Goal: Task Accomplishment & Management: Use online tool/utility

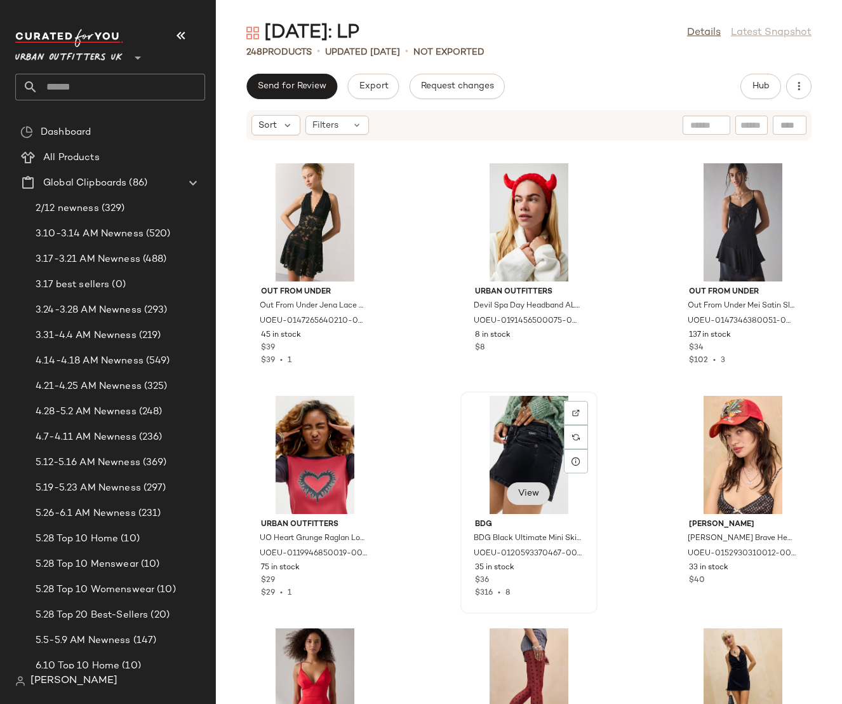
click at [531, 495] on span "View" at bounding box center [529, 493] width 22 height 10
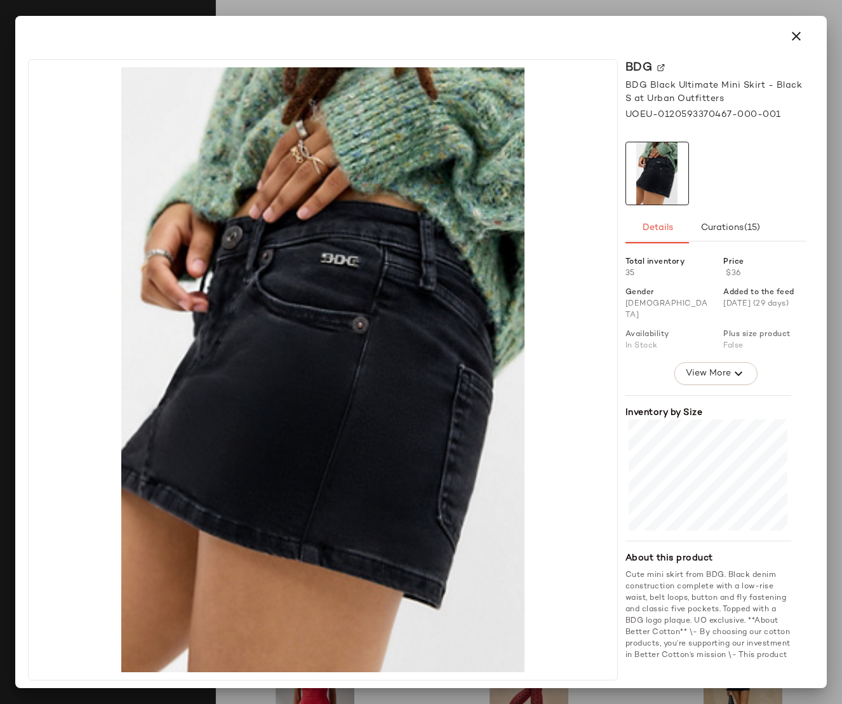
click at [690, 14] on div at bounding box center [421, 352] width 842 height 704
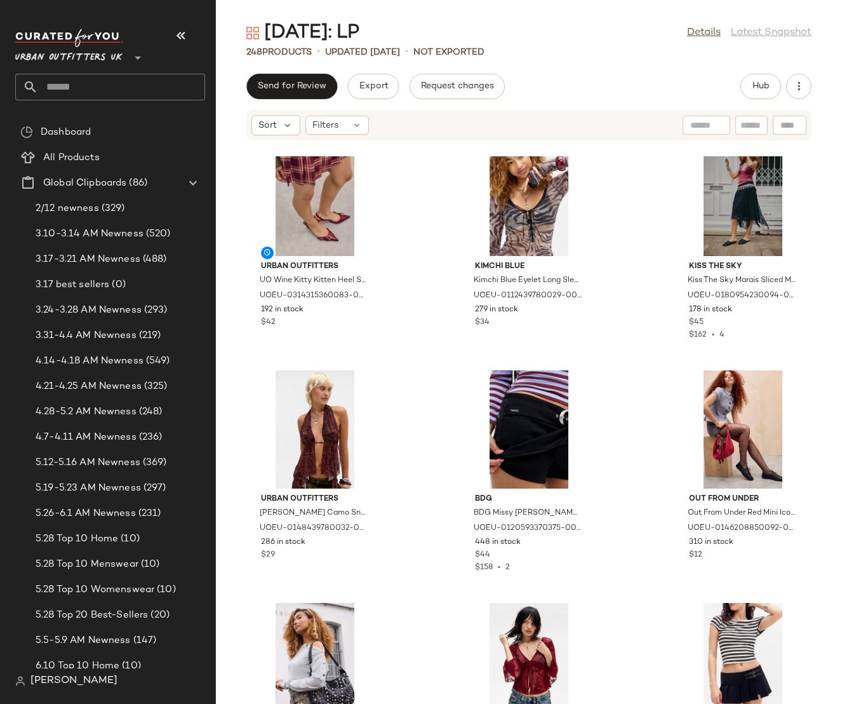
scroll to position [737, 0]
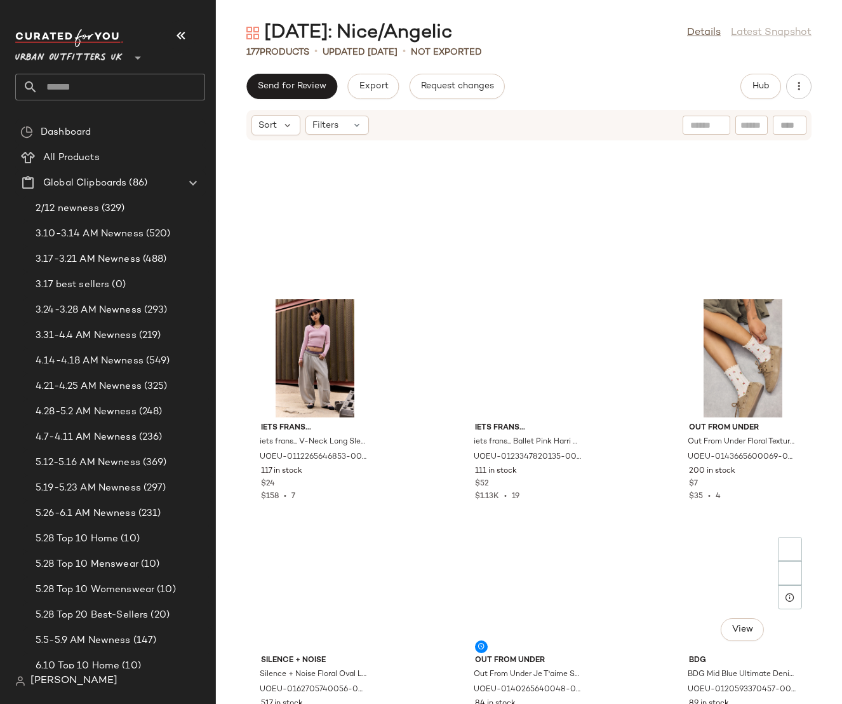
scroll to position [10540, 0]
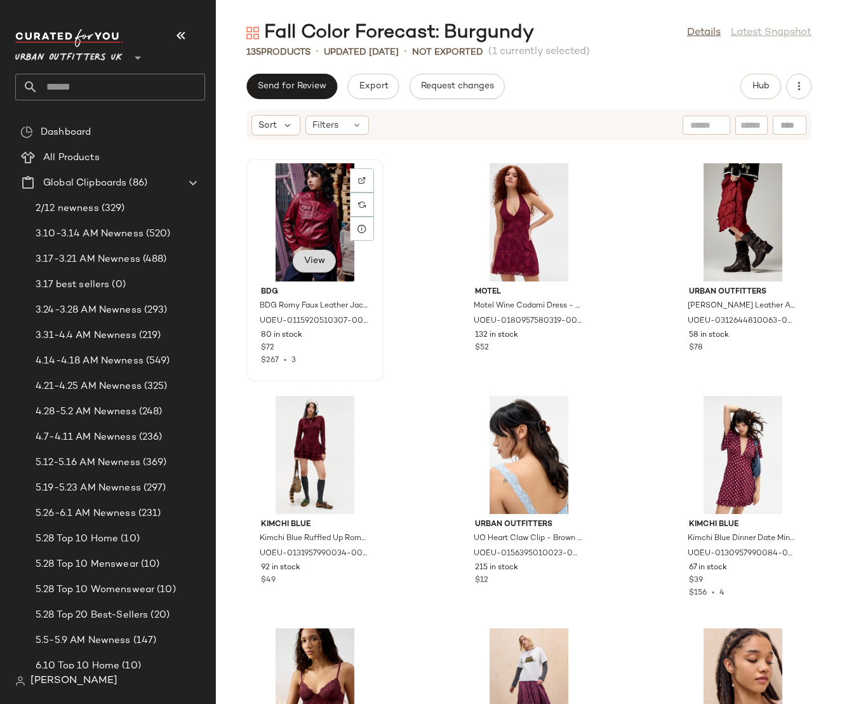
click at [324, 263] on span "View" at bounding box center [315, 261] width 22 height 10
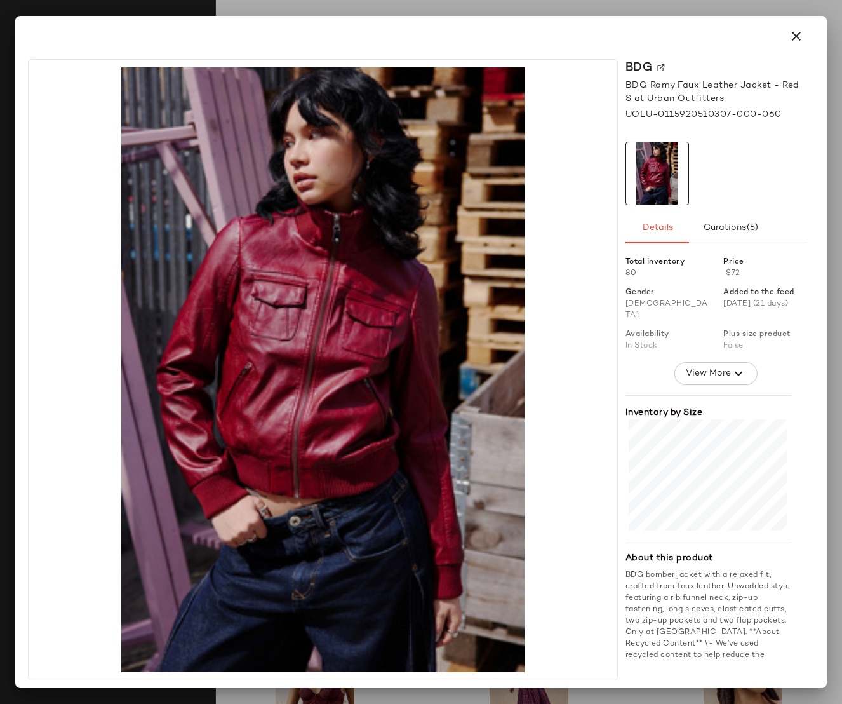
click at [601, 13] on div at bounding box center [421, 352] width 842 height 704
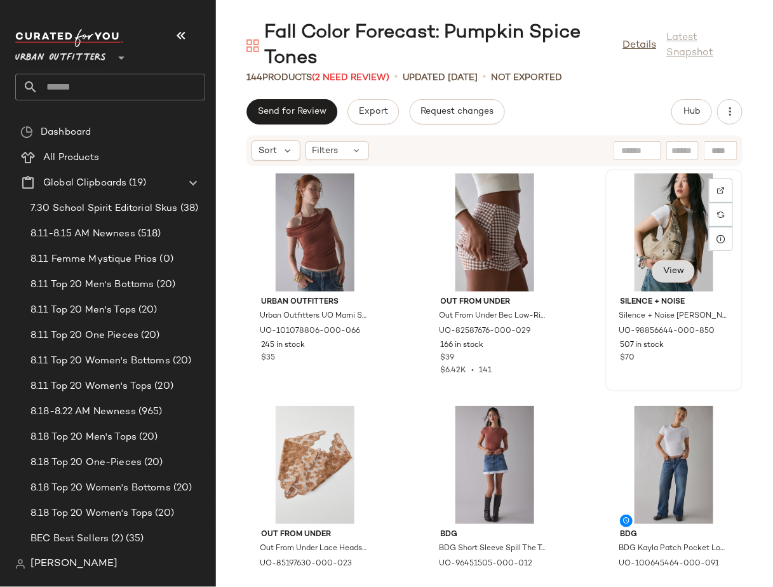
click at [656, 264] on button "View" at bounding box center [673, 271] width 43 height 23
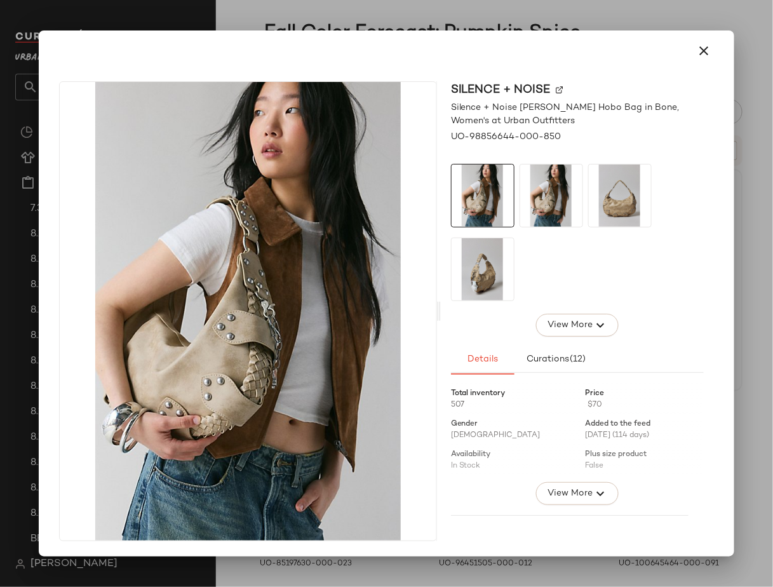
click at [601, 47] on div at bounding box center [386, 51] width 665 height 30
click at [705, 53] on icon "button" at bounding box center [703, 50] width 15 height 15
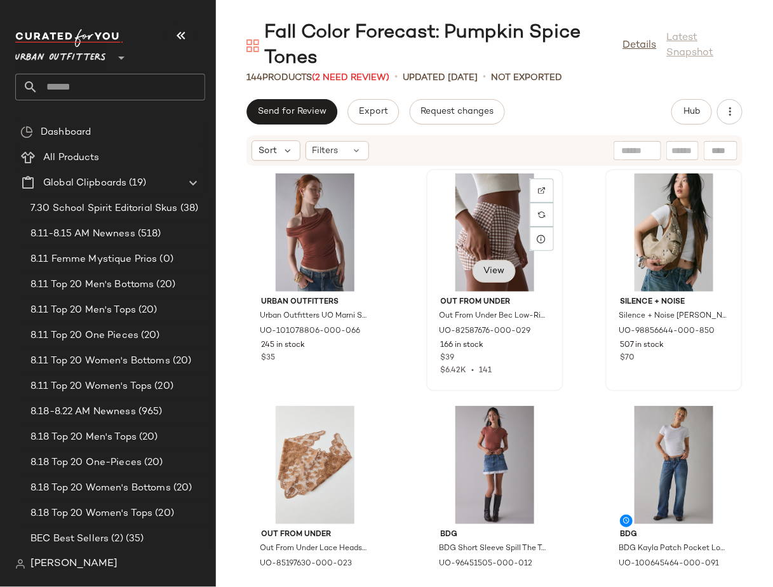
click at [489, 264] on button "View" at bounding box center [493, 271] width 43 height 23
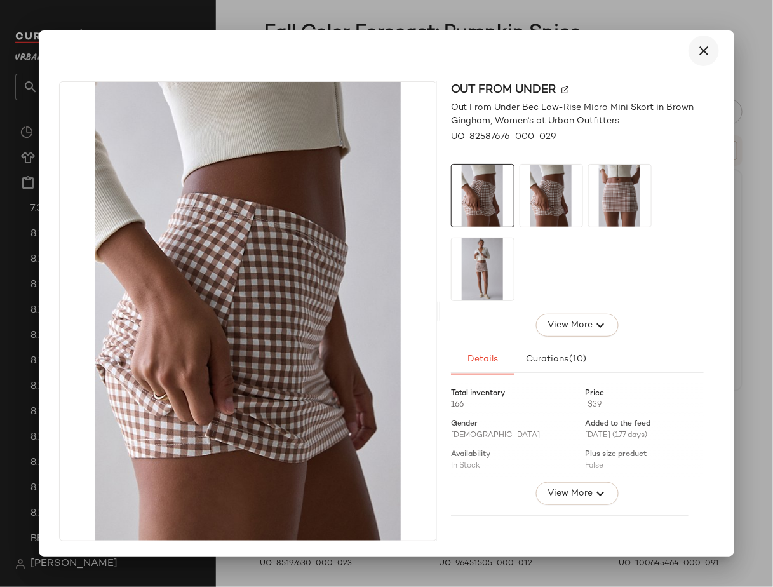
click at [709, 48] on icon "button" at bounding box center [703, 50] width 15 height 15
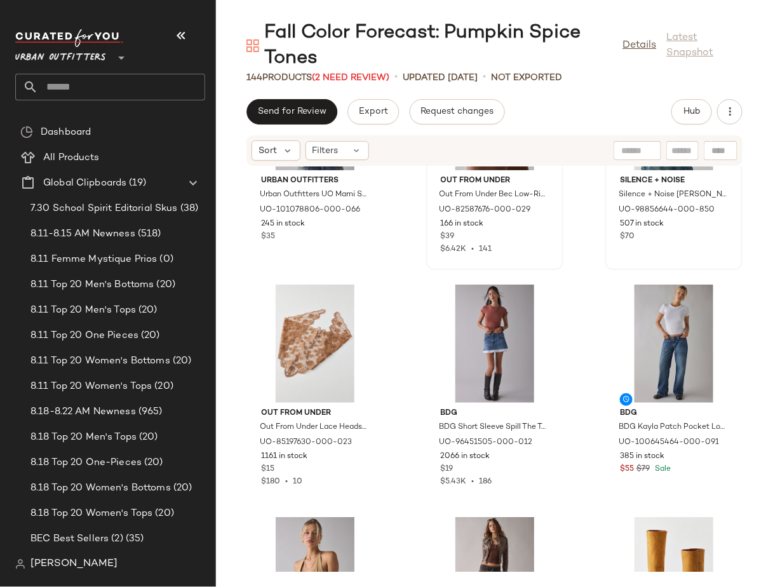
scroll to position [123, 0]
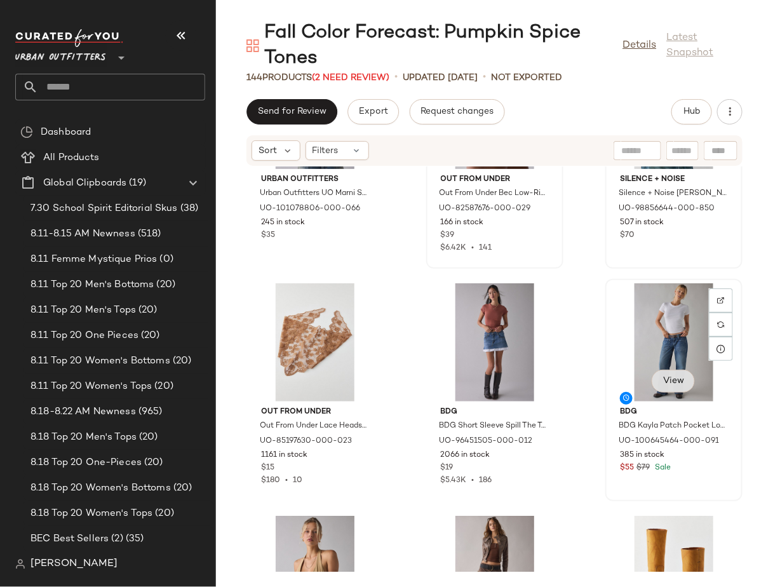
click at [662, 387] on button "View" at bounding box center [673, 381] width 43 height 23
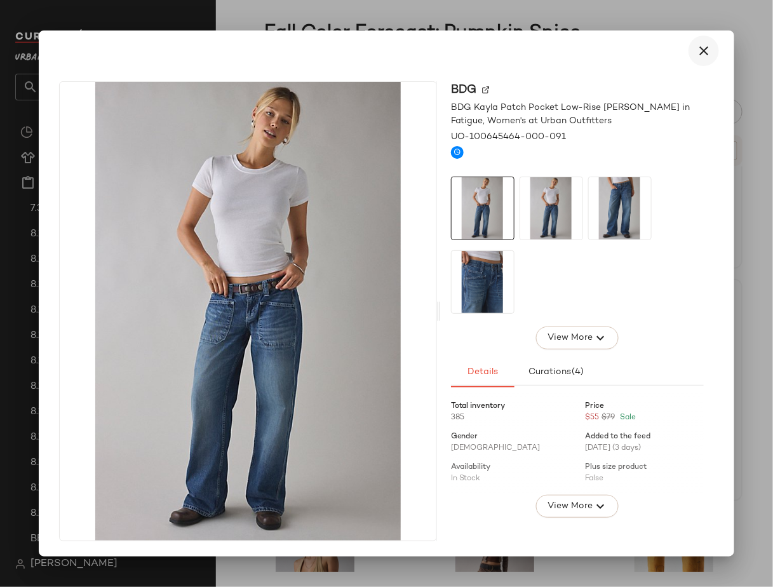
click at [707, 50] on icon "button" at bounding box center [703, 50] width 15 height 15
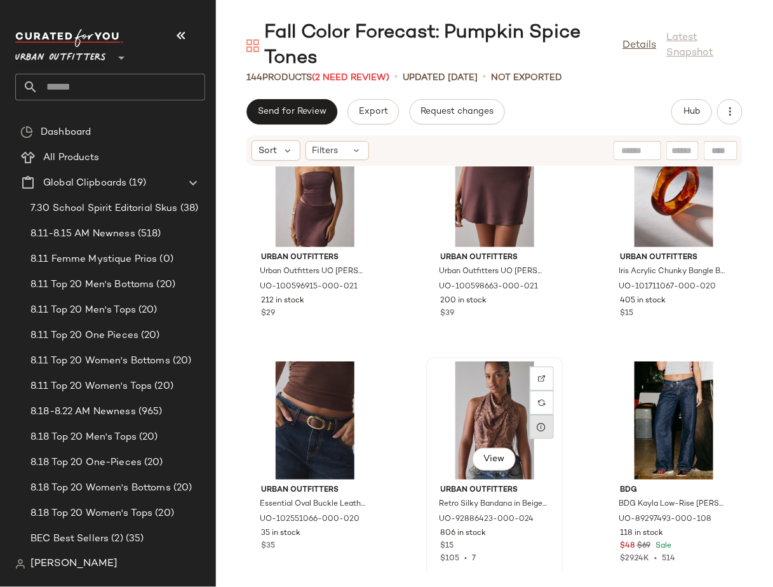
scroll to position [1216, 0]
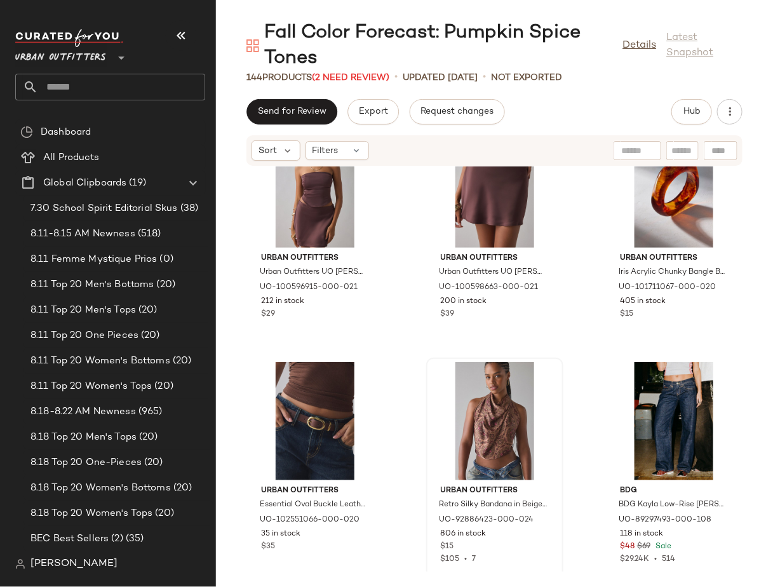
click at [98, 64] on span "Urban Outfitters" at bounding box center [60, 54] width 91 height 23
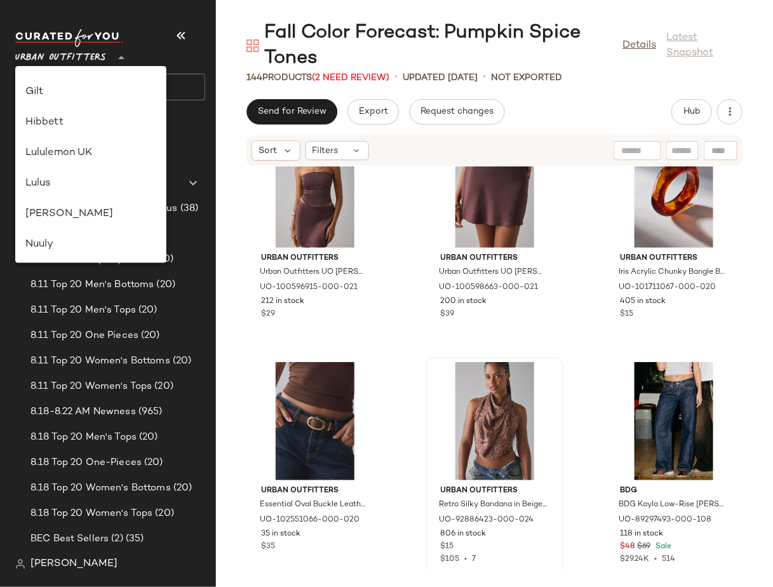
scroll to position [297, 0]
click at [83, 150] on div "Lululemon UK" at bounding box center [90, 154] width 131 height 15
type input "**"
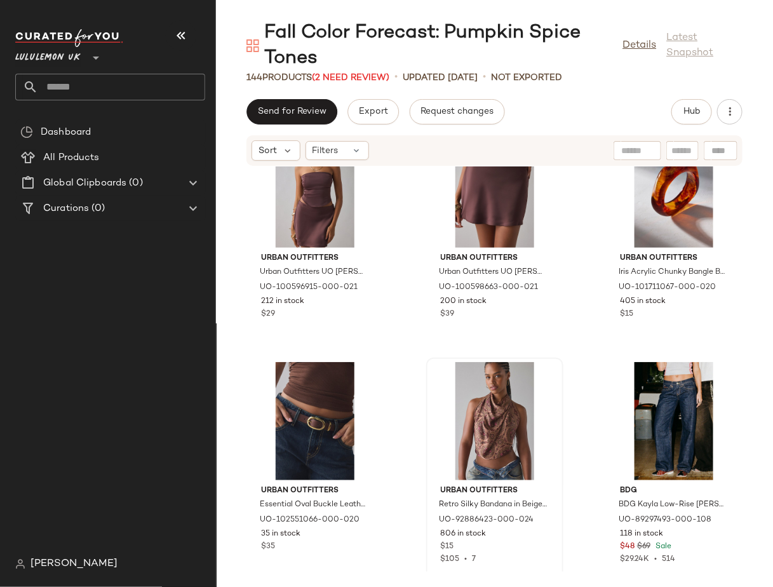
scroll to position [1680, 0]
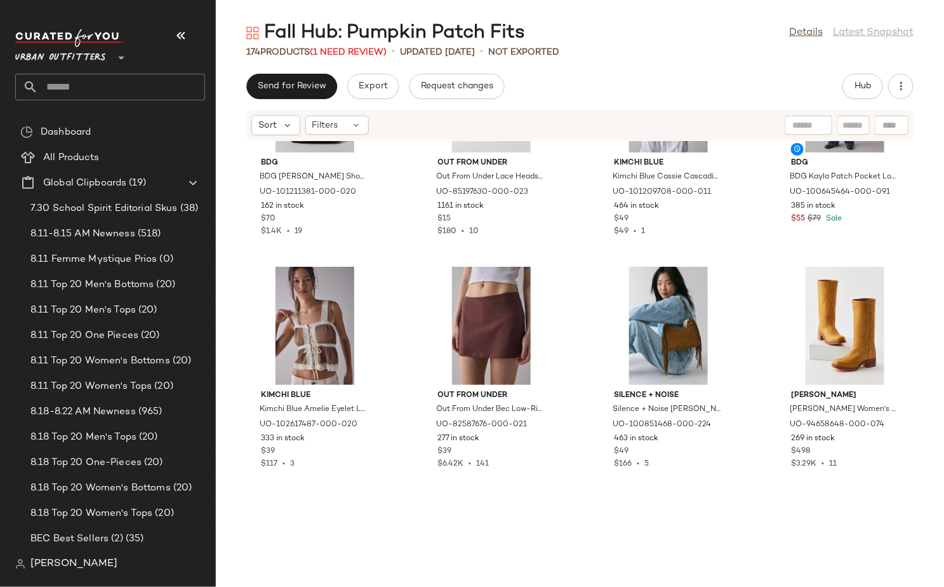
scroll to position [1412, 0]
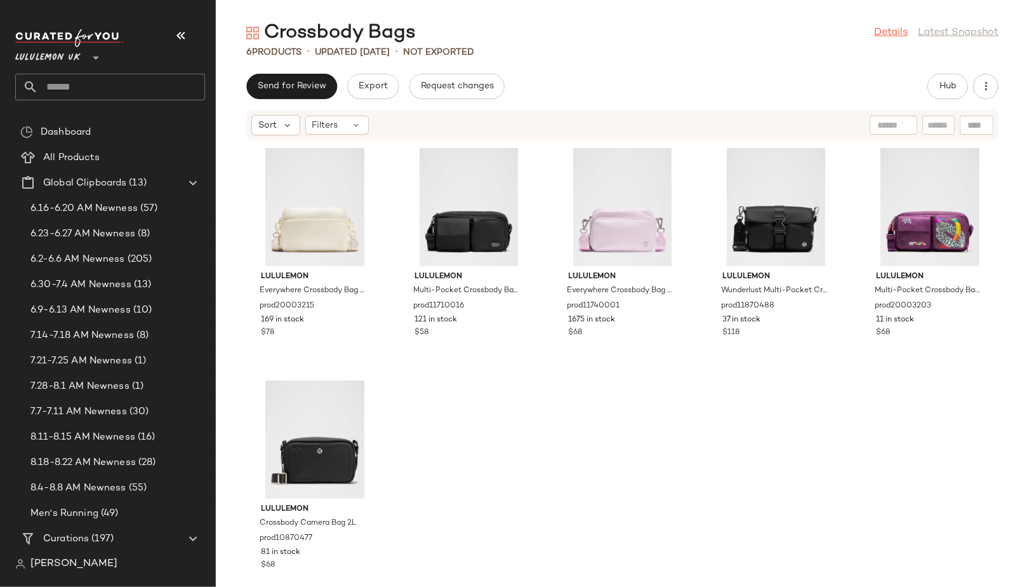
click at [904, 28] on link "Details" at bounding box center [891, 32] width 34 height 15
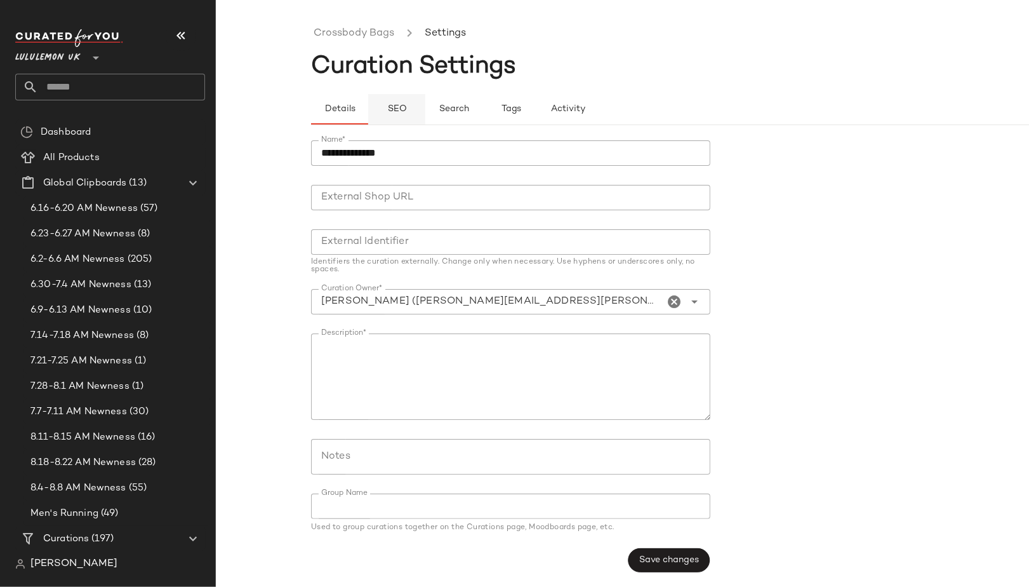
click at [483, 117] on button "SEO" at bounding box center [511, 109] width 57 height 30
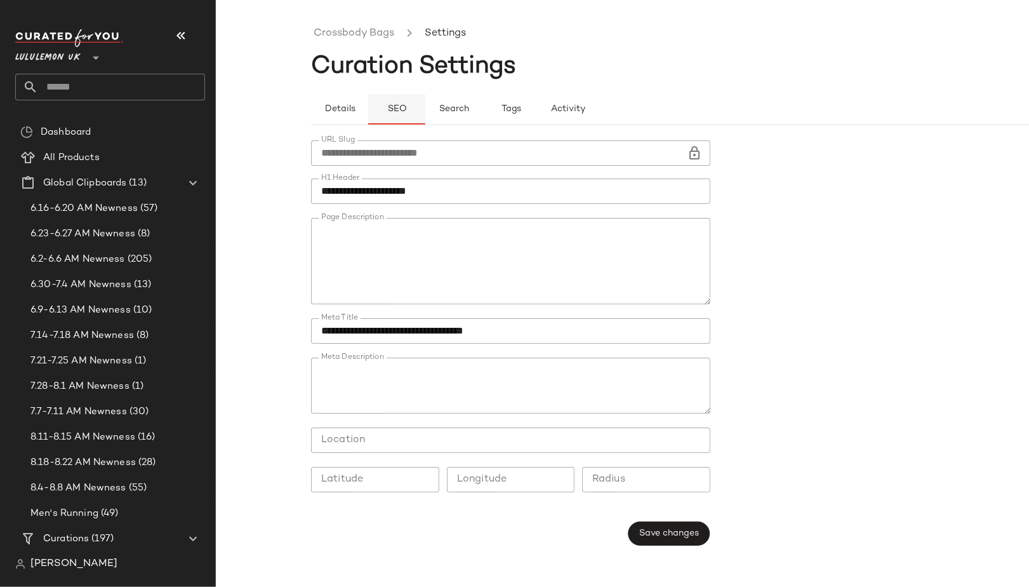
type button "seo"
click at [364, 29] on link "Crossbody Bags" at bounding box center [354, 33] width 81 height 17
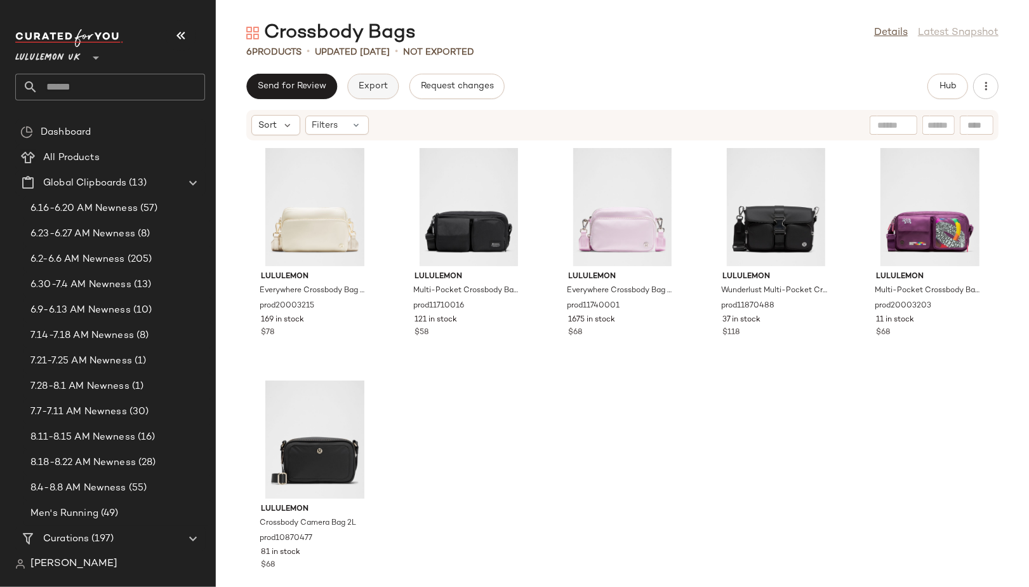
click at [373, 94] on button "Export" at bounding box center [372, 86] width 51 height 25
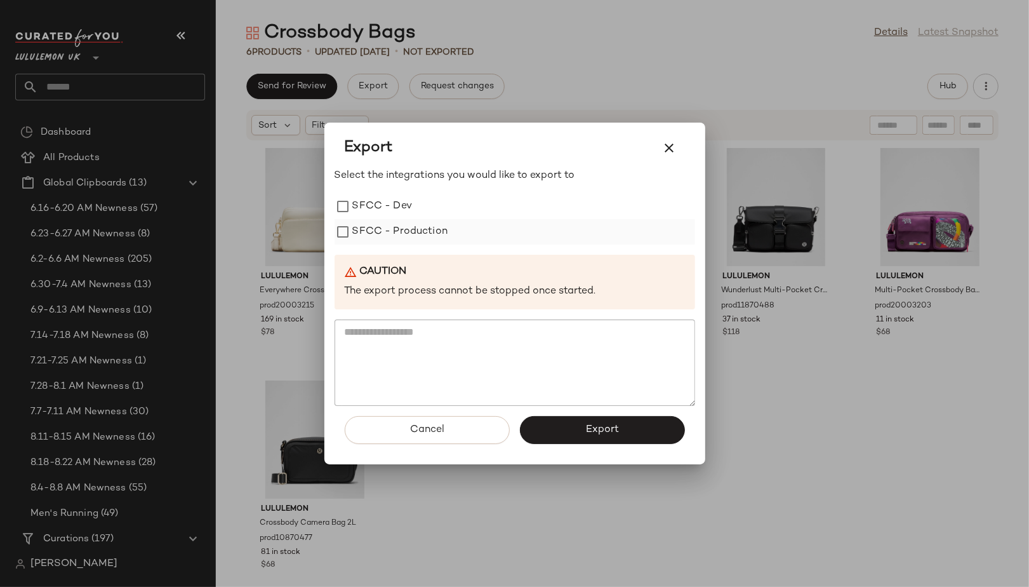
click at [409, 230] on label "SFCC - Production" at bounding box center [400, 231] width 96 height 25
click at [573, 424] on button "Export" at bounding box center [602, 430] width 165 height 28
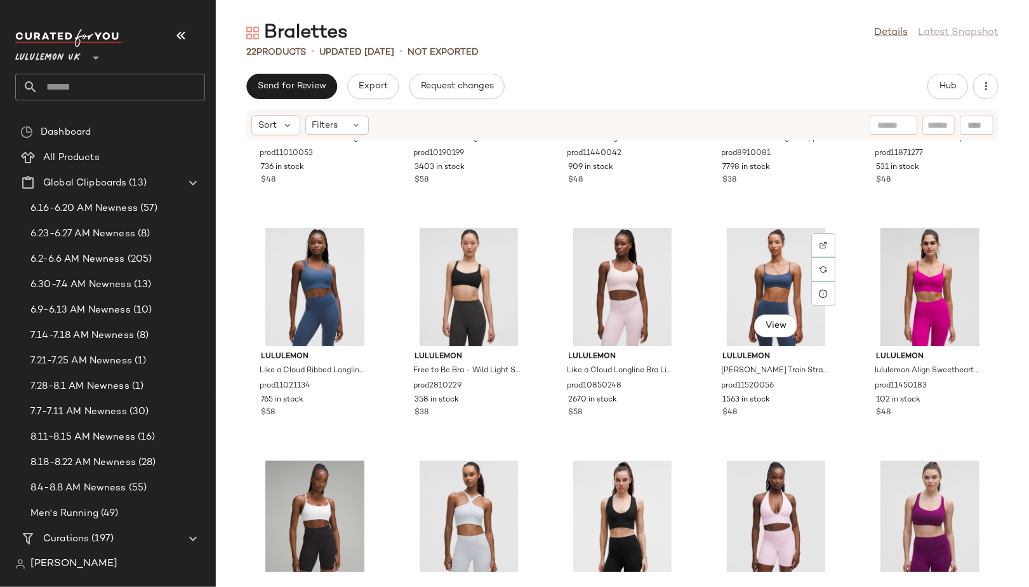
scroll to position [396, 0]
click at [930, 41] on div "Bralettes Details Latest Snapshot" at bounding box center [622, 32] width 813 height 25
click at [890, 37] on link "Details" at bounding box center [891, 32] width 34 height 15
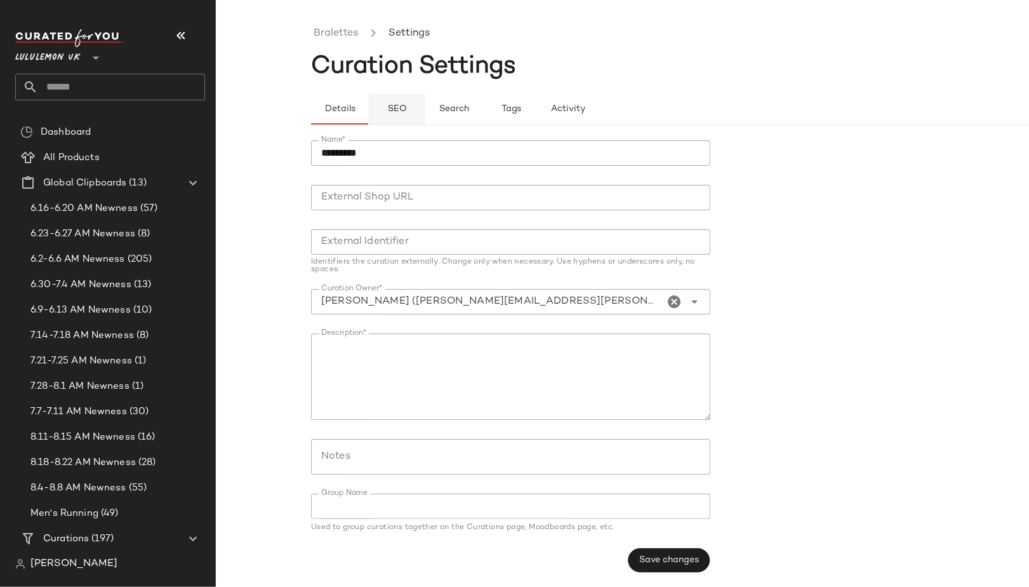
click at [483, 110] on button "SEO" at bounding box center [511, 109] width 57 height 30
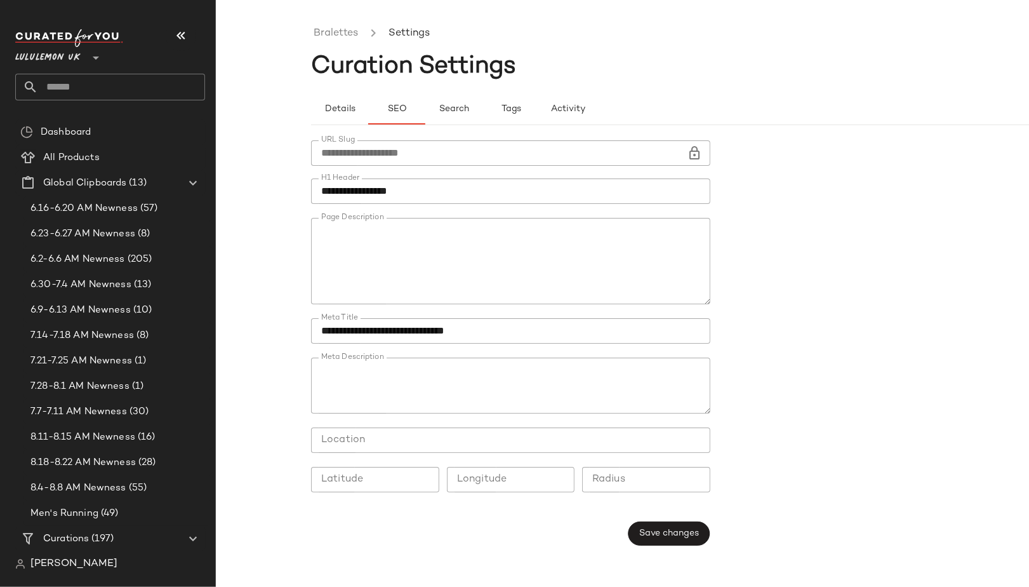
type button "seo"
click at [342, 33] on link "Bralettes" at bounding box center [336, 33] width 44 height 17
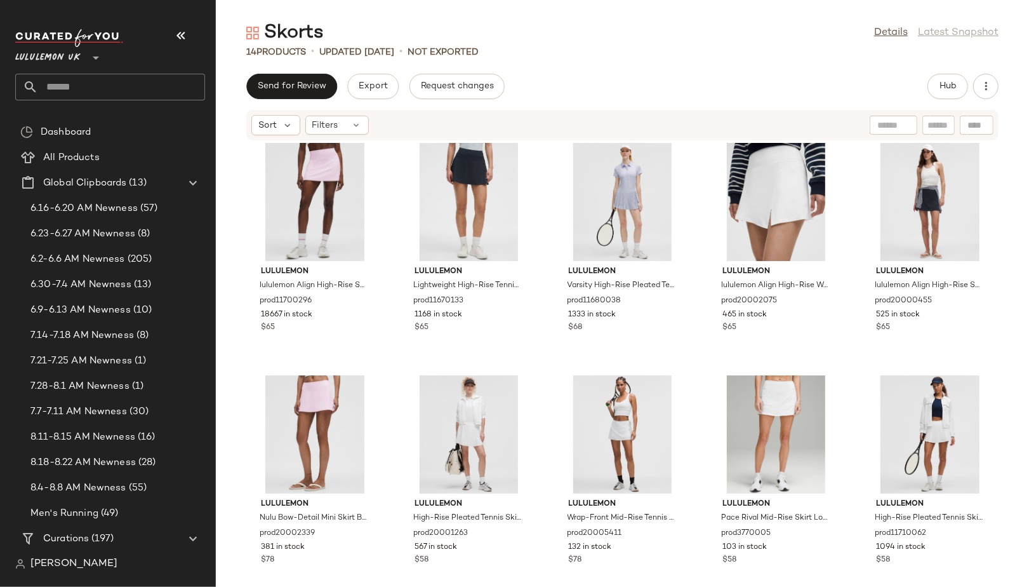
scroll to position [8, 0]
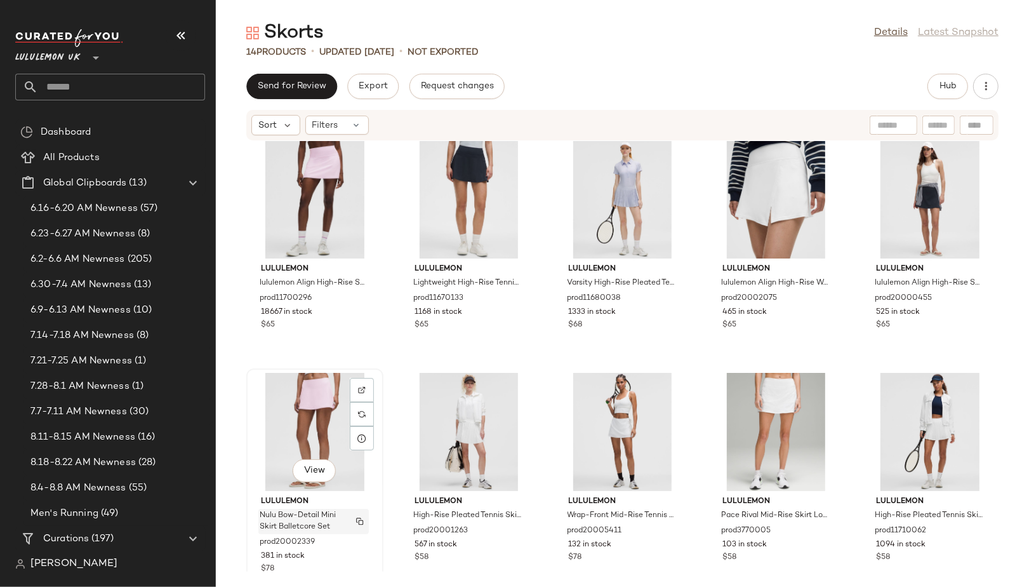
click at [322, 516] on span "Nulu Bow-Detail Mini Skirt Balletcore Set" at bounding box center [302, 521] width 84 height 23
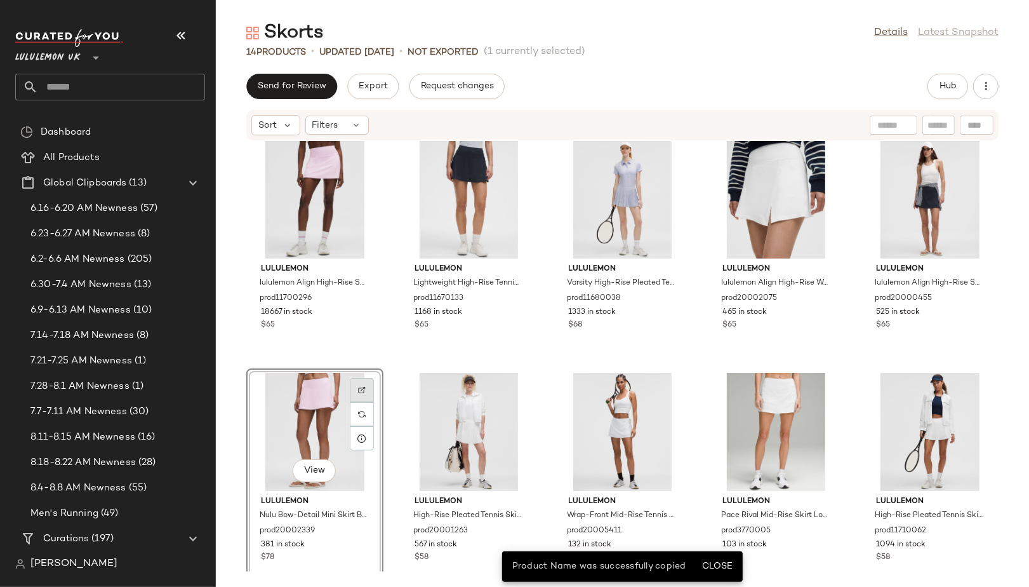
click at [371, 402] on div at bounding box center [362, 414] width 24 height 24
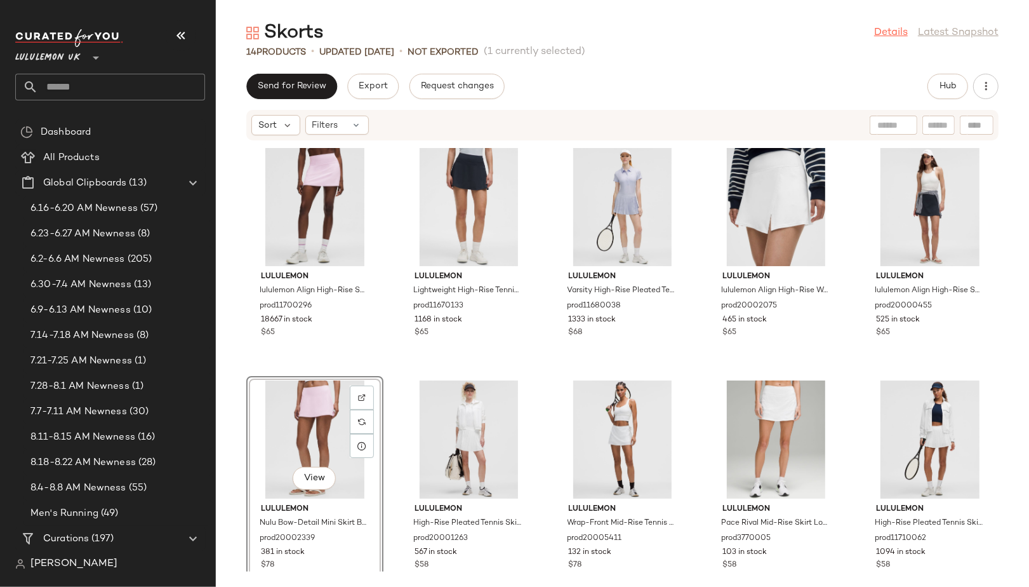
click at [893, 35] on link "Details" at bounding box center [891, 32] width 34 height 15
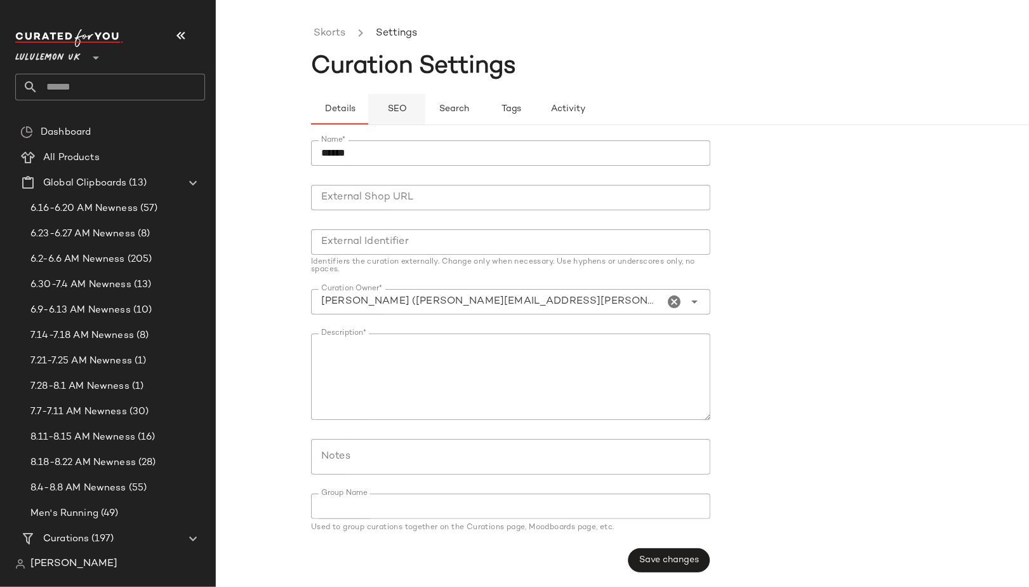
click at [483, 115] on button "SEO" at bounding box center [511, 109] width 57 height 30
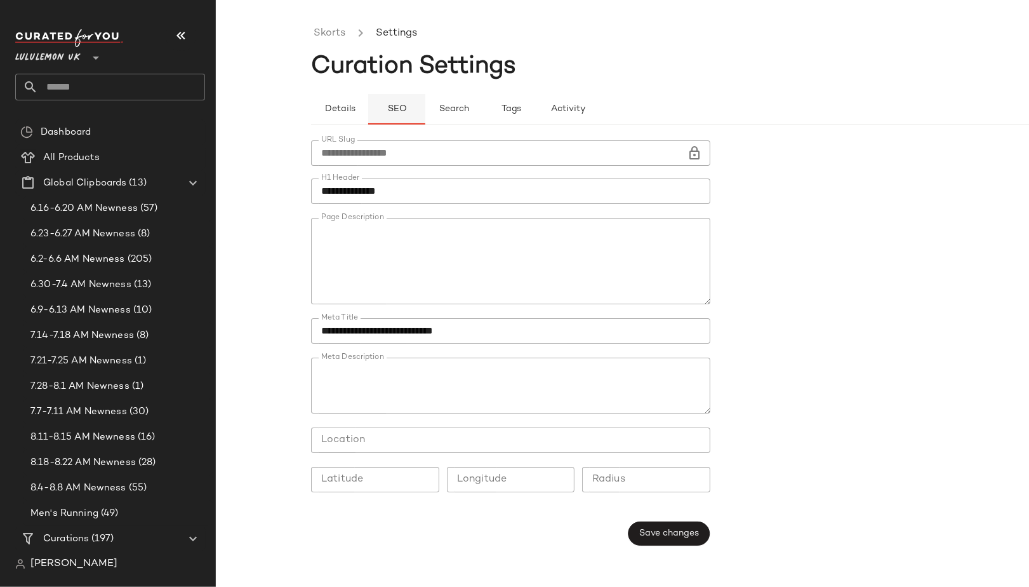
type button "seo"
click at [321, 33] on link "Skorts" at bounding box center [330, 33] width 32 height 17
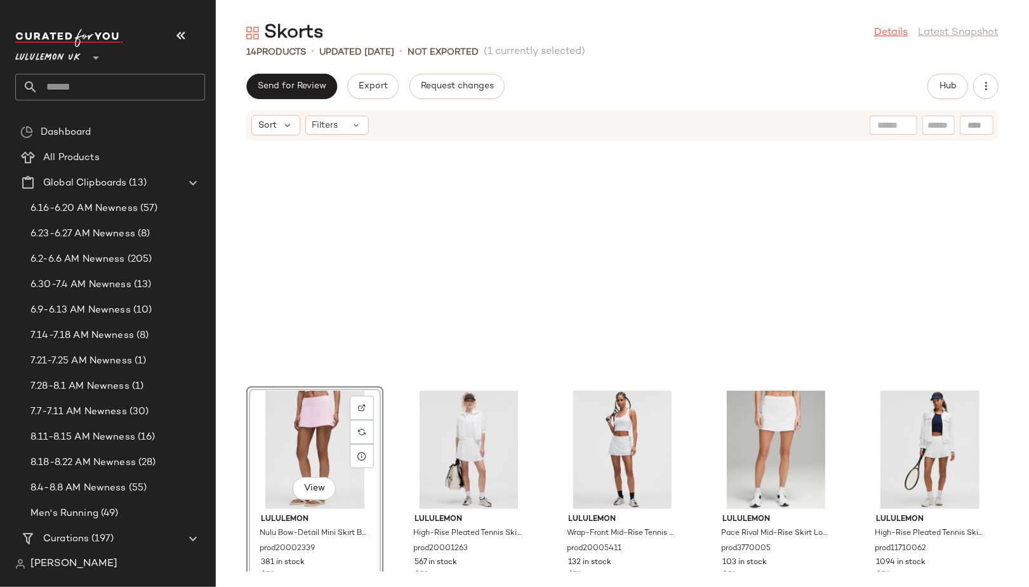
scroll to position [242, 0]
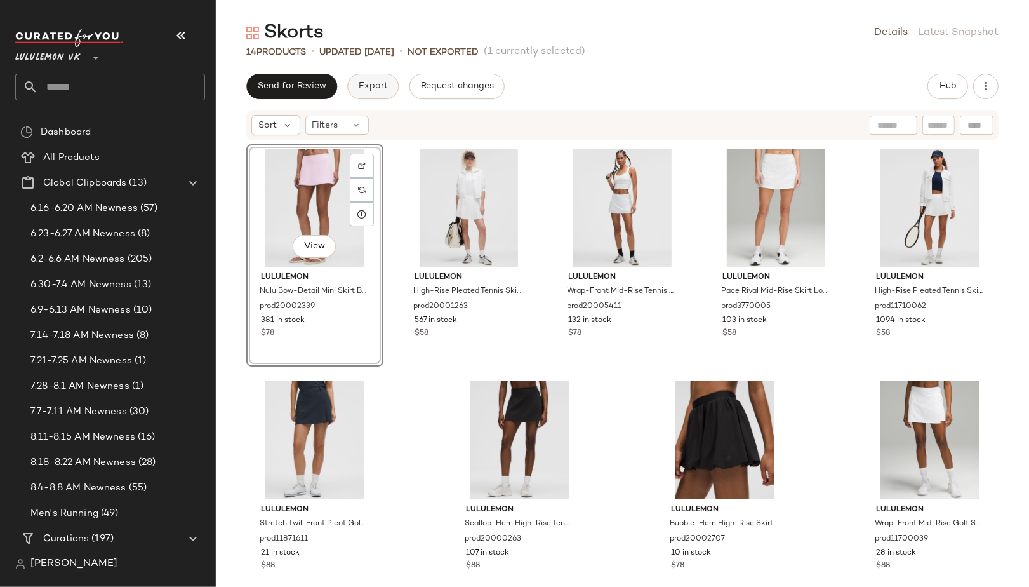
click at [375, 98] on button "Export" at bounding box center [372, 86] width 51 height 25
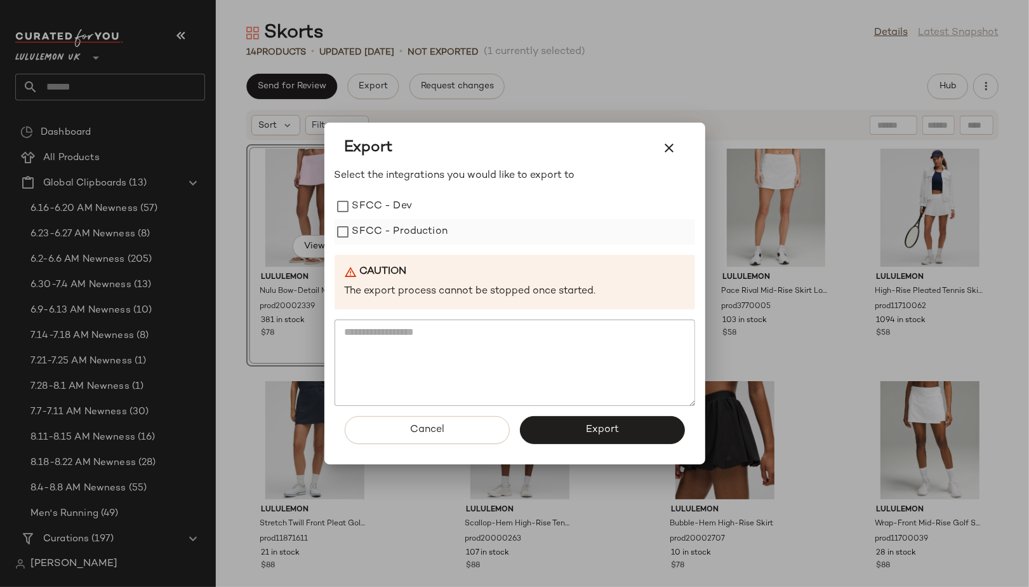
click at [436, 233] on label "SFCC - Production" at bounding box center [400, 231] width 96 height 25
click at [562, 424] on button "Export" at bounding box center [602, 430] width 165 height 28
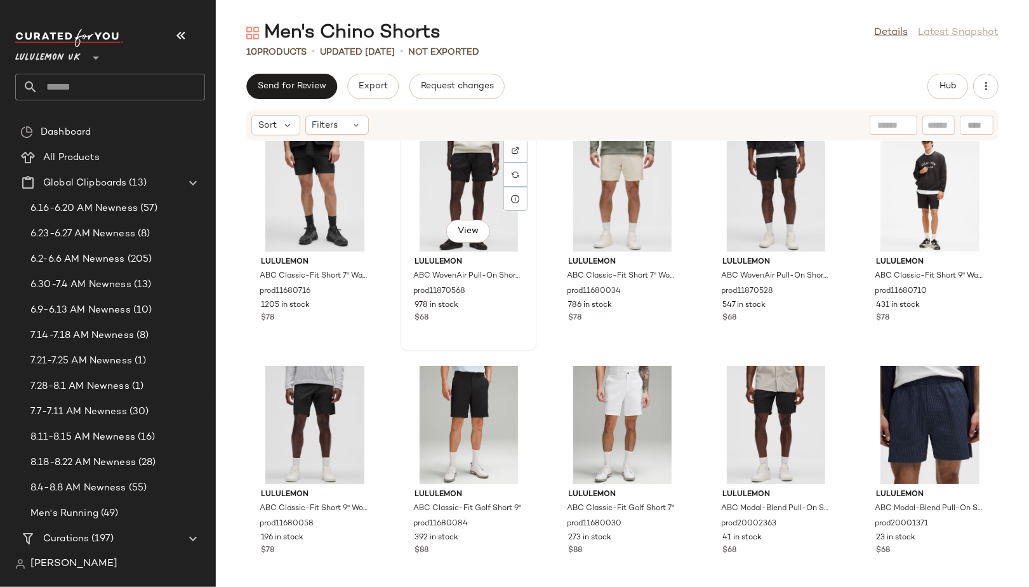
scroll to position [26, 0]
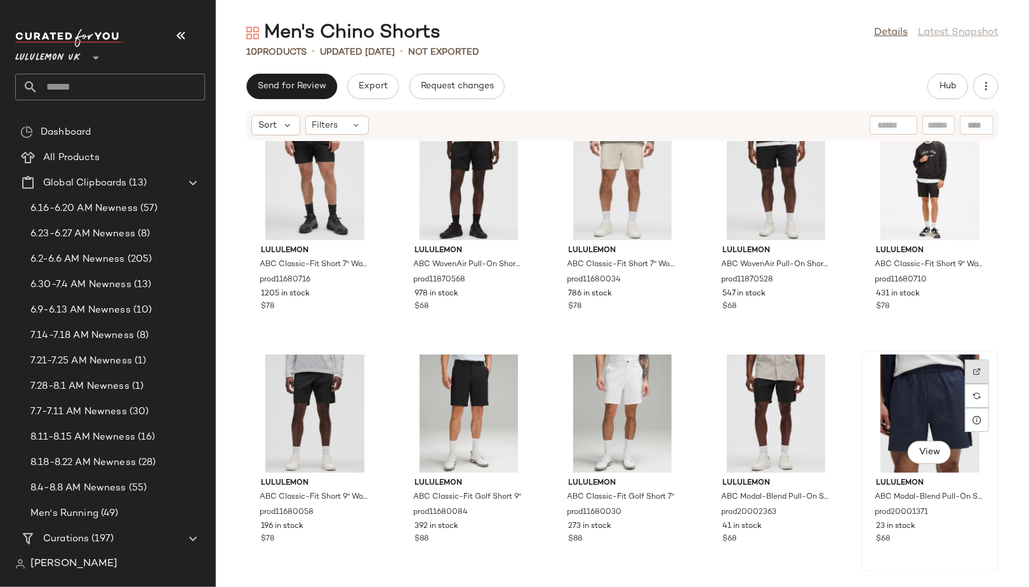
click at [974, 384] on div at bounding box center [977, 396] width 24 height 24
click at [820, 368] on img at bounding box center [824, 372] width 8 height 8
click at [893, 32] on link "Details" at bounding box center [891, 32] width 34 height 15
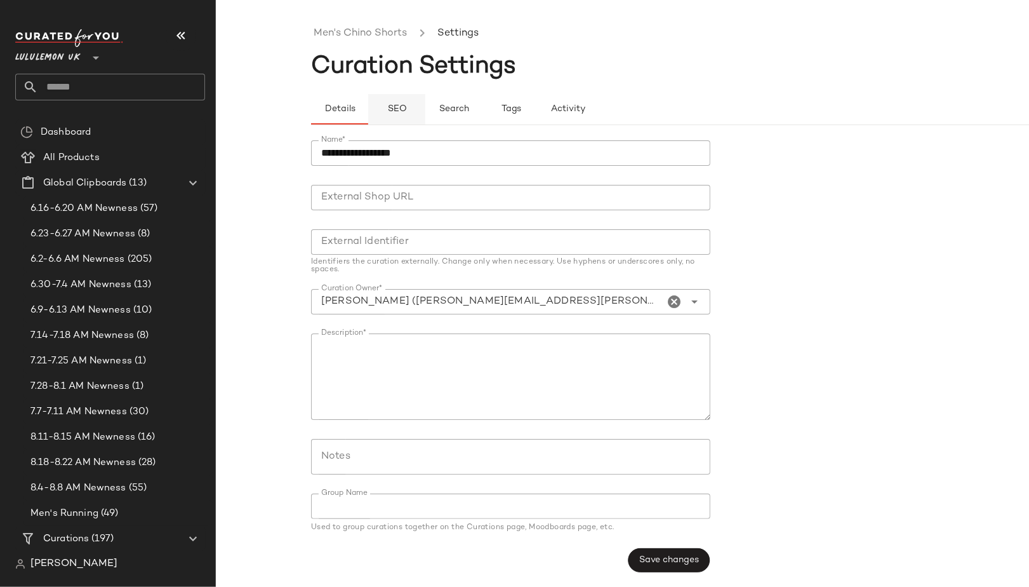
click at [396, 107] on span "SEO" at bounding box center [397, 109] width 20 height 10
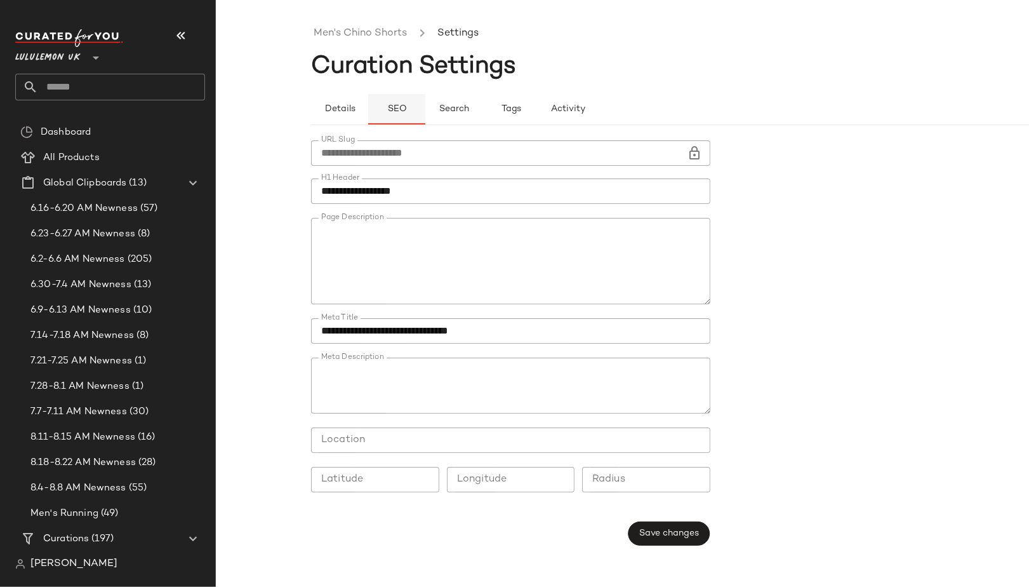
type button "seo"
click at [335, 36] on link "Men's Chino Shorts" at bounding box center [360, 33] width 93 height 17
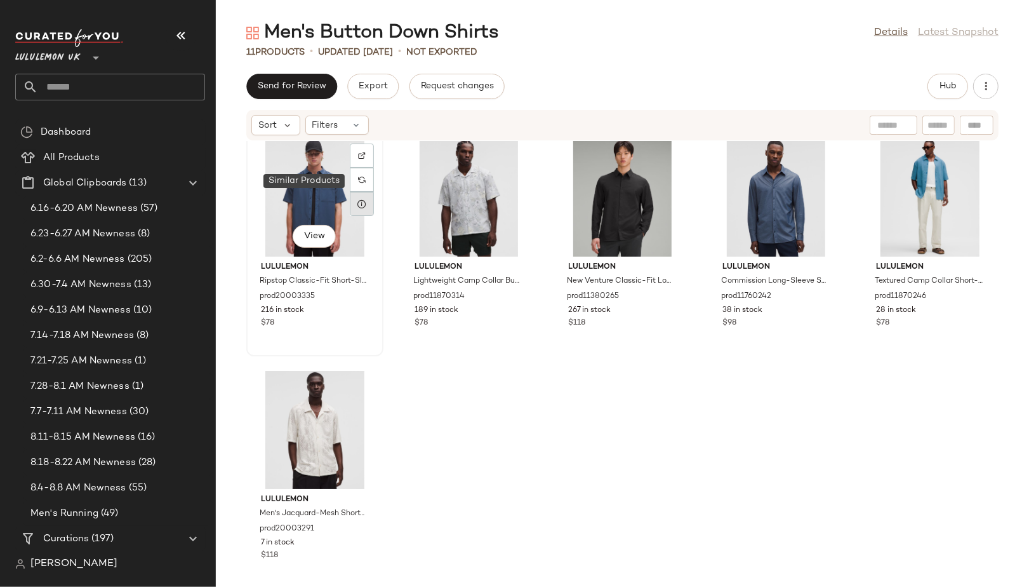
scroll to position [250, 0]
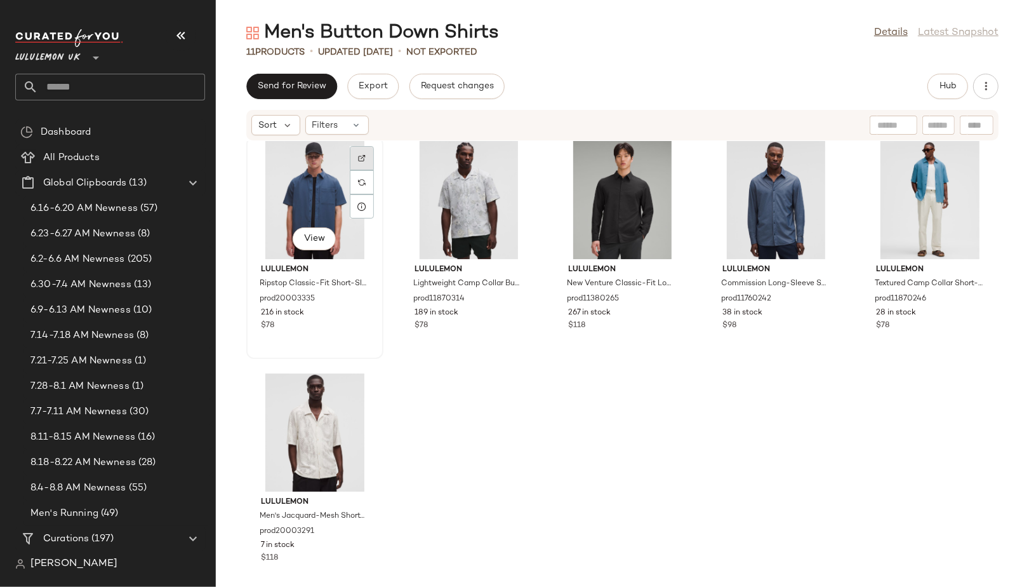
click at [363, 157] on img at bounding box center [362, 158] width 8 height 8
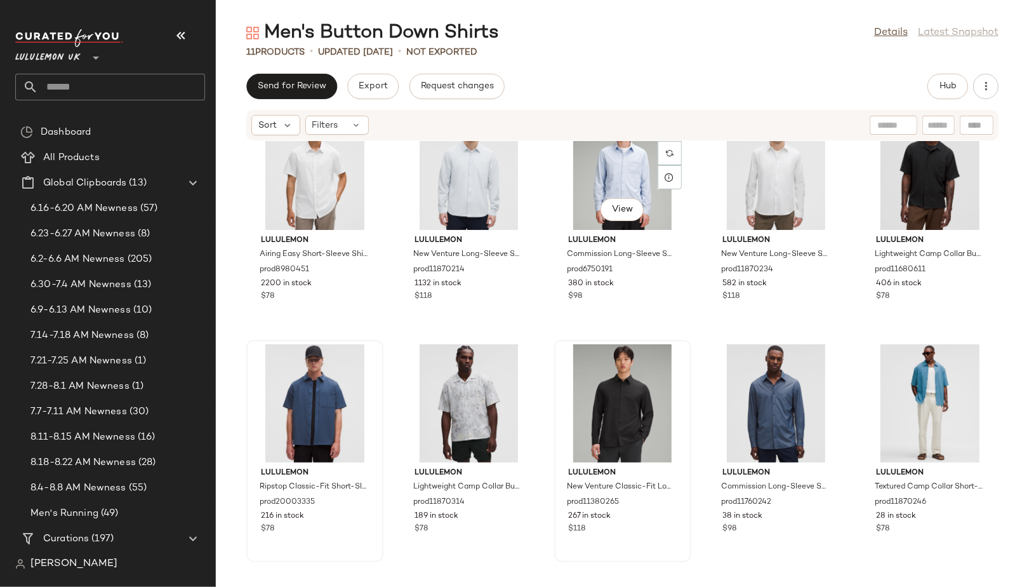
scroll to position [0, 0]
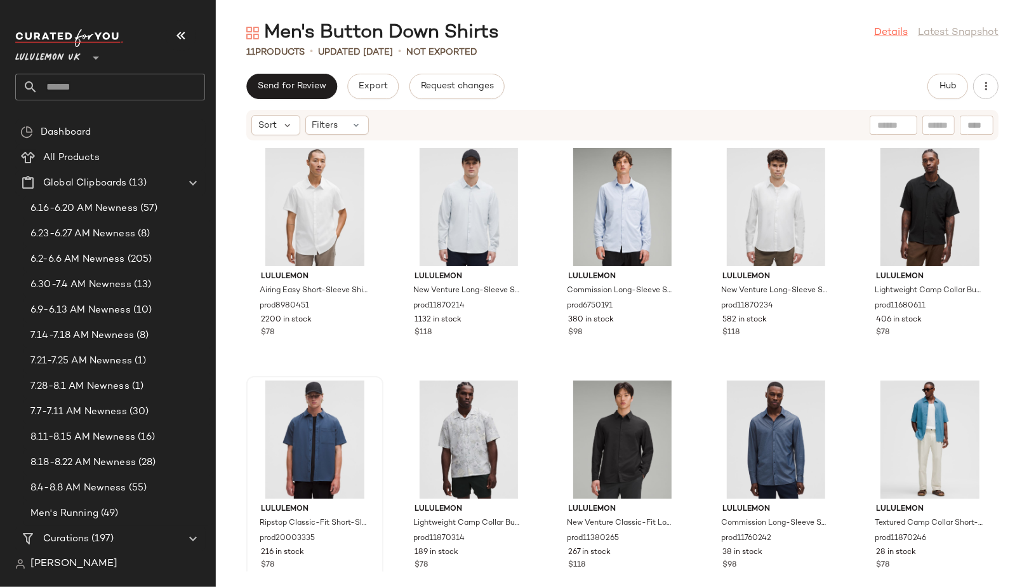
click at [892, 29] on link "Details" at bounding box center [891, 32] width 34 height 15
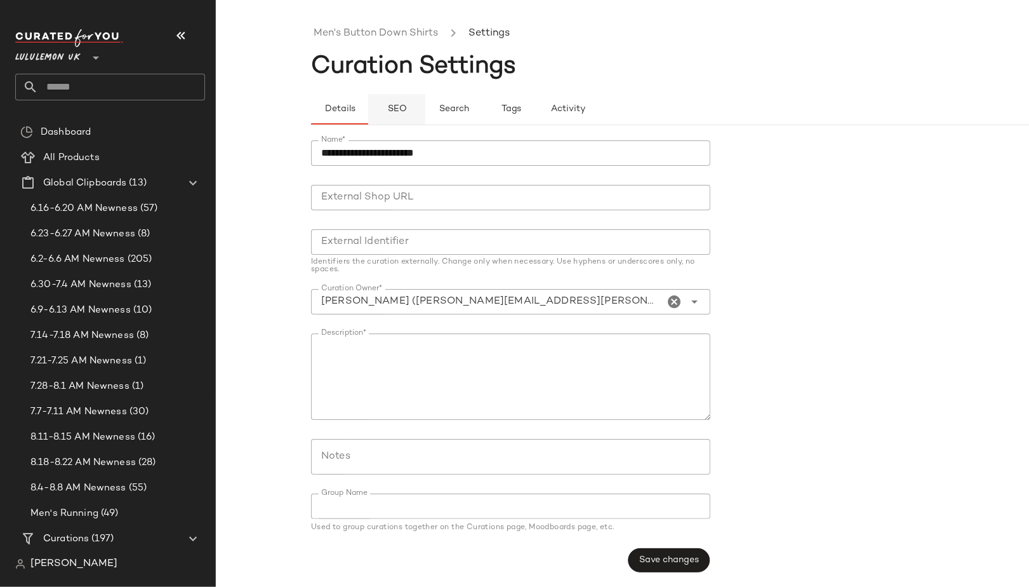
click at [483, 111] on button "SEO" at bounding box center [511, 109] width 57 height 30
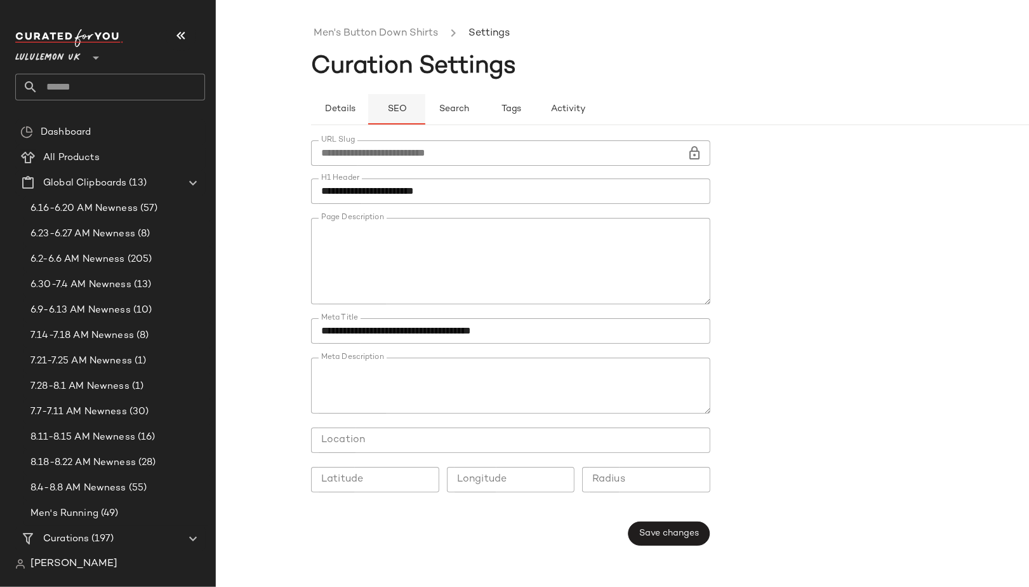
type button "seo"
click at [326, 39] on link "Men's Button Down Shirts" at bounding box center [376, 33] width 124 height 17
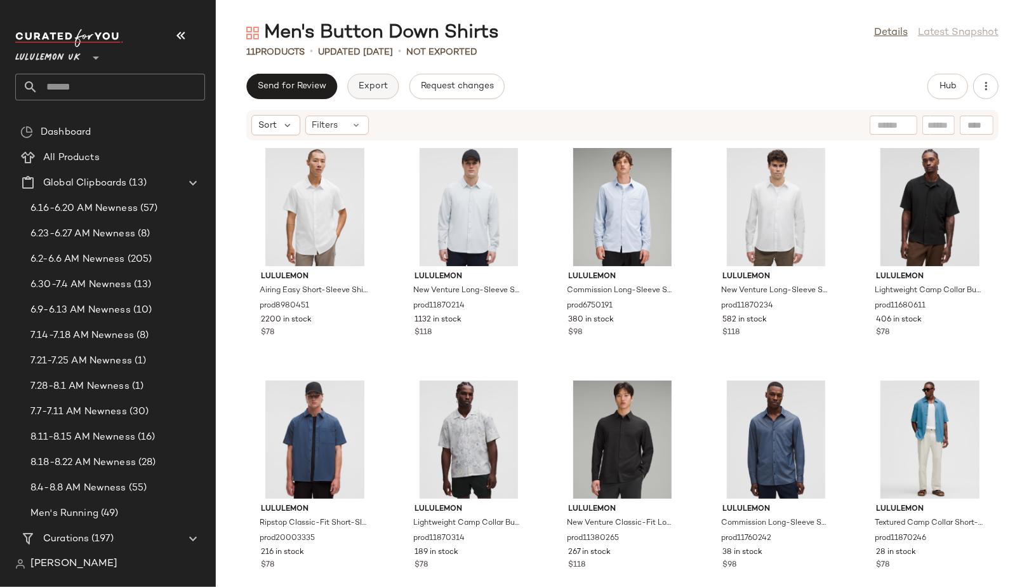
click at [350, 88] on button "Export" at bounding box center [372, 86] width 51 height 25
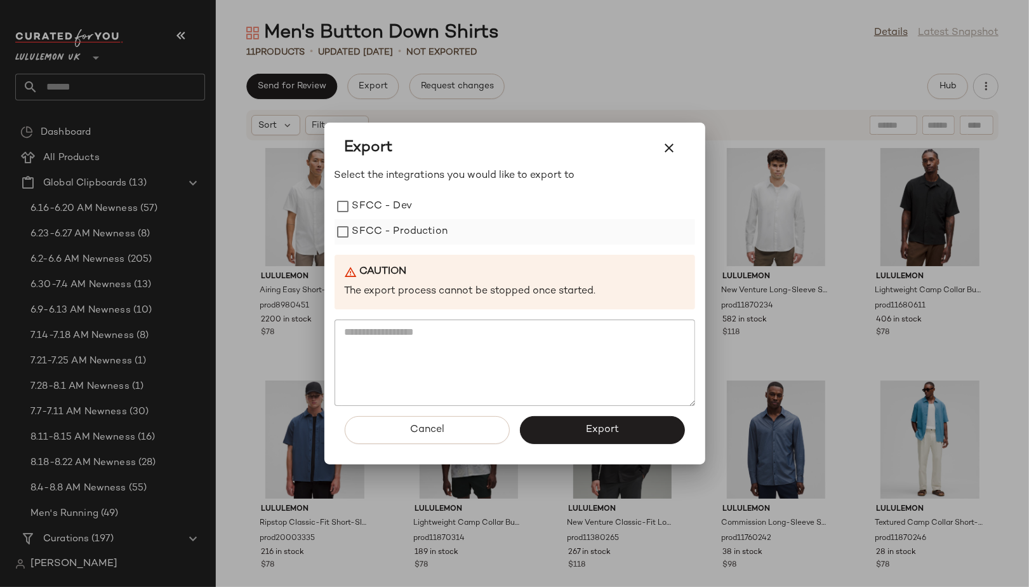
click at [409, 232] on label "SFCC - Production" at bounding box center [400, 231] width 96 height 25
click at [553, 426] on button "Export" at bounding box center [602, 430] width 165 height 28
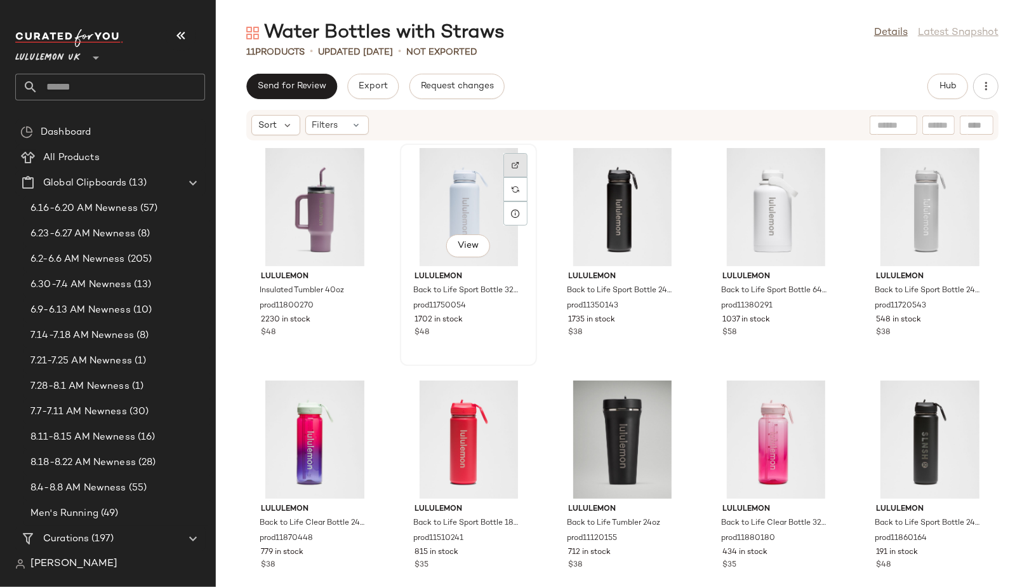
click at [517, 177] on div at bounding box center [516, 189] width 24 height 24
click at [827, 177] on div at bounding box center [824, 189] width 24 height 24
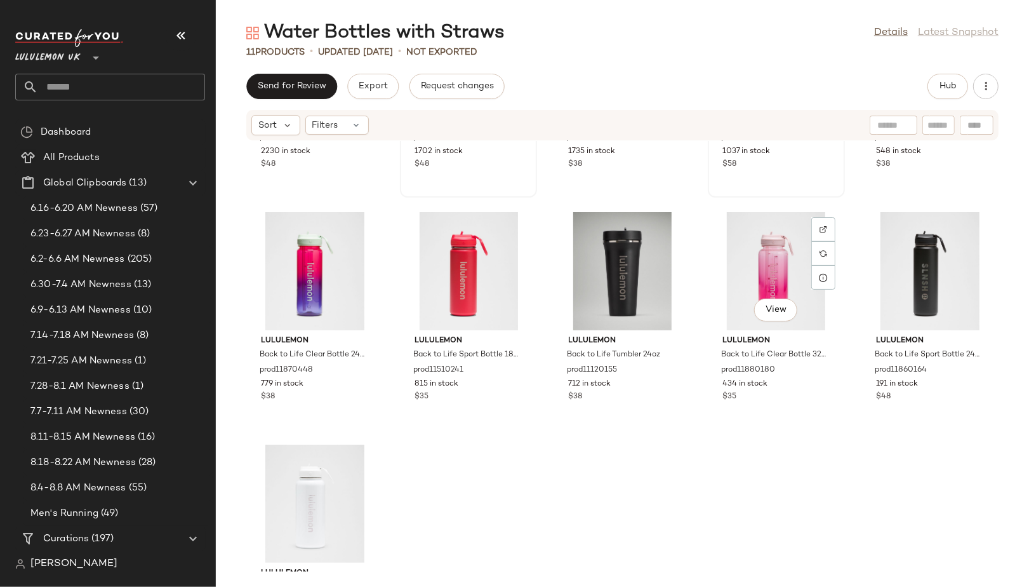
scroll to position [269, 0]
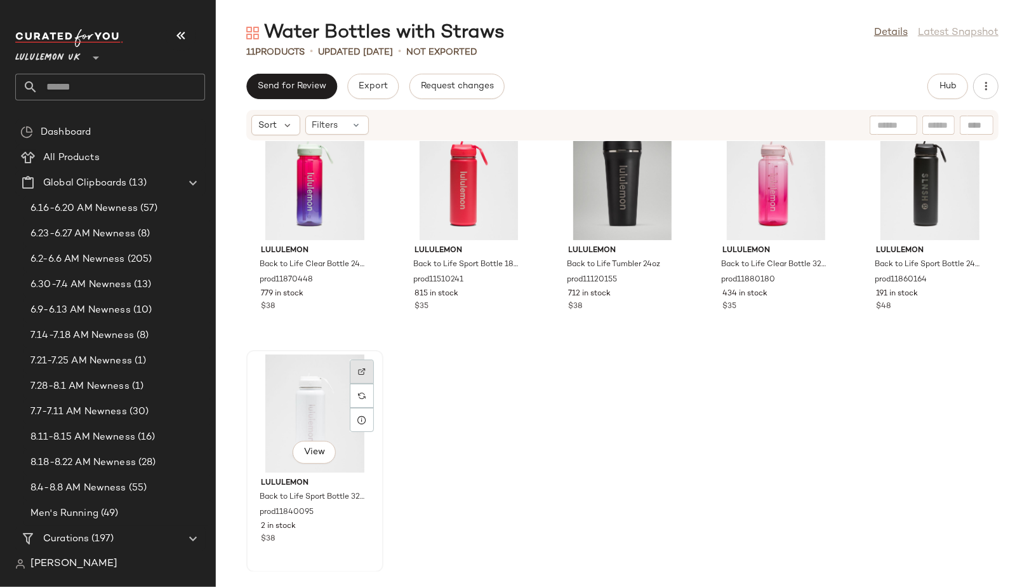
click at [365, 369] on img at bounding box center [362, 372] width 8 height 8
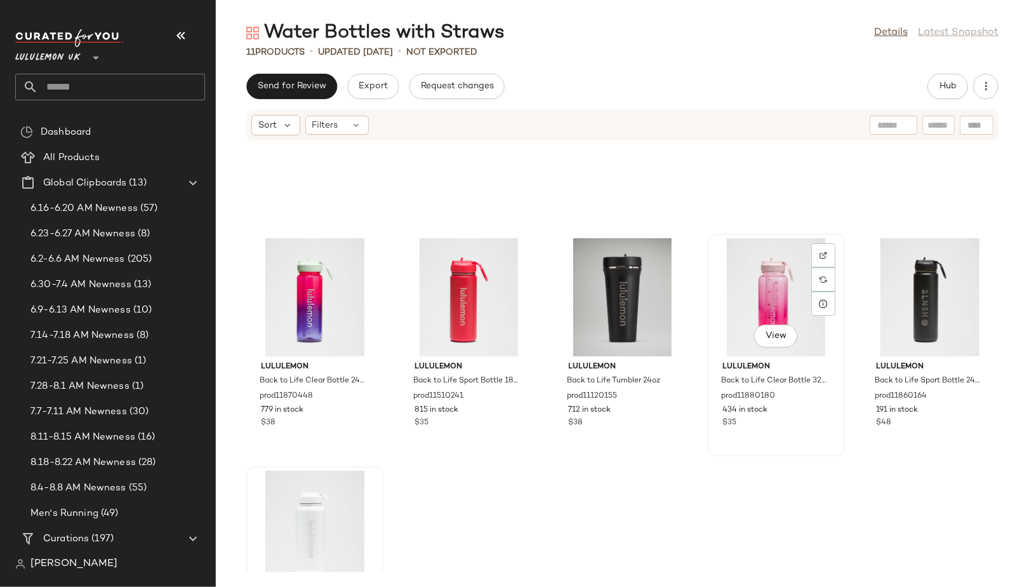
scroll to position [0, 0]
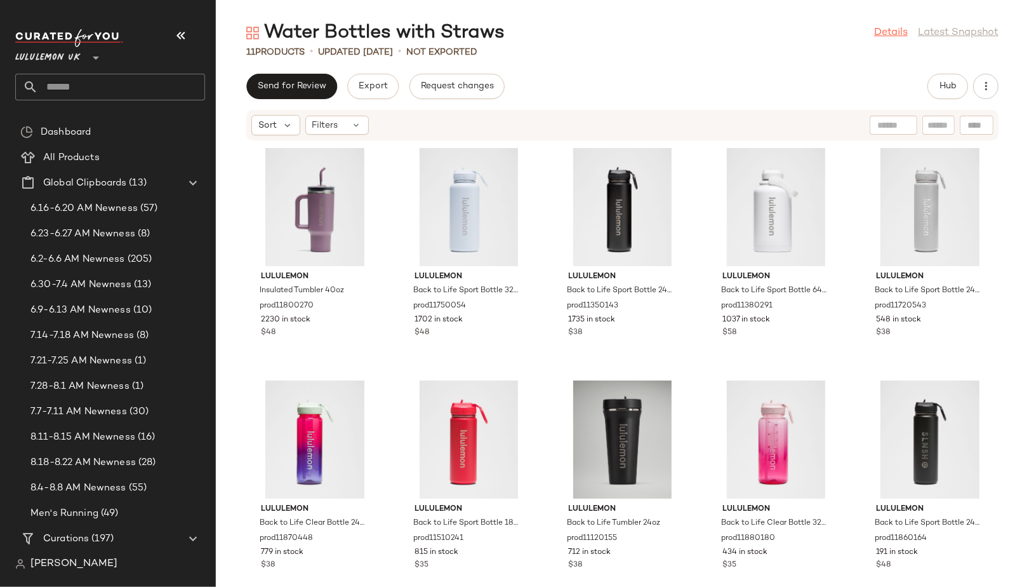
click at [896, 30] on link "Details" at bounding box center [891, 32] width 34 height 15
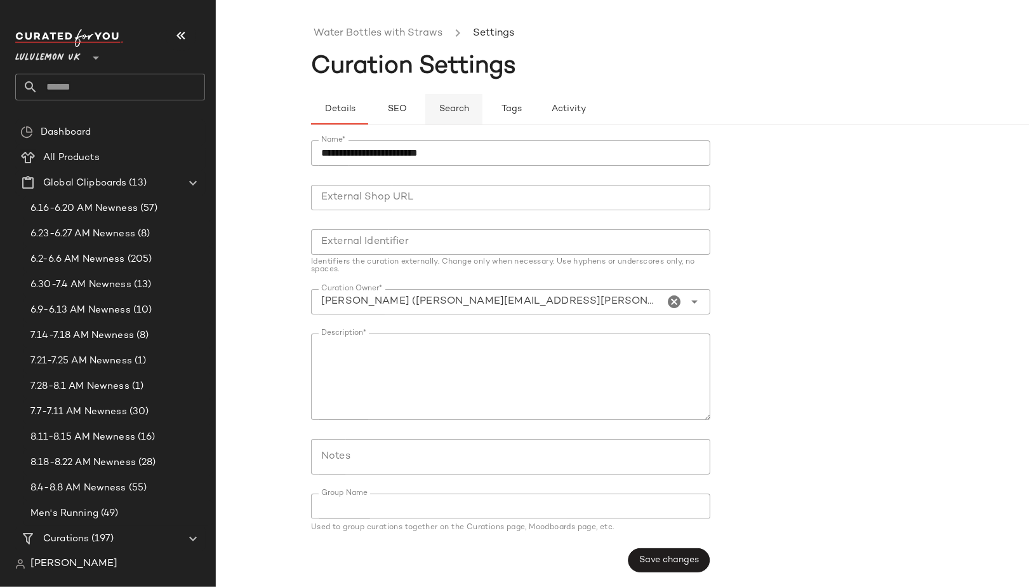
click at [454, 104] on span "Search" at bounding box center [454, 109] width 30 height 10
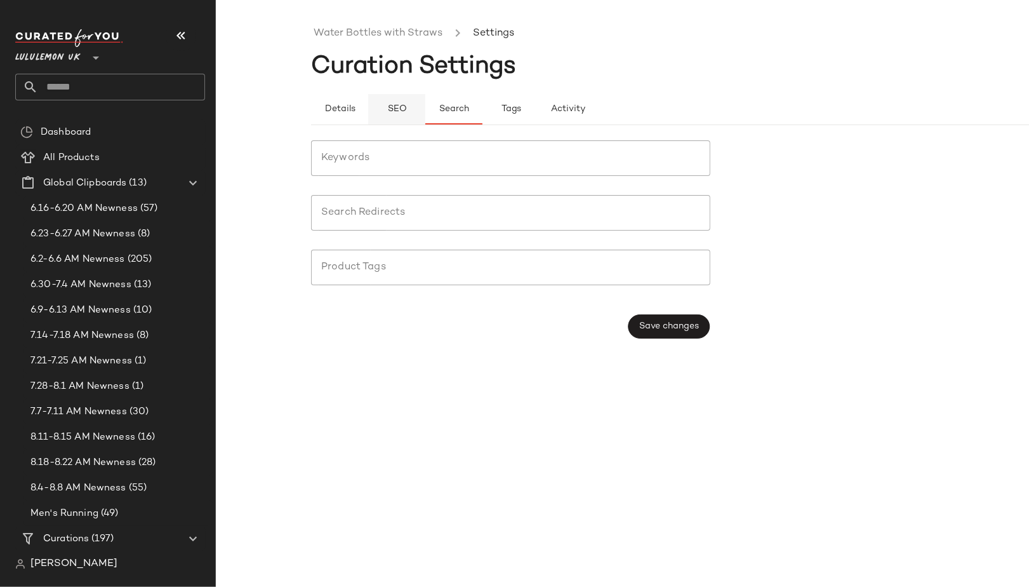
click at [483, 101] on button "SEO" at bounding box center [511, 109] width 57 height 30
type button "seo"
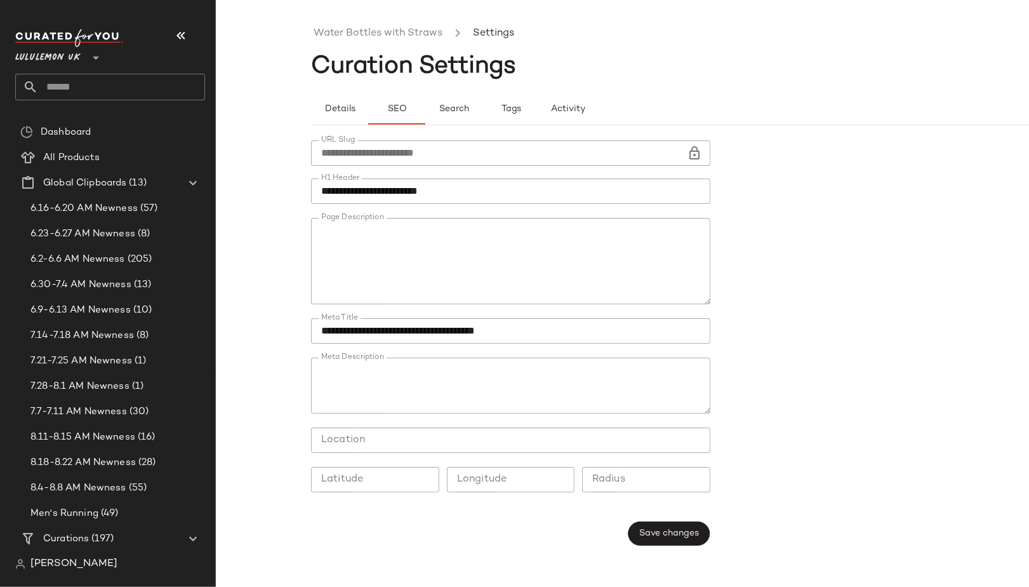
scroll to position [441, 0]
click at [356, 32] on link "Water Bottles with Straws" at bounding box center [378, 33] width 129 height 17
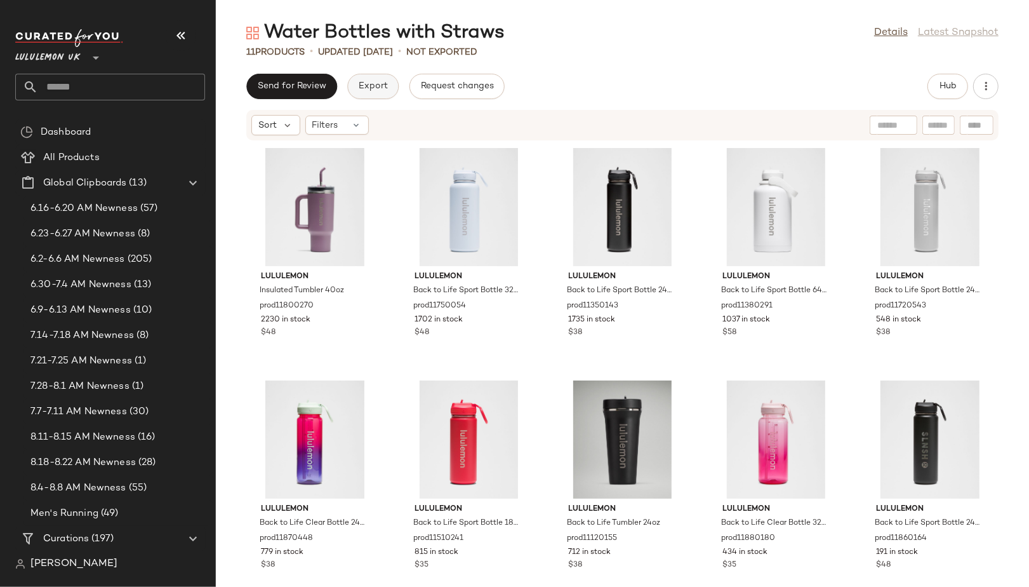
click at [368, 91] on span "Export" at bounding box center [373, 86] width 30 height 10
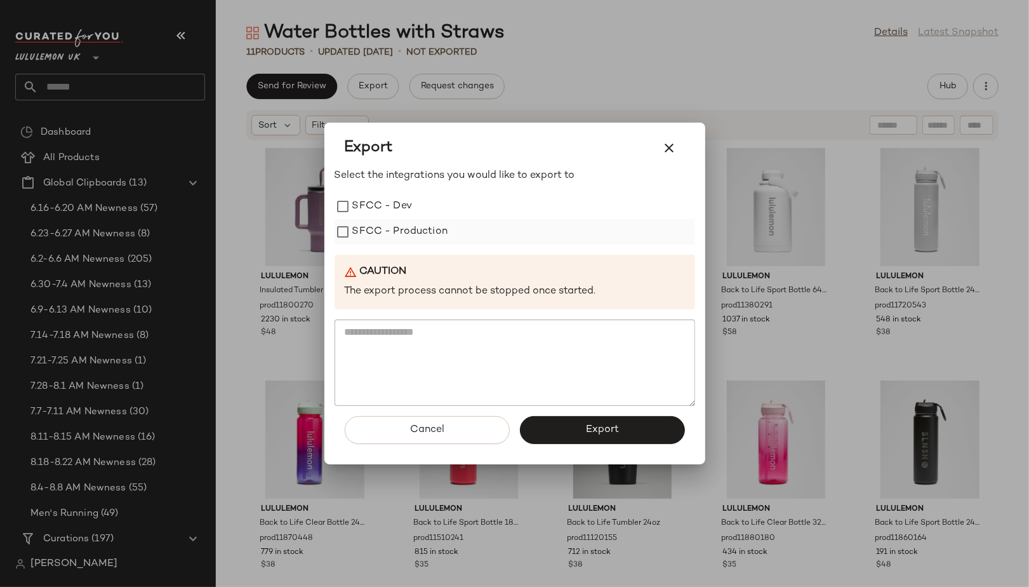
click at [415, 227] on label "SFCC - Production" at bounding box center [400, 231] width 96 height 25
click at [555, 438] on button "Export" at bounding box center [602, 430] width 165 height 28
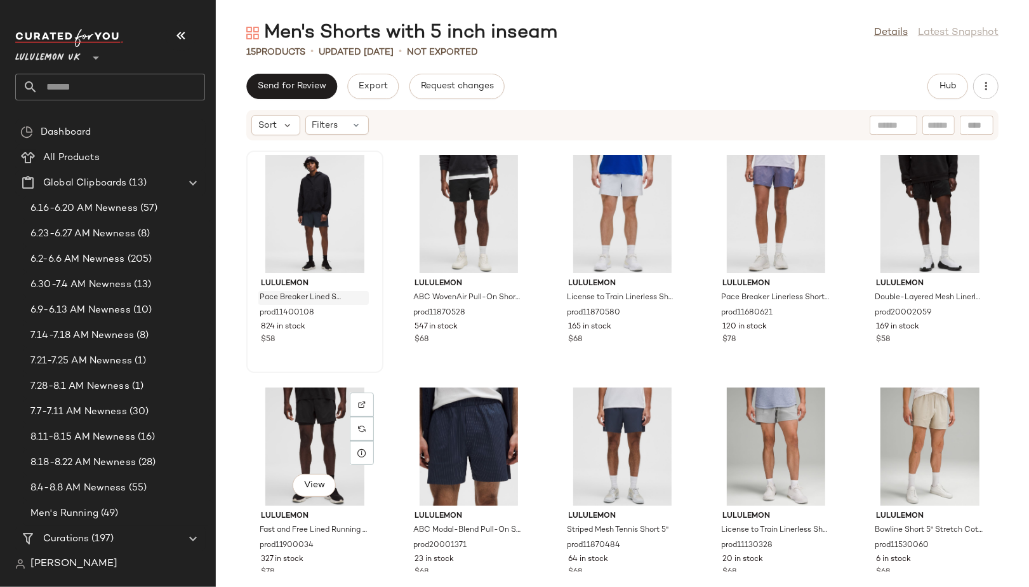
scroll to position [269, 0]
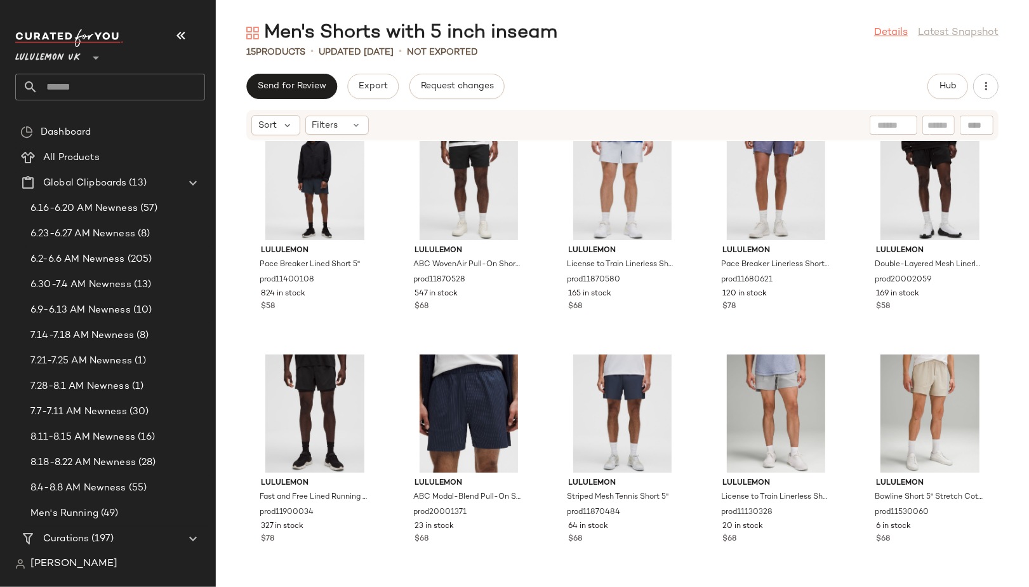
click at [886, 38] on link "Details" at bounding box center [891, 32] width 34 height 15
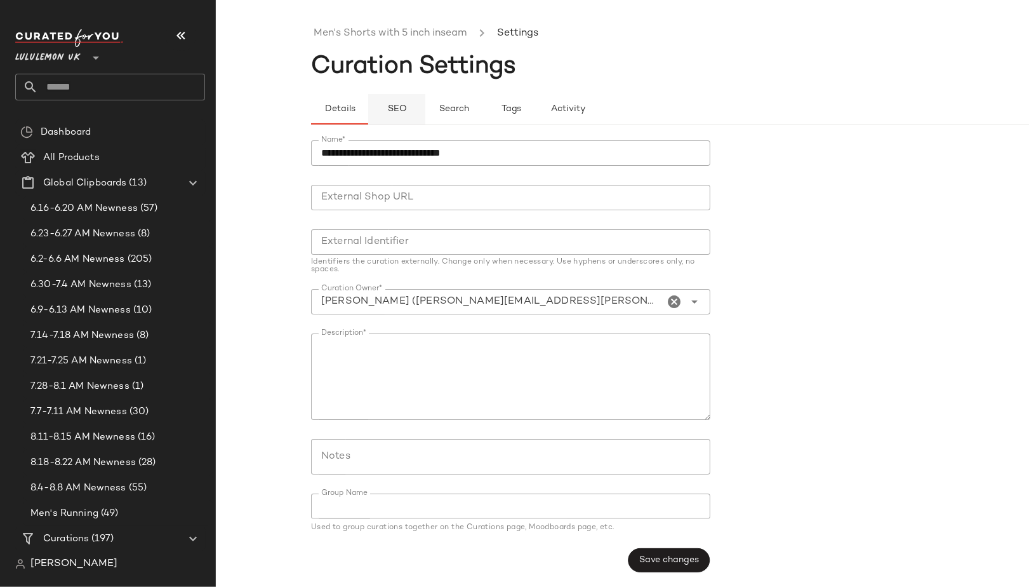
click at [390, 104] on span "SEO" at bounding box center [397, 109] width 20 height 10
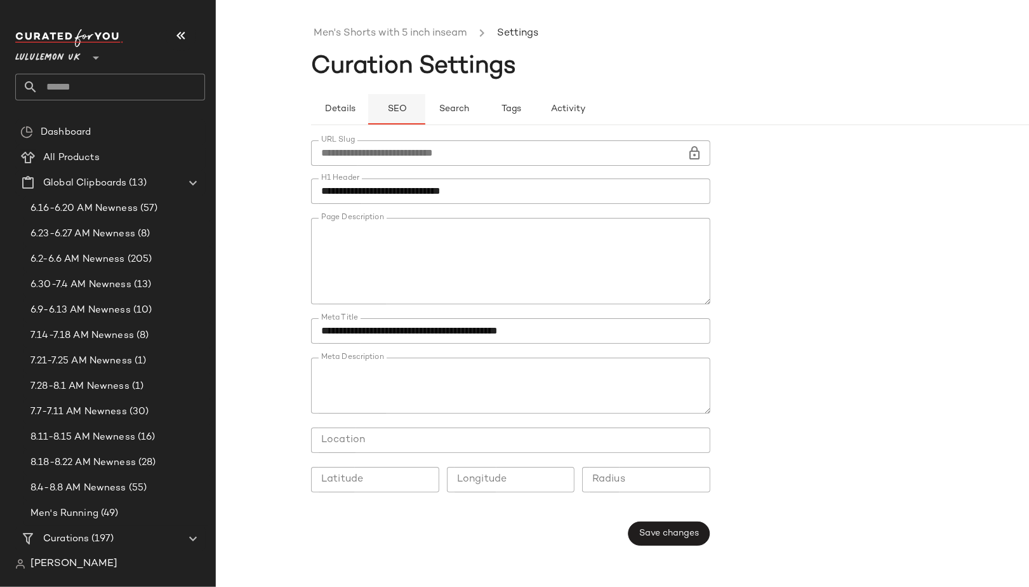
type button "seo"
click at [341, 27] on link "Men's Shorts with 5 inch inseam" at bounding box center [390, 33] width 153 height 17
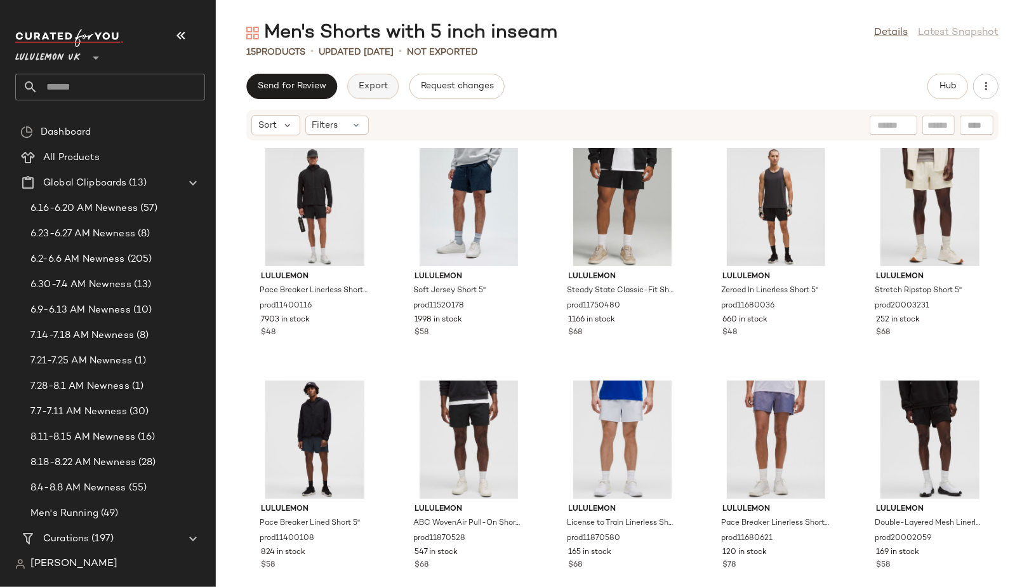
click at [360, 81] on span "Export" at bounding box center [373, 86] width 30 height 10
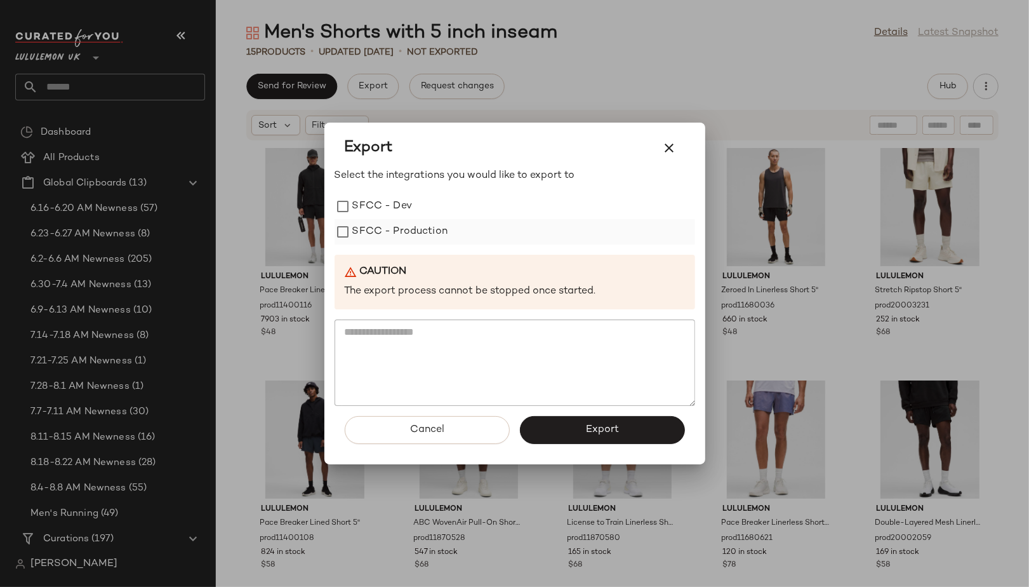
click at [394, 230] on label "SFCC - Production" at bounding box center [400, 231] width 96 height 25
click at [620, 422] on button "Export" at bounding box center [602, 430] width 165 height 28
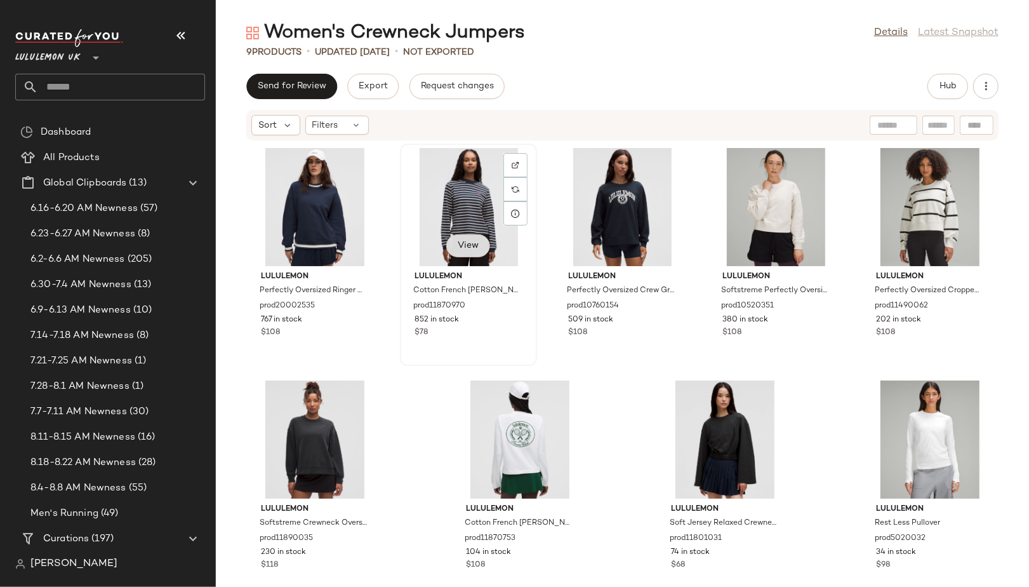
click at [473, 253] on button "View" at bounding box center [467, 245] width 43 height 23
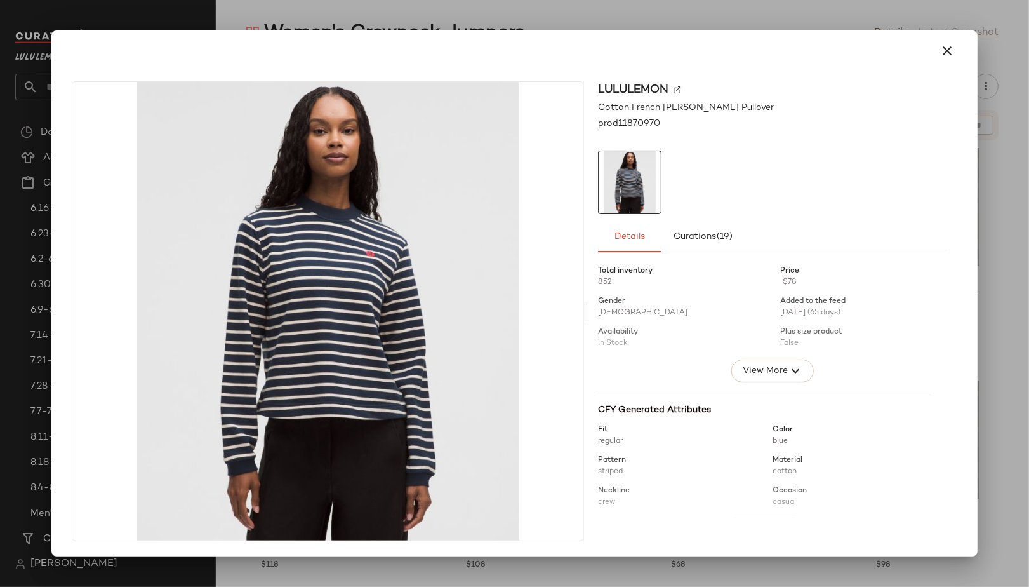
click at [593, 13] on div at bounding box center [514, 293] width 1029 height 587
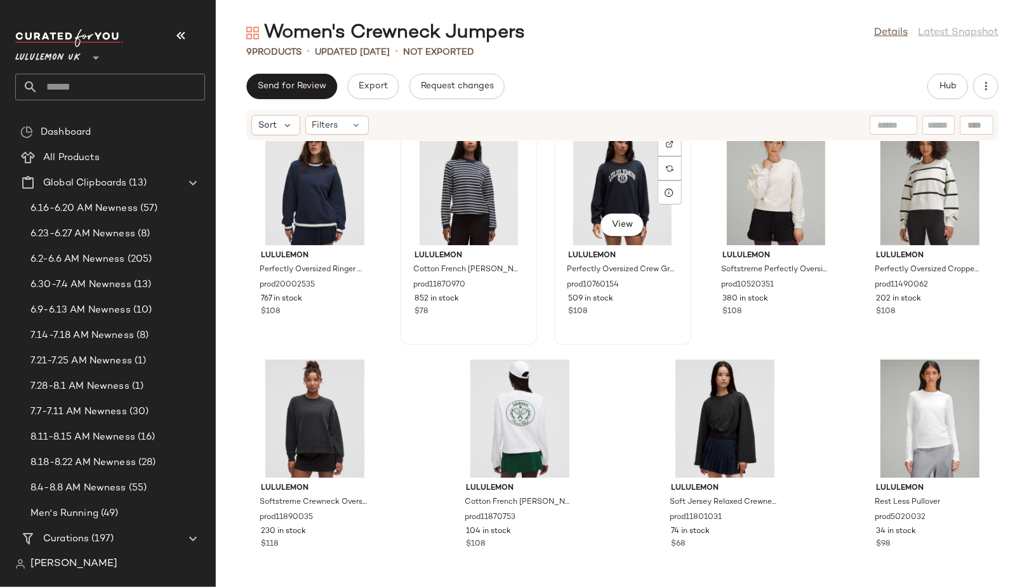
scroll to position [26, 0]
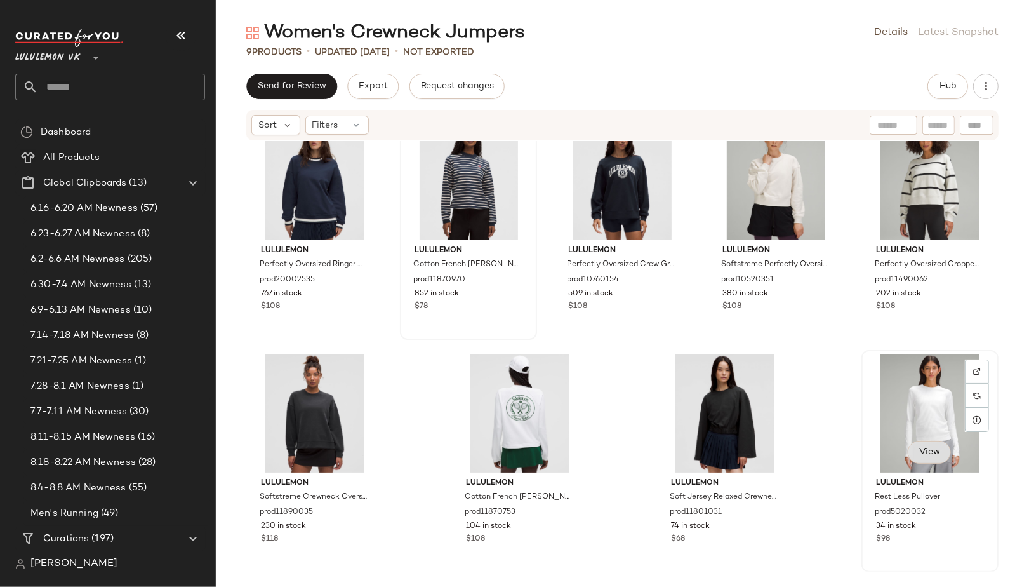
click at [919, 448] on span "View" at bounding box center [930, 452] width 22 height 10
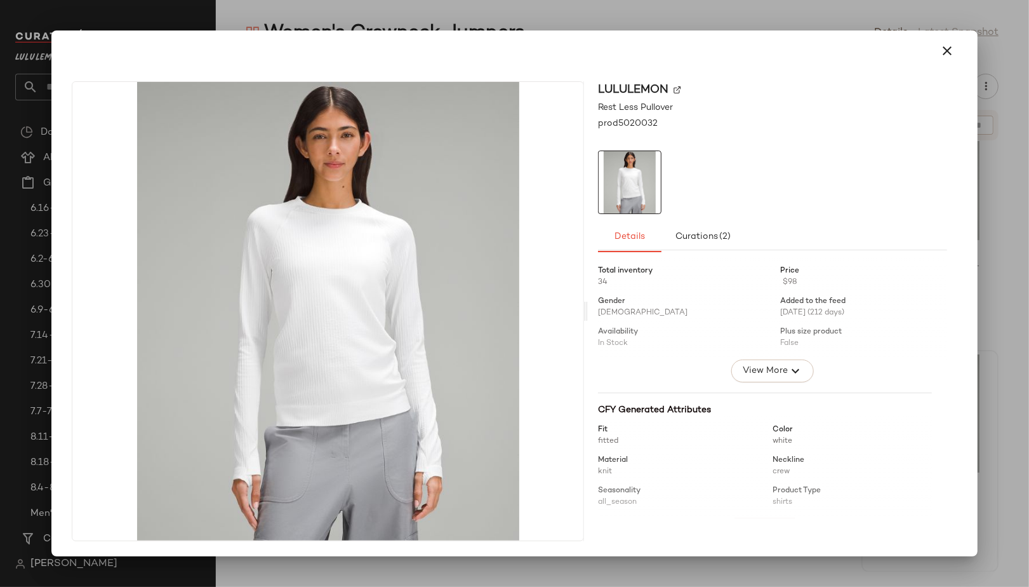
click at [556, 14] on div at bounding box center [514, 293] width 1029 height 587
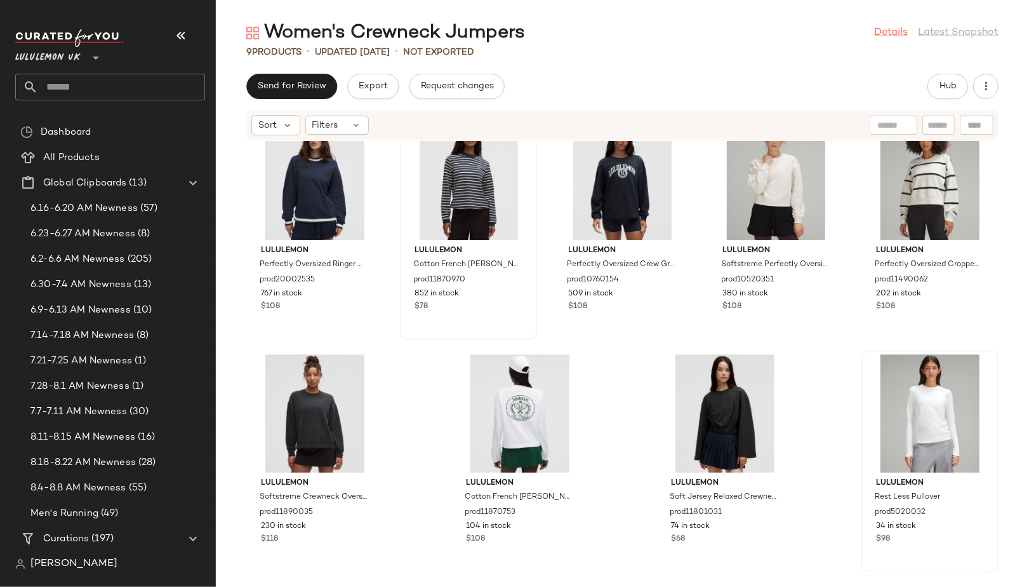
click at [886, 34] on link "Details" at bounding box center [891, 32] width 34 height 15
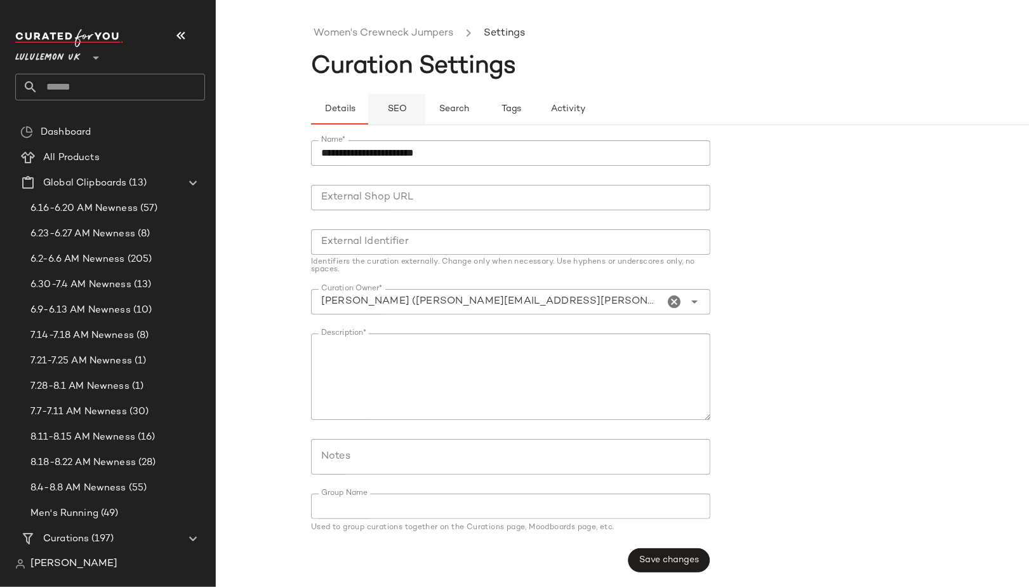
click at [396, 105] on span "SEO" at bounding box center [397, 109] width 20 height 10
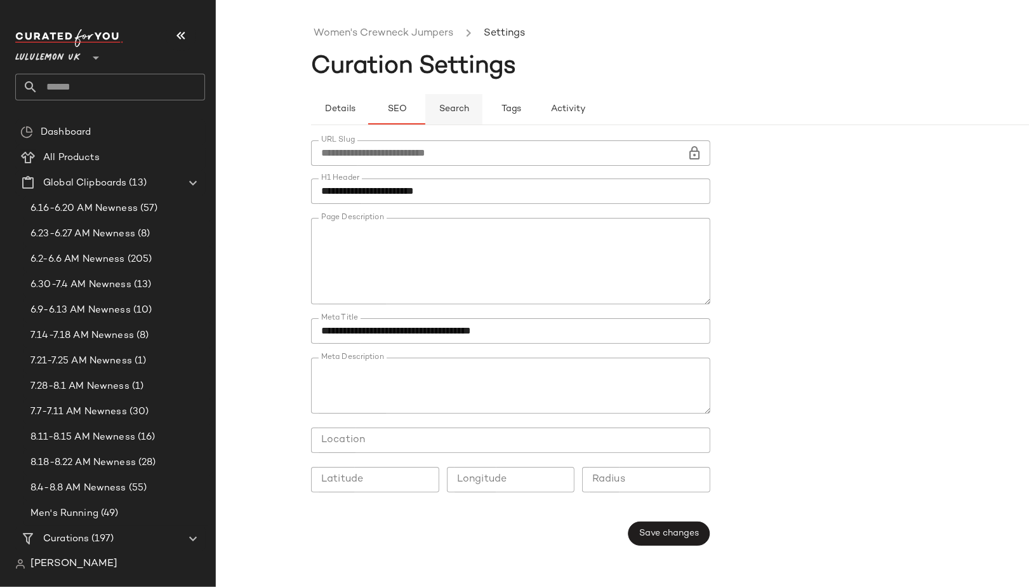
type button "seo"
click at [394, 30] on link "Women's Crewneck Jumpers" at bounding box center [384, 33] width 140 height 17
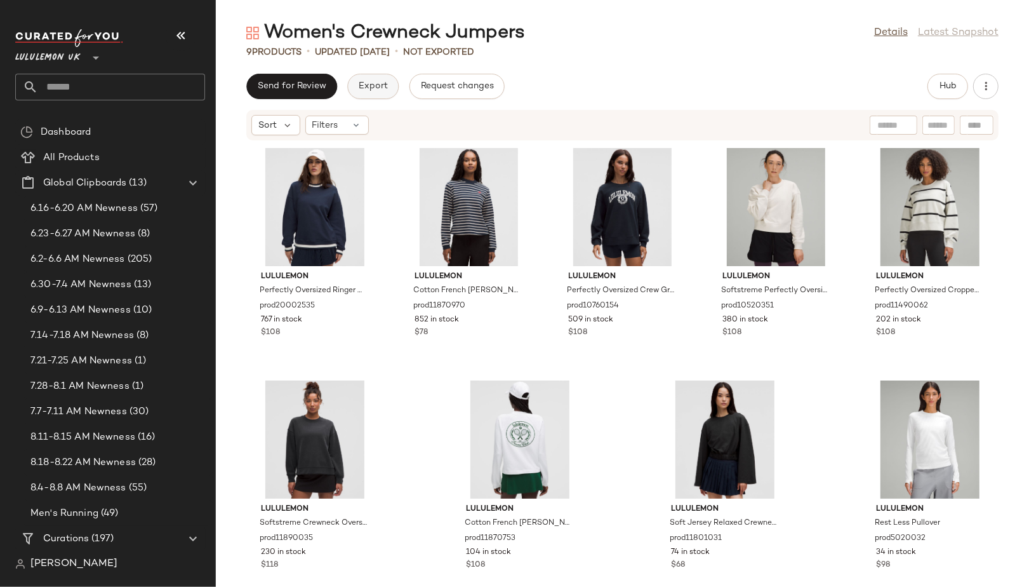
scroll to position [27, 0]
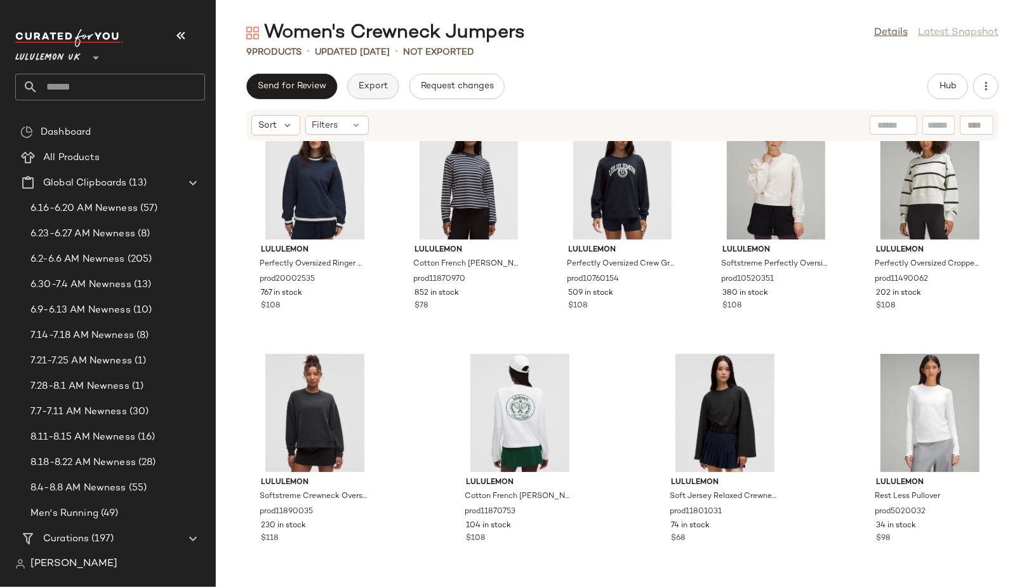
click at [370, 79] on button "Export" at bounding box center [372, 86] width 51 height 25
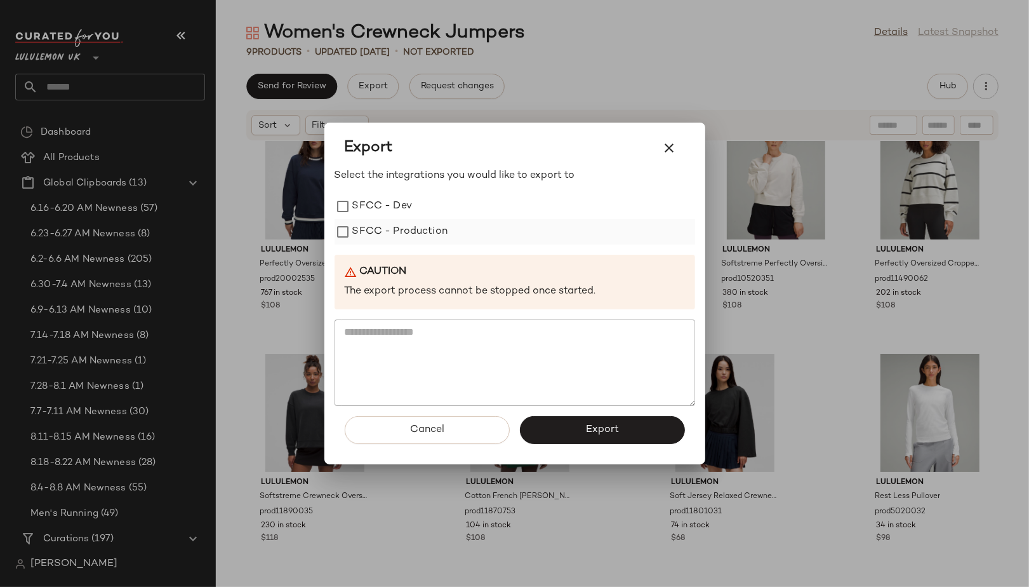
click at [392, 227] on label "SFCC - Production" at bounding box center [400, 231] width 96 height 25
click at [533, 432] on button "Export" at bounding box center [602, 430] width 165 height 28
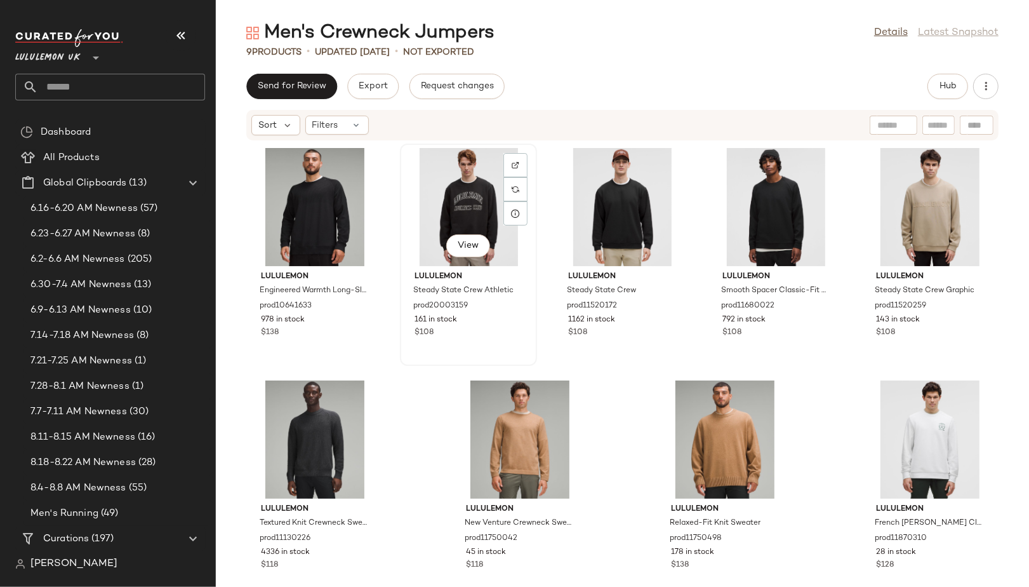
scroll to position [26, 0]
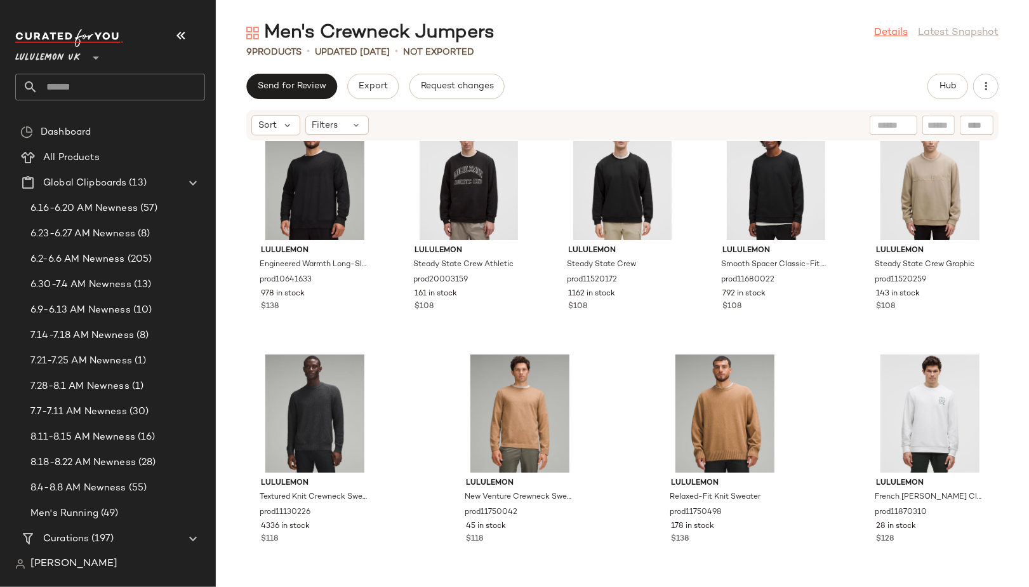
click at [885, 30] on link "Details" at bounding box center [891, 32] width 34 height 15
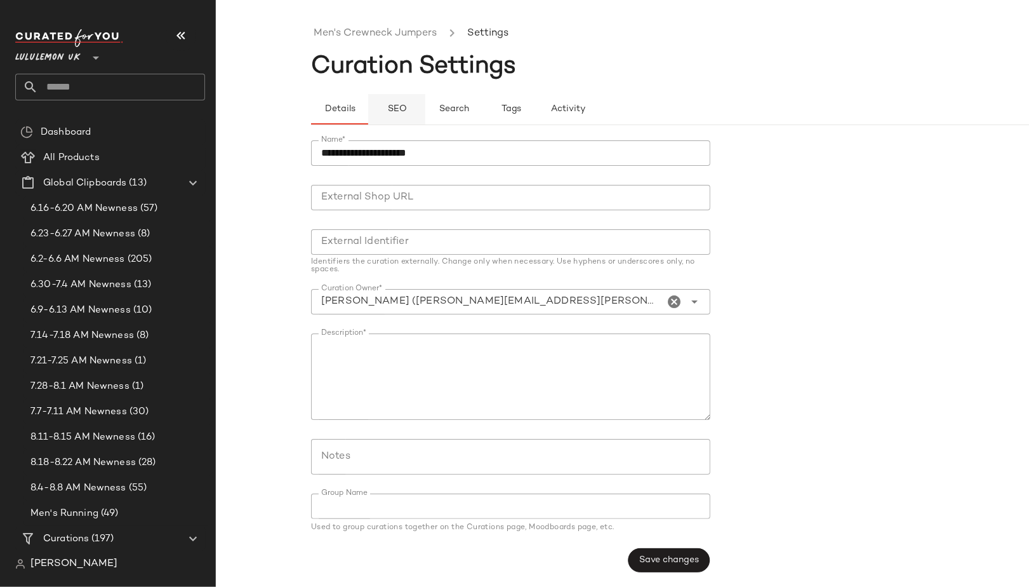
click at [483, 119] on button "SEO" at bounding box center [511, 109] width 57 height 30
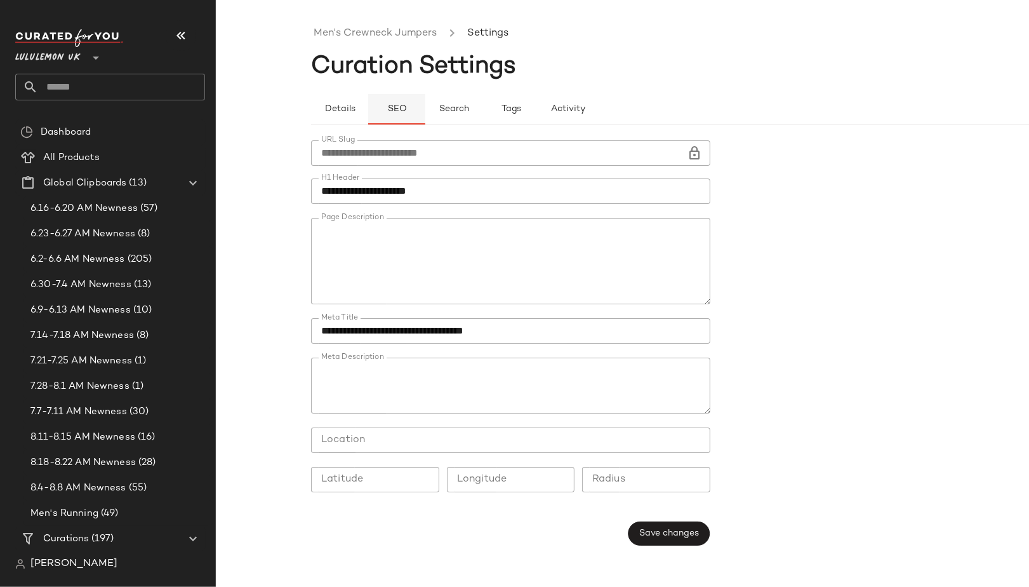
type button "seo"
click at [350, 41] on link "Men's Crewneck Jumpers" at bounding box center [375, 33] width 123 height 17
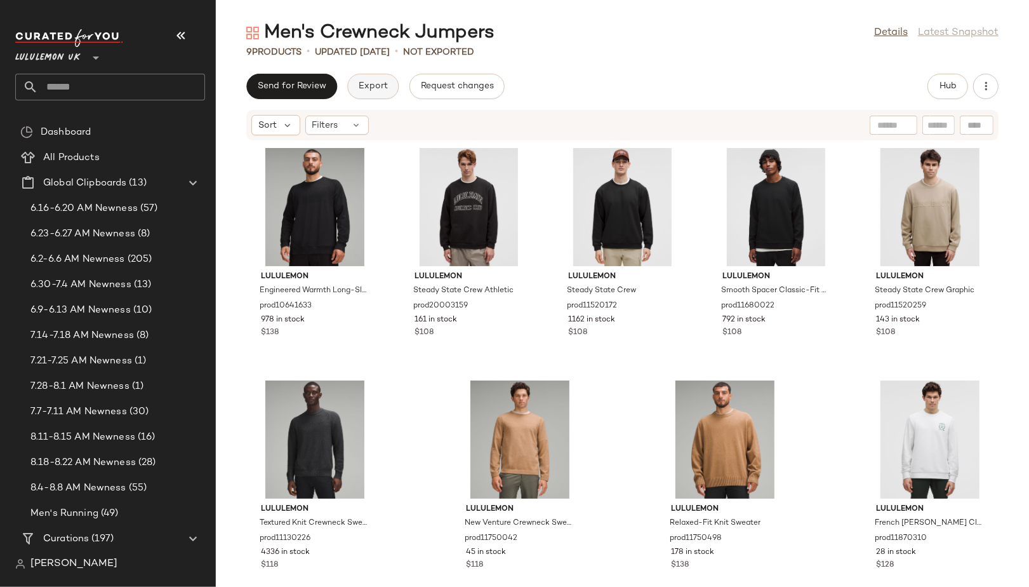
click at [352, 77] on button "Export" at bounding box center [372, 86] width 51 height 25
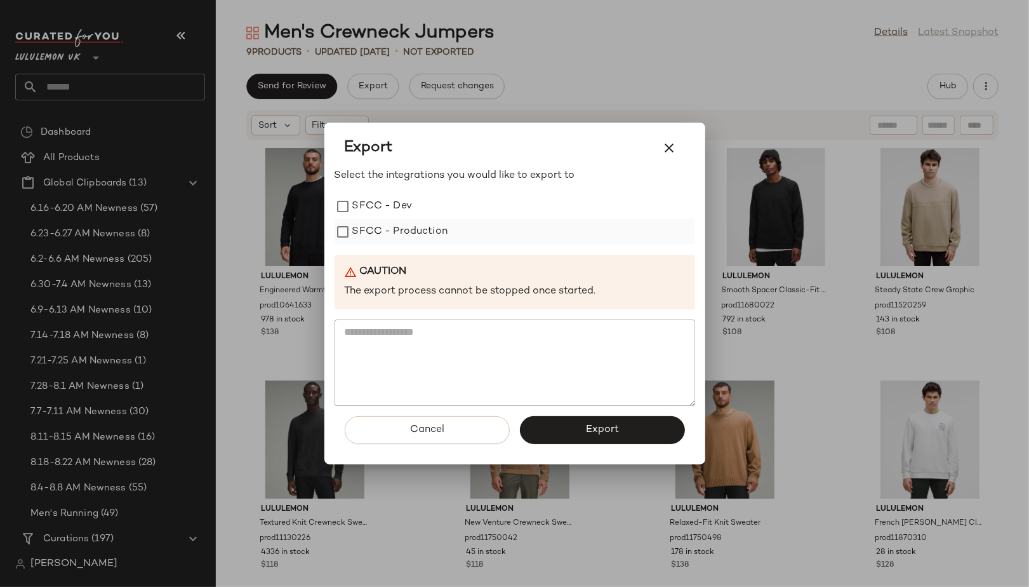
click at [417, 234] on label "SFCC - Production" at bounding box center [400, 231] width 96 height 25
click at [577, 438] on button "Export" at bounding box center [602, 430] width 165 height 28
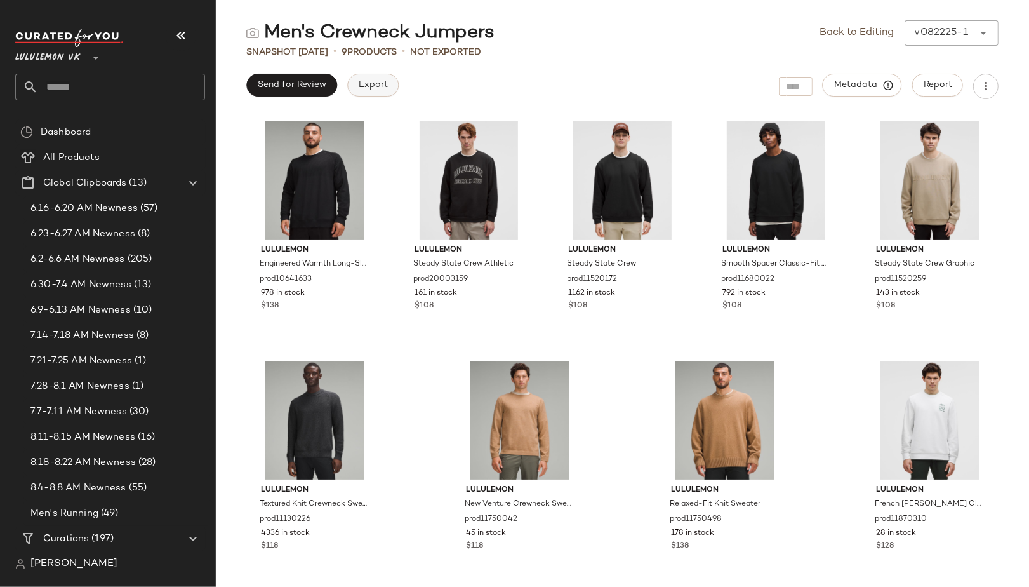
click at [363, 81] on span "Export" at bounding box center [373, 85] width 30 height 10
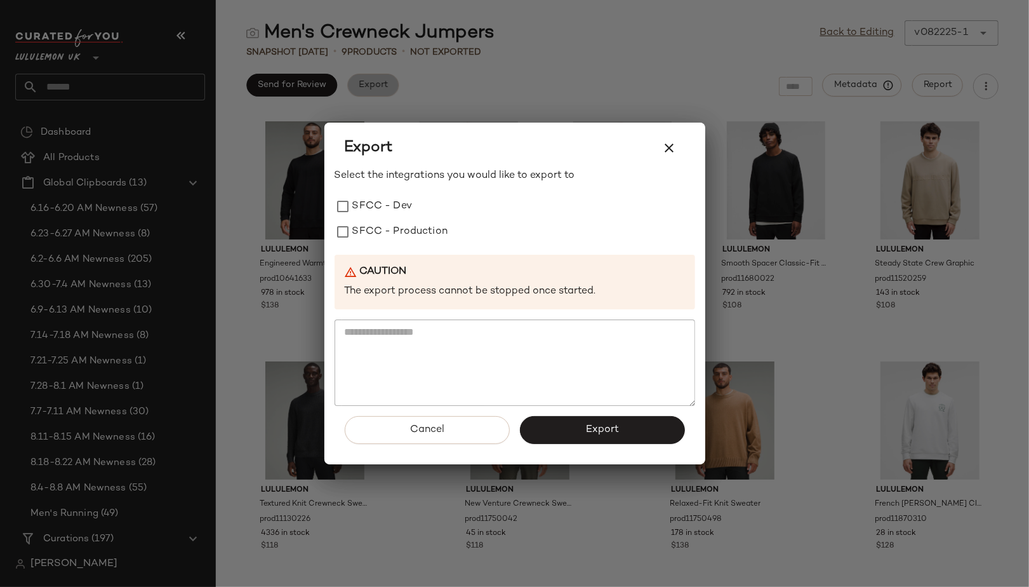
click at [363, 81] on div at bounding box center [514, 293] width 1029 height 587
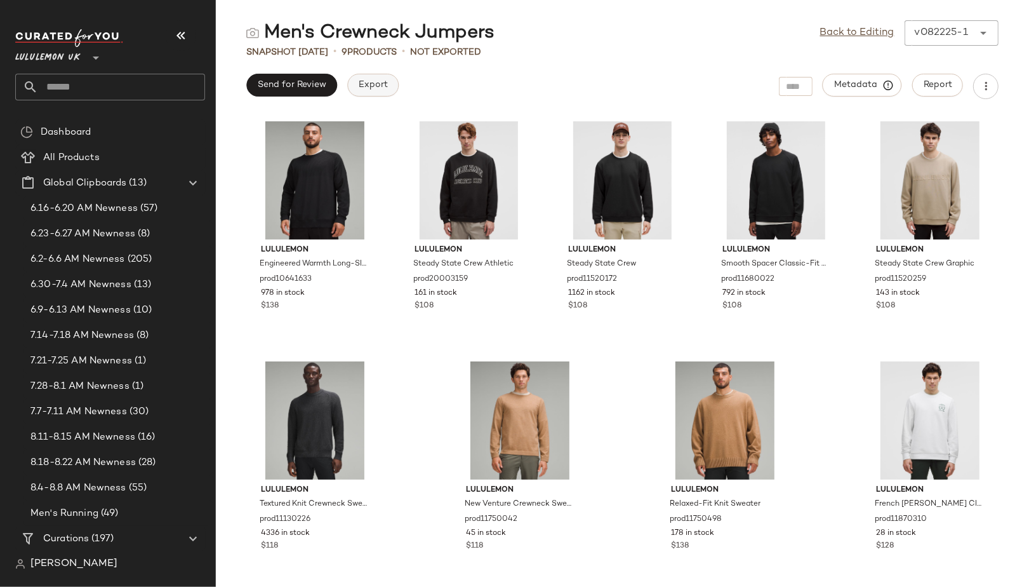
click at [369, 92] on button "Export" at bounding box center [372, 85] width 51 height 23
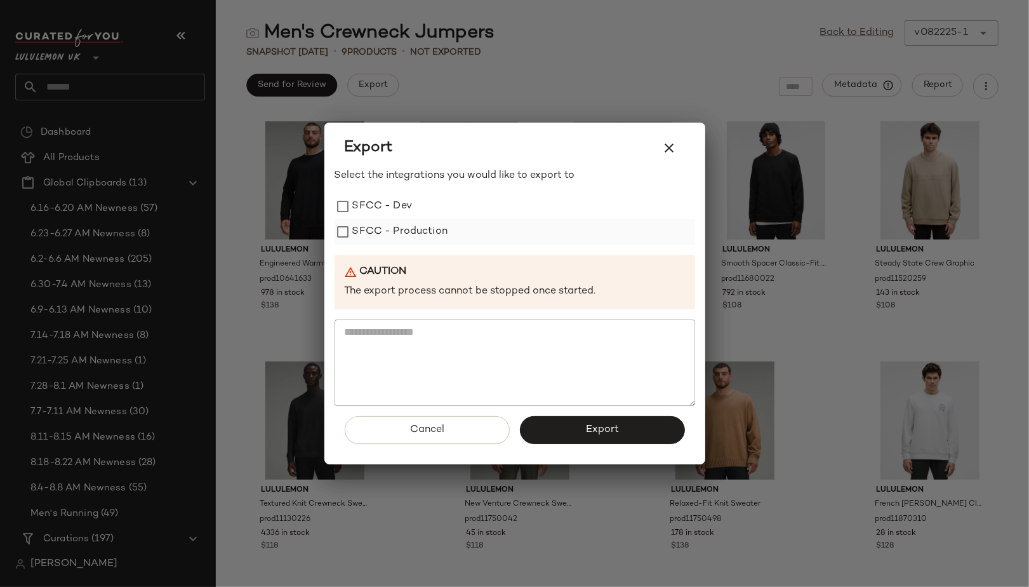
click at [410, 232] on label "SFCC - Production" at bounding box center [400, 231] width 96 height 25
click at [602, 438] on button "Export" at bounding box center [602, 430] width 165 height 28
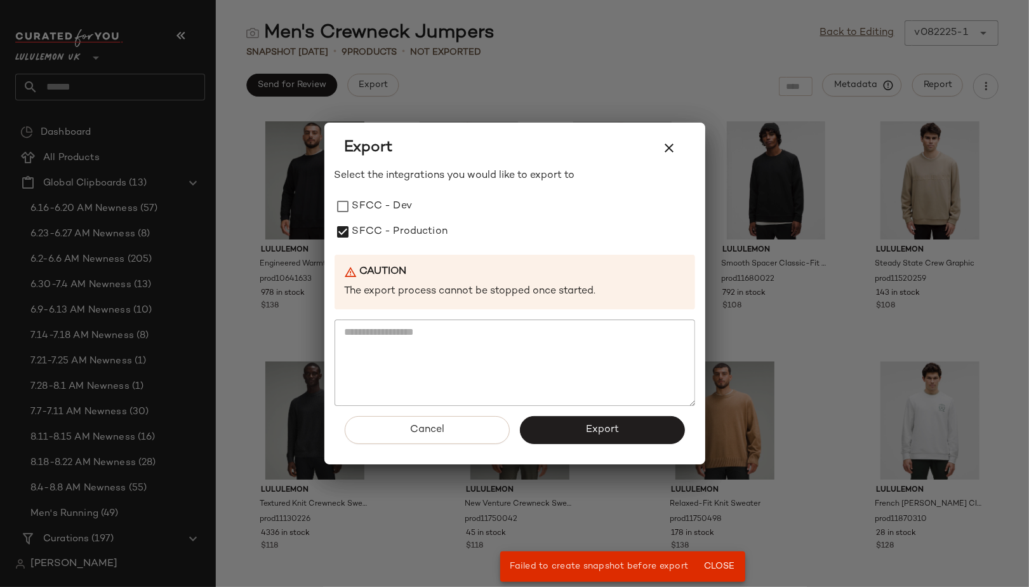
click at [685, 531] on div at bounding box center [514, 293] width 1029 height 587
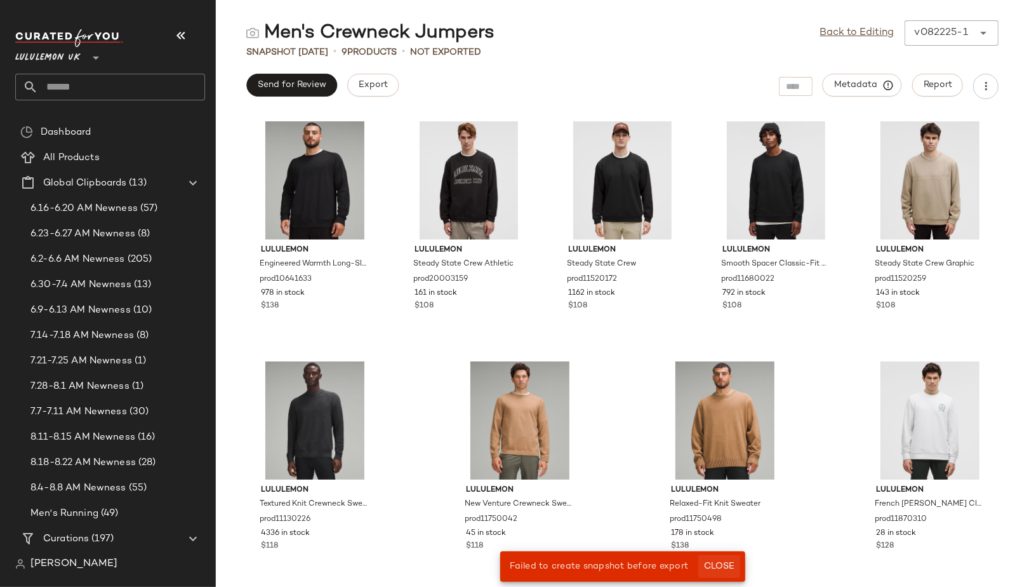
click at [727, 560] on button "Close" at bounding box center [719, 566] width 41 height 23
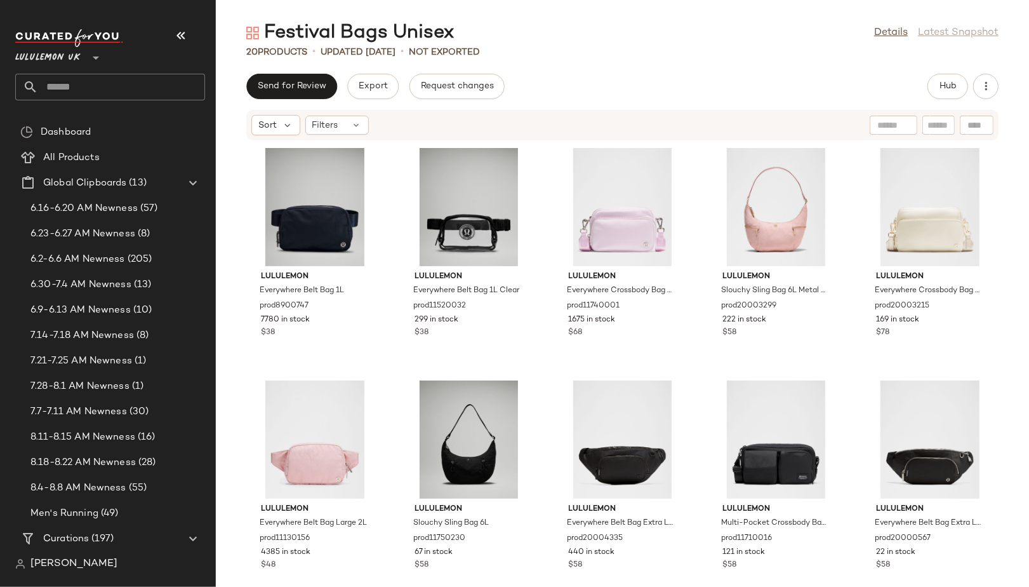
click at [917, 30] on div "Details Latest Snapshot" at bounding box center [936, 32] width 124 height 15
click at [892, 27] on link "Details" at bounding box center [891, 32] width 34 height 15
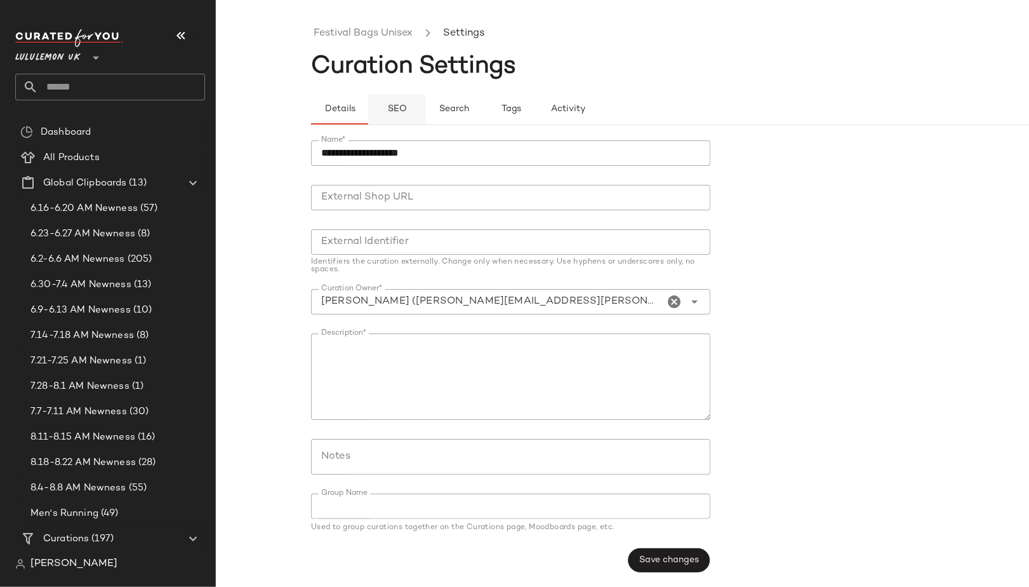
click at [400, 107] on span "SEO" at bounding box center [397, 109] width 20 height 10
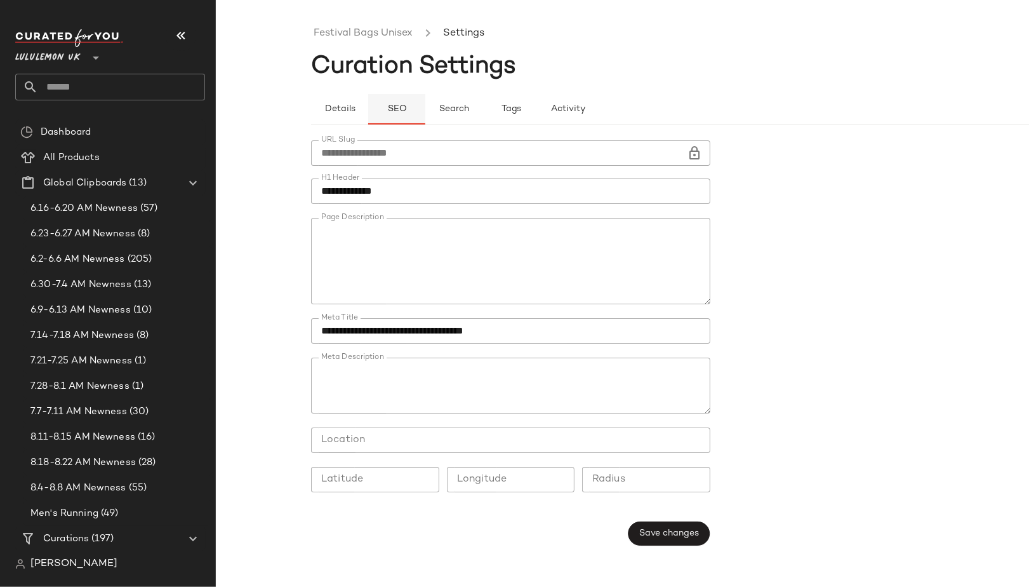
type button "seo"
click at [378, 34] on link "Festival Bags Unisex" at bounding box center [363, 33] width 99 height 17
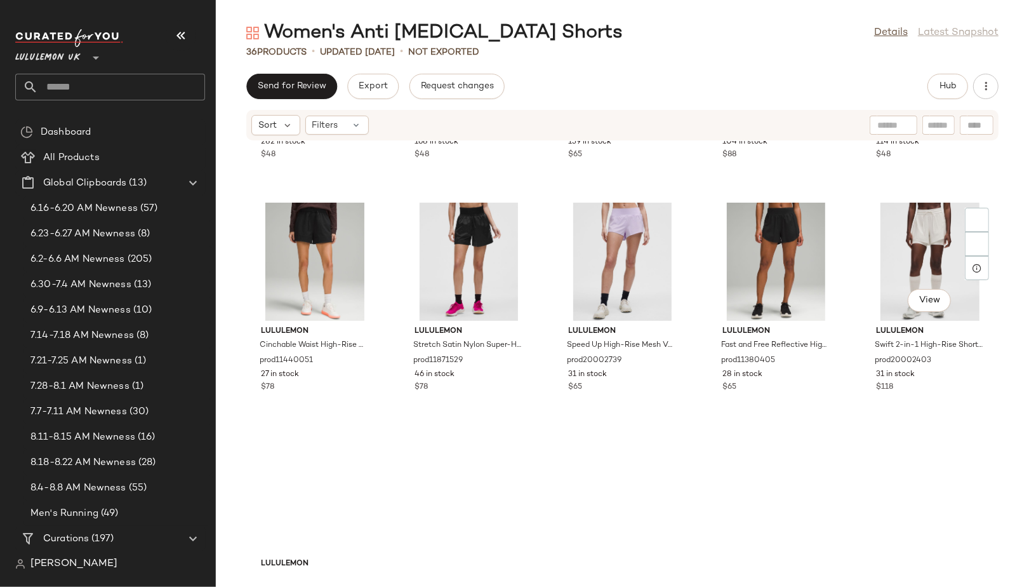
scroll to position [1431, 0]
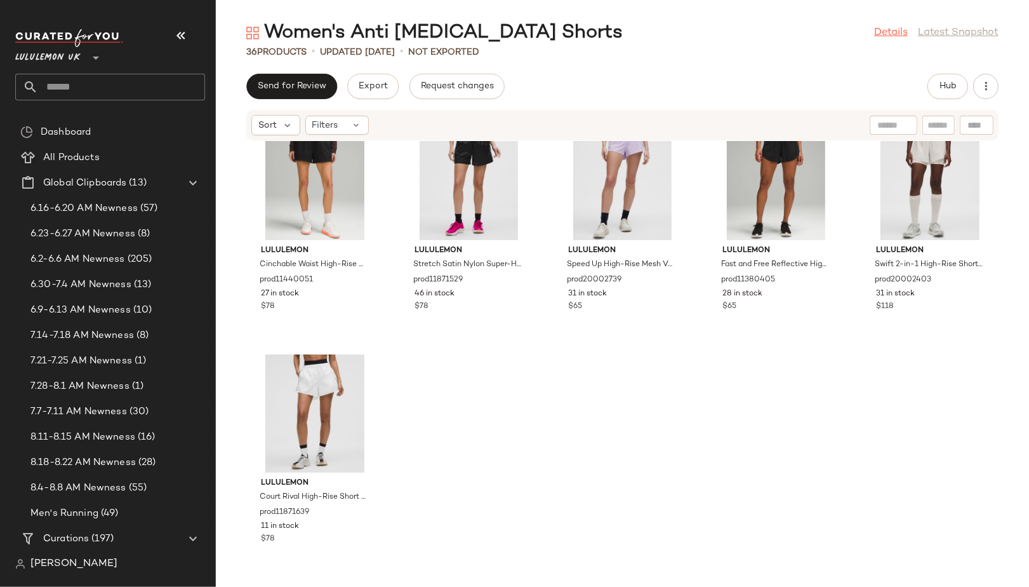
click at [893, 28] on link "Details" at bounding box center [891, 32] width 34 height 15
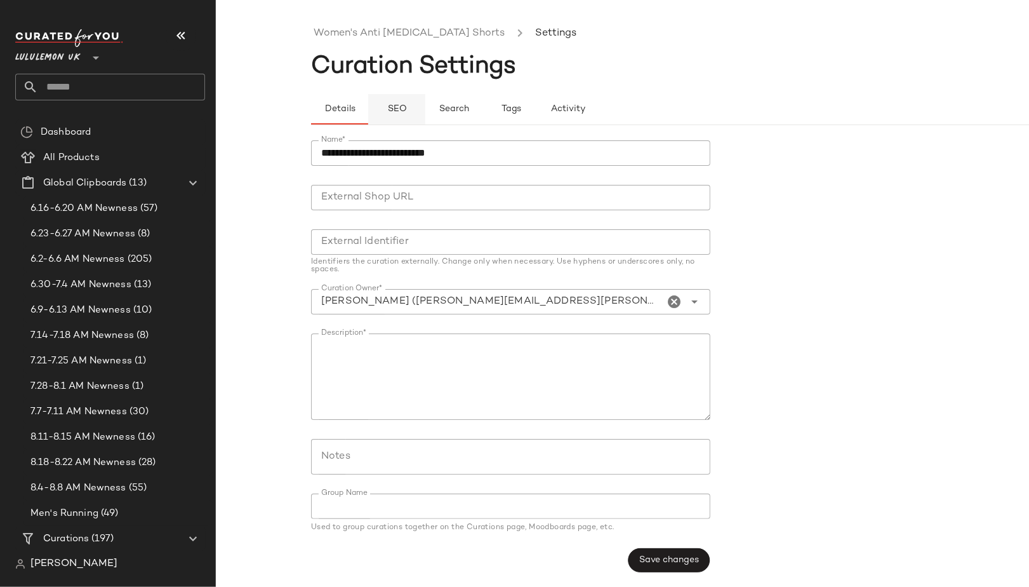
click at [394, 109] on span "SEO" at bounding box center [397, 109] width 20 height 10
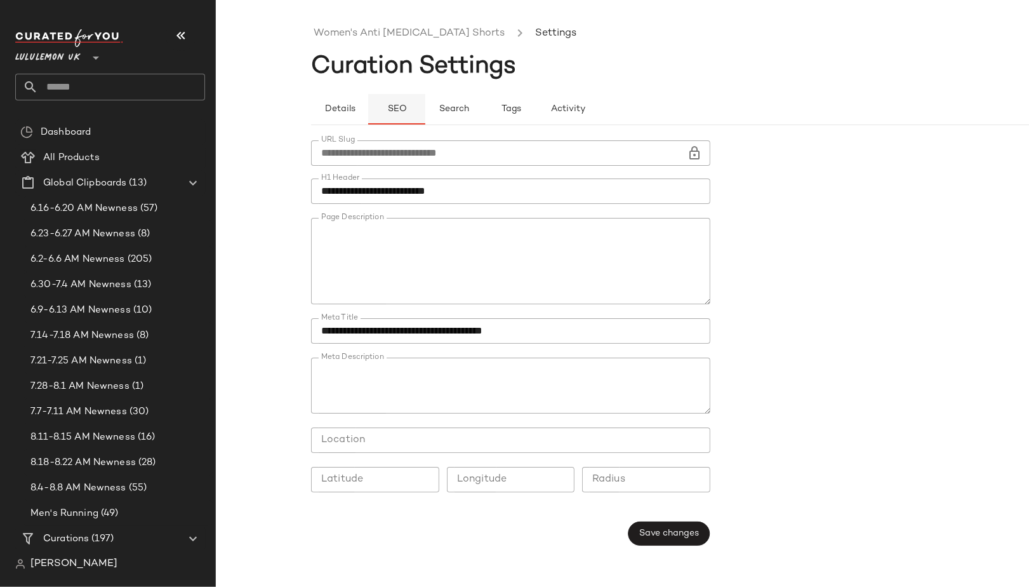
type button "seo"
click at [335, 27] on link "Women's Anti Chafing Shorts" at bounding box center [409, 33] width 191 height 17
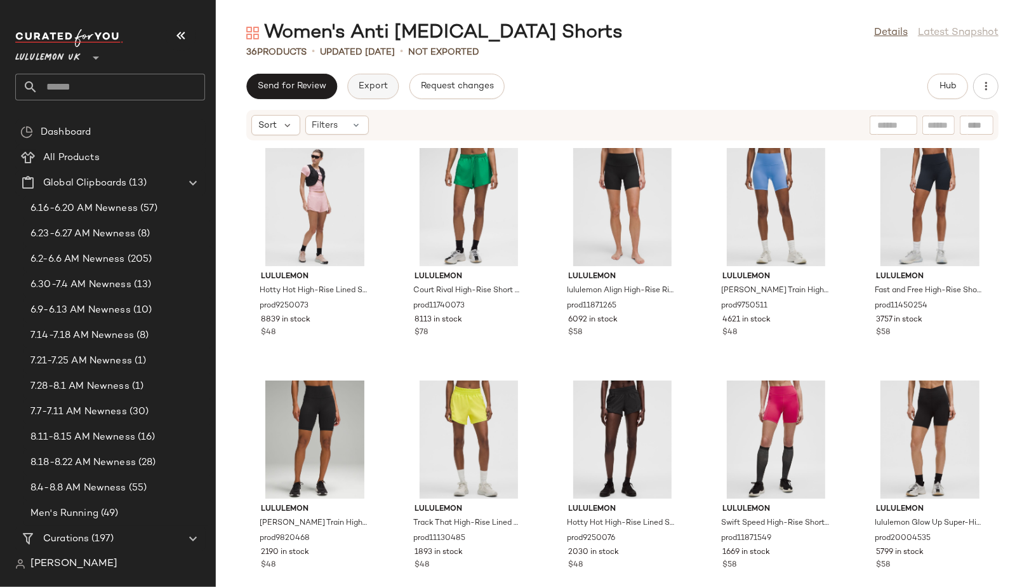
click at [380, 88] on span "Export" at bounding box center [373, 86] width 30 height 10
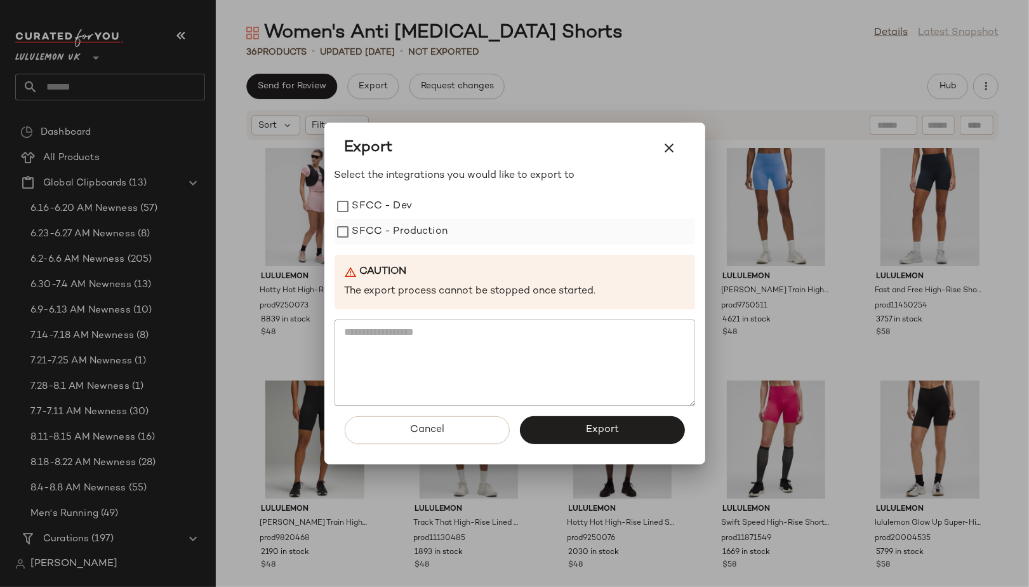
click at [420, 237] on label "SFCC - Production" at bounding box center [400, 231] width 96 height 25
click at [570, 429] on button "Export" at bounding box center [602, 430] width 165 height 28
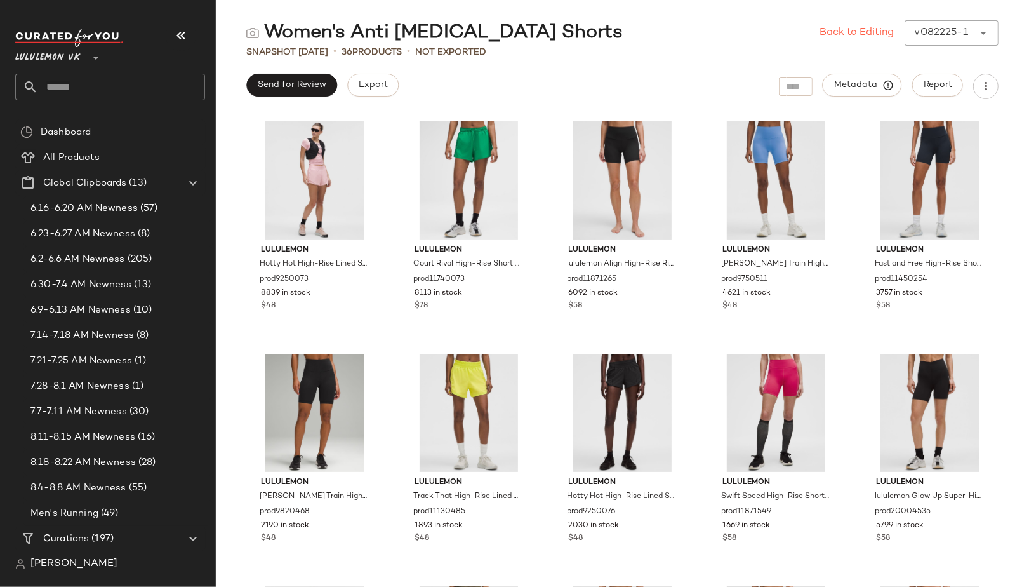
click at [878, 32] on link "Back to Editing" at bounding box center [857, 32] width 74 height 15
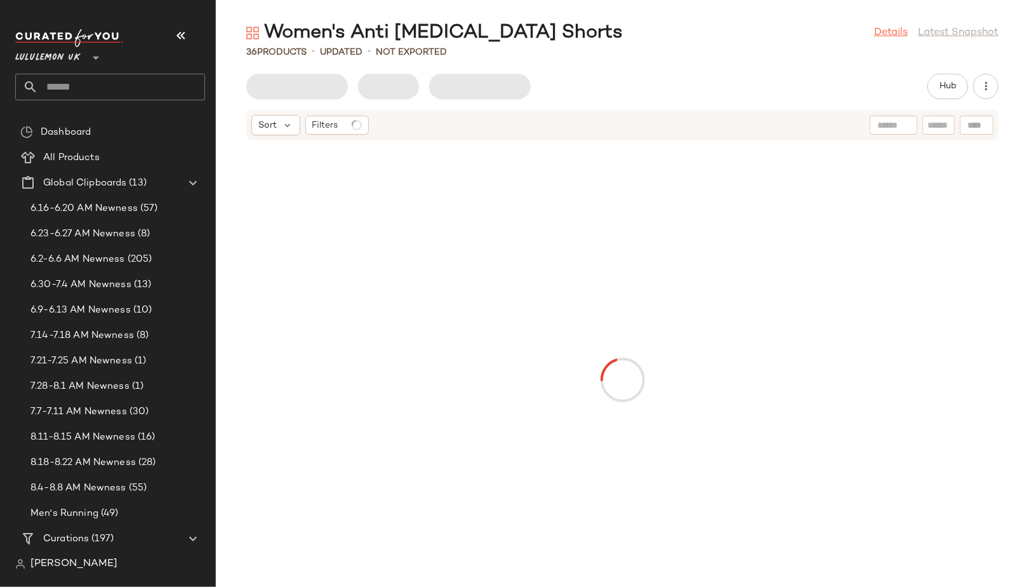
click at [899, 33] on link "Details" at bounding box center [891, 32] width 34 height 15
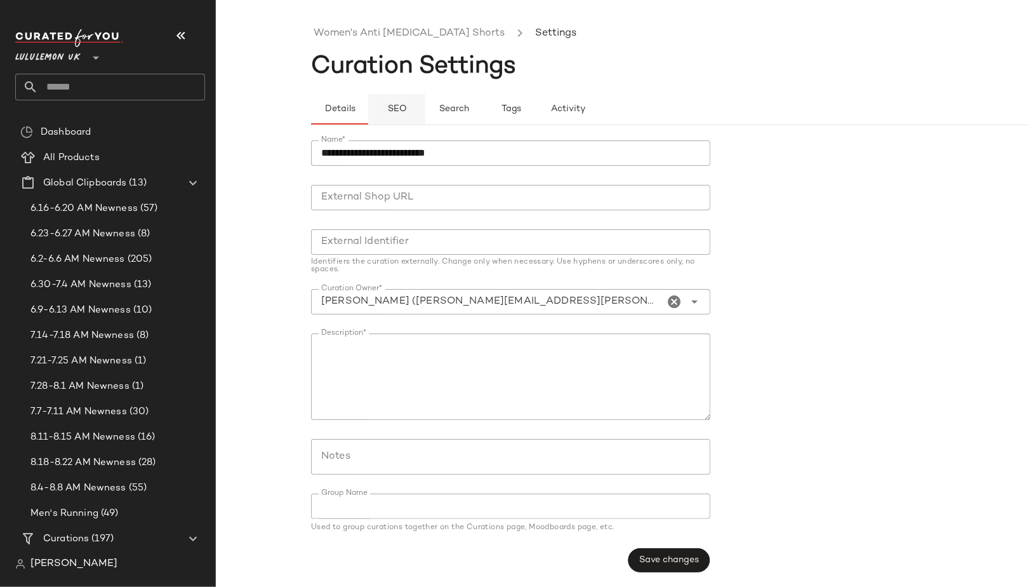
click at [483, 94] on button "SEO" at bounding box center [511, 109] width 57 height 30
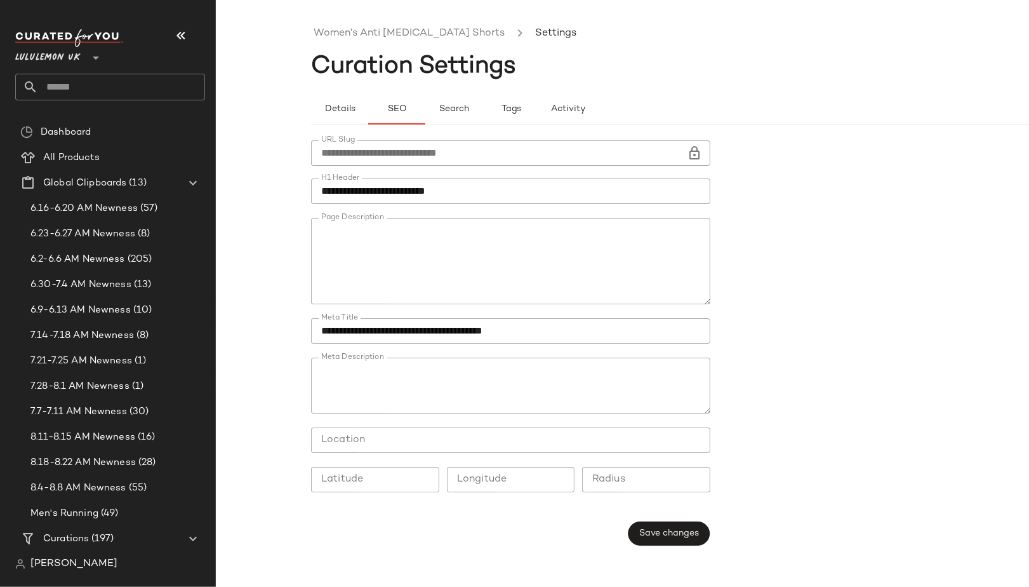
scroll to position [548, 0]
click at [347, 28] on link "Women's Anti Chafing Shorts" at bounding box center [409, 33] width 191 height 17
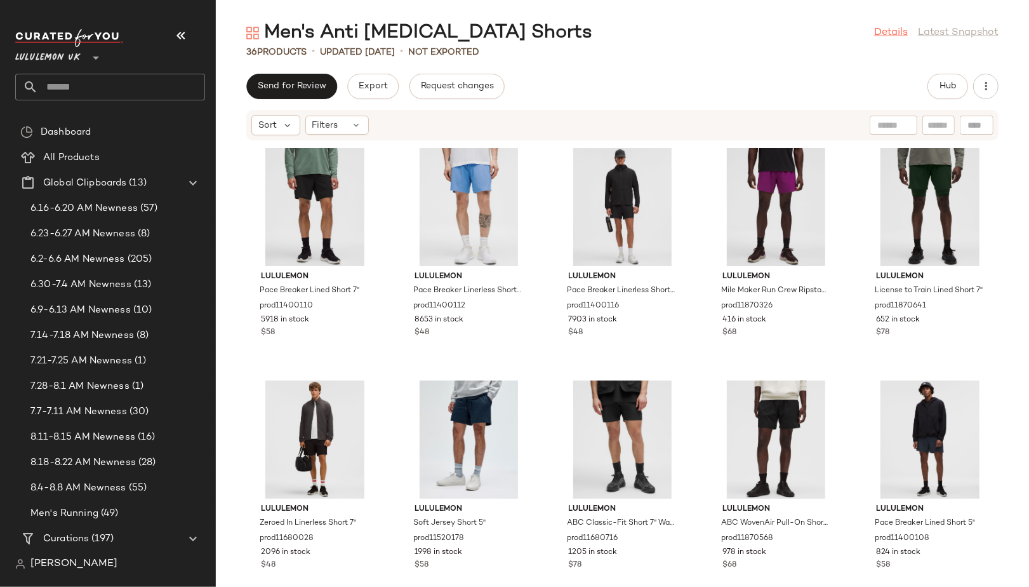
click at [892, 39] on link "Details" at bounding box center [891, 32] width 34 height 15
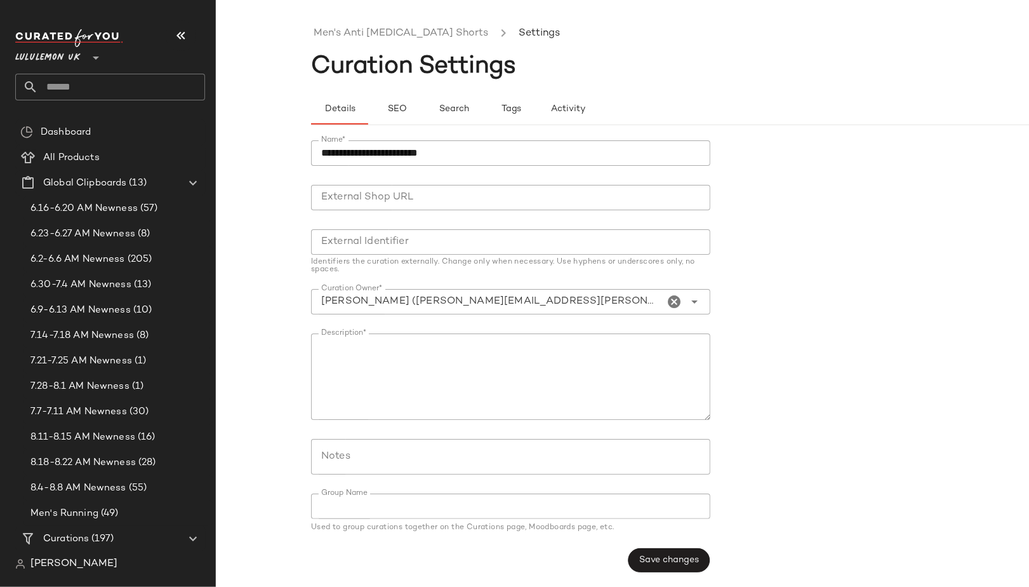
click at [393, 92] on div "Details SEO Search Tags Activity" at bounding box center [717, 102] width 813 height 46
click at [483, 102] on button "SEO" at bounding box center [511, 109] width 57 height 30
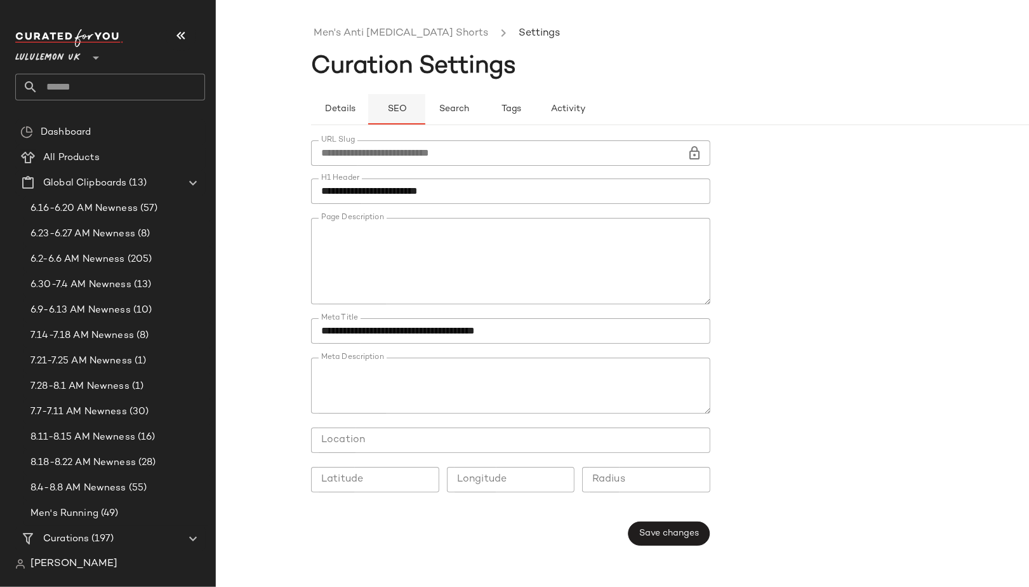
type button "seo"
click at [350, 26] on link "Men's Anti [MEDICAL_DATA] Shorts" at bounding box center [401, 33] width 175 height 17
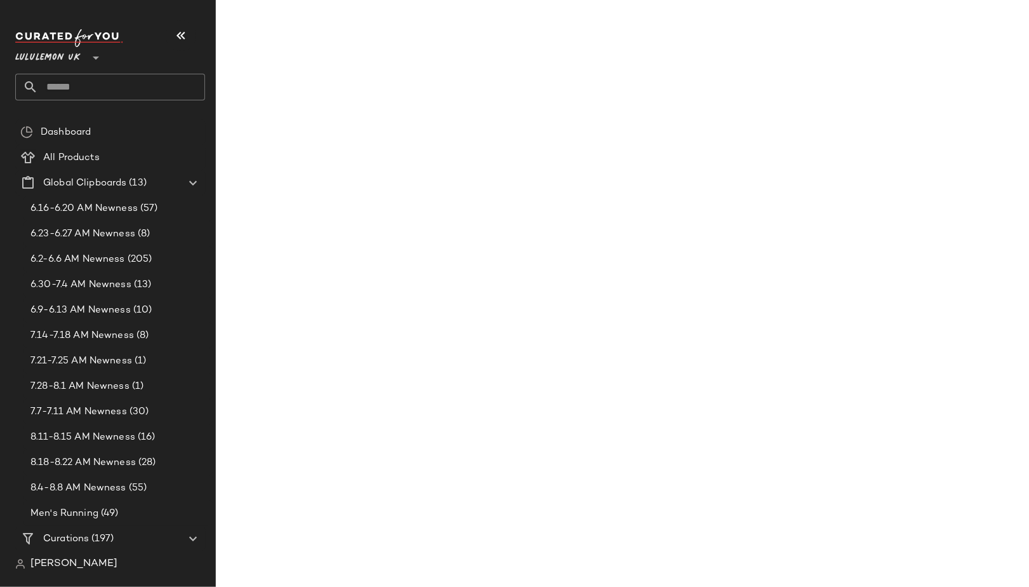
click at [350, 26] on link "Men's Anti [MEDICAL_DATA] Shorts" at bounding box center [401, 33] width 175 height 17
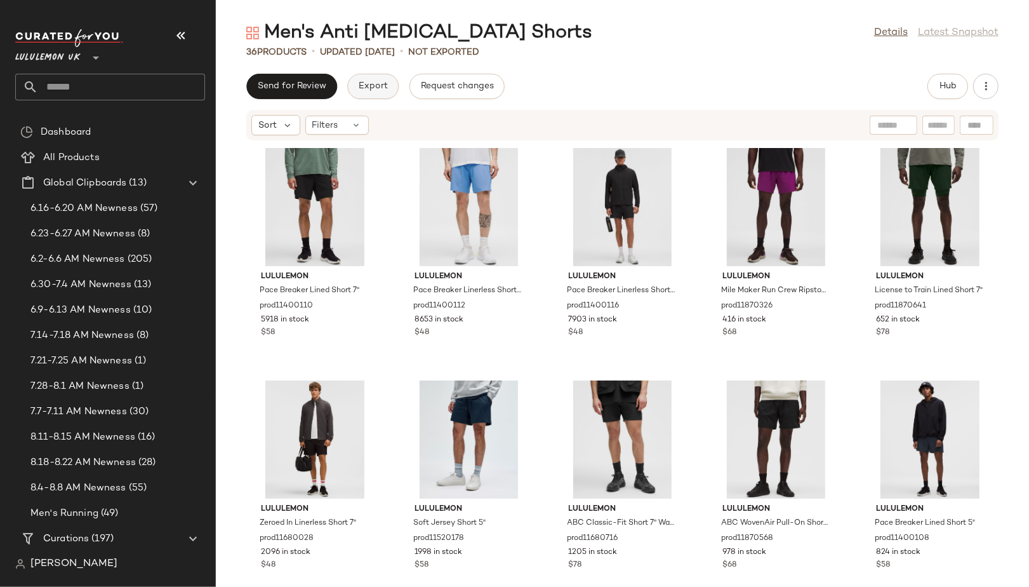
click at [378, 83] on span "Export" at bounding box center [373, 86] width 30 height 10
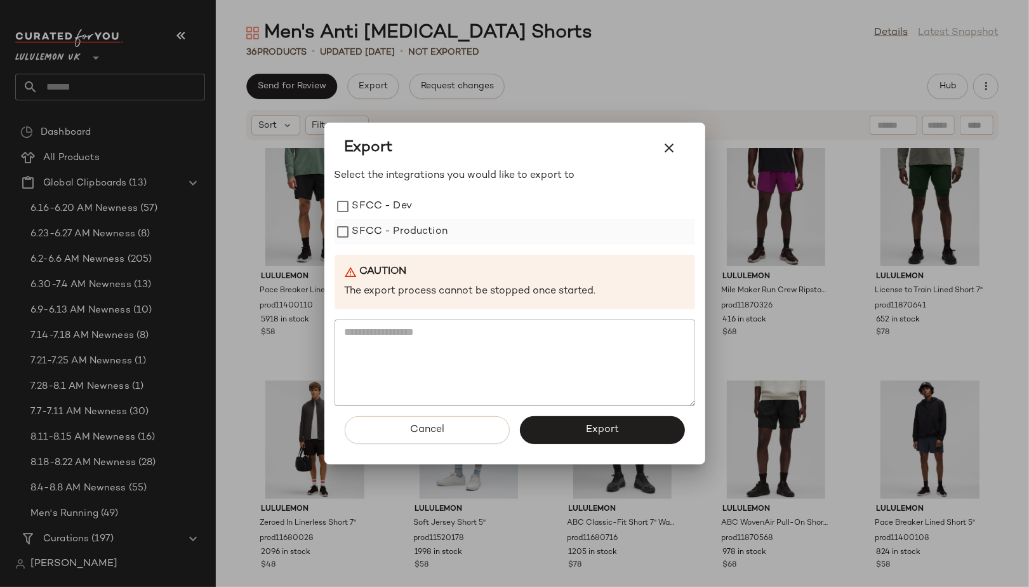
click at [421, 240] on label "SFCC - Production" at bounding box center [400, 231] width 96 height 25
click at [551, 423] on button "Export" at bounding box center [602, 430] width 165 height 28
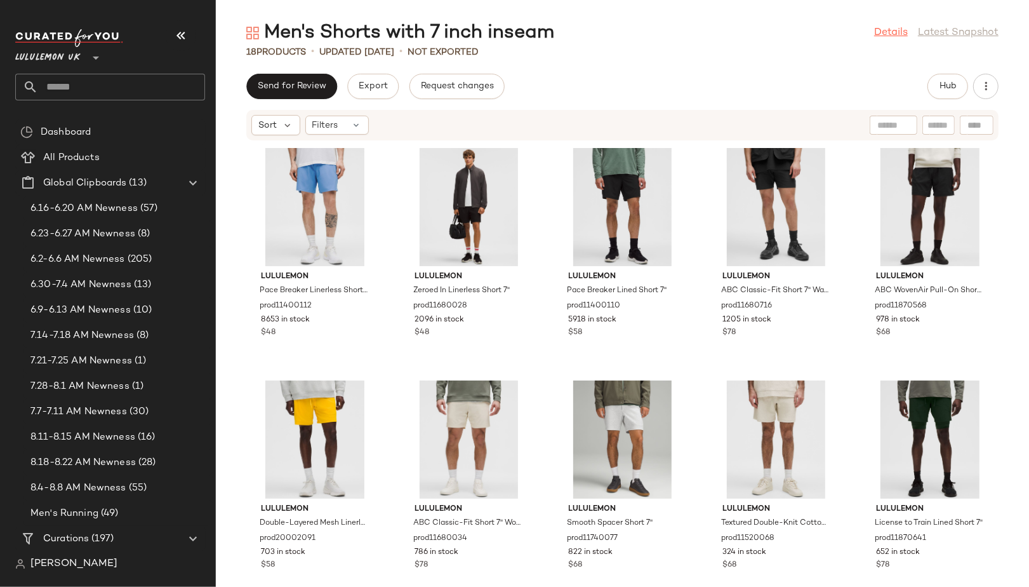
click at [894, 32] on link "Details" at bounding box center [891, 32] width 34 height 15
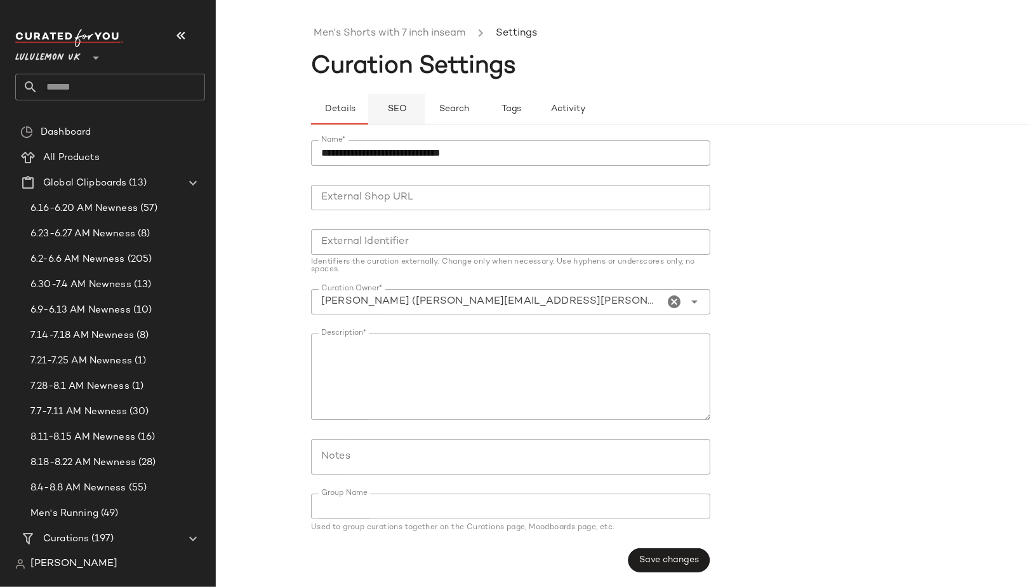
click at [390, 108] on span "SEO" at bounding box center [397, 109] width 20 height 10
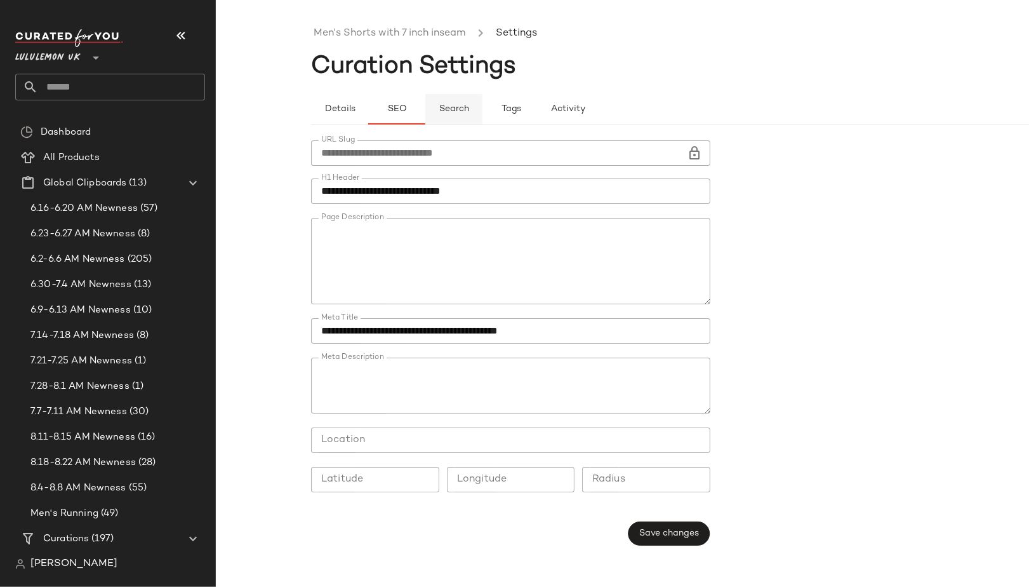
type button "seo"
click at [371, 30] on link "Men's Shorts with 7 inch inseam" at bounding box center [390, 33] width 152 height 17
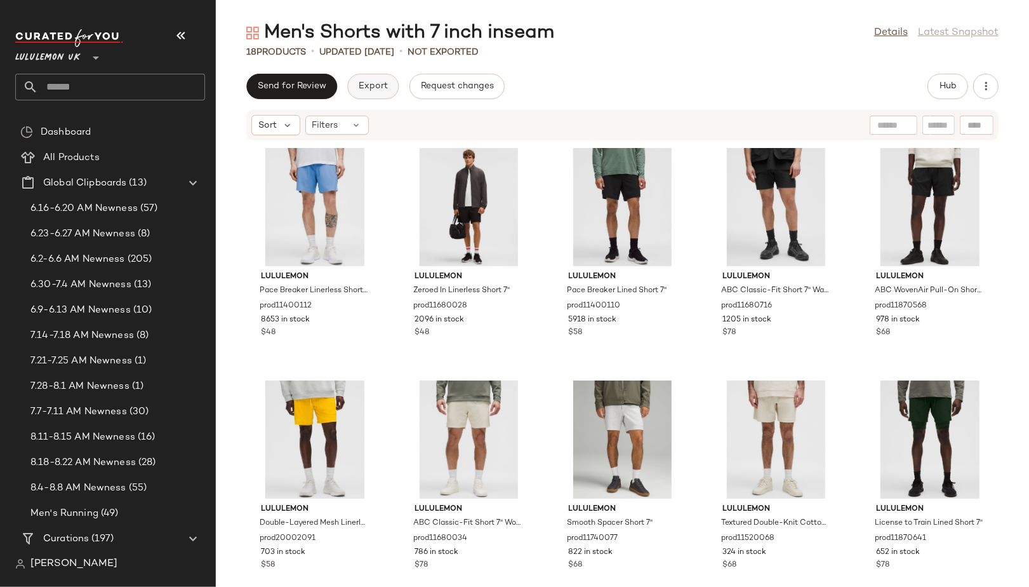
click at [370, 89] on span "Export" at bounding box center [373, 86] width 30 height 10
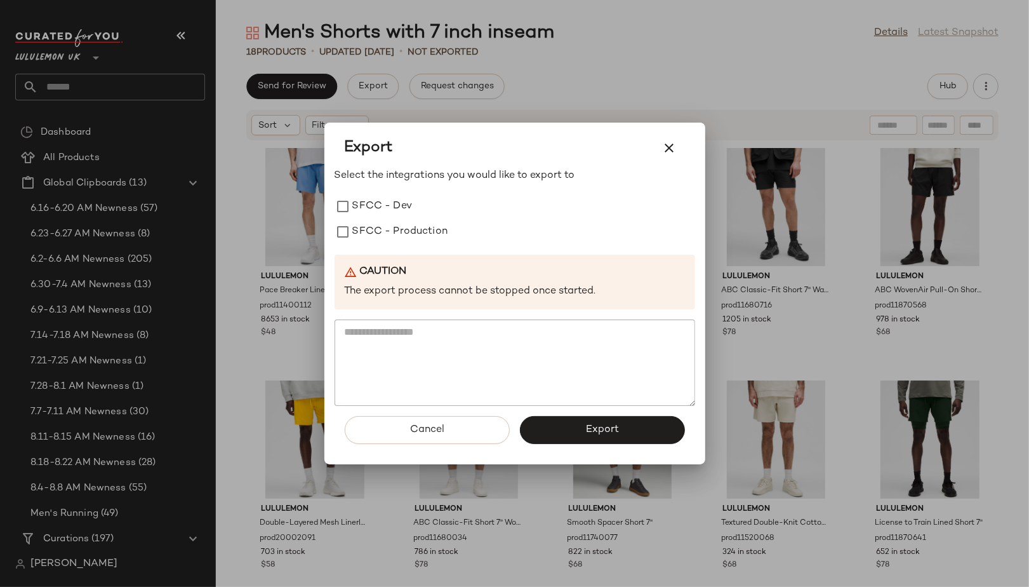
click at [392, 245] on div "Select the integrations you would like to export to SFCC - Dev SFCC - Productio…" at bounding box center [515, 286] width 361 height 237
click at [410, 231] on label "SFCC - Production" at bounding box center [400, 231] width 96 height 25
click at [549, 430] on button "Export" at bounding box center [602, 430] width 165 height 28
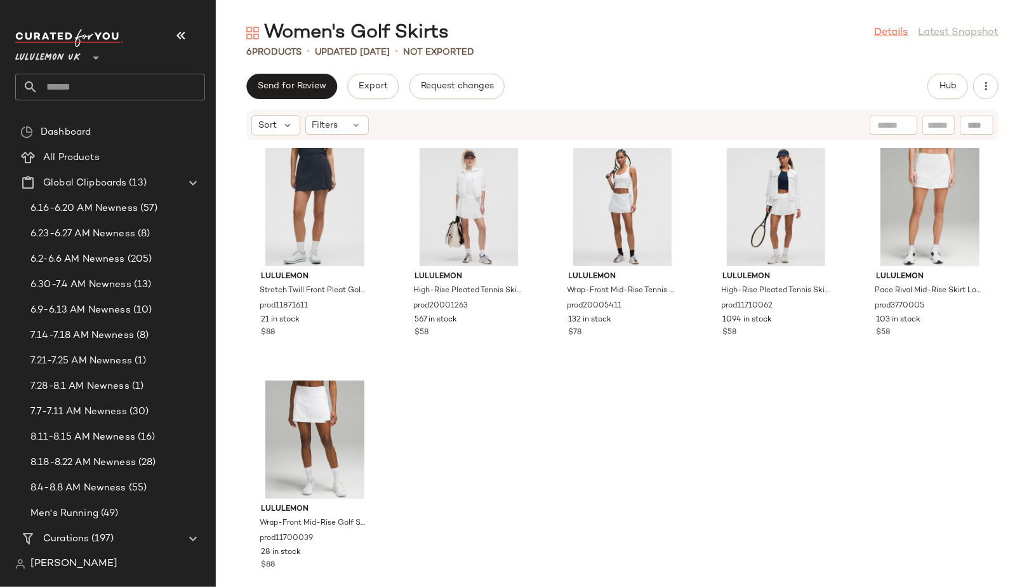
click at [897, 31] on link "Details" at bounding box center [891, 32] width 34 height 15
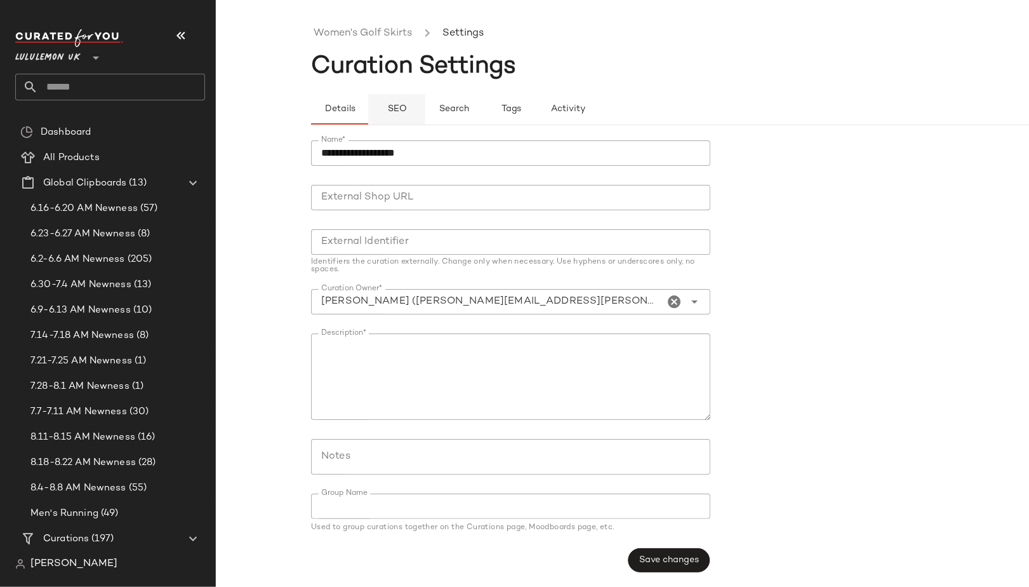
click at [483, 100] on button "SEO" at bounding box center [511, 109] width 57 height 30
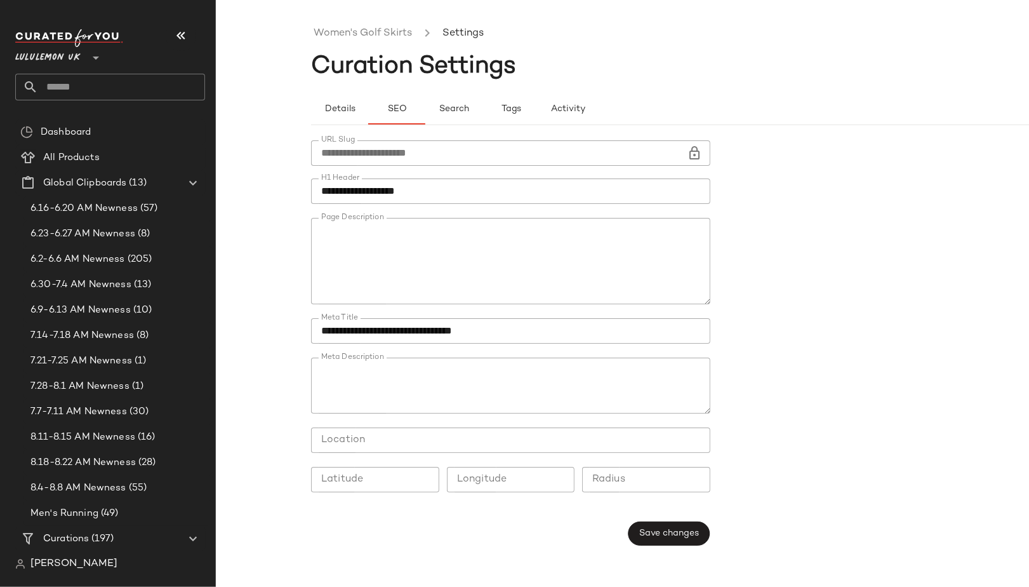
type button "seo"
click at [355, 29] on link "Women's Golf Skirts" at bounding box center [363, 33] width 98 height 17
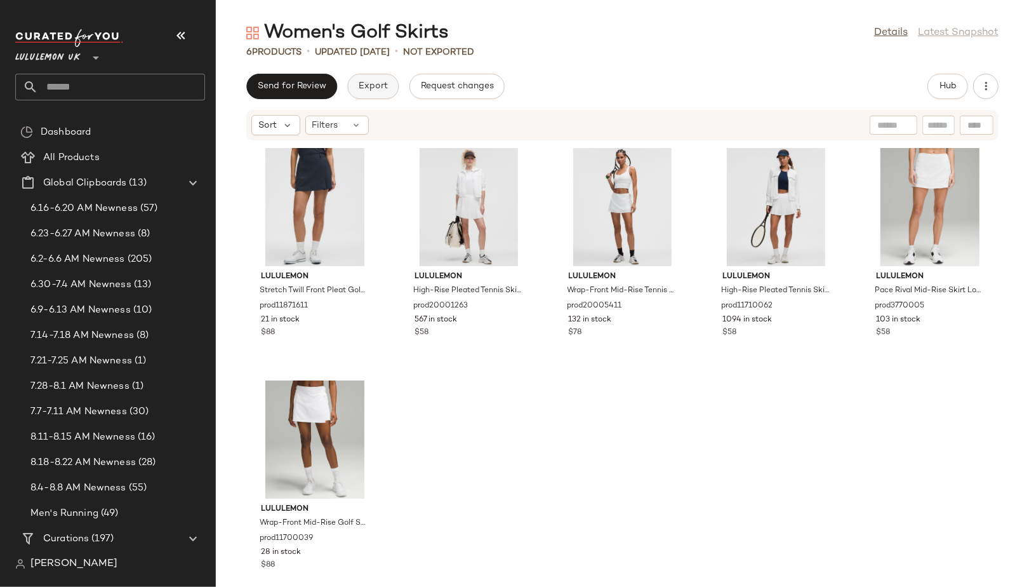
click at [363, 93] on button "Export" at bounding box center [372, 86] width 51 height 25
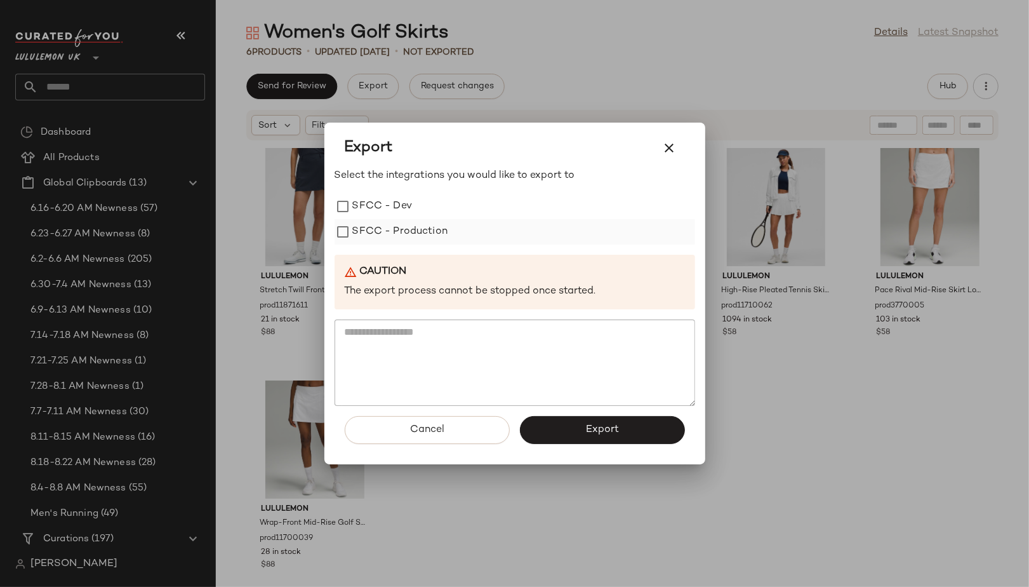
click at [402, 228] on label "SFCC - Production" at bounding box center [400, 231] width 96 height 25
click at [551, 448] on div "Cancel Export" at bounding box center [515, 435] width 361 height 58
click at [558, 432] on button "Export" at bounding box center [602, 430] width 165 height 28
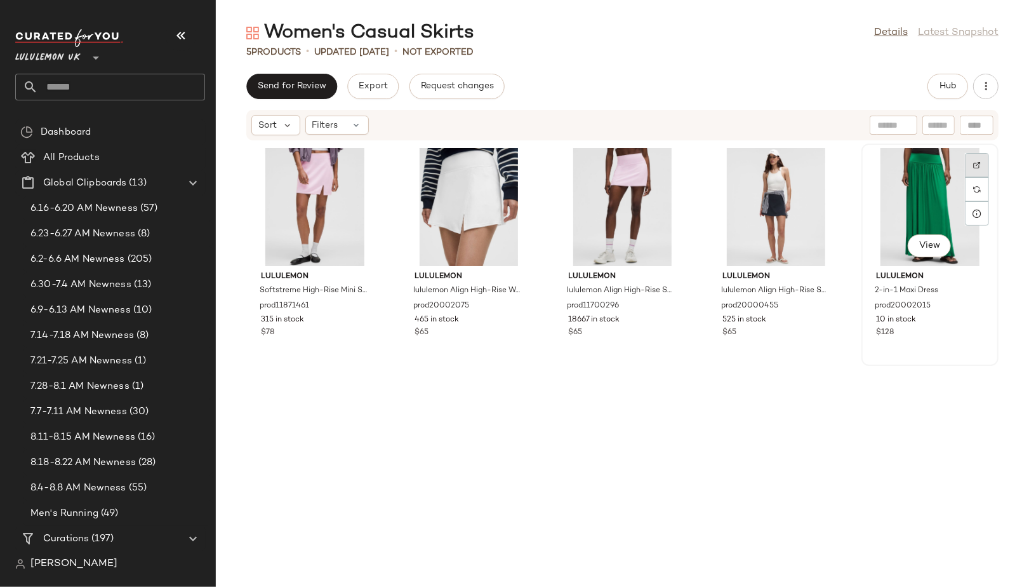
click at [965, 177] on div at bounding box center [977, 189] width 24 height 24
click at [862, 36] on div "Women's Casual Skirts Details Latest Snapshot" at bounding box center [622, 32] width 813 height 25
click at [879, 34] on link "Details" at bounding box center [891, 32] width 34 height 15
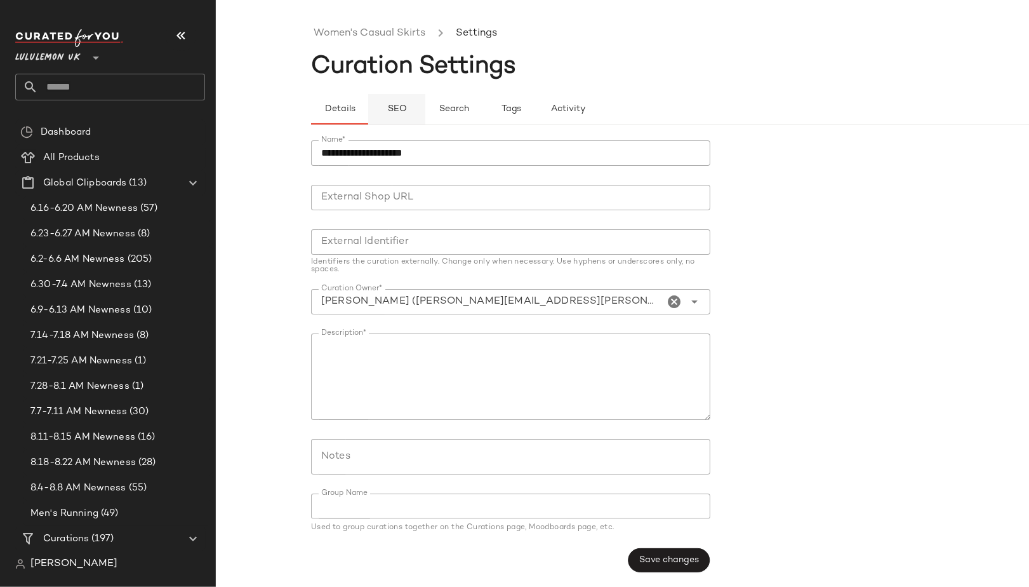
click at [483, 95] on button "SEO" at bounding box center [511, 109] width 57 height 30
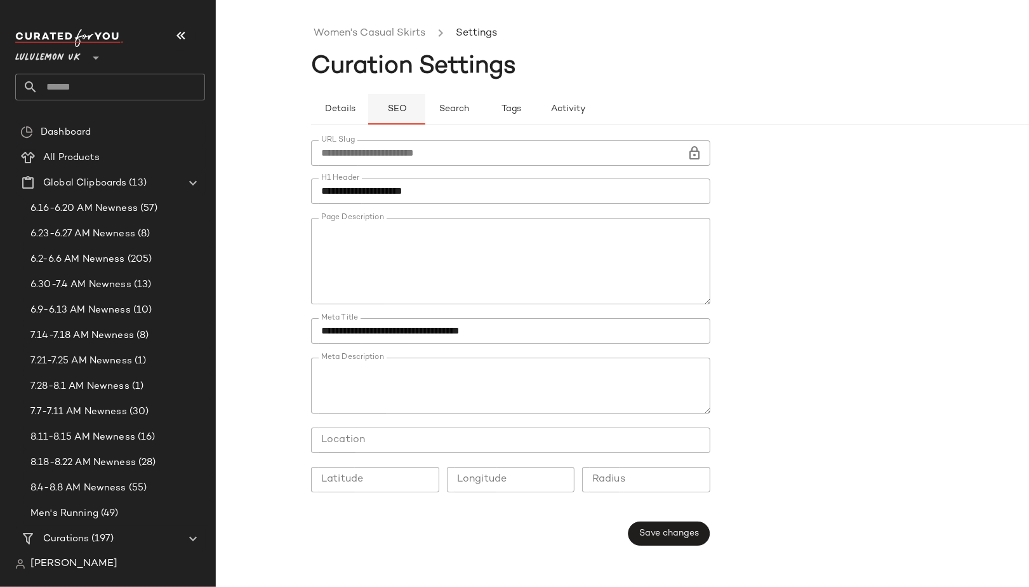
type button "seo"
click at [352, 41] on link "Women's Casual Skirts" at bounding box center [370, 33] width 112 height 17
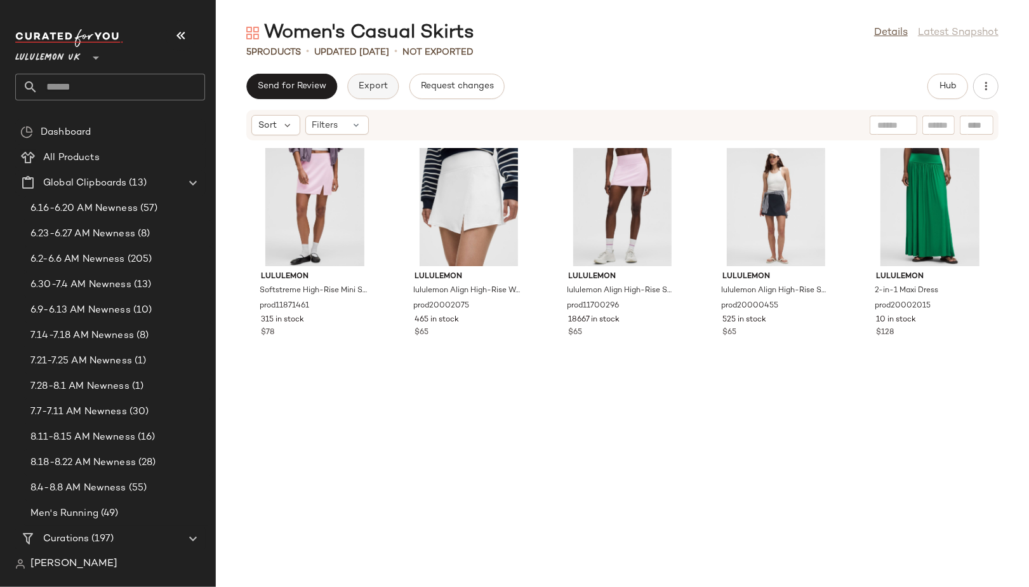
click at [371, 86] on span "Export" at bounding box center [373, 86] width 30 height 10
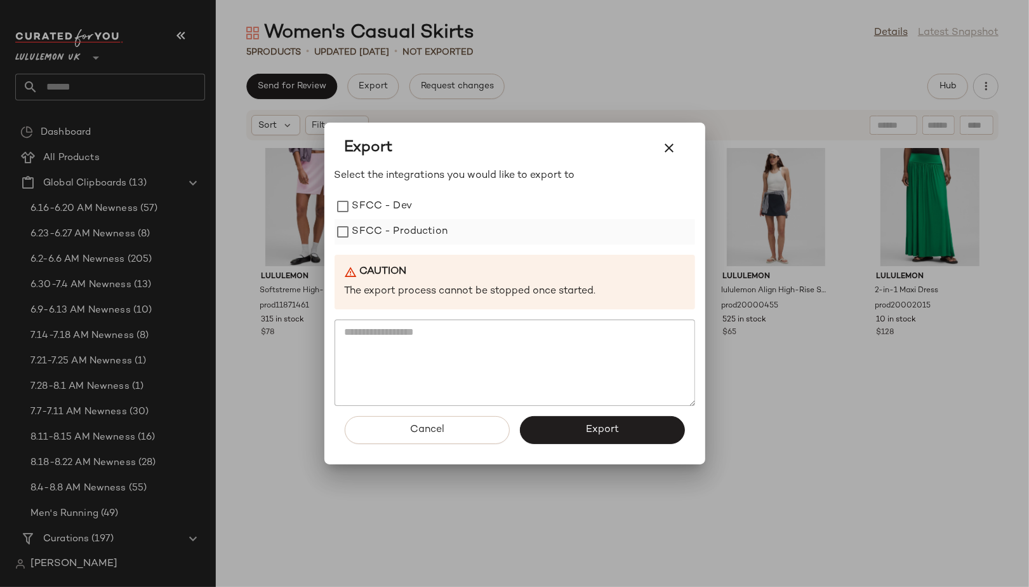
click at [394, 234] on label "SFCC - Production" at bounding box center [400, 231] width 96 height 25
click at [543, 443] on button "Export" at bounding box center [602, 430] width 165 height 28
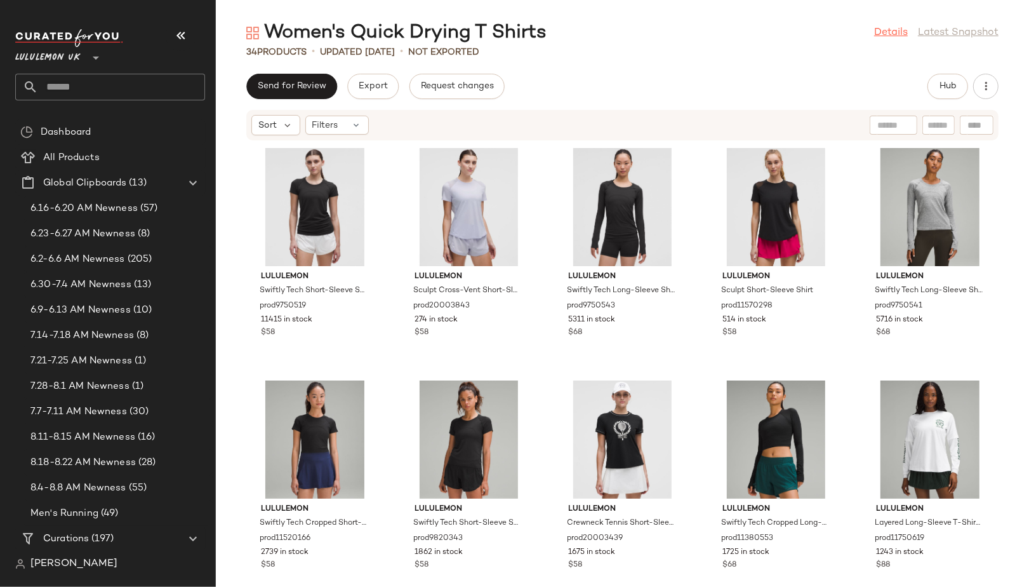
click at [891, 38] on link "Details" at bounding box center [891, 32] width 34 height 15
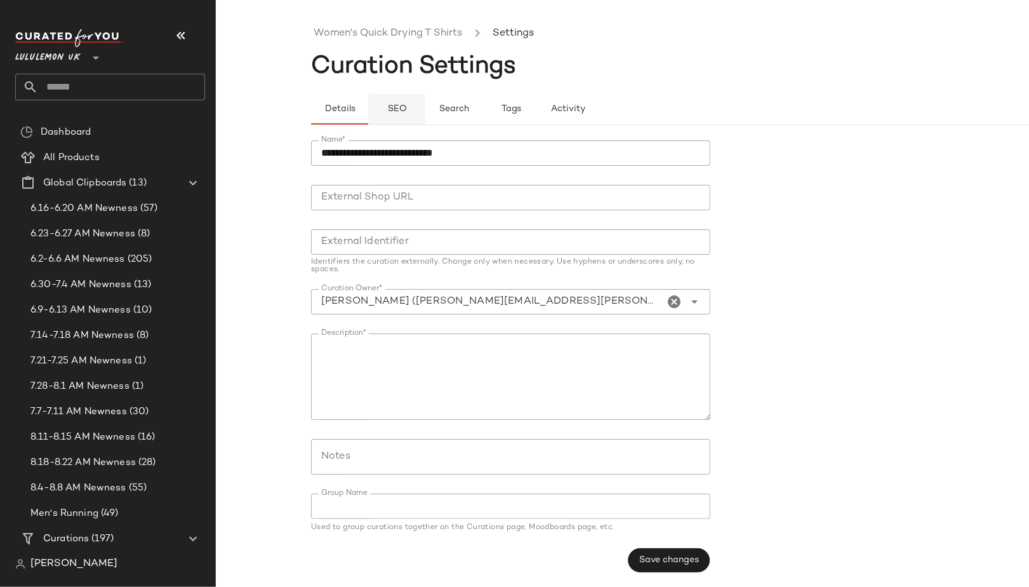
click at [483, 104] on button "SEO" at bounding box center [511, 109] width 57 height 30
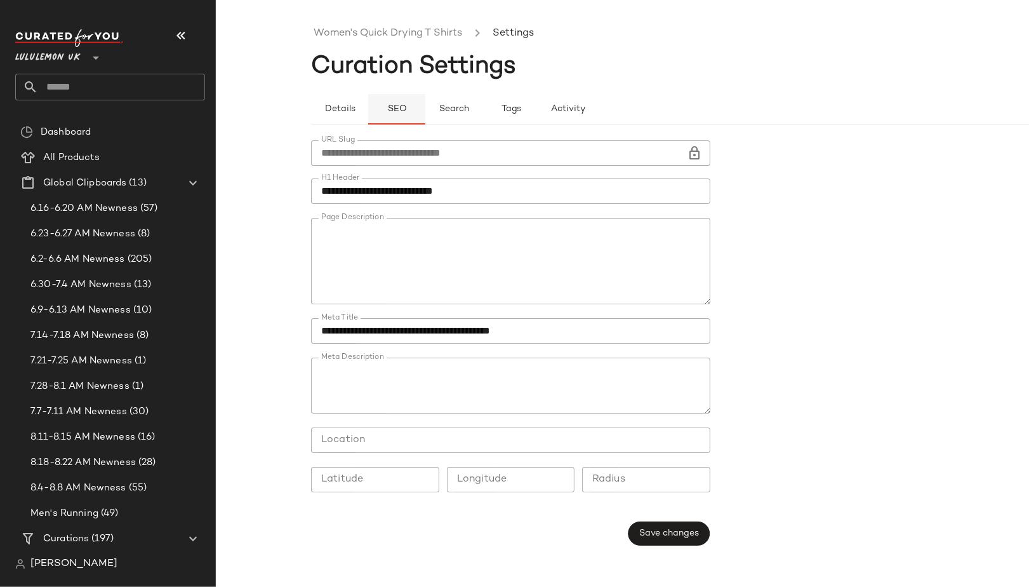
type button "seo"
click at [394, 27] on link "Women's Quick Drying T Shirts" at bounding box center [388, 33] width 149 height 17
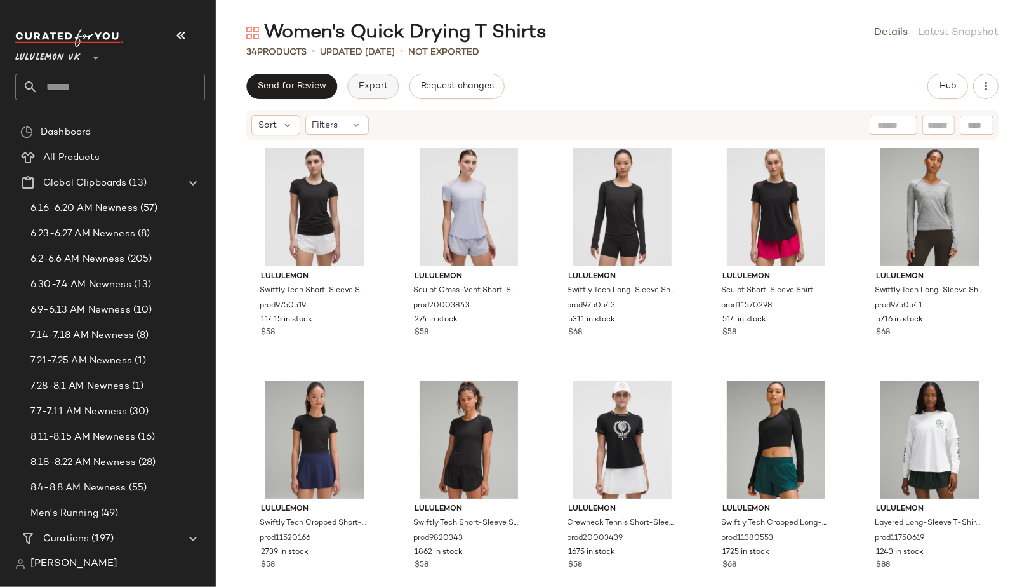
click at [361, 93] on button "Export" at bounding box center [372, 86] width 51 height 25
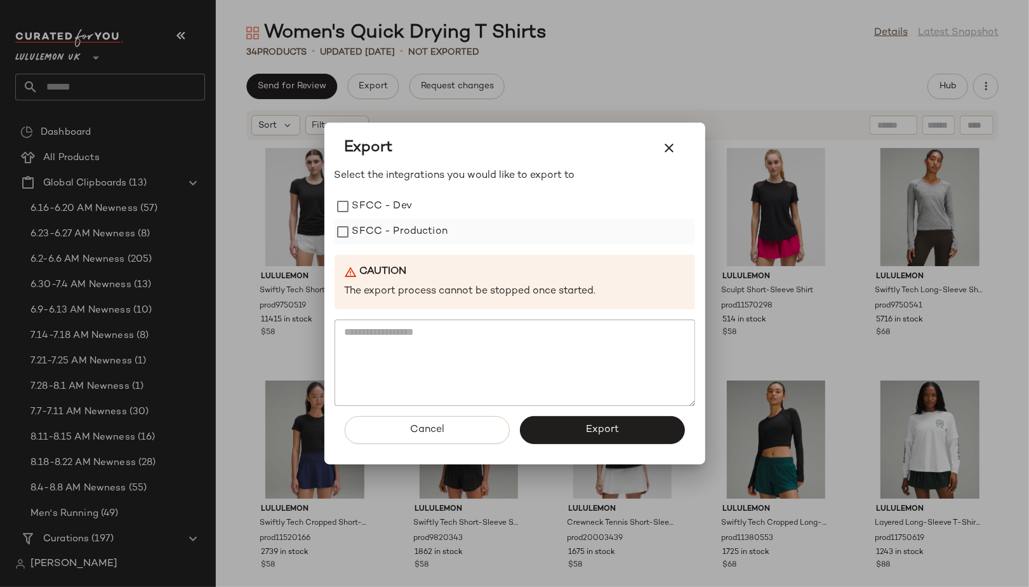
click at [416, 231] on label "SFCC - Production" at bounding box center [400, 231] width 96 height 25
click at [584, 438] on button "Export" at bounding box center [602, 430] width 165 height 28
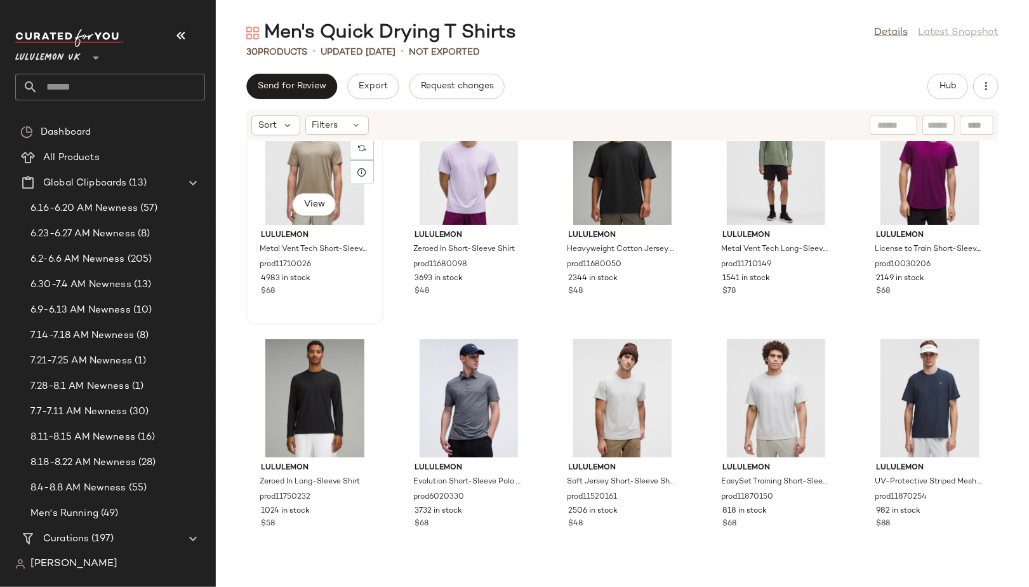
scroll to position [83, 0]
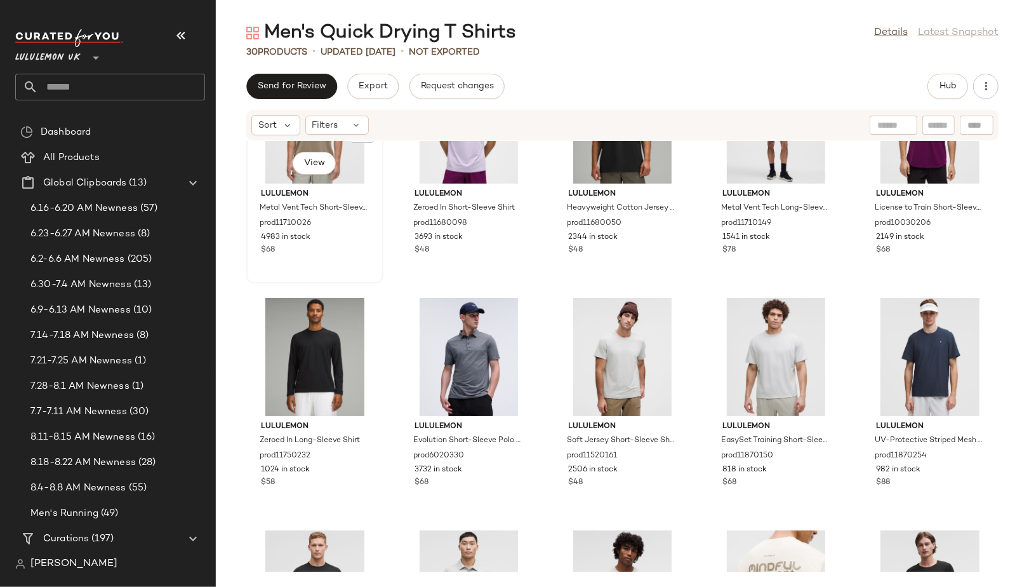
click at [294, 189] on span "lululemon" at bounding box center [315, 194] width 108 height 11
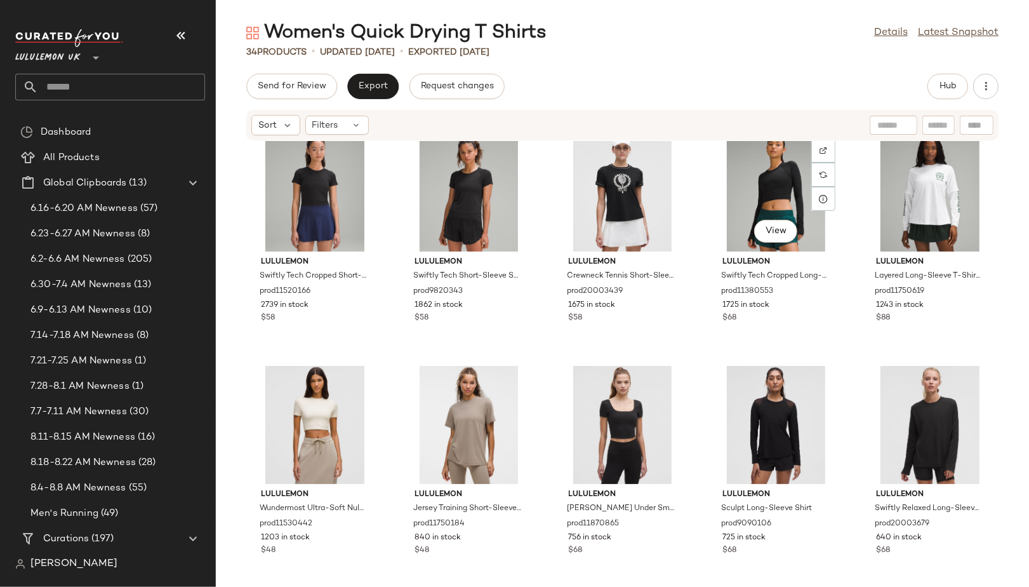
scroll to position [874, 0]
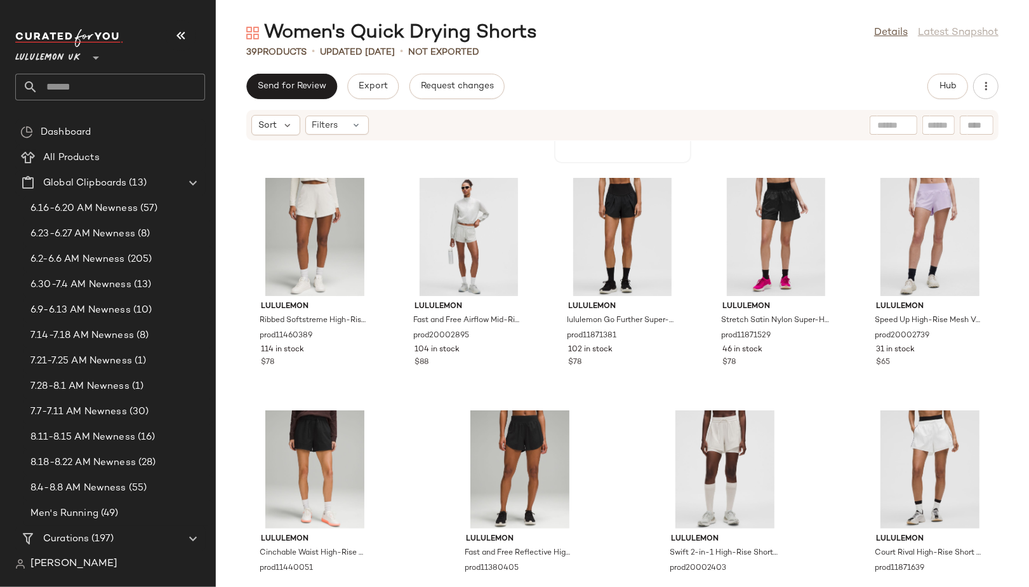
scroll to position [1431, 0]
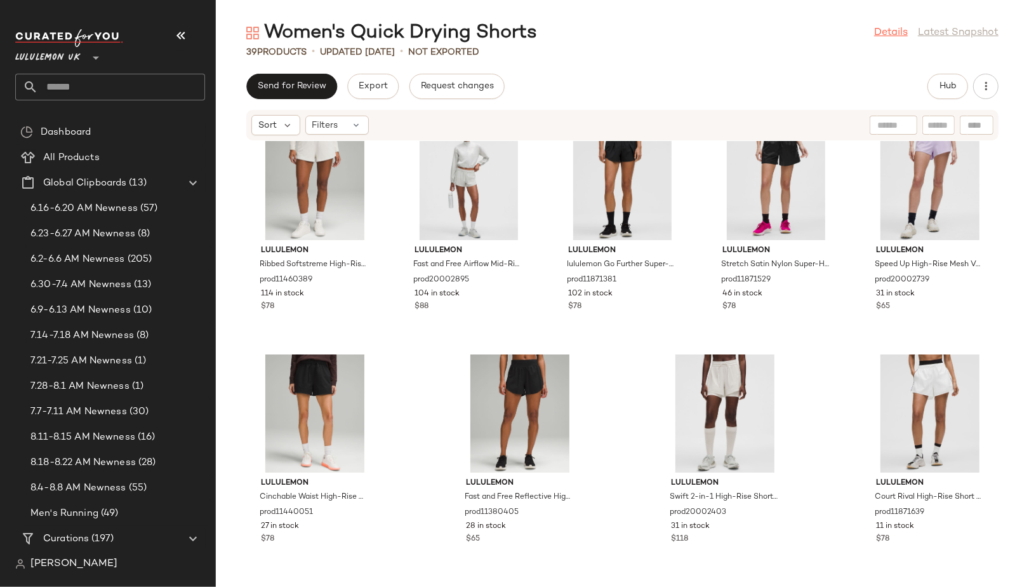
click at [893, 34] on link "Details" at bounding box center [891, 32] width 34 height 15
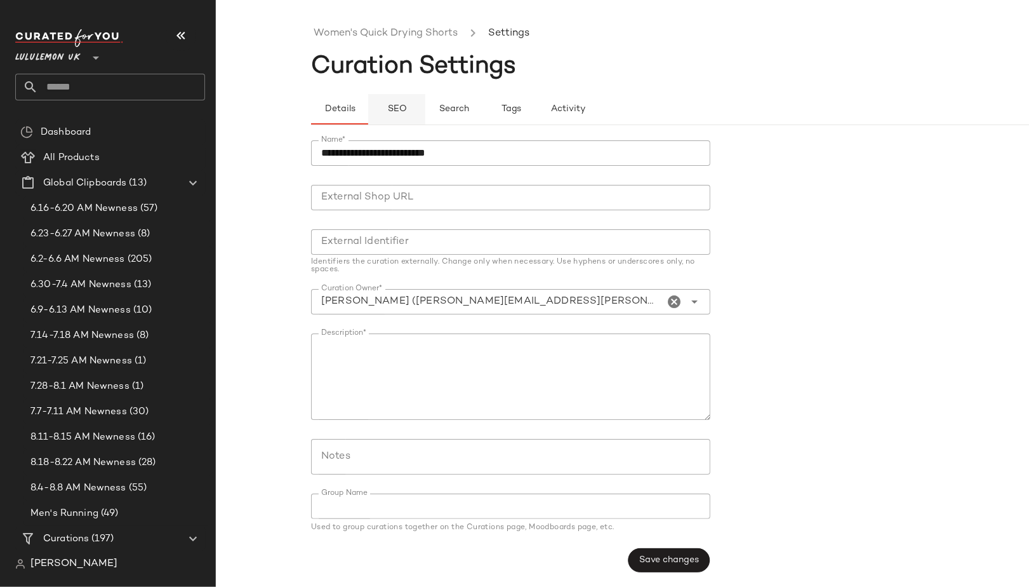
click at [483, 98] on button "SEO" at bounding box center [511, 109] width 57 height 30
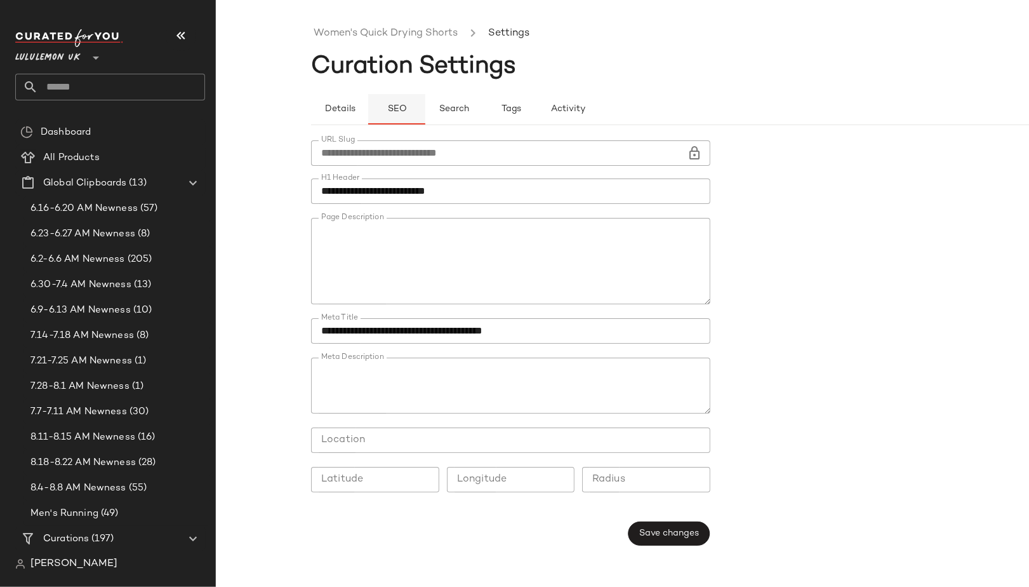
type button "seo"
click at [382, 38] on link "Women's Quick Drying Shorts" at bounding box center [386, 33] width 144 height 17
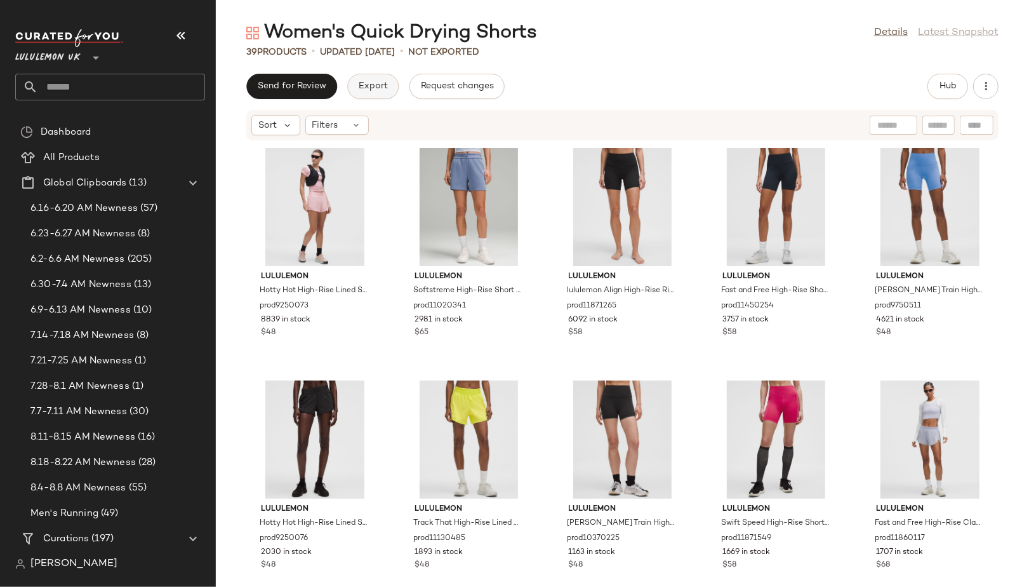
click at [360, 83] on span "Export" at bounding box center [373, 86] width 30 height 10
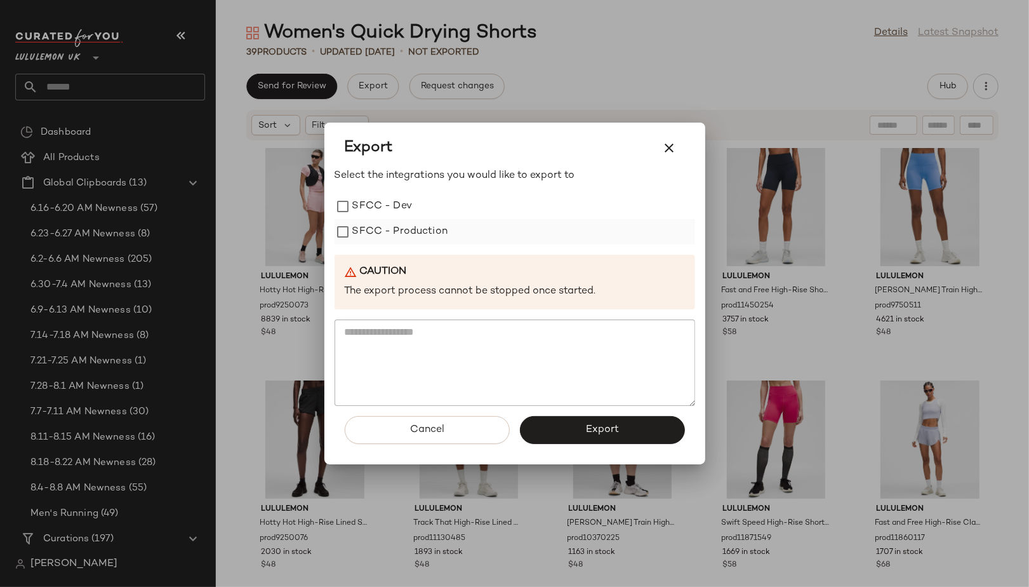
click at [402, 233] on label "SFCC - Production" at bounding box center [400, 231] width 96 height 25
click at [587, 422] on button "Export" at bounding box center [602, 430] width 165 height 28
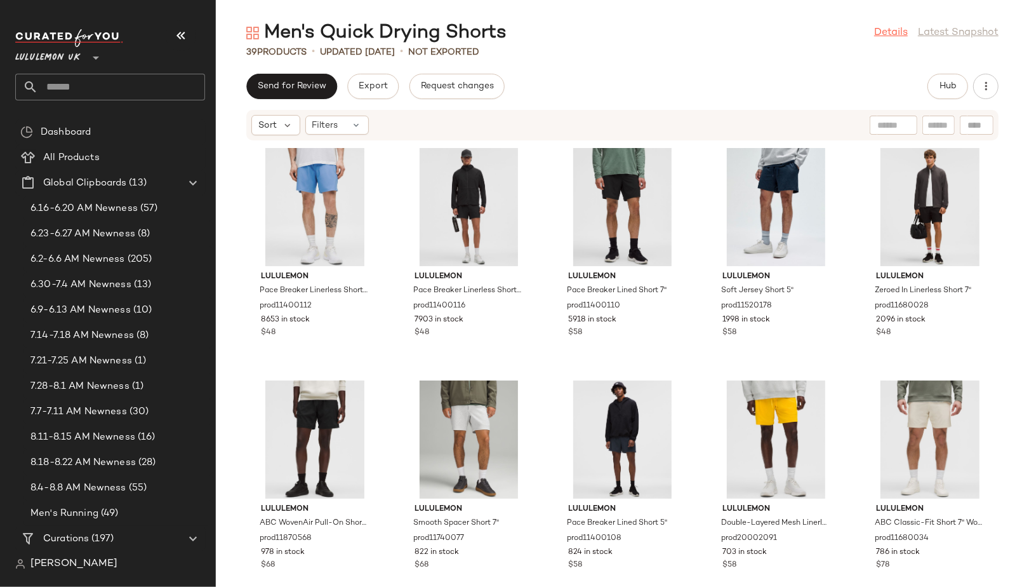
click at [883, 30] on link "Details" at bounding box center [891, 32] width 34 height 15
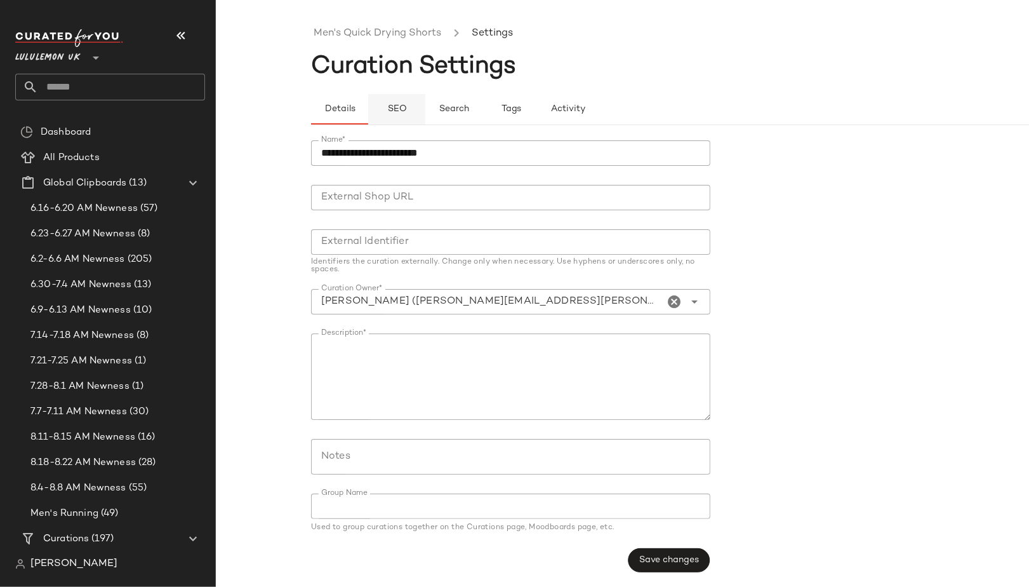
click at [483, 118] on button "SEO" at bounding box center [511, 109] width 57 height 30
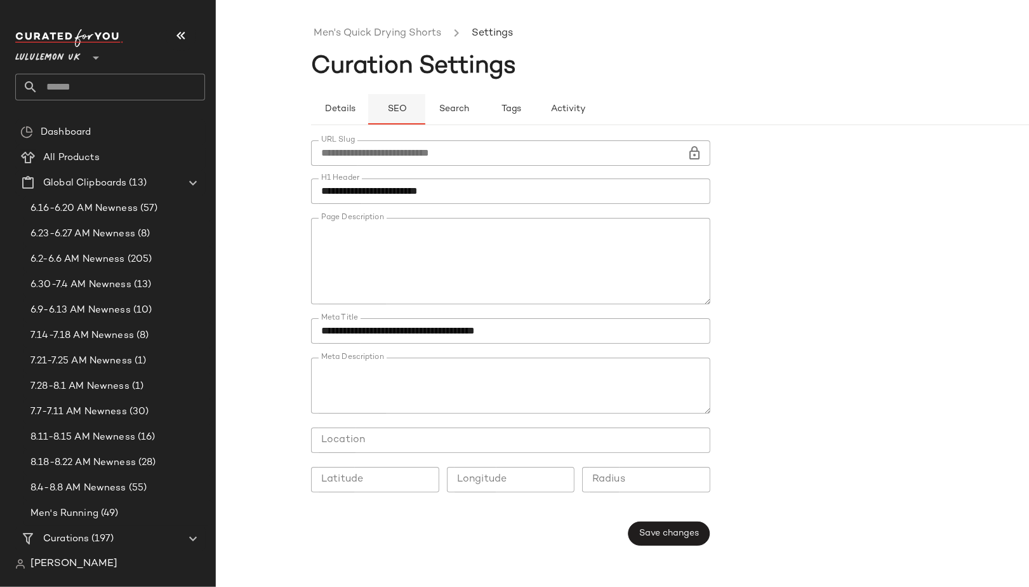
click at [394, 110] on span "SEO" at bounding box center [397, 109] width 20 height 10
type button "seo"
click at [380, 37] on link "Men's Quick Drying Shorts" at bounding box center [378, 33] width 128 height 17
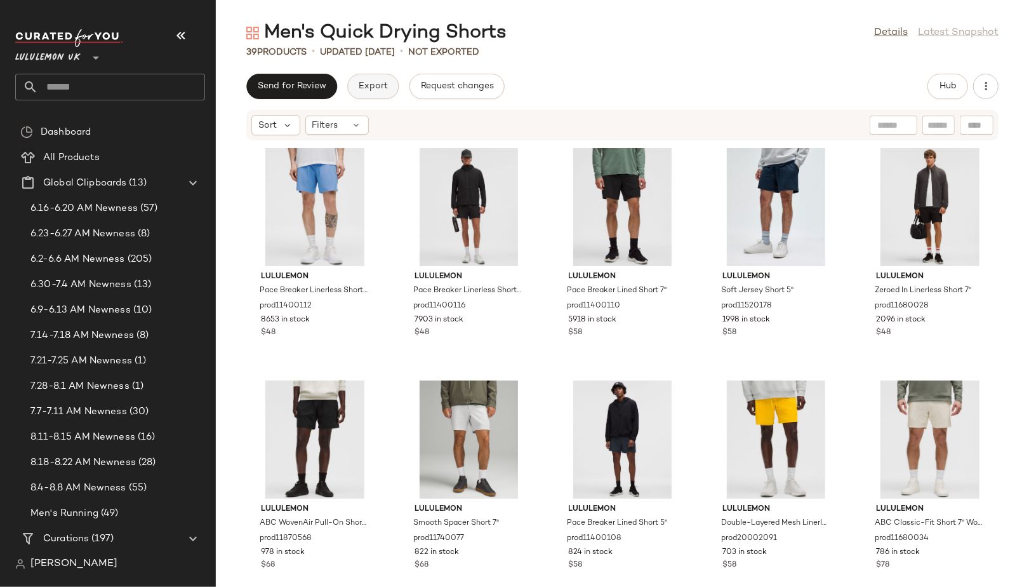
click at [373, 85] on span "Export" at bounding box center [373, 86] width 30 height 10
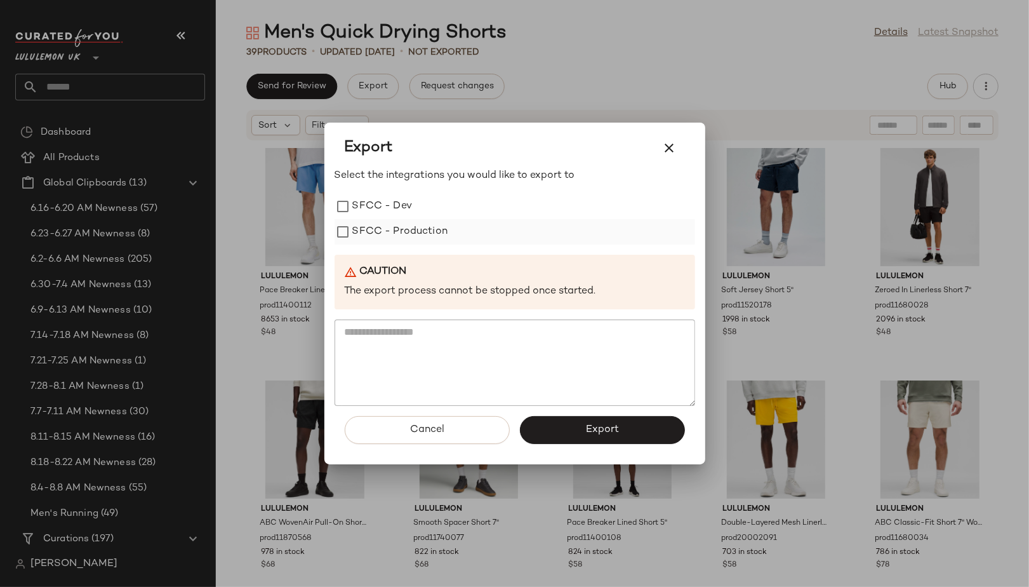
click at [402, 236] on label "SFCC - Production" at bounding box center [400, 231] width 96 height 25
click at [551, 424] on button "Export" at bounding box center [602, 430] width 165 height 28
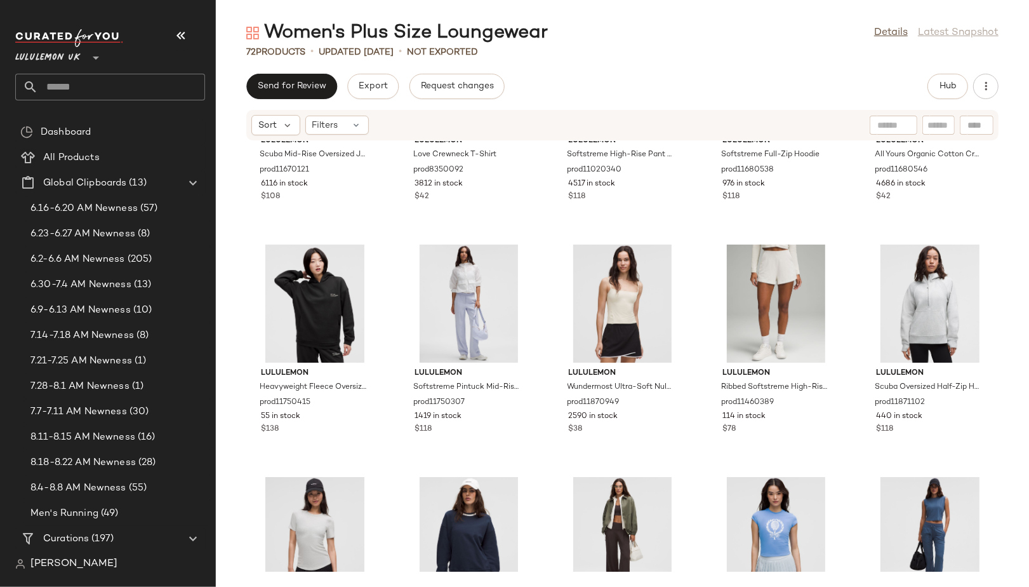
scroll to position [380, 0]
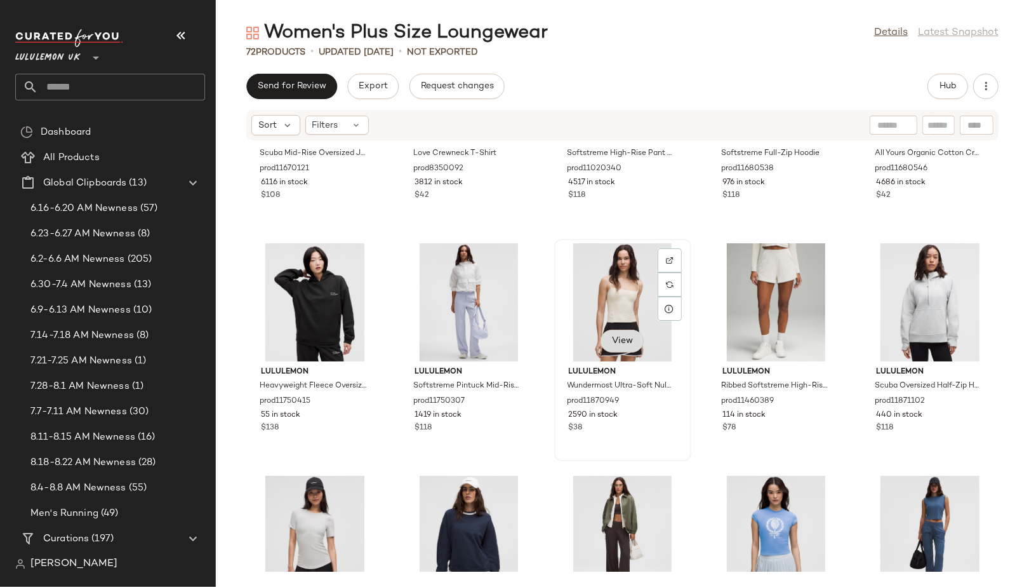
click at [623, 343] on span "View" at bounding box center [623, 341] width 22 height 10
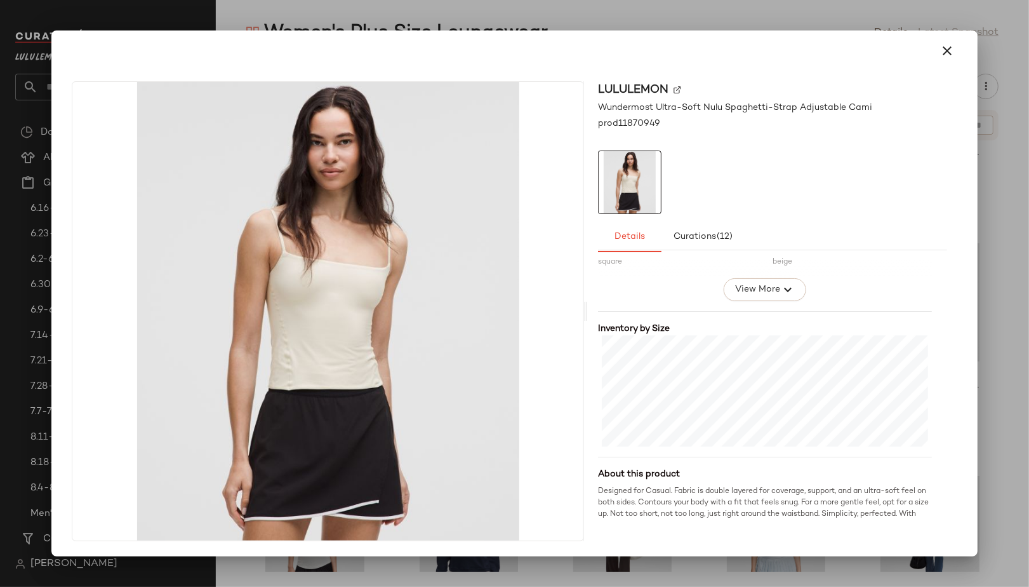
scroll to position [275, 0]
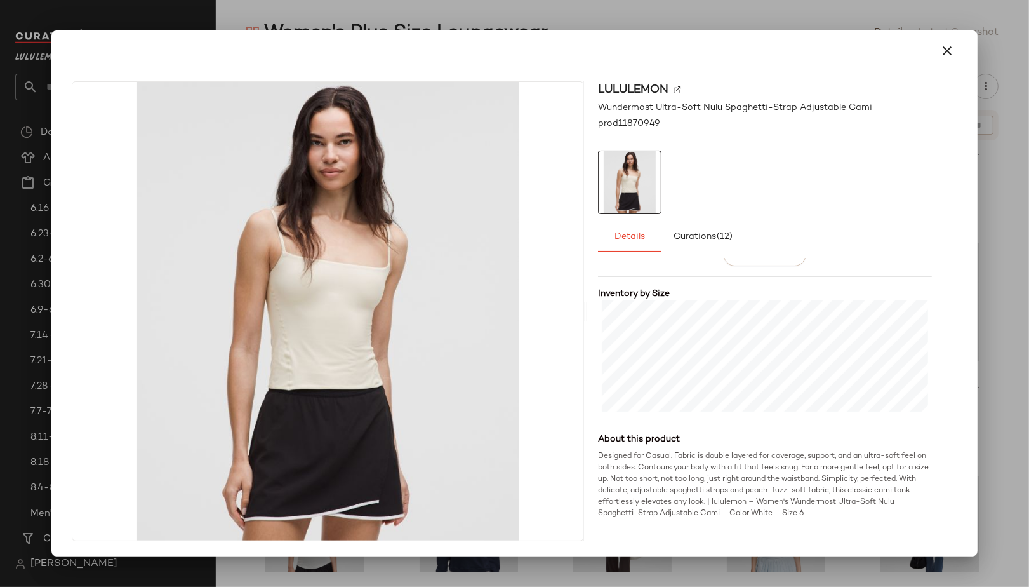
click at [1000, 272] on div at bounding box center [514, 293] width 1029 height 587
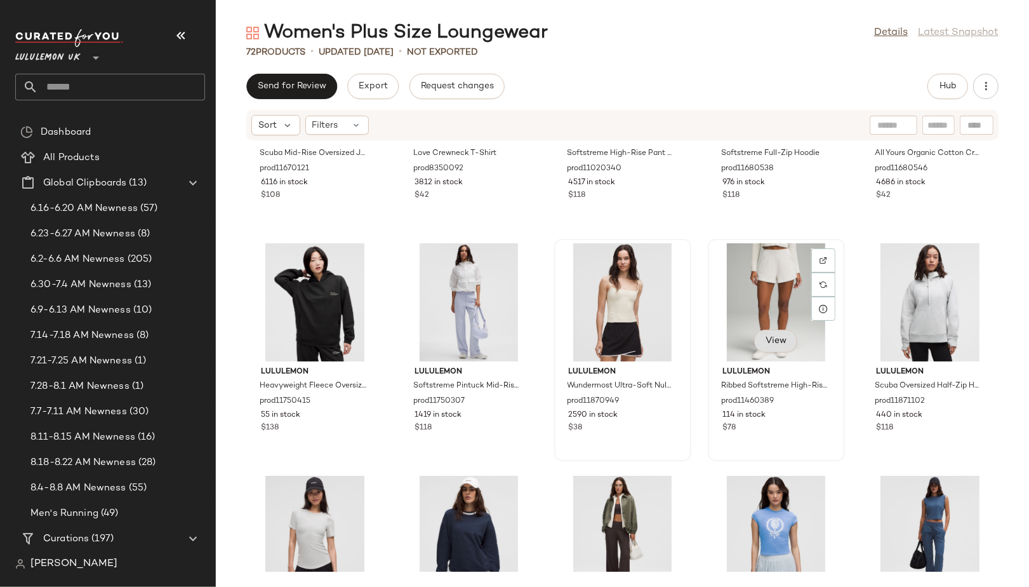
click at [770, 340] on span "View" at bounding box center [776, 341] width 22 height 10
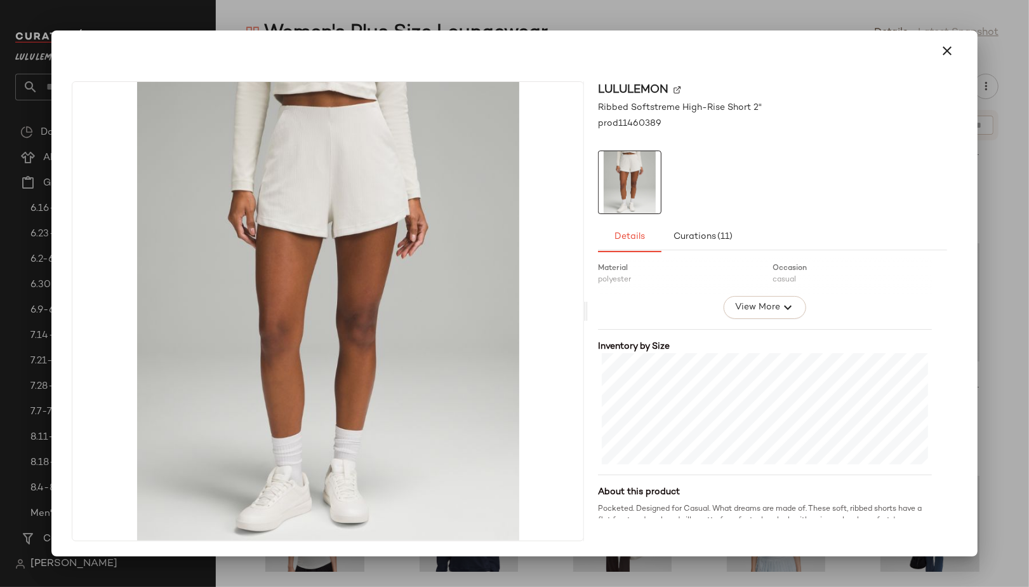
scroll to position [241, 0]
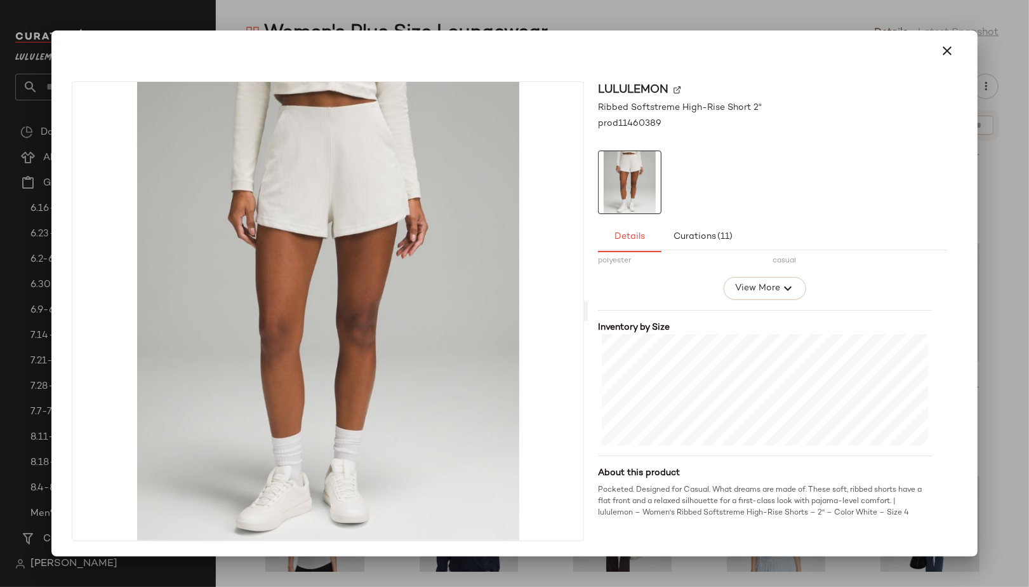
click at [998, 384] on div at bounding box center [514, 293] width 1029 height 587
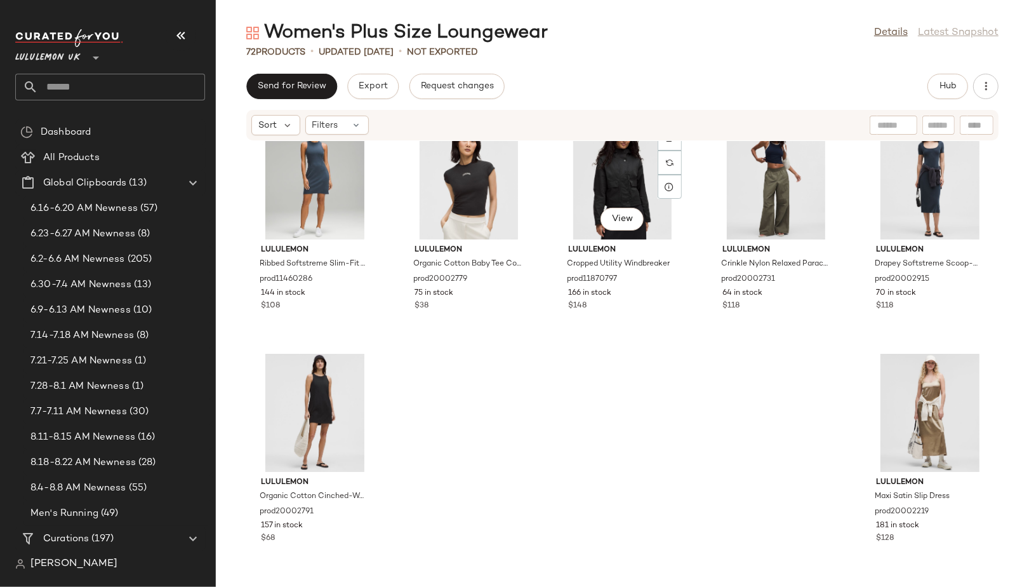
scroll to position [2731, 0]
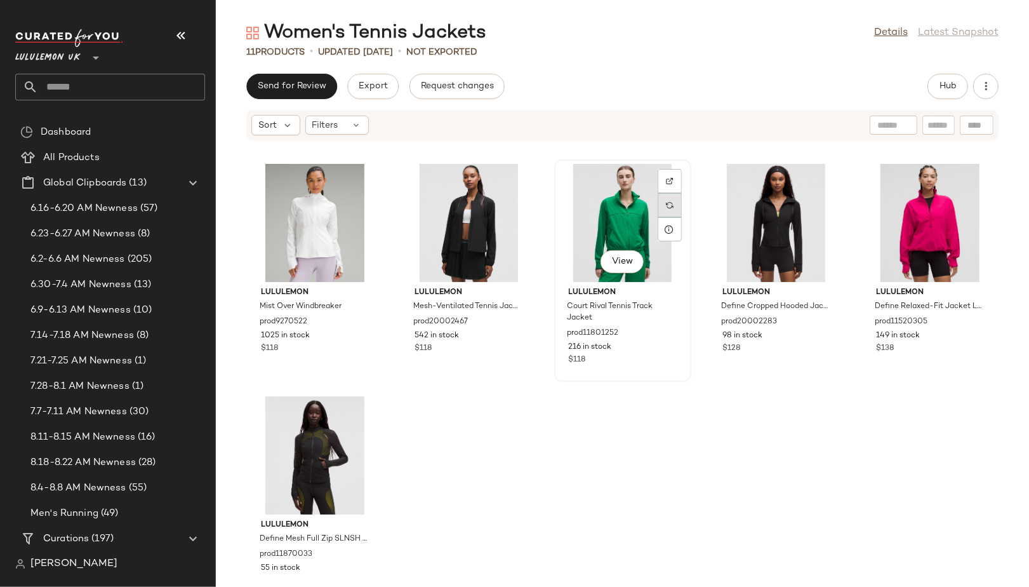
scroll to position [217, 0]
click at [363, 425] on div at bounding box center [362, 437] width 24 height 24
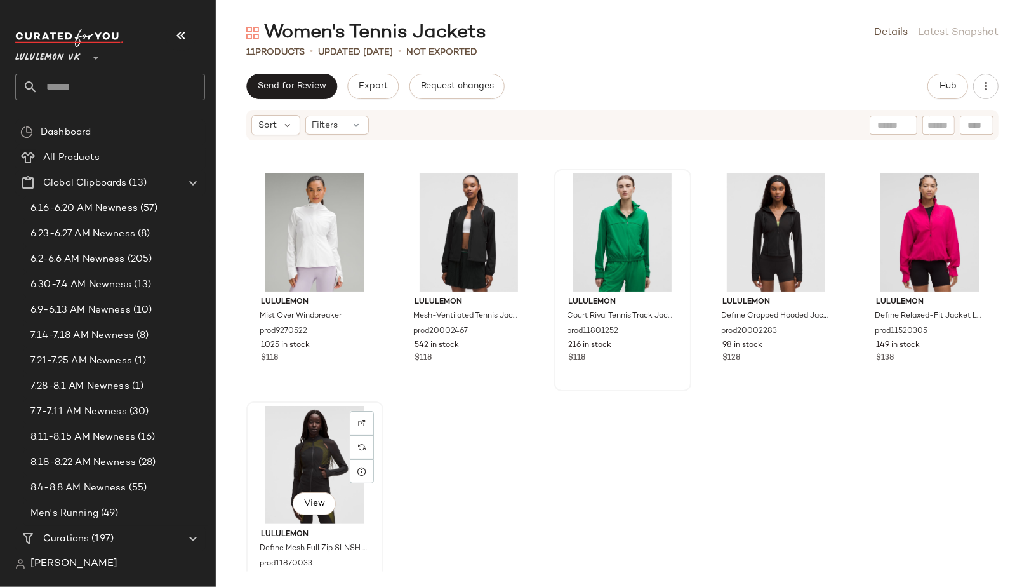
scroll to position [269, 0]
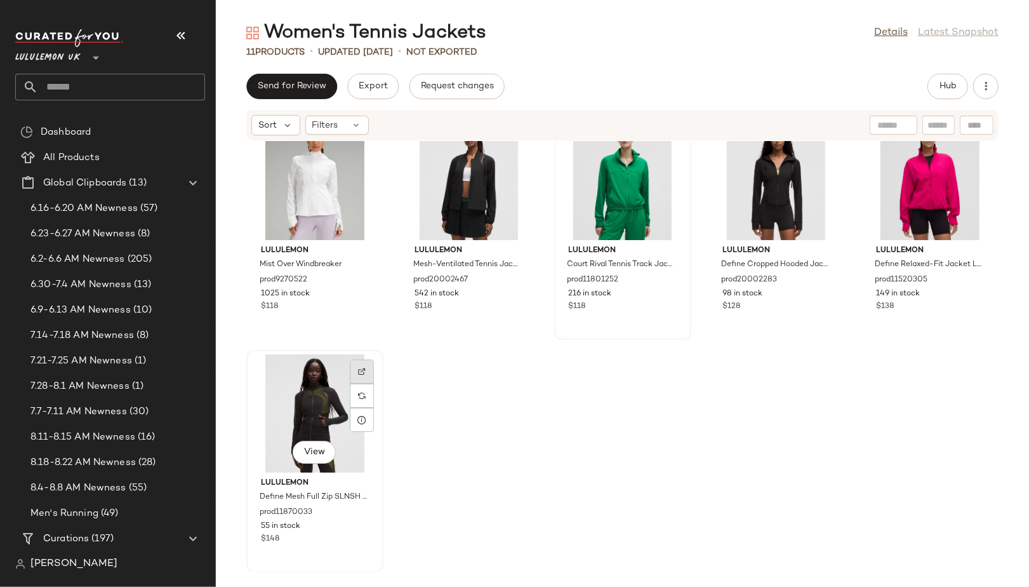
click at [367, 384] on div at bounding box center [362, 396] width 24 height 24
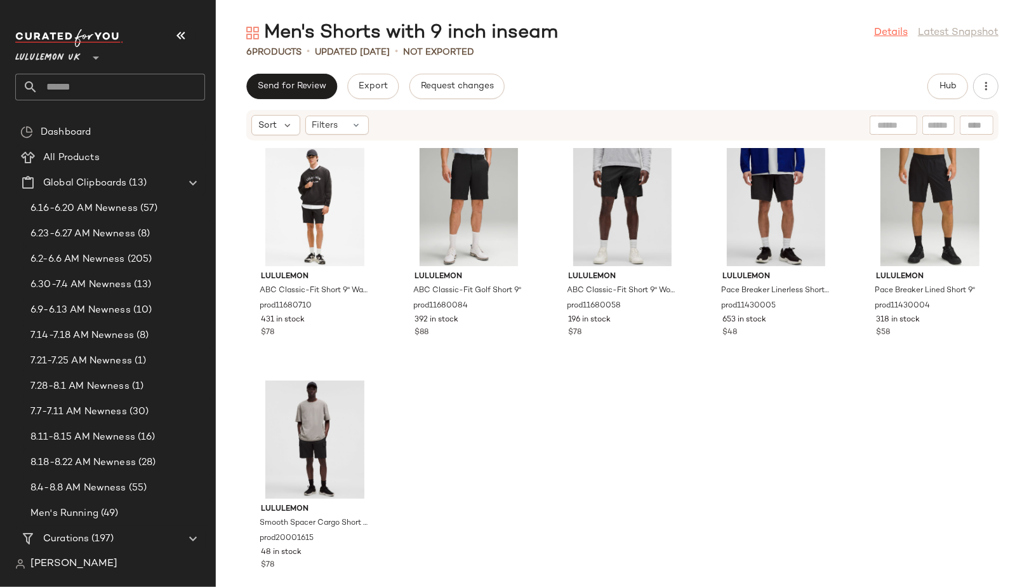
click at [895, 33] on link "Details" at bounding box center [891, 32] width 34 height 15
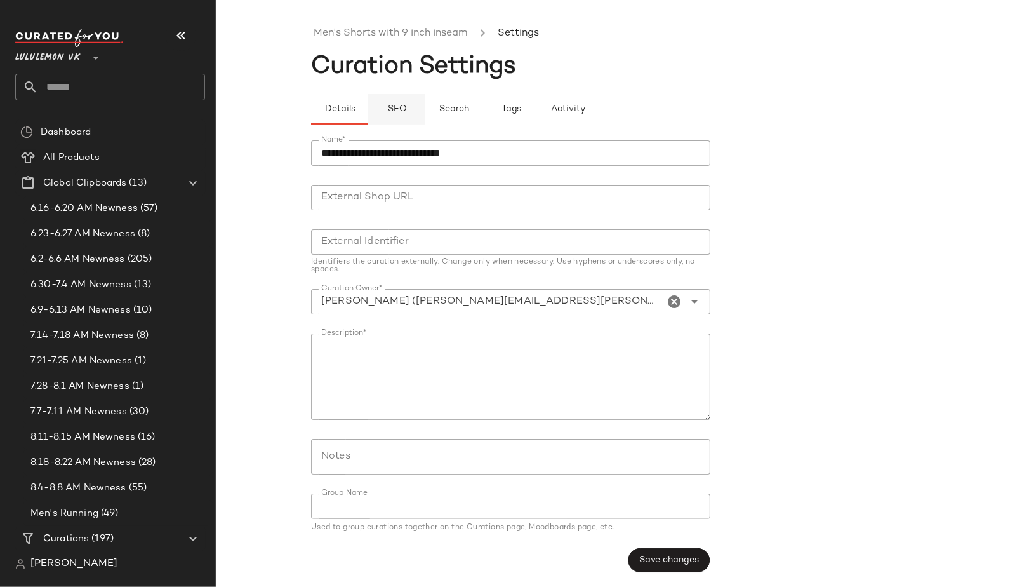
click at [401, 107] on span "SEO" at bounding box center [397, 109] width 20 height 10
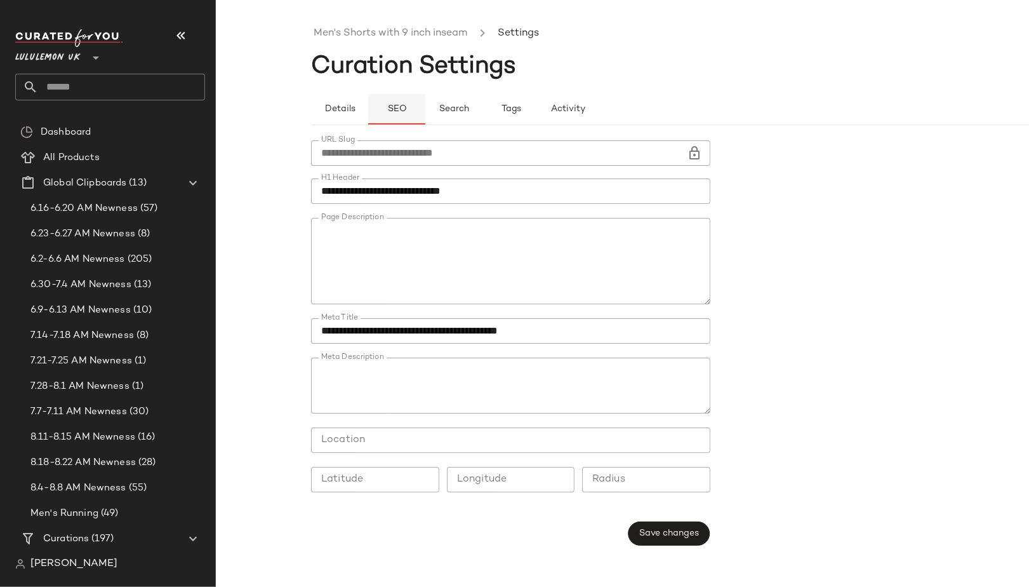
type button "seo"
click at [363, 39] on link "Men's Shorts with 9 inch inseam" at bounding box center [391, 33] width 154 height 17
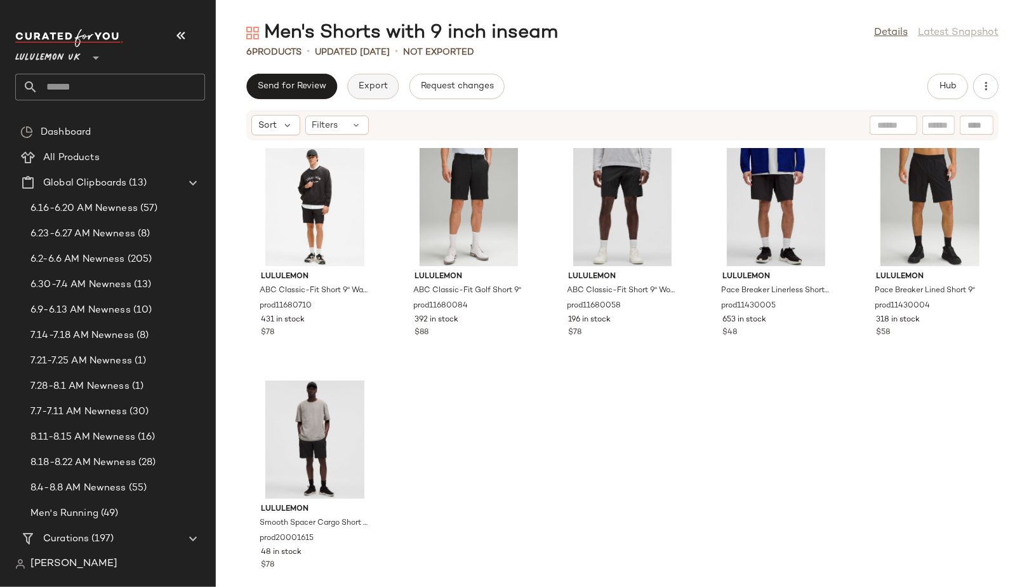
click at [368, 83] on span "Export" at bounding box center [373, 86] width 30 height 10
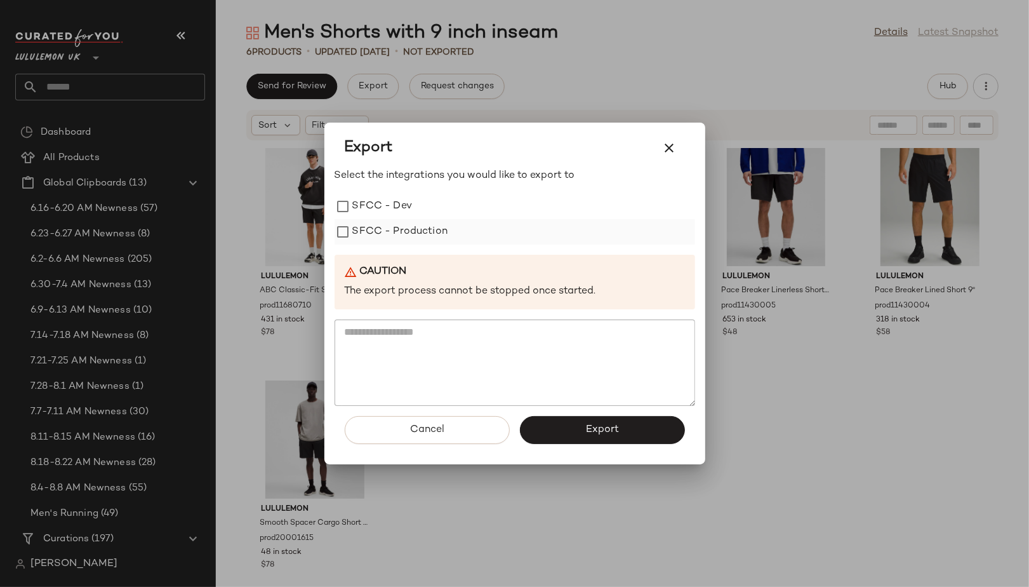
click at [363, 227] on label "SFCC - Production" at bounding box center [400, 231] width 96 height 25
click at [565, 427] on button "Export" at bounding box center [602, 430] width 165 height 28
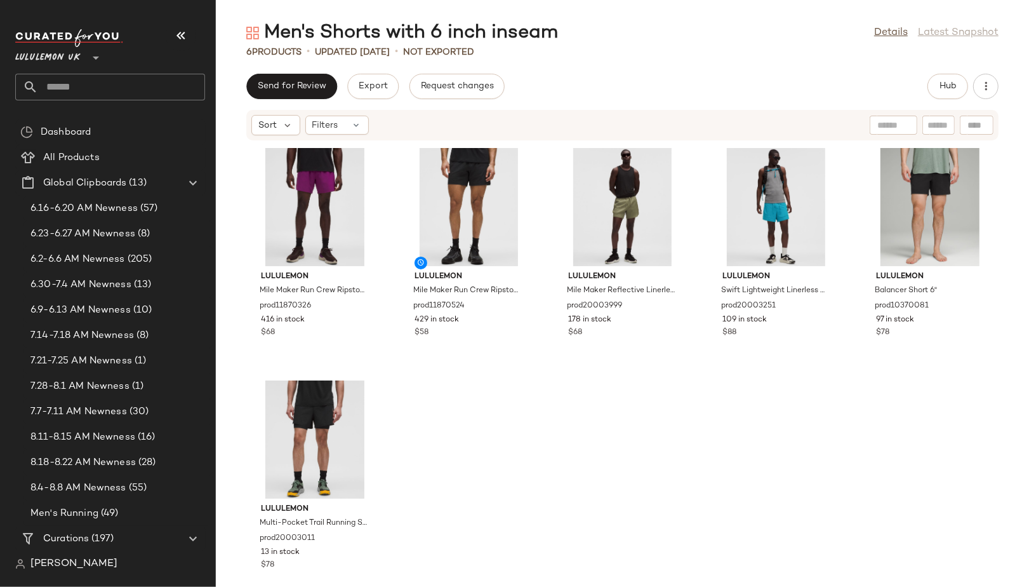
click at [932, 30] on div "Details Latest Snapshot" at bounding box center [936, 32] width 124 height 15
click at [881, 36] on link "Details" at bounding box center [891, 32] width 34 height 15
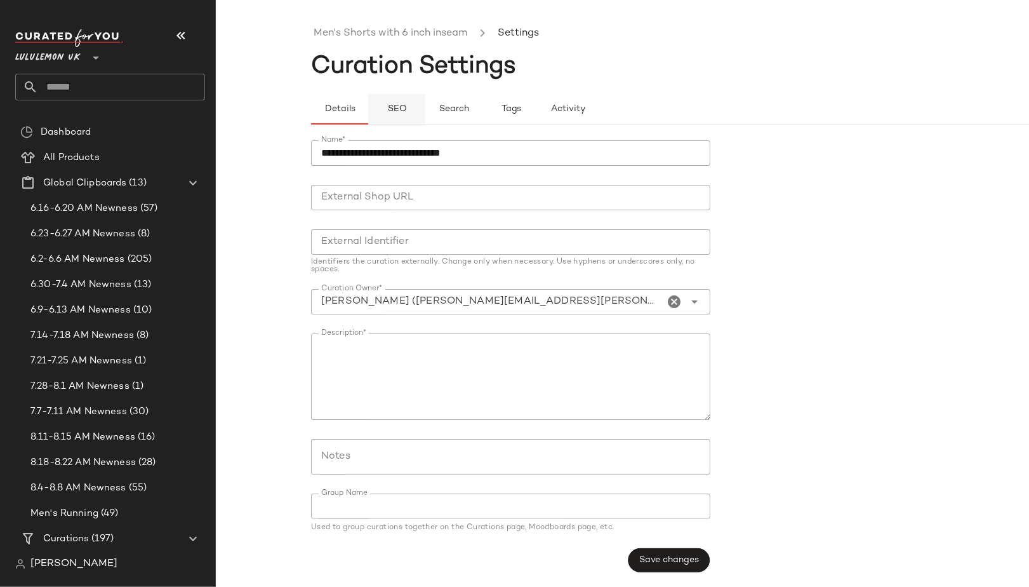
click at [483, 105] on button "SEO" at bounding box center [511, 109] width 57 height 30
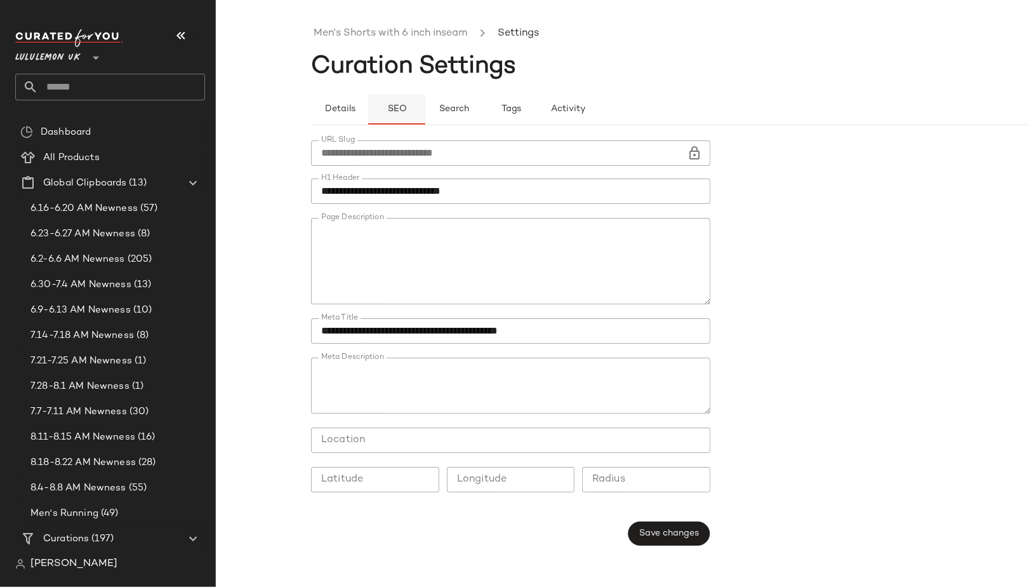
type button "seo"
click at [330, 27] on link "Men's Shorts with 6 inch inseam" at bounding box center [391, 33] width 154 height 17
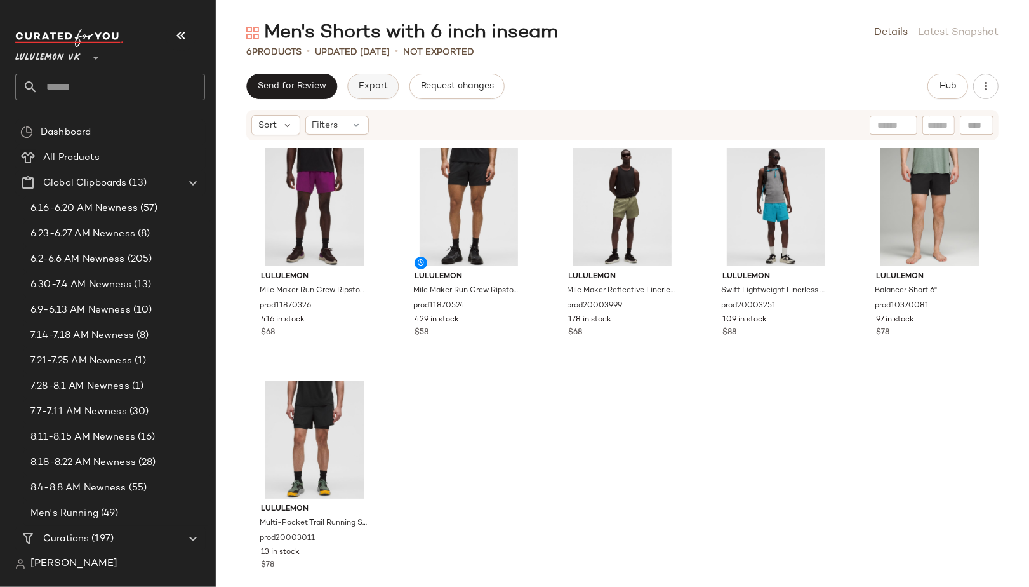
click at [367, 85] on span "Export" at bounding box center [373, 86] width 30 height 10
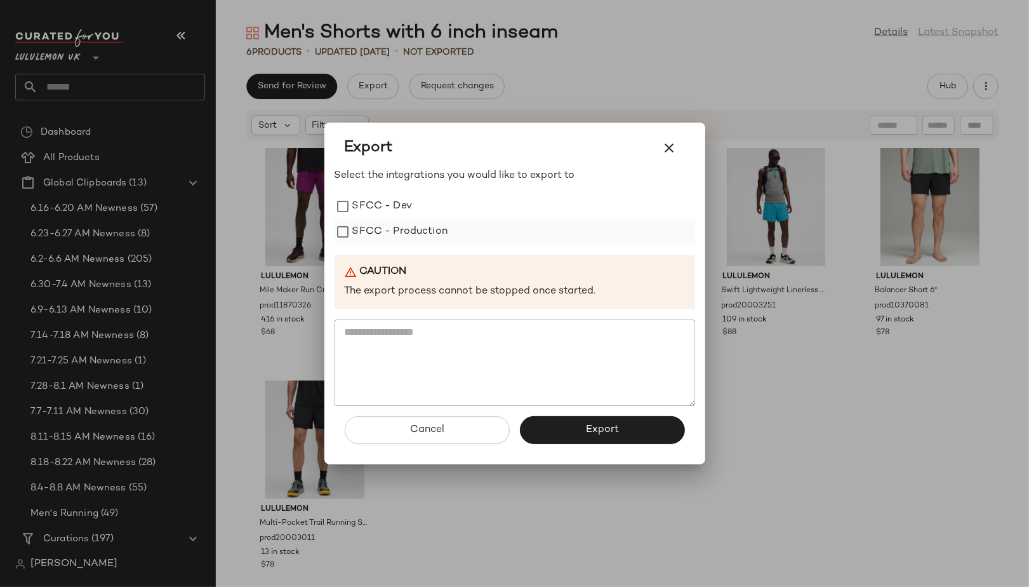
click at [436, 237] on label "SFCC - Production" at bounding box center [400, 231] width 96 height 25
click at [596, 425] on span "Export" at bounding box center [602, 430] width 34 height 12
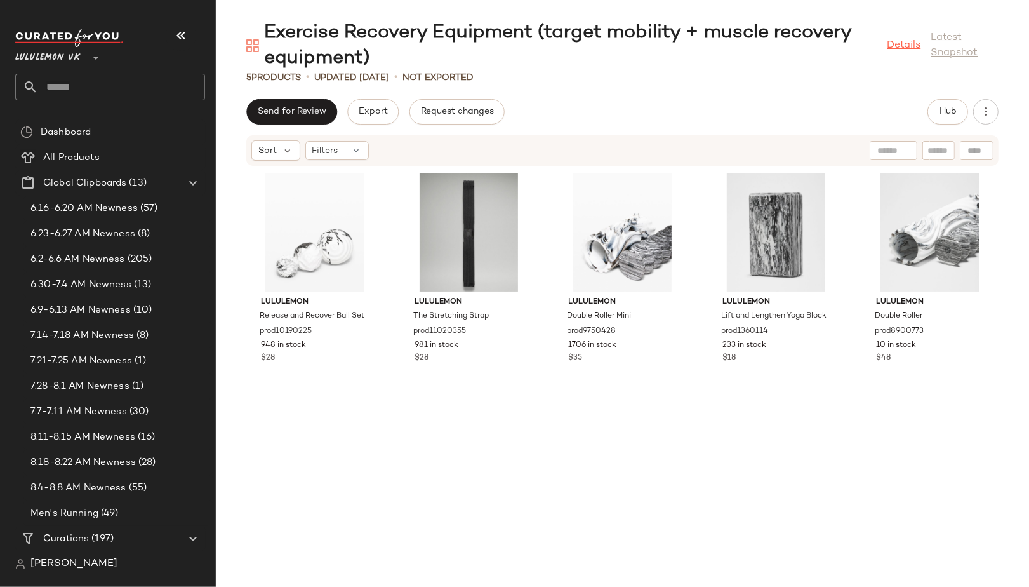
click at [906, 45] on link "Details" at bounding box center [904, 45] width 34 height 15
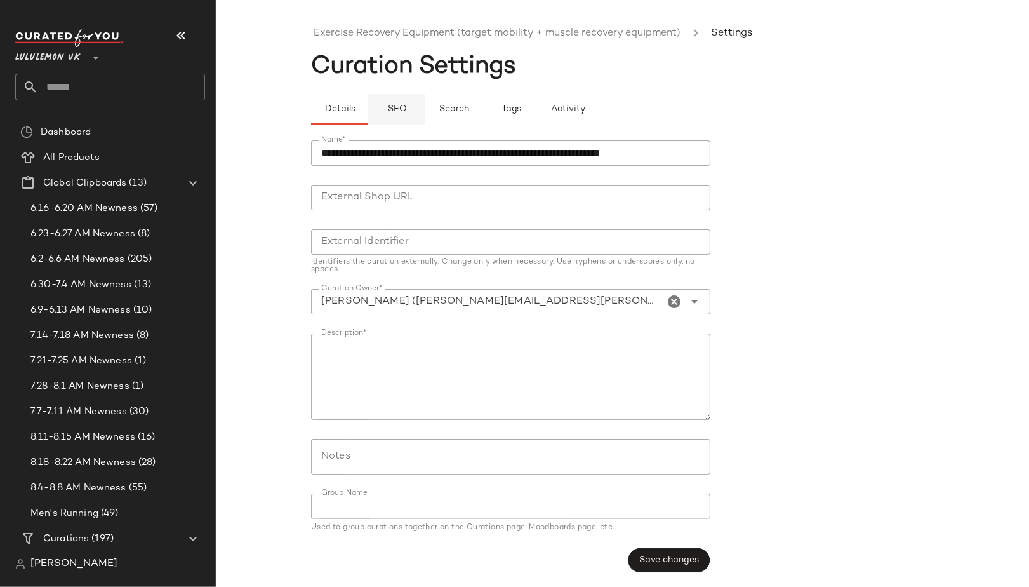
click at [387, 104] on span "SEO" at bounding box center [397, 109] width 20 height 10
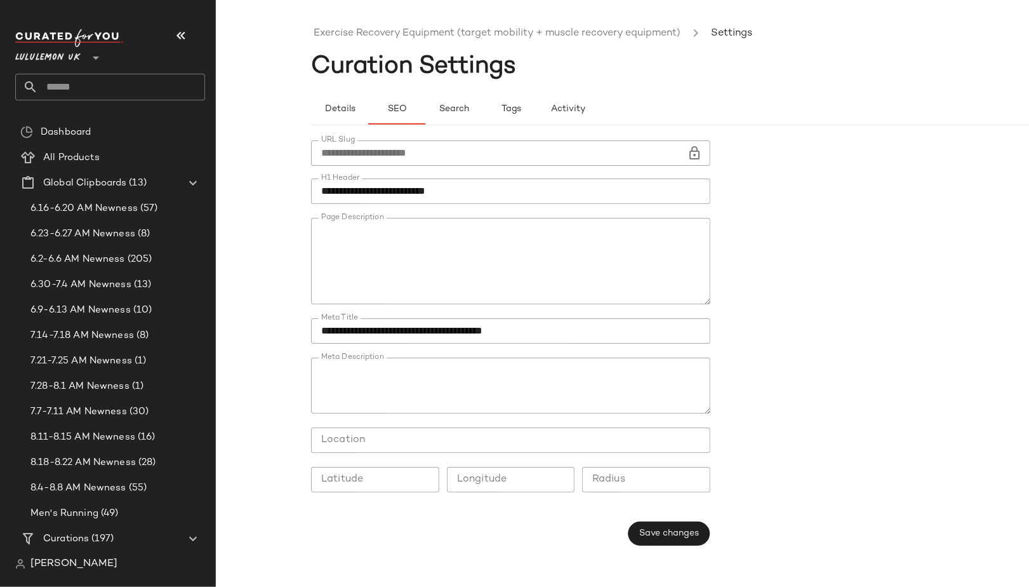
type button "seo"
click at [318, 279] on textarea "Page Description" at bounding box center [510, 261] width 399 height 86
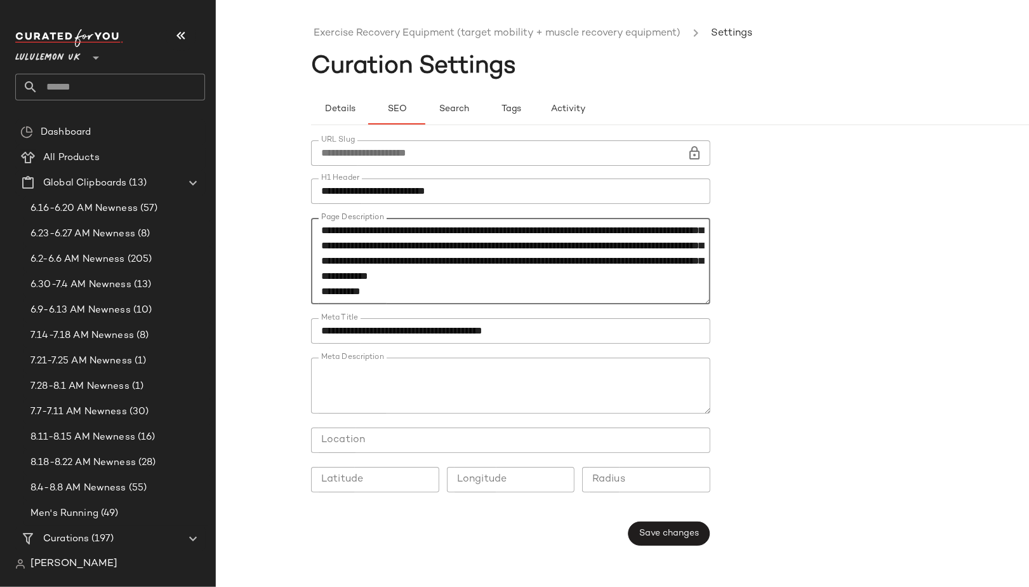
type textarea "**********"
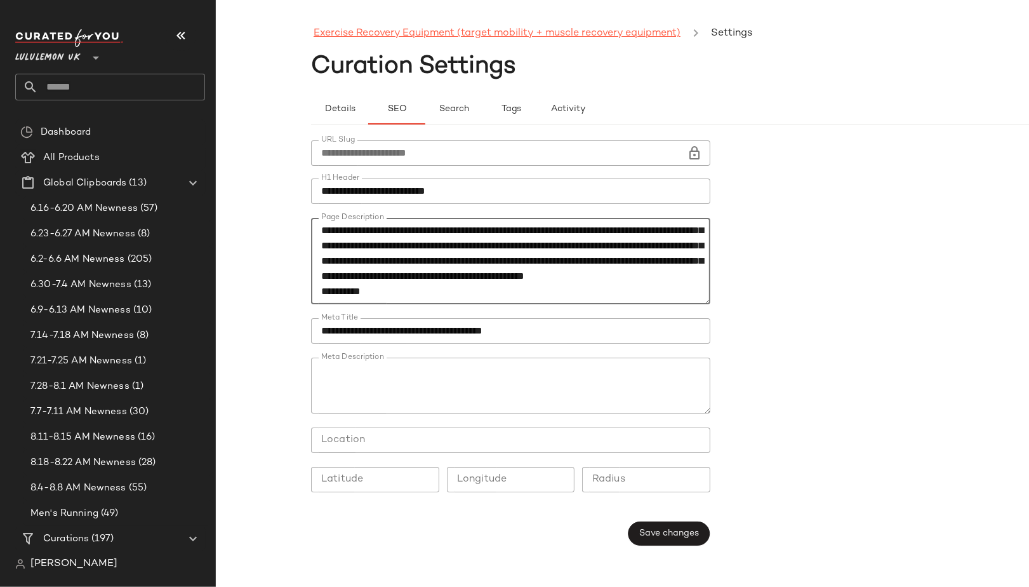
click at [371, 30] on link "Exercise Recovery Equipment (target mobility + muscle recovery equipment)" at bounding box center [497, 33] width 367 height 17
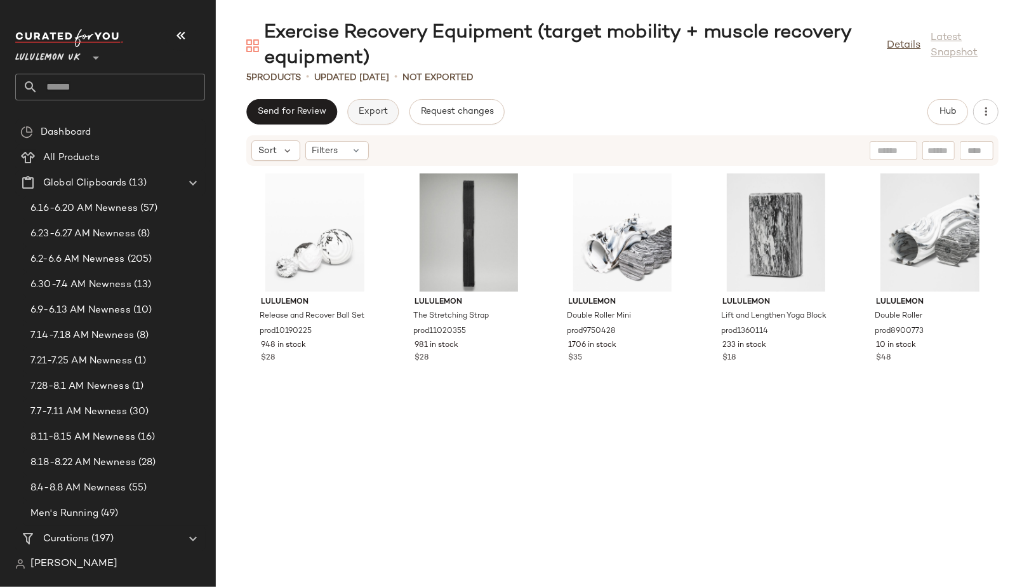
click at [366, 111] on span "Export" at bounding box center [373, 112] width 30 height 10
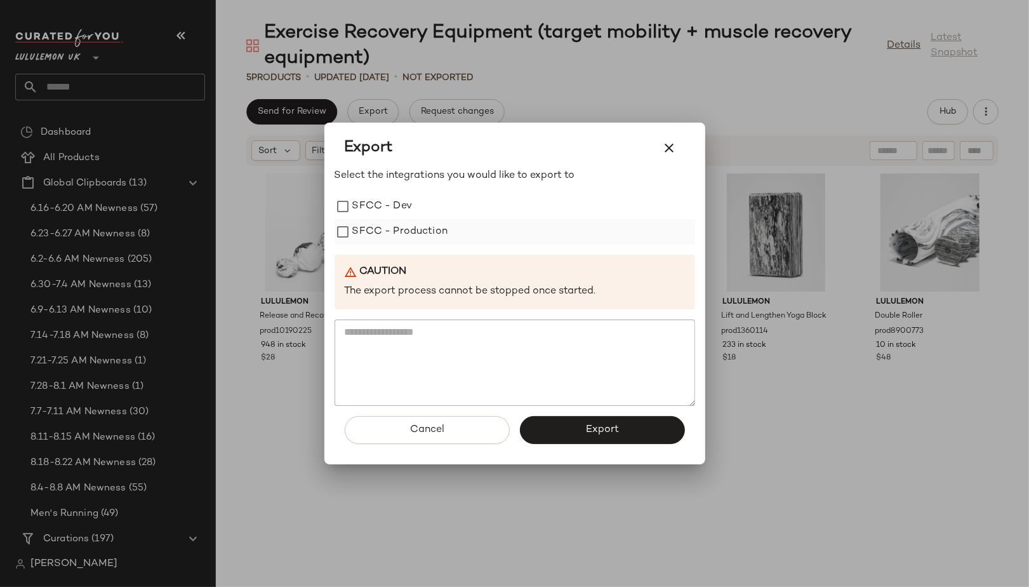
click at [385, 230] on label "SFCC - Production" at bounding box center [400, 231] width 96 height 25
click at [561, 432] on button "Export" at bounding box center [602, 430] width 165 height 28
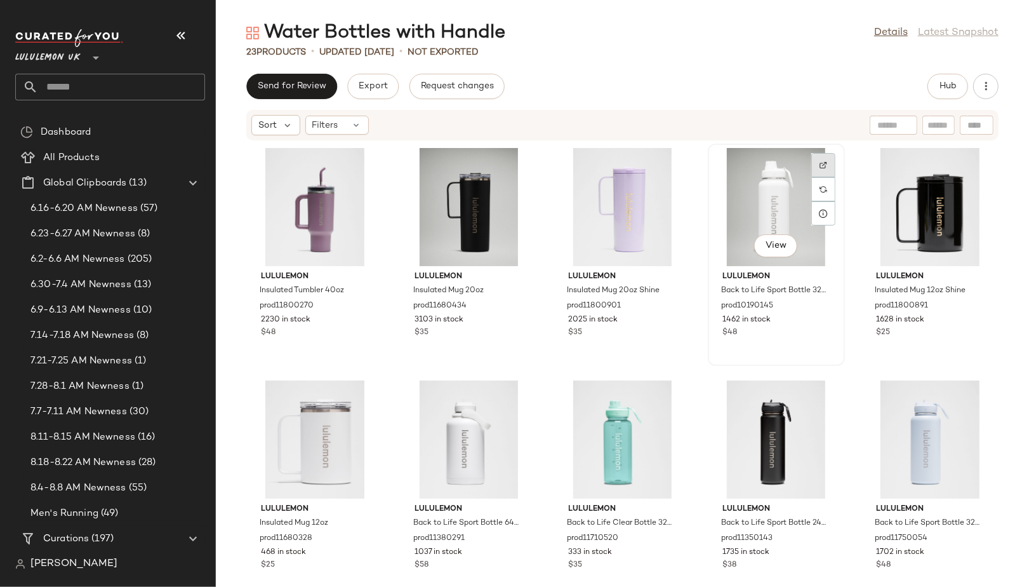
click at [812, 177] on div at bounding box center [824, 189] width 24 height 24
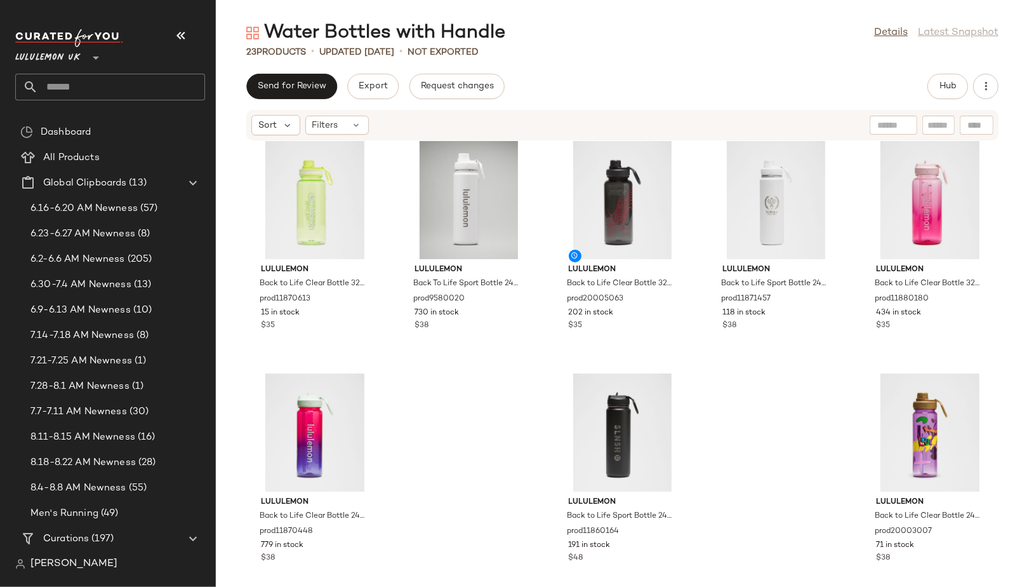
scroll to position [734, 0]
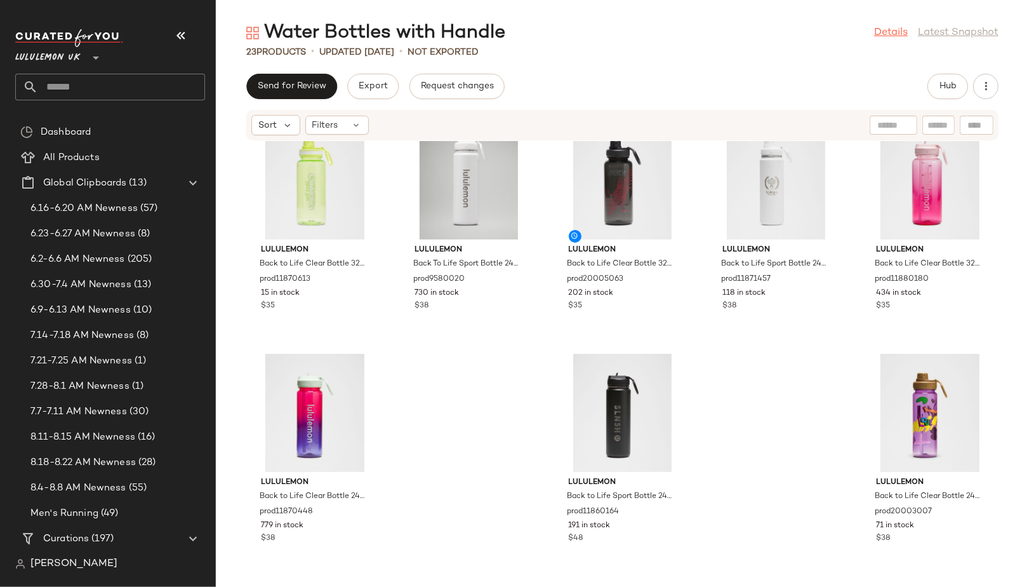
click at [881, 30] on link "Details" at bounding box center [891, 32] width 34 height 15
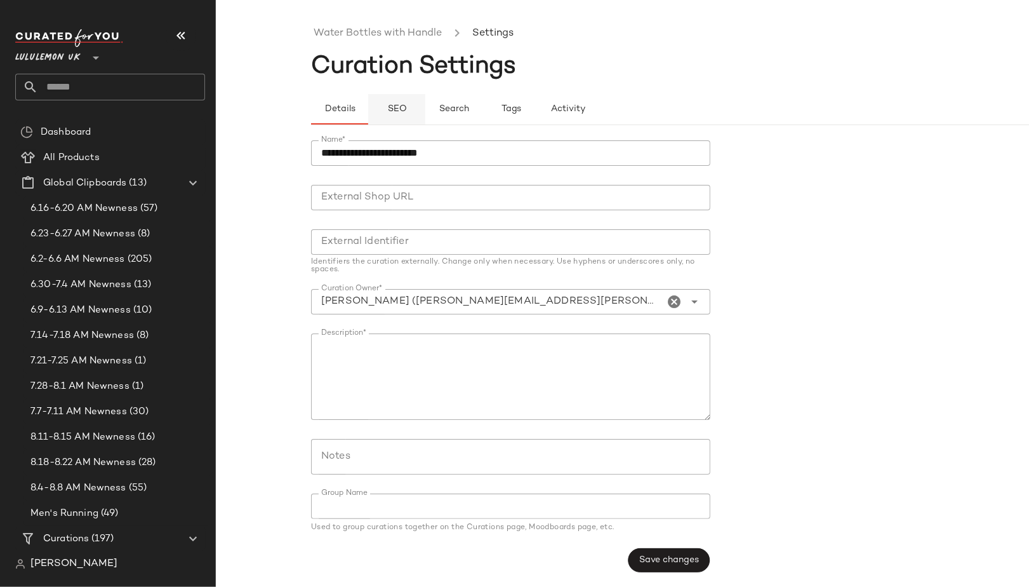
click at [483, 102] on button "SEO" at bounding box center [511, 109] width 57 height 30
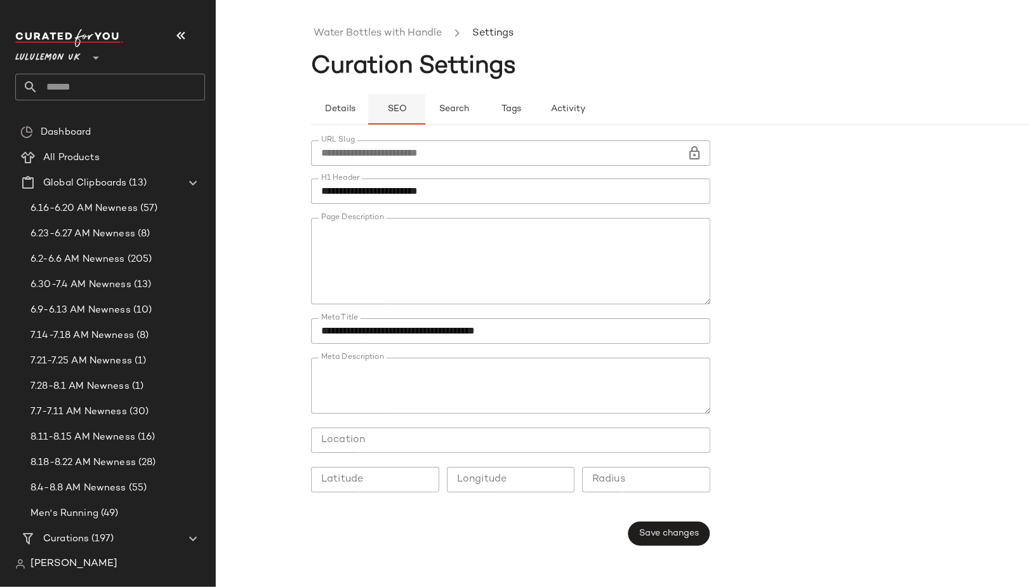
type button "seo"
click at [375, 37] on link "Water Bottles with Handle" at bounding box center [378, 33] width 128 height 17
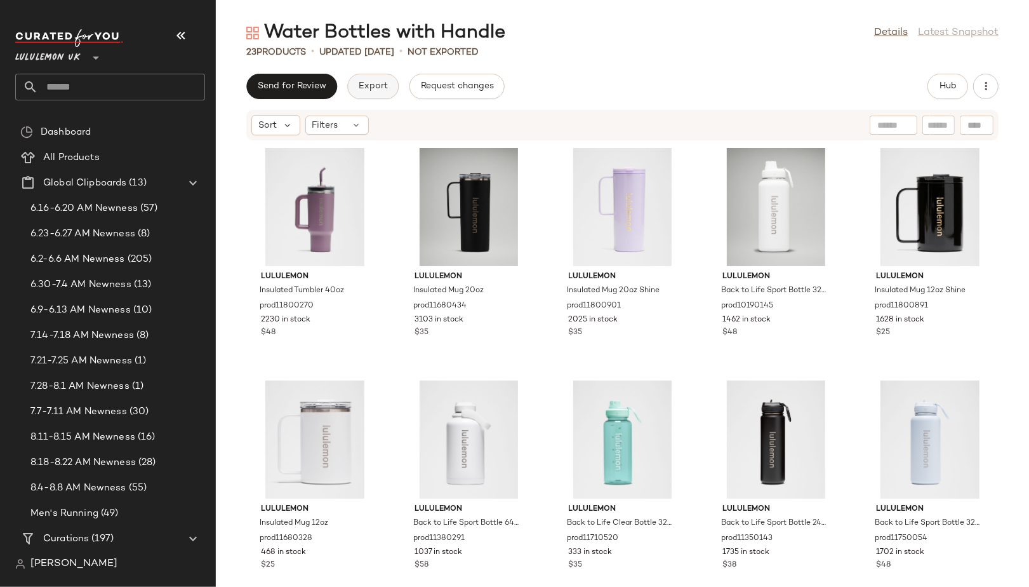
click at [368, 82] on span "Export" at bounding box center [373, 86] width 30 height 10
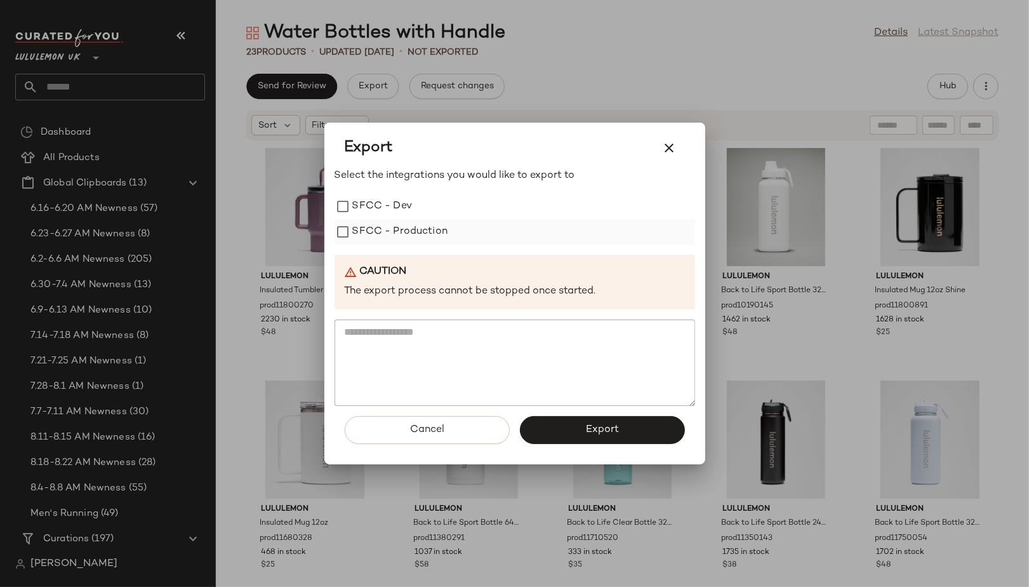
click at [389, 243] on label "SFCC - Production" at bounding box center [400, 231] width 96 height 25
click at [580, 438] on button "Export" at bounding box center [602, 430] width 165 height 28
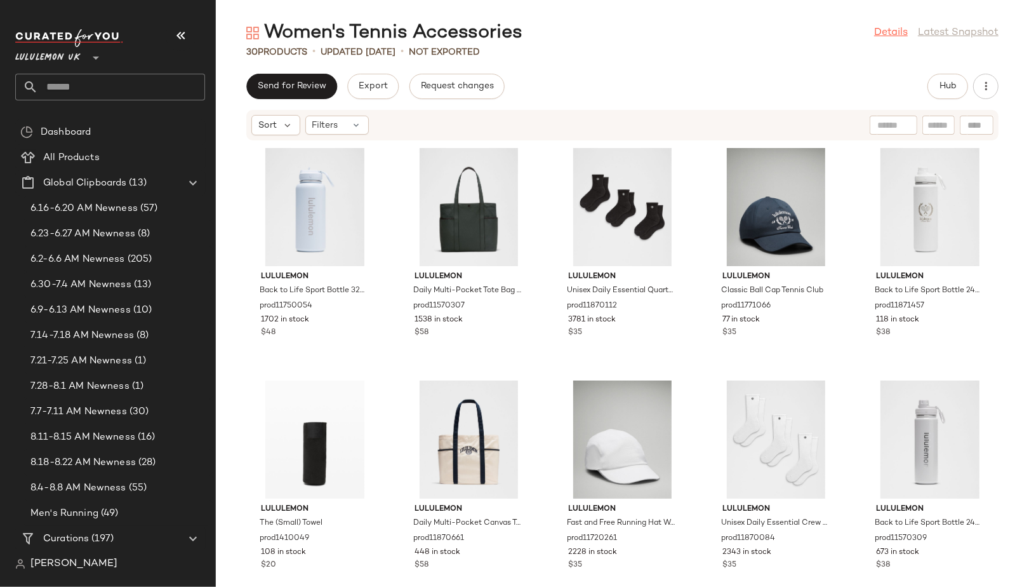
click at [902, 36] on link "Details" at bounding box center [891, 32] width 34 height 15
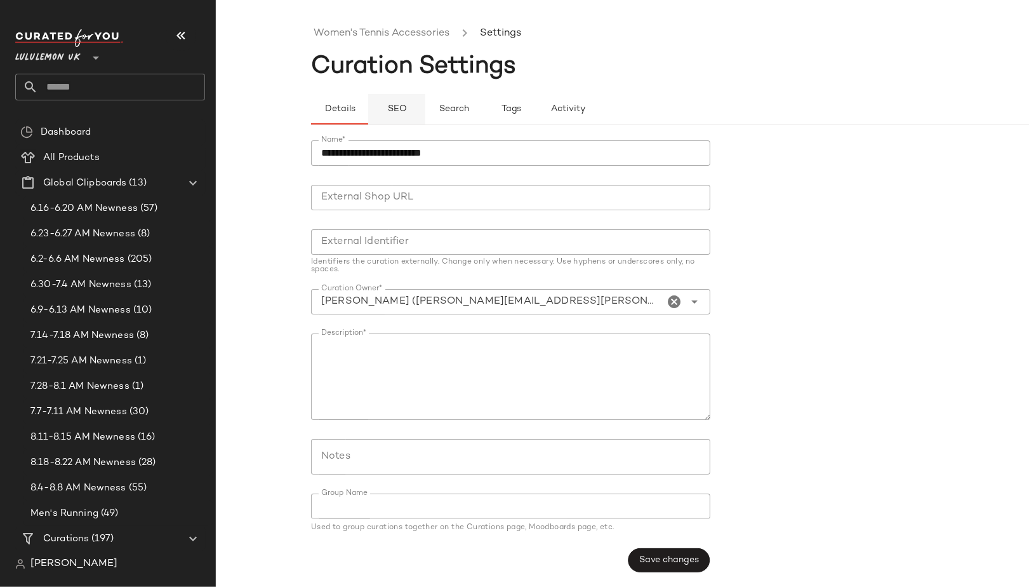
click at [483, 116] on button "SEO" at bounding box center [511, 109] width 57 height 30
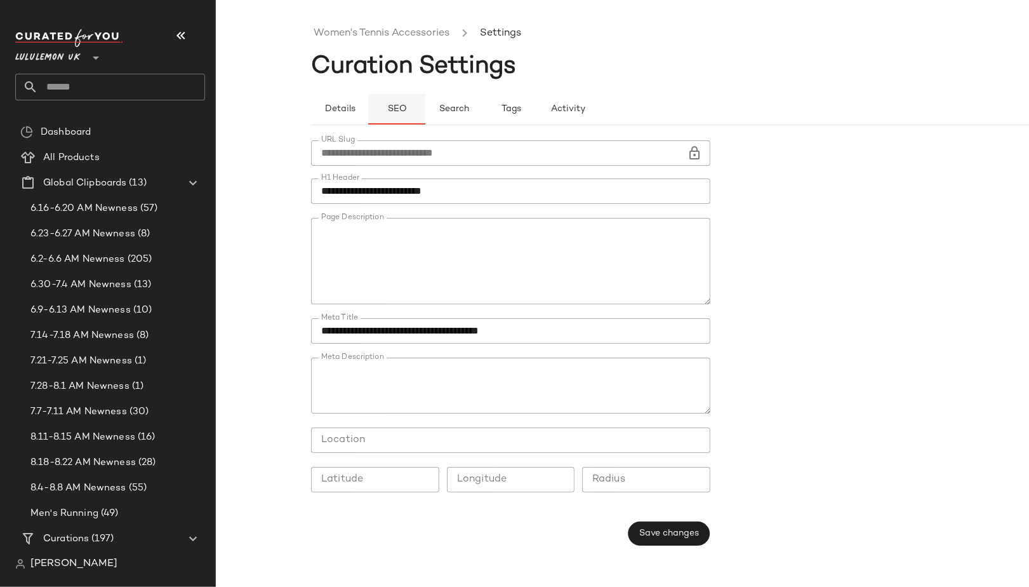
type button "seo"
click at [375, 37] on link "Women's Tennis Accessories" at bounding box center [382, 33] width 136 height 17
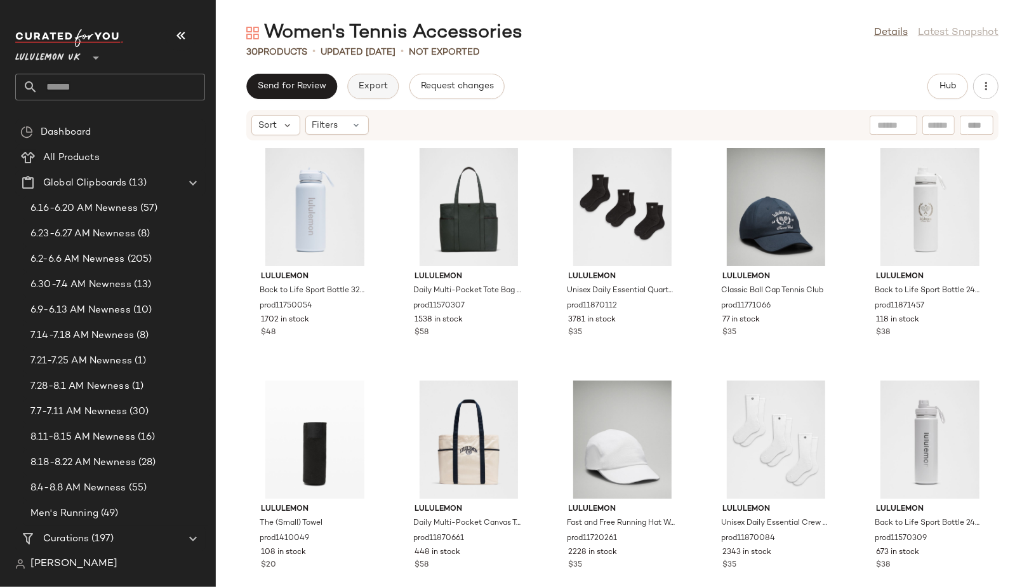
click at [364, 91] on button "Export" at bounding box center [372, 86] width 51 height 25
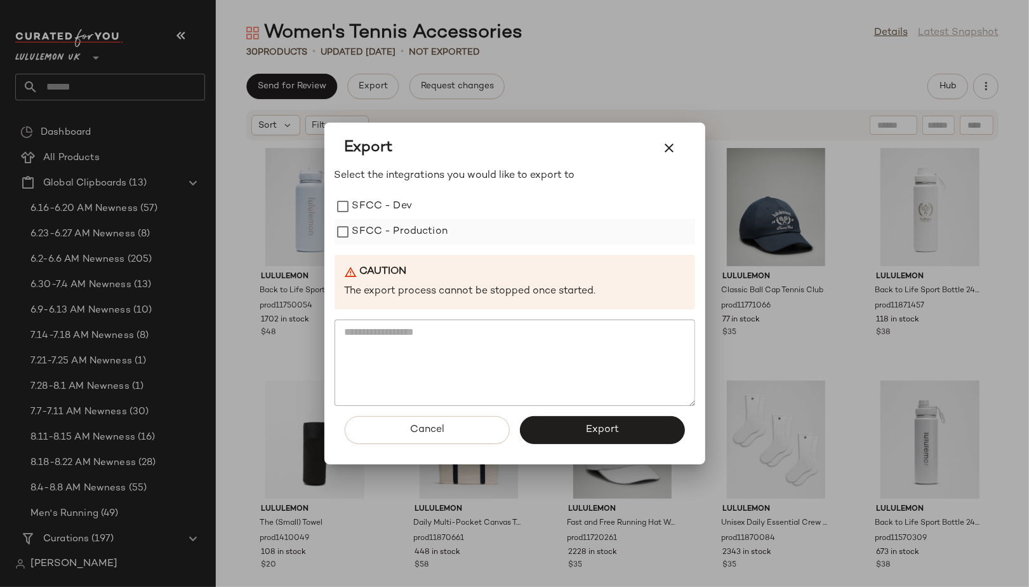
click at [394, 243] on label "SFCC - Production" at bounding box center [400, 231] width 96 height 25
click at [577, 424] on button "Export" at bounding box center [602, 430] width 165 height 28
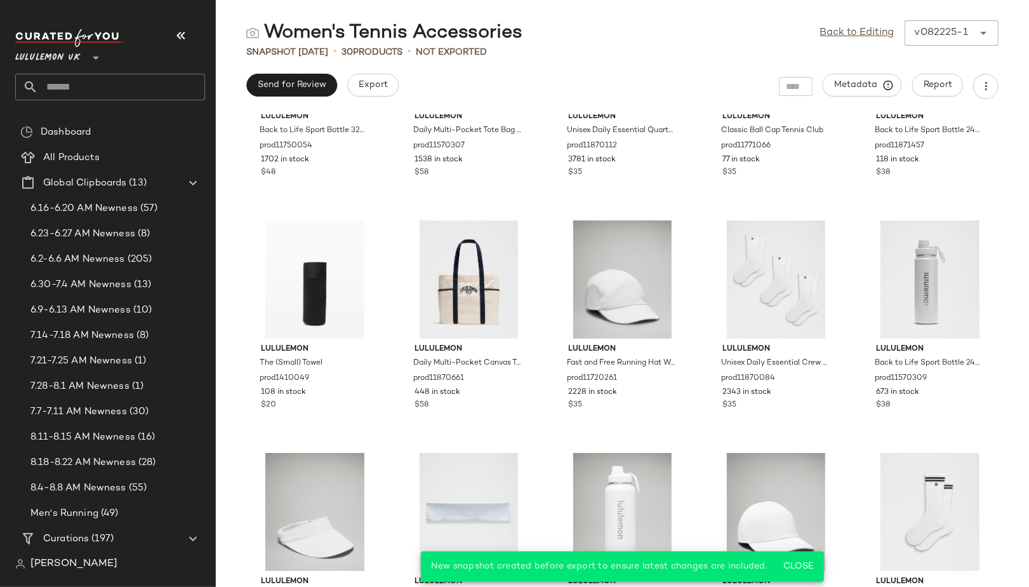
scroll to position [167, 0]
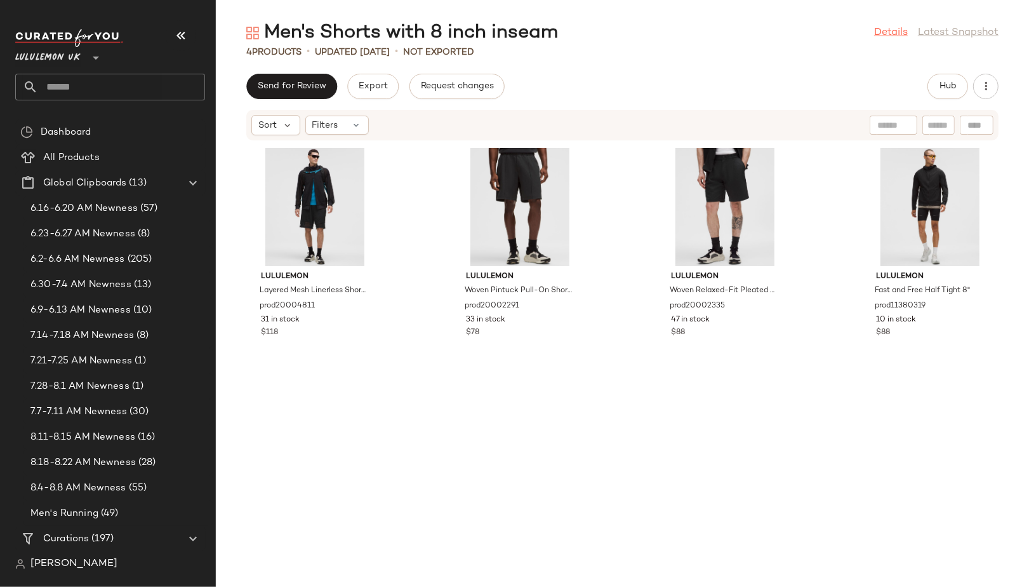
click at [885, 26] on link "Details" at bounding box center [891, 32] width 34 height 15
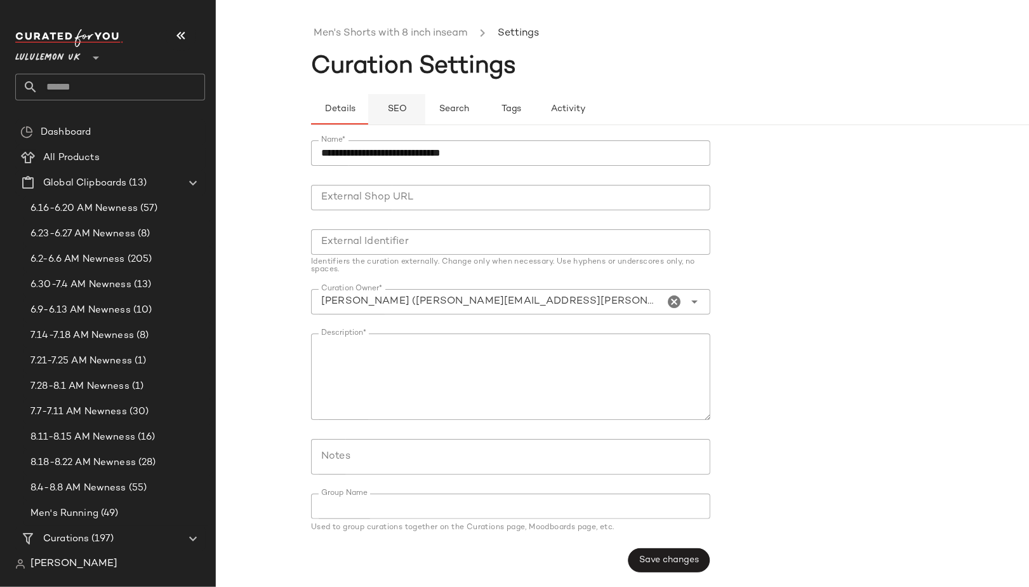
click at [483, 100] on button "SEO" at bounding box center [511, 109] width 57 height 30
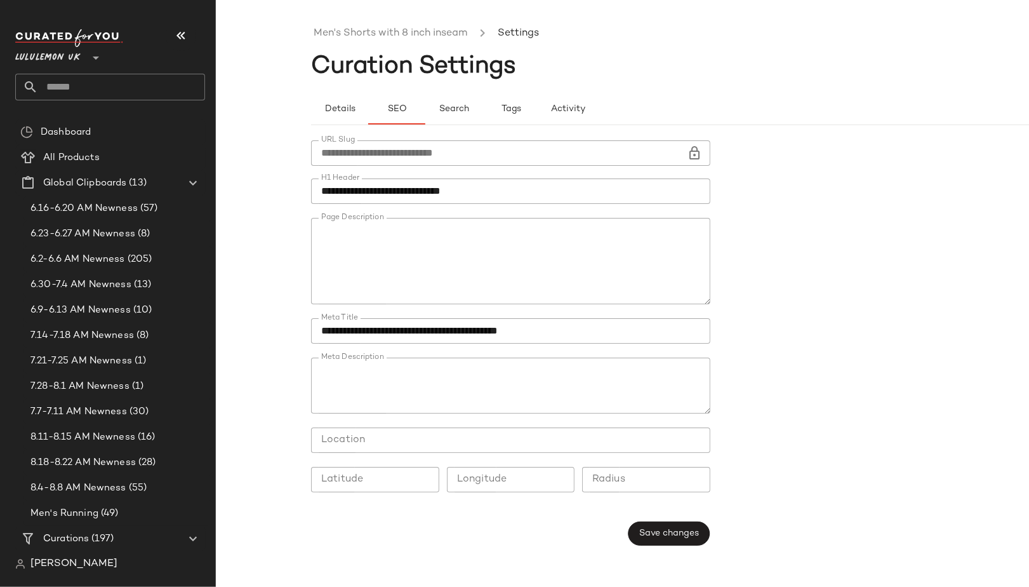
type button "seo"
click at [394, 33] on link "Men's Shorts with 8 inch inseam" at bounding box center [391, 33] width 154 height 17
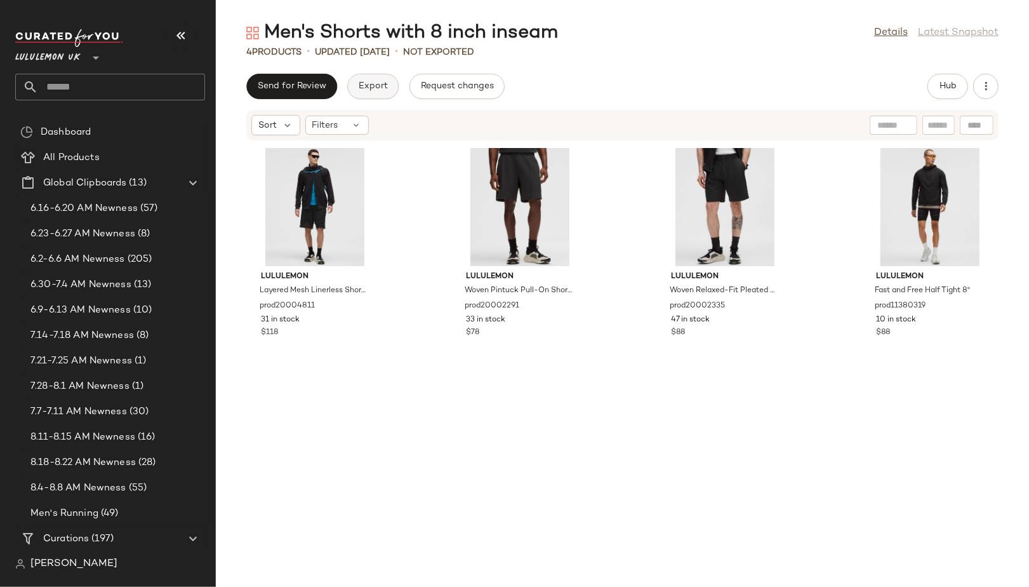
click at [364, 91] on span "Export" at bounding box center [373, 86] width 30 height 10
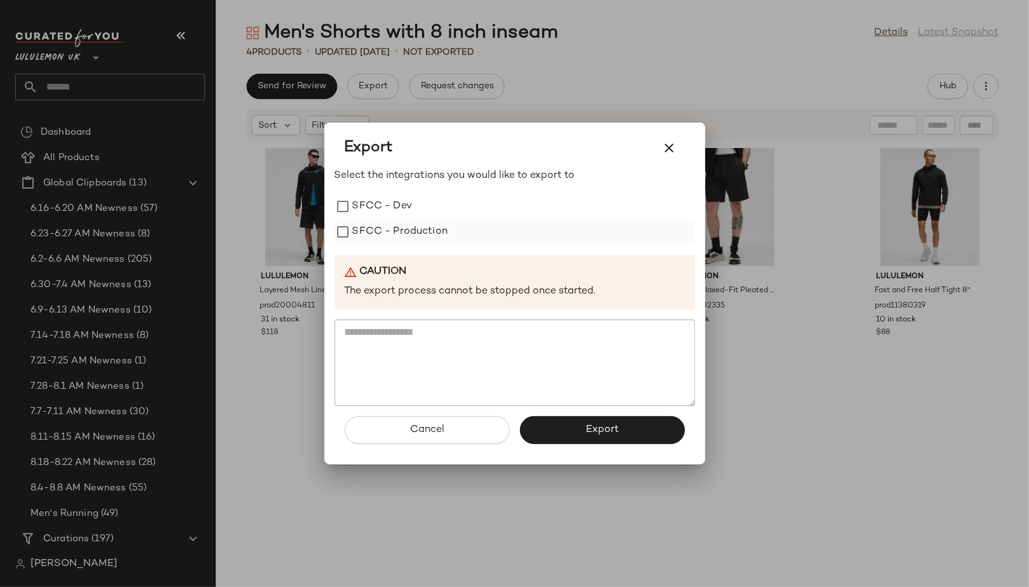
click at [424, 236] on label "SFCC - Production" at bounding box center [400, 231] width 96 height 25
click at [563, 418] on button "Export" at bounding box center [602, 430] width 165 height 28
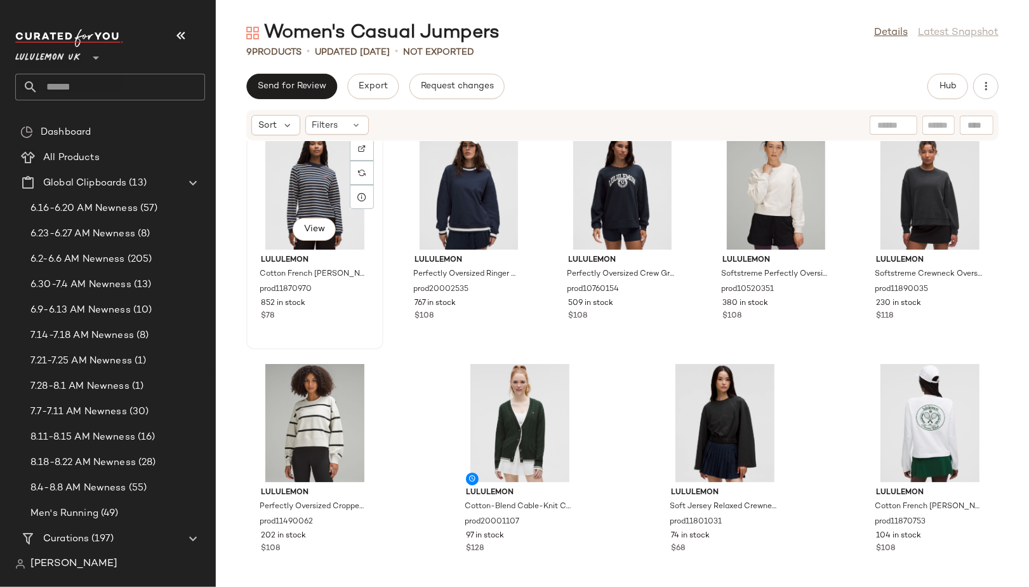
scroll to position [26, 0]
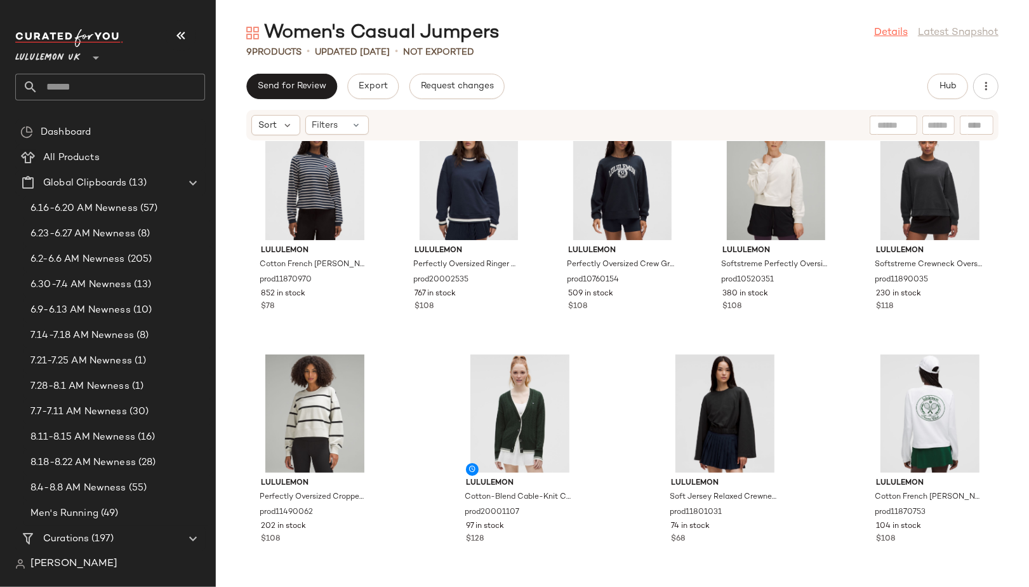
click at [893, 32] on link "Details" at bounding box center [891, 32] width 34 height 15
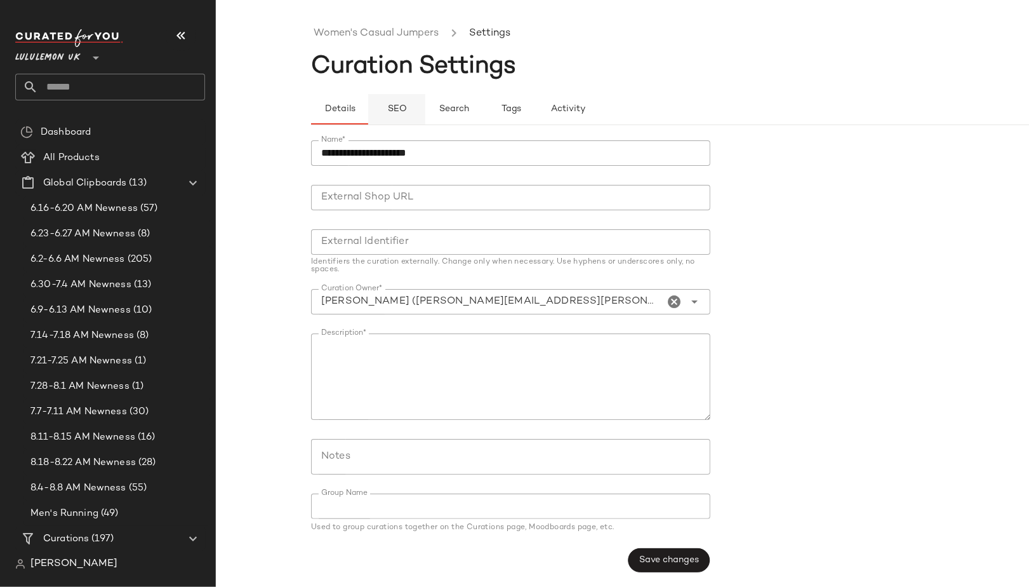
click at [483, 102] on button "SEO" at bounding box center [511, 109] width 57 height 30
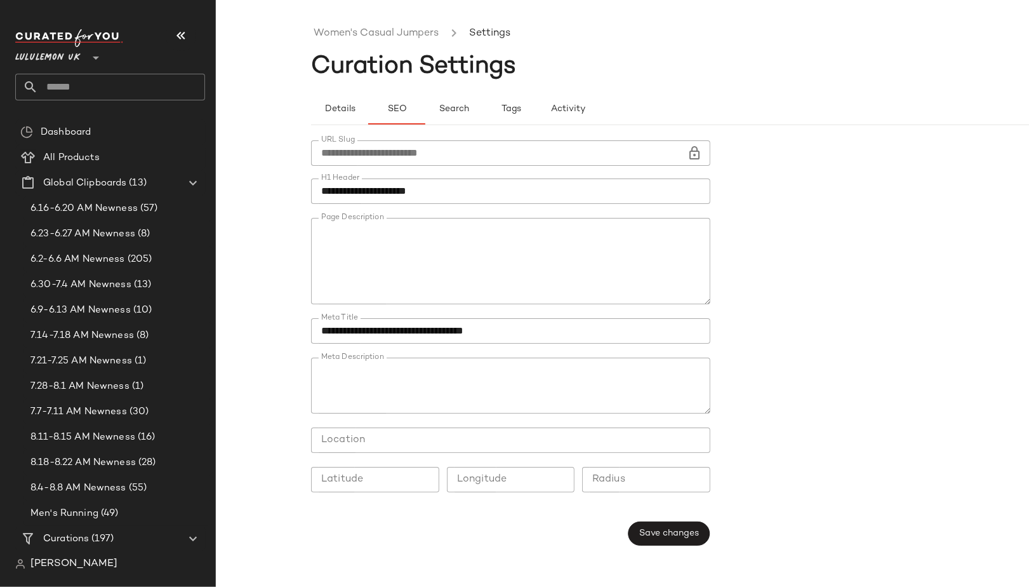
type button "seo"
click at [350, 38] on link "Women's Casual Jumpers" at bounding box center [376, 33] width 125 height 17
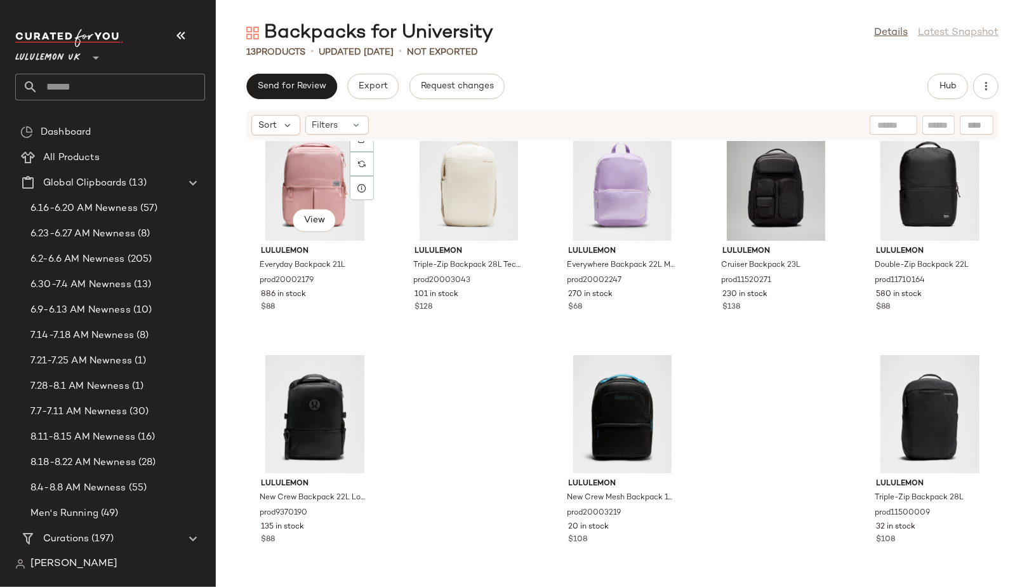
scroll to position [269, 0]
click at [894, 33] on link "Details" at bounding box center [891, 32] width 34 height 15
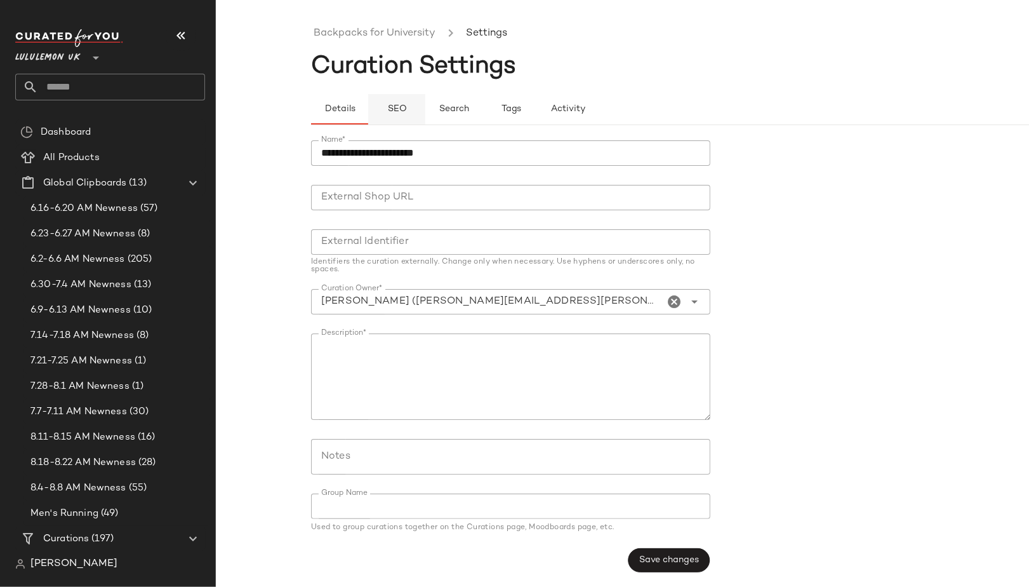
click at [483, 107] on button "SEO" at bounding box center [511, 109] width 57 height 30
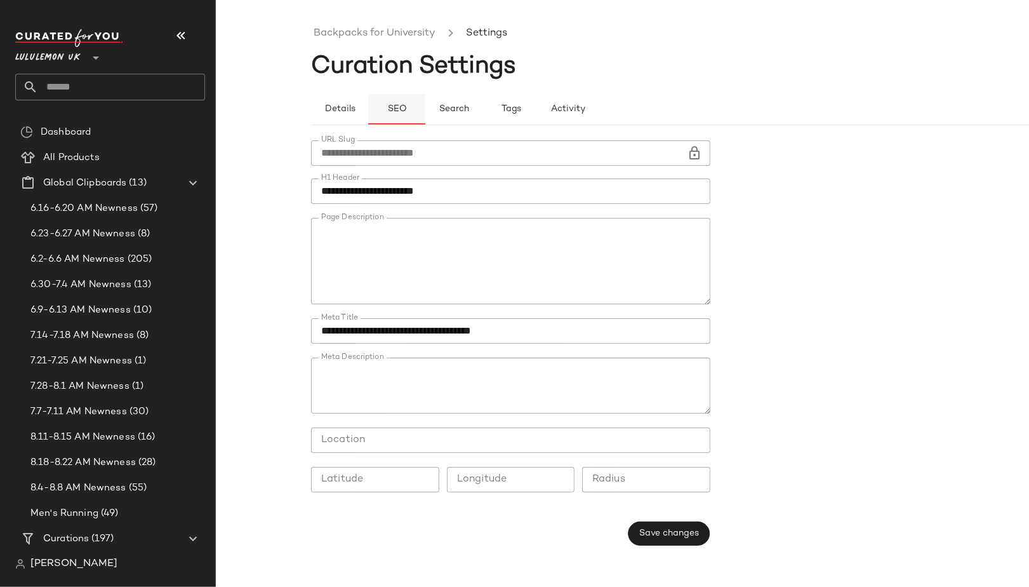
type button "seo"
click at [361, 37] on link "Backpacks for University" at bounding box center [375, 33] width 122 height 17
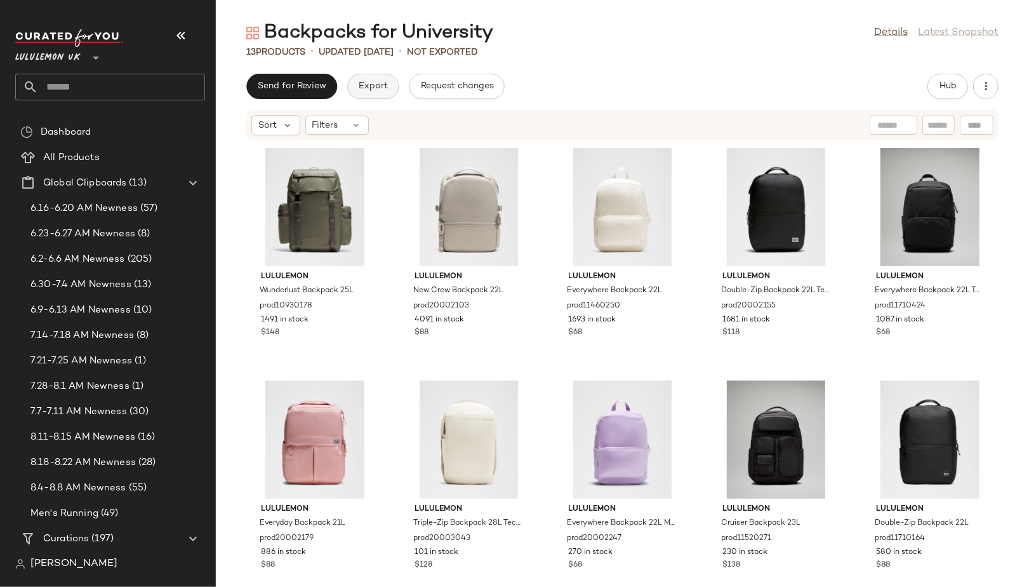
click at [358, 85] on span "Export" at bounding box center [373, 86] width 30 height 10
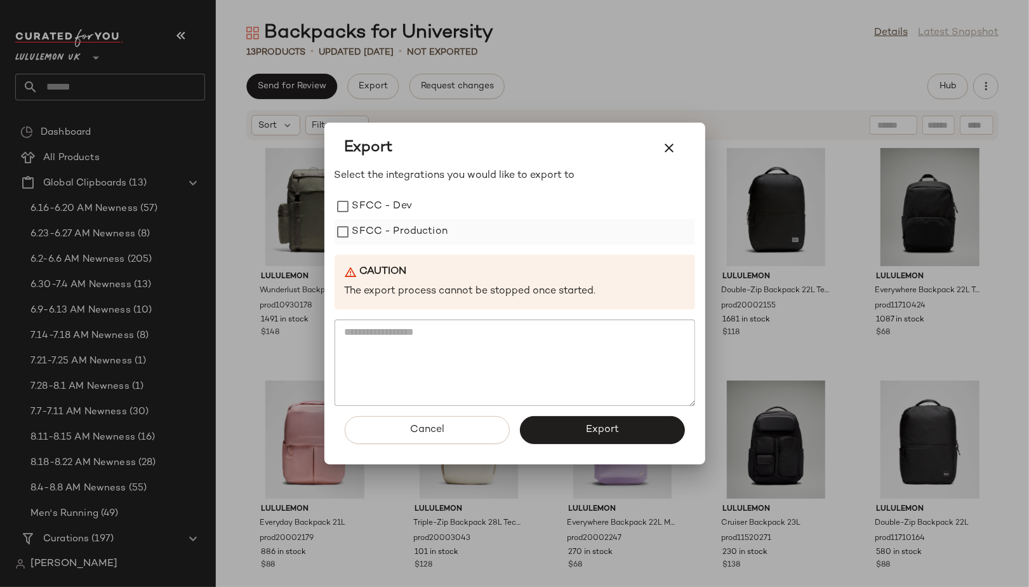
click at [392, 235] on label "SFCC - Production" at bounding box center [400, 231] width 96 height 25
click at [603, 424] on span "Export" at bounding box center [602, 430] width 34 height 12
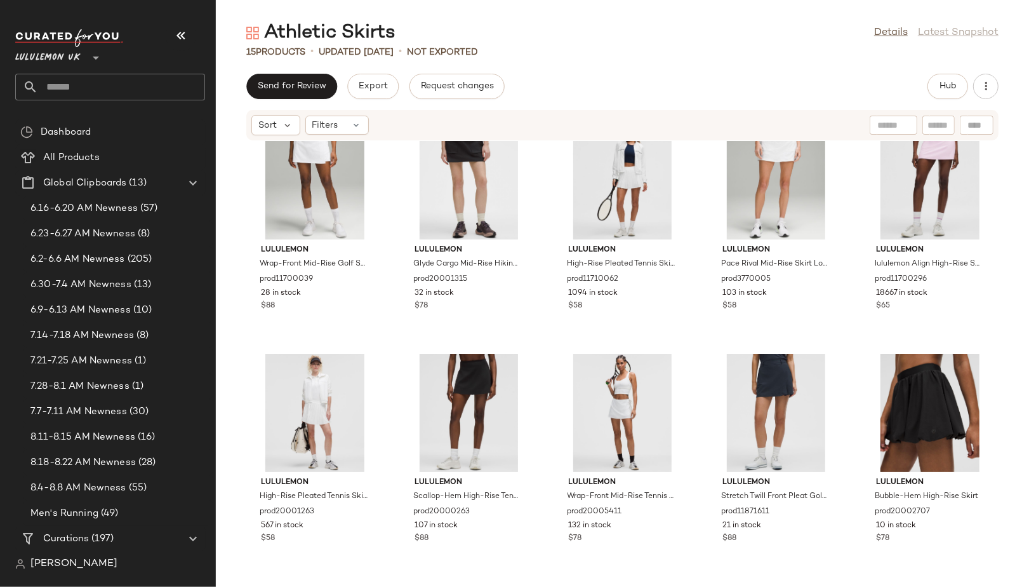
scroll to position [269, 0]
click at [890, 25] on link "Details" at bounding box center [891, 32] width 34 height 15
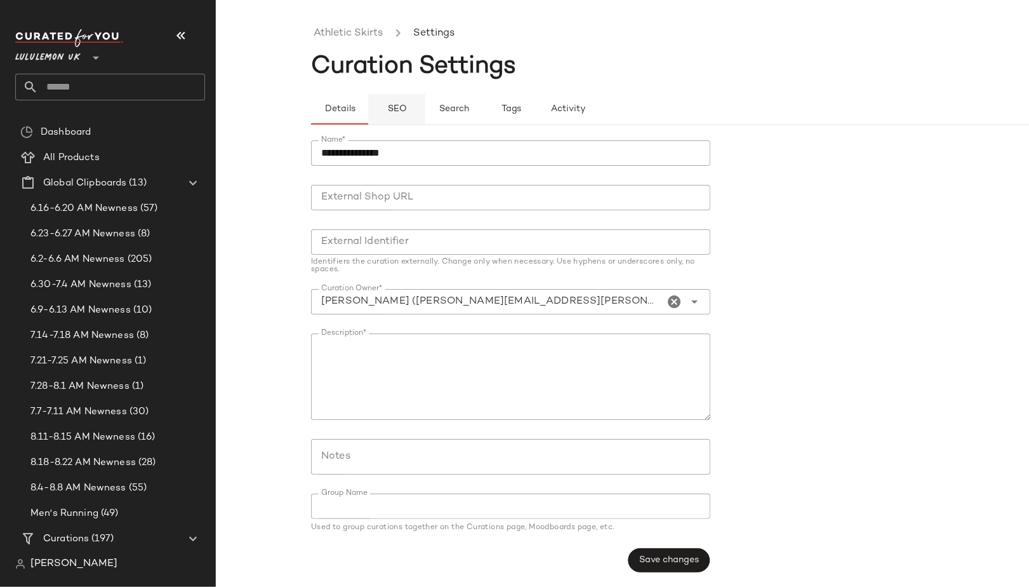
click at [483, 114] on button "SEO" at bounding box center [511, 109] width 57 height 30
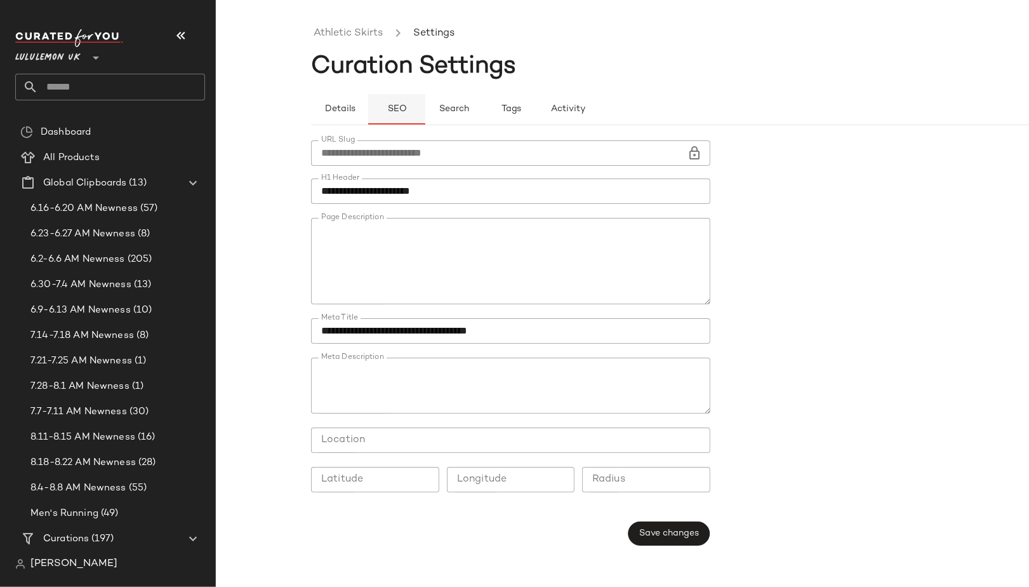
type button "seo"
click at [322, 31] on link "Athletic Skirts" at bounding box center [348, 33] width 69 height 17
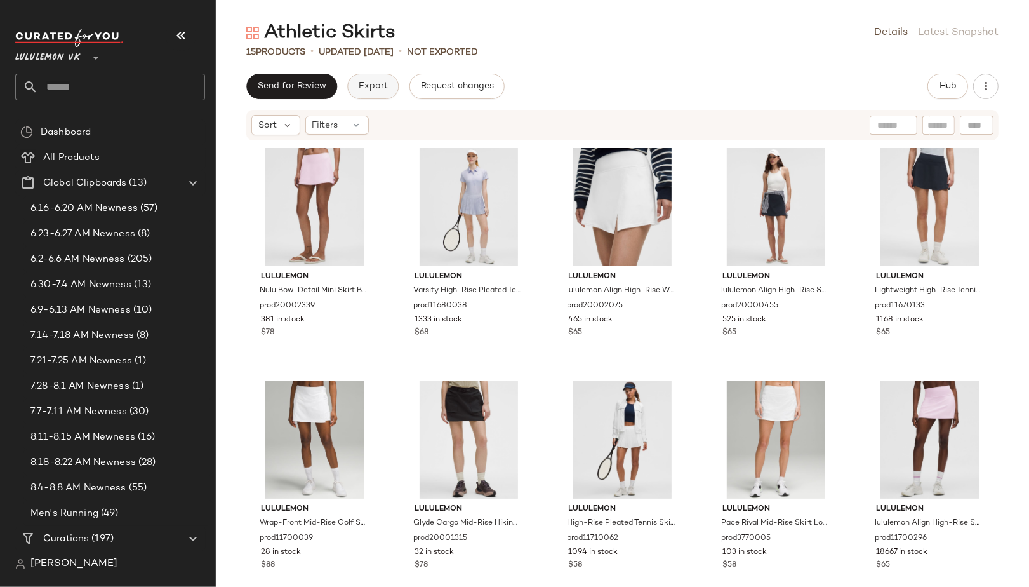
click at [361, 88] on span "Export" at bounding box center [373, 86] width 30 height 10
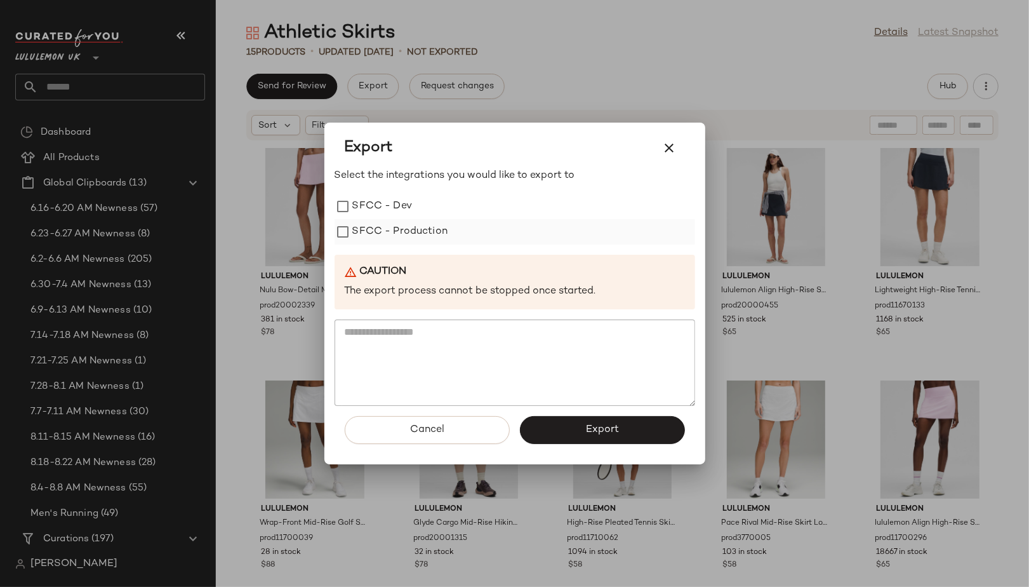
click at [417, 227] on label "SFCC - Production" at bounding box center [400, 231] width 96 height 25
click at [563, 438] on button "Export" at bounding box center [602, 430] width 165 height 28
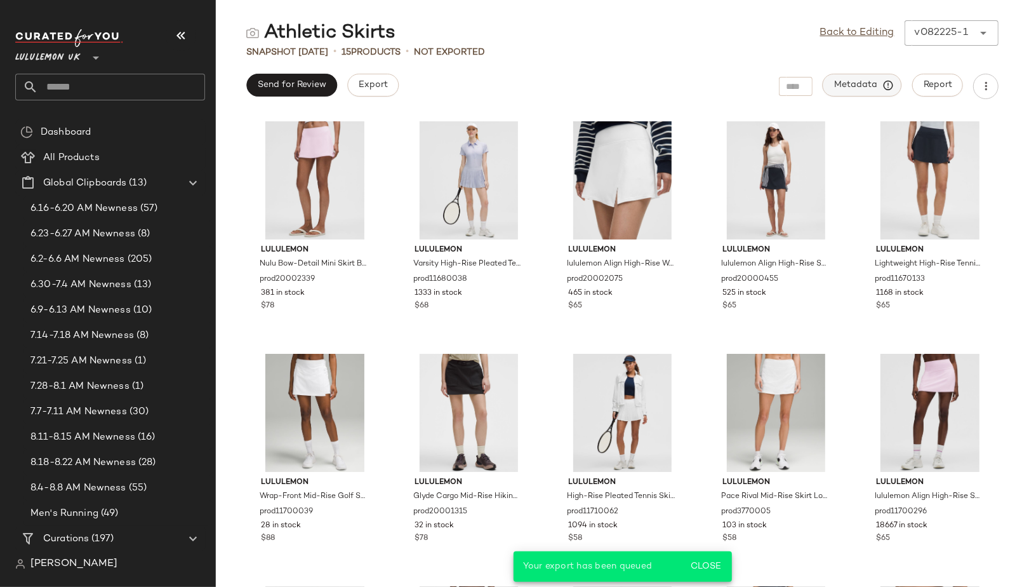
click at [862, 86] on span "Metadata" at bounding box center [863, 84] width 58 height 11
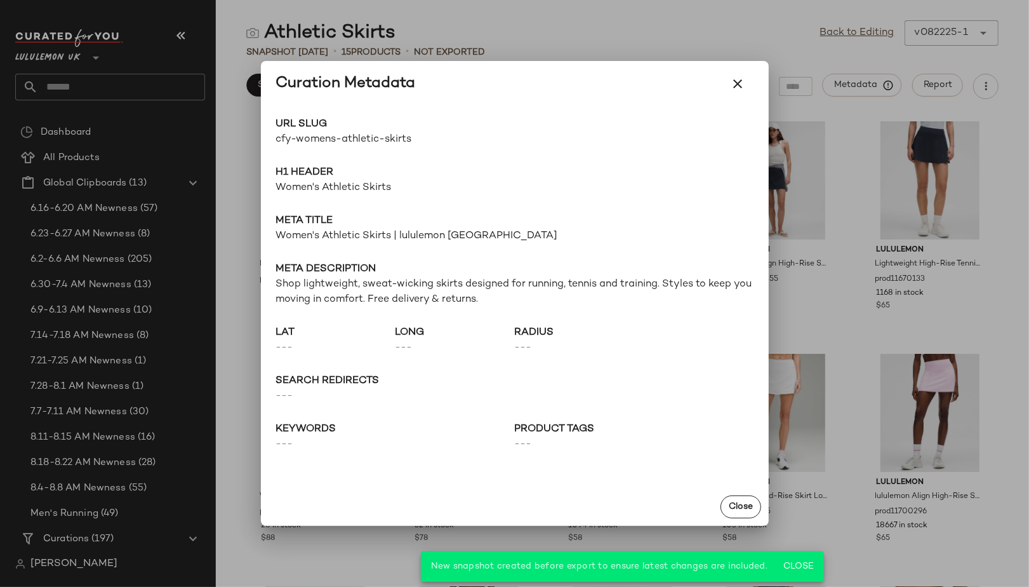
click at [759, 237] on div "URL Slug cfy-womens-athletic-skirts Go to Shop H1 Header Women's Athletic Skirt…" at bounding box center [515, 297] width 508 height 381
click at [745, 86] on icon "button" at bounding box center [738, 83] width 15 height 15
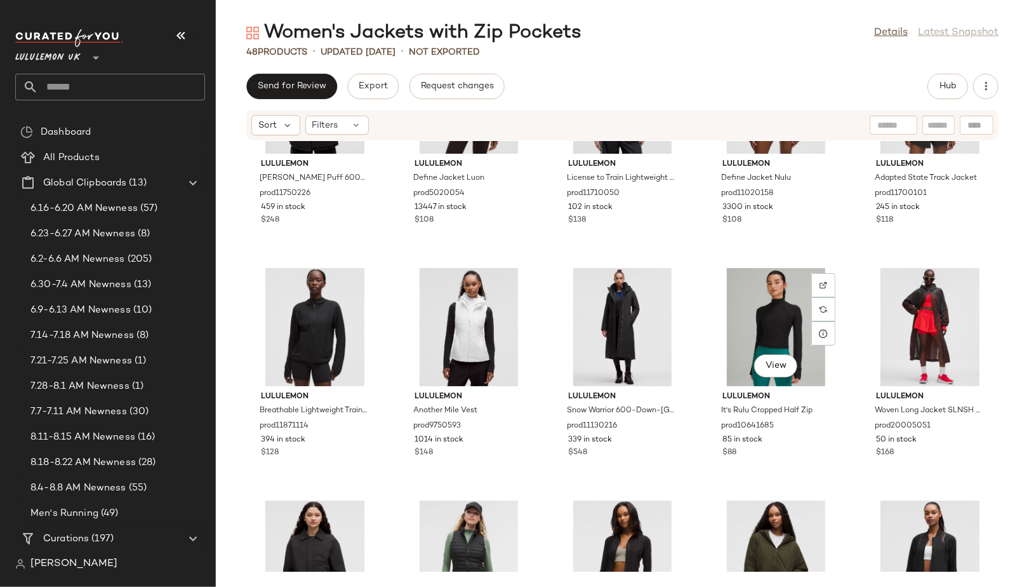
scroll to position [601, 0]
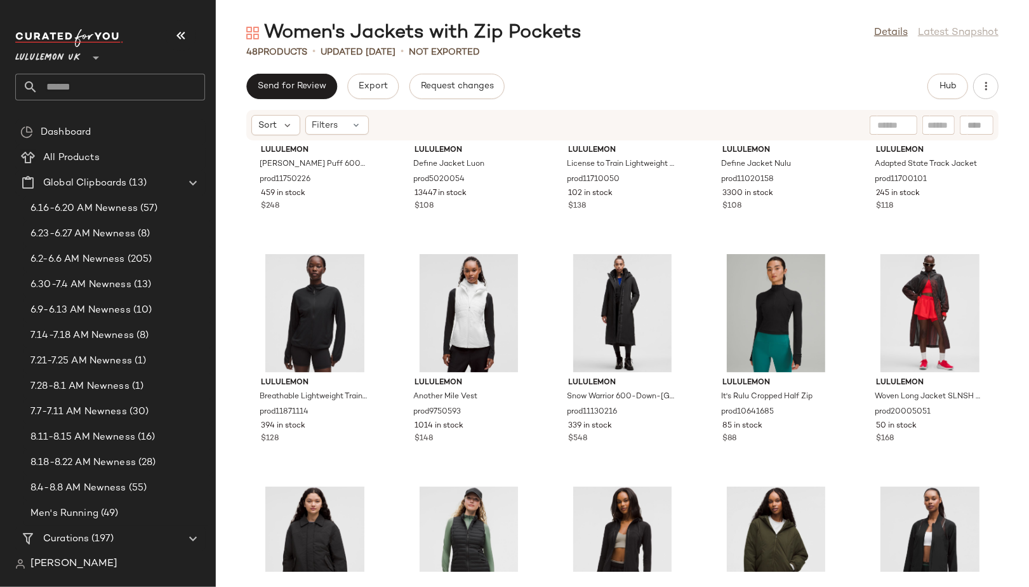
click at [893, 24] on div "Women's Jackets with Zip Pockets Details Latest Snapshot" at bounding box center [622, 32] width 813 height 25
click at [890, 34] on link "Details" at bounding box center [891, 32] width 34 height 15
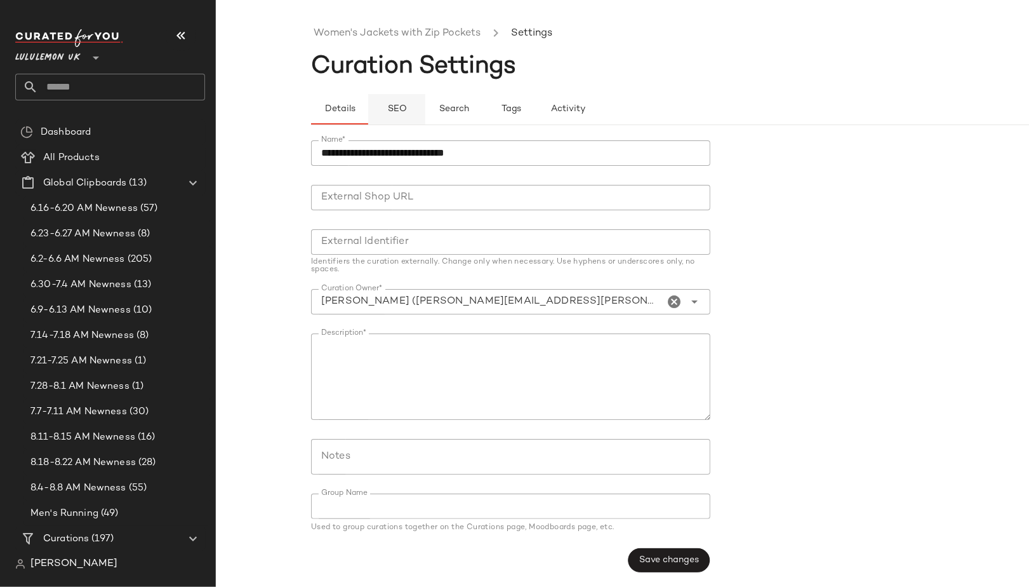
click at [483, 100] on button "SEO" at bounding box center [511, 109] width 57 height 30
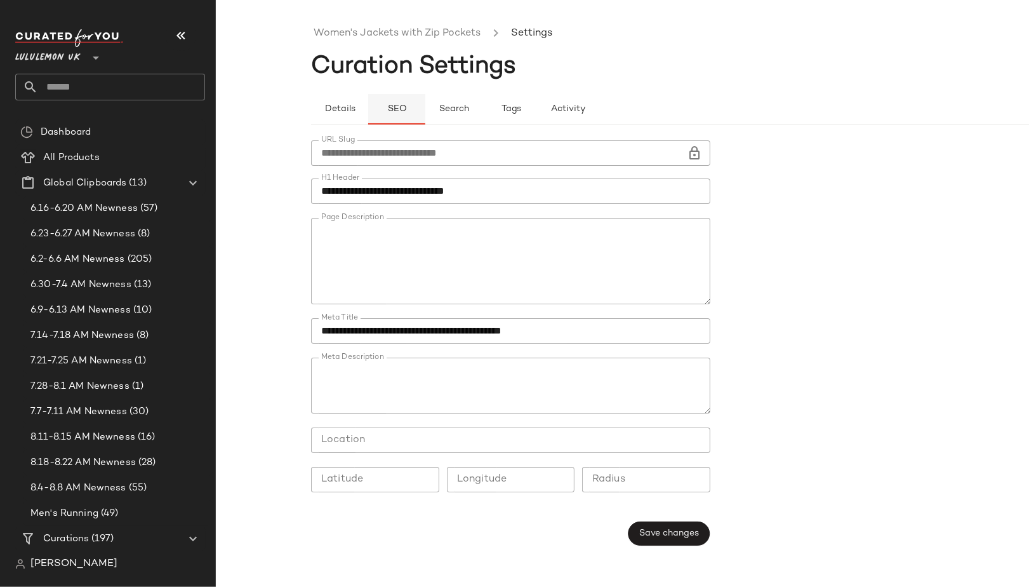
type button "seo"
click at [361, 27] on link "Women's Jackets with Zip Pockets" at bounding box center [397, 33] width 167 height 17
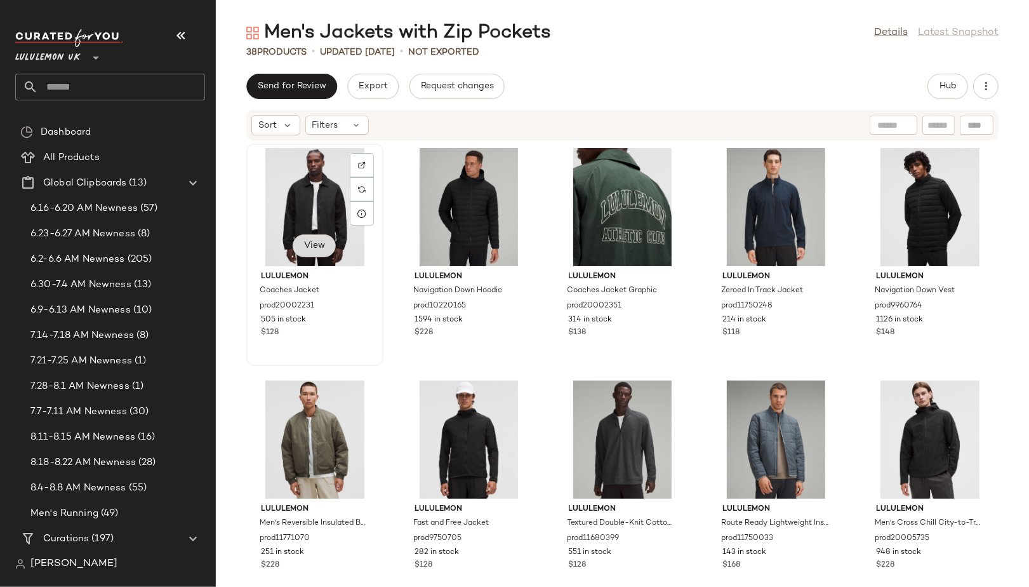
click at [313, 242] on span "View" at bounding box center [315, 246] width 22 height 10
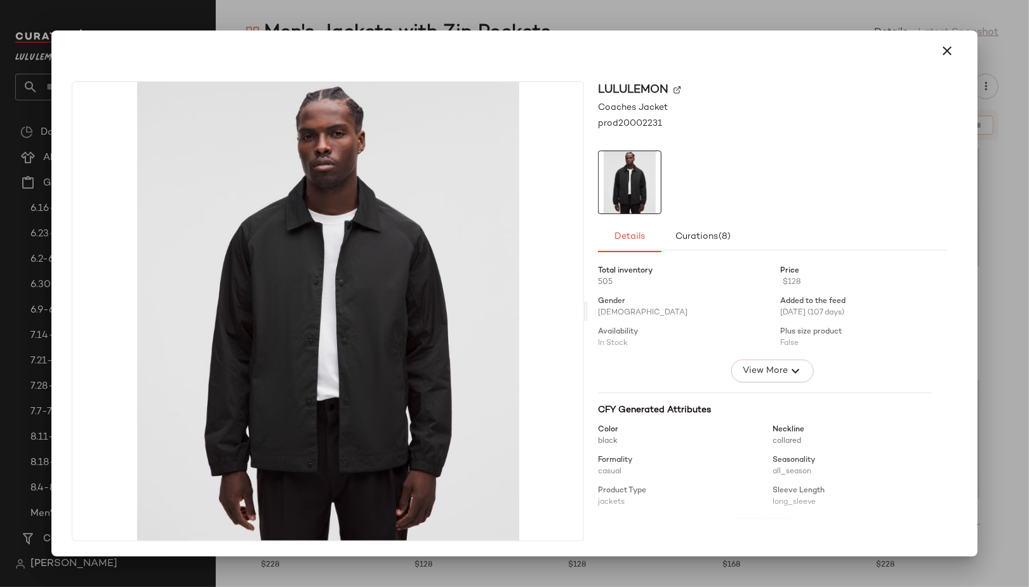
click at [561, 25] on div at bounding box center [514, 293] width 1029 height 587
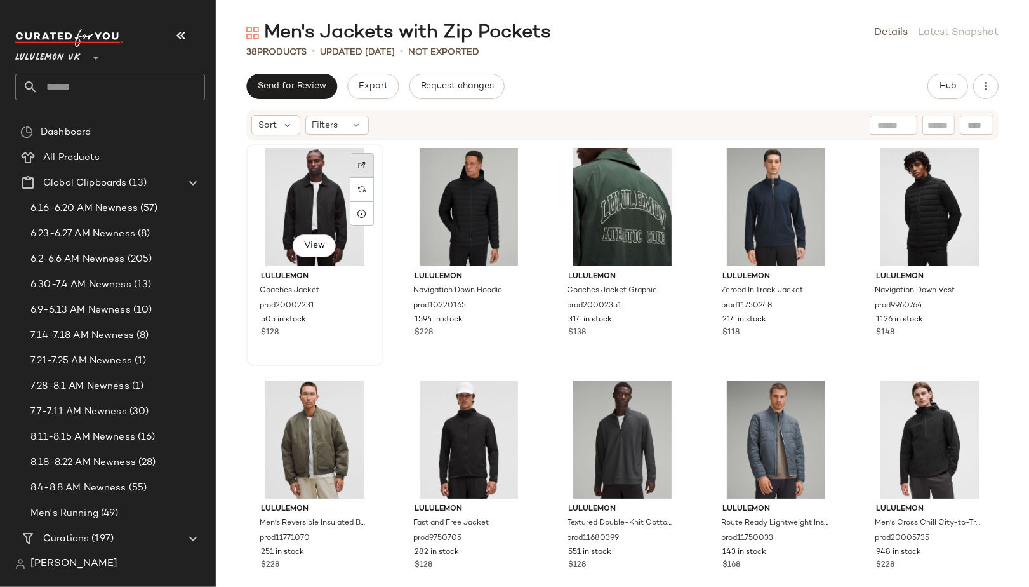
click at [358, 166] on img at bounding box center [362, 165] width 8 height 8
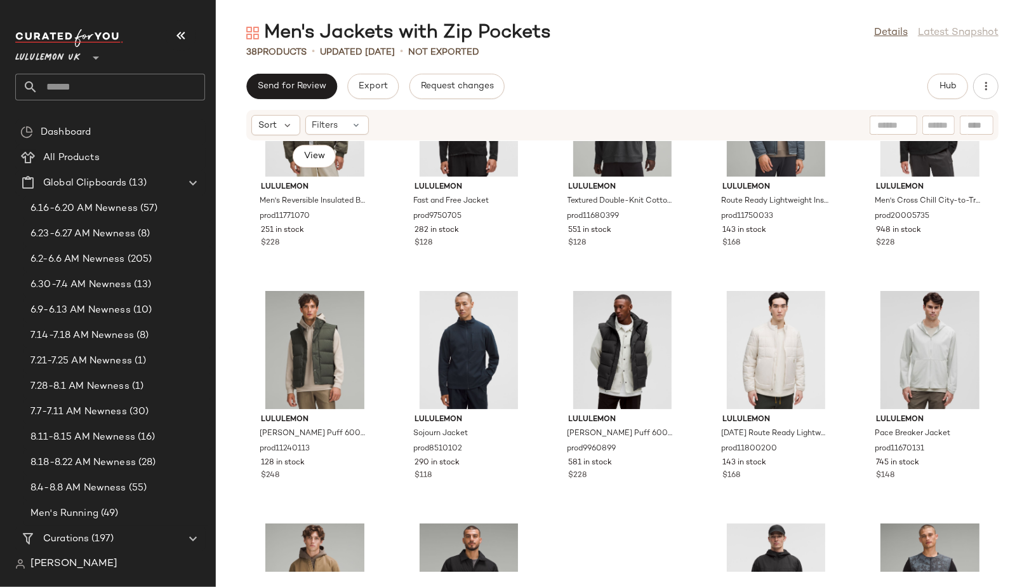
scroll to position [334, 0]
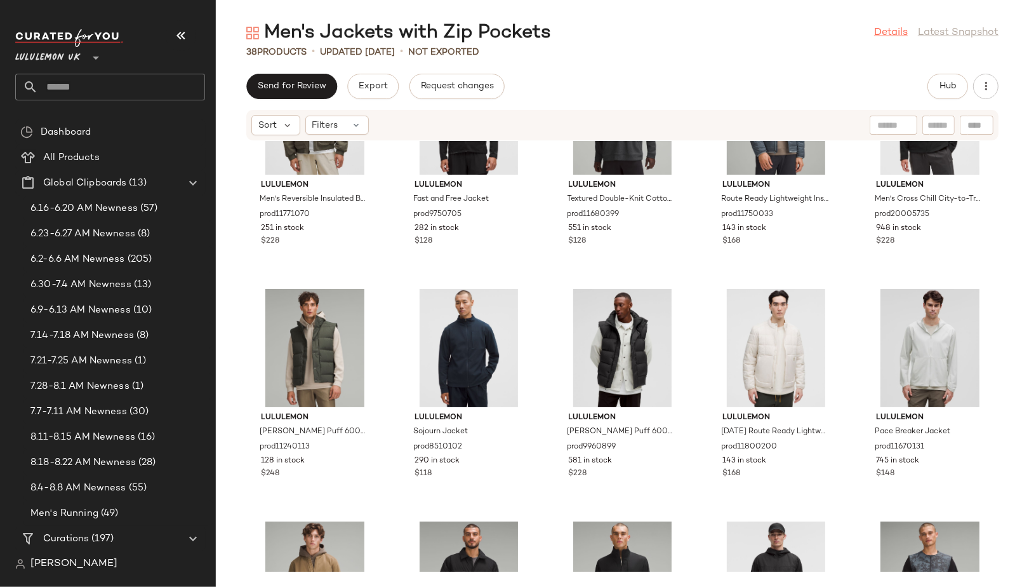
click at [885, 30] on link "Details" at bounding box center [891, 32] width 34 height 15
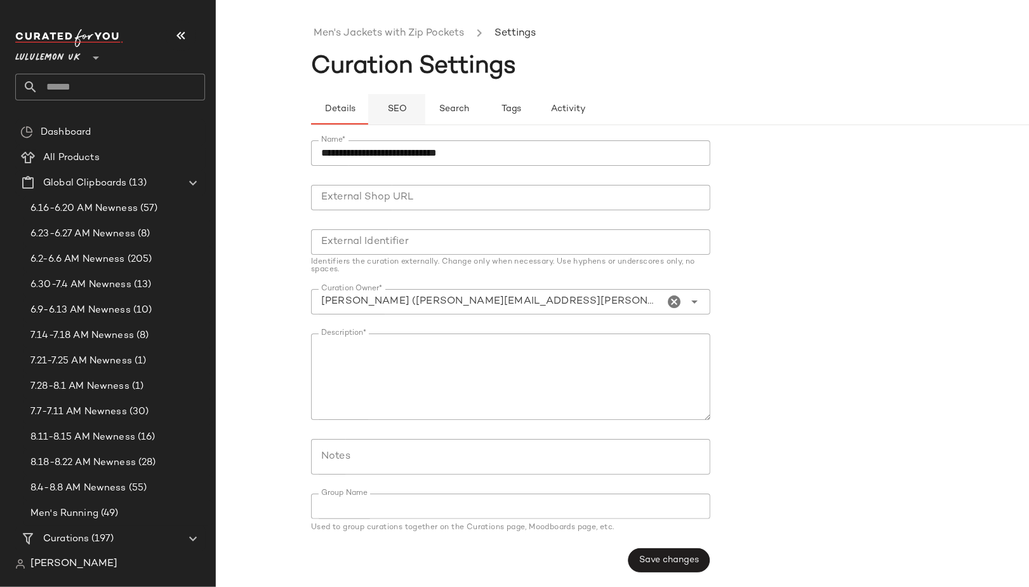
click at [483, 103] on button "SEO" at bounding box center [511, 109] width 57 height 30
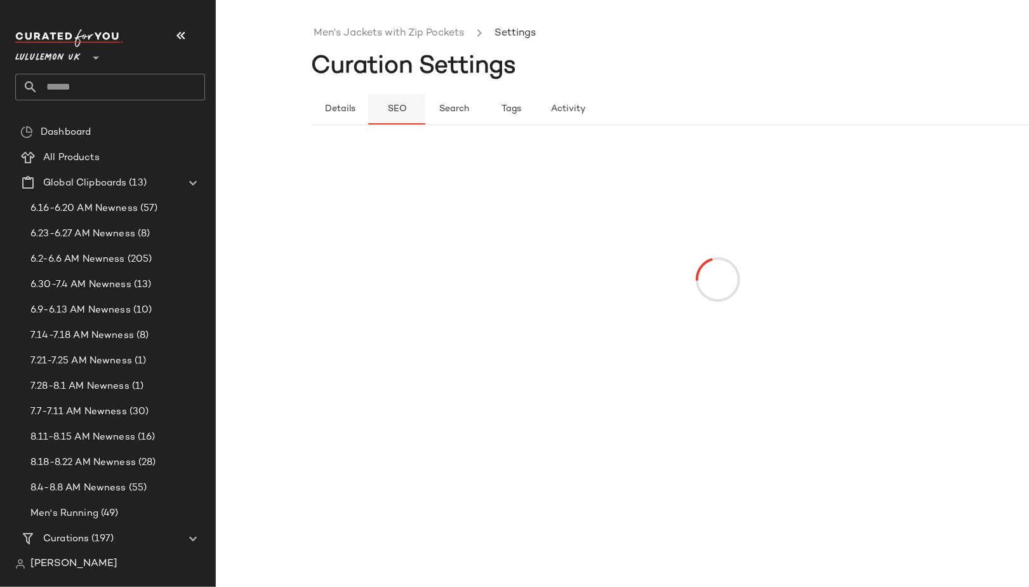
type button "seo"
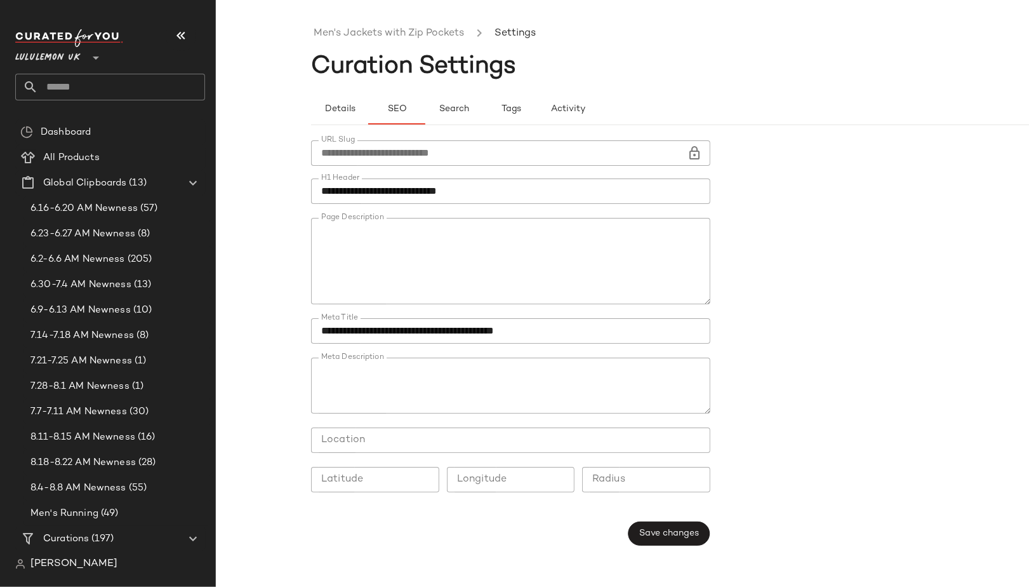
scroll to position [533, 0]
click at [340, 30] on link "Men's Jackets with Zip Pockets" at bounding box center [389, 33] width 150 height 17
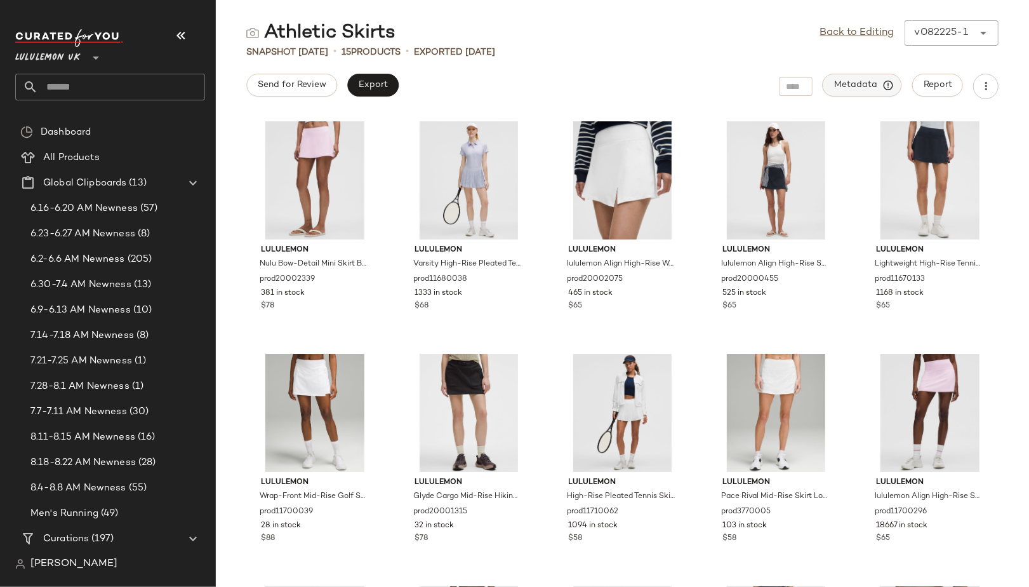
click at [887, 88] on icon "button" at bounding box center [888, 84] width 11 height 11
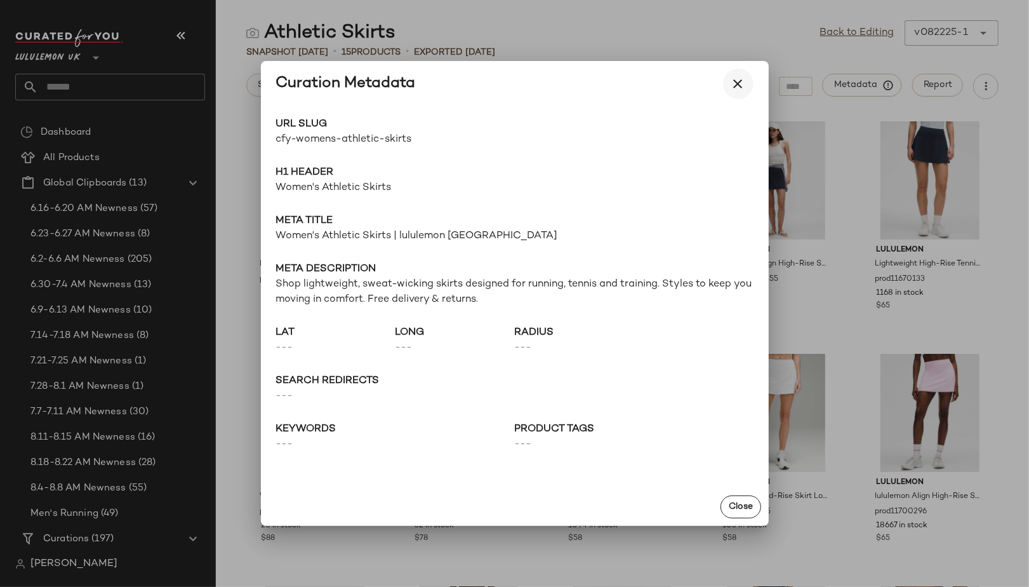
click at [736, 84] on icon "button" at bounding box center [738, 83] width 15 height 15
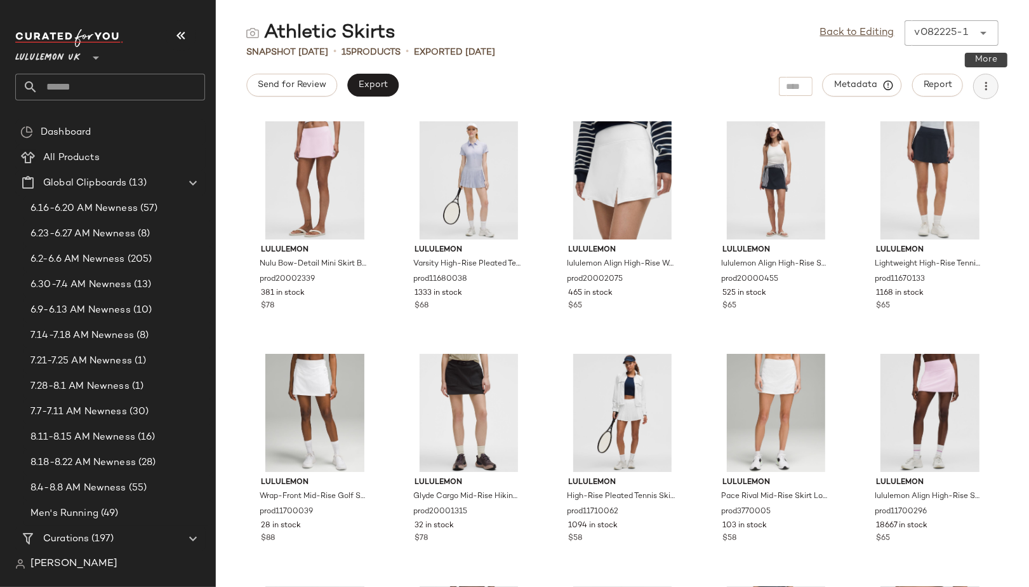
click at [984, 77] on button "button" at bounding box center [985, 86] width 25 height 25
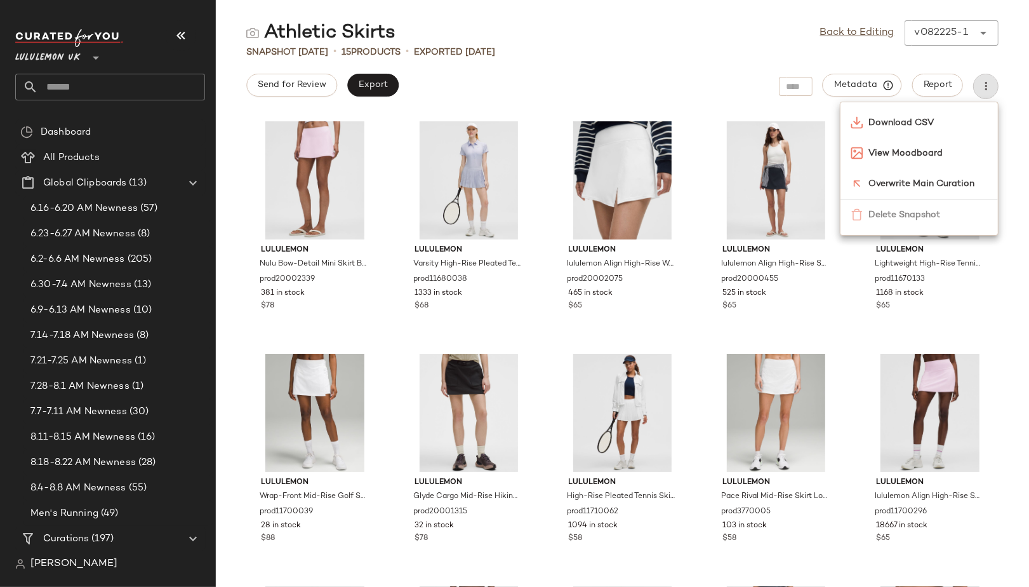
click at [890, 69] on div "Athletic Skirts Back to Editing v082225-1 ****** Snapshot Aug 22nd • 15 Product…" at bounding box center [622, 303] width 813 height 566
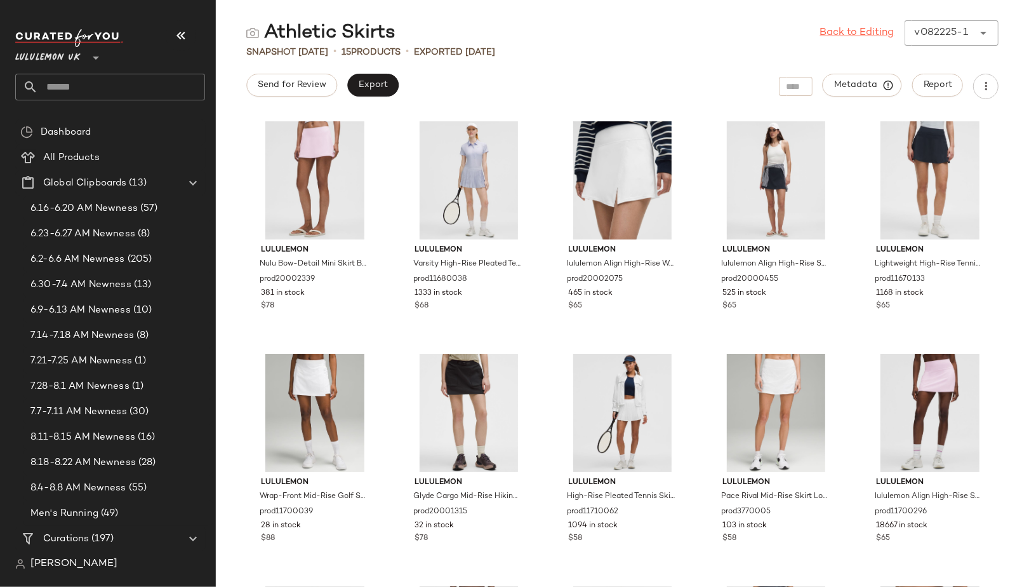
click at [869, 29] on link "Back to Editing" at bounding box center [857, 32] width 74 height 15
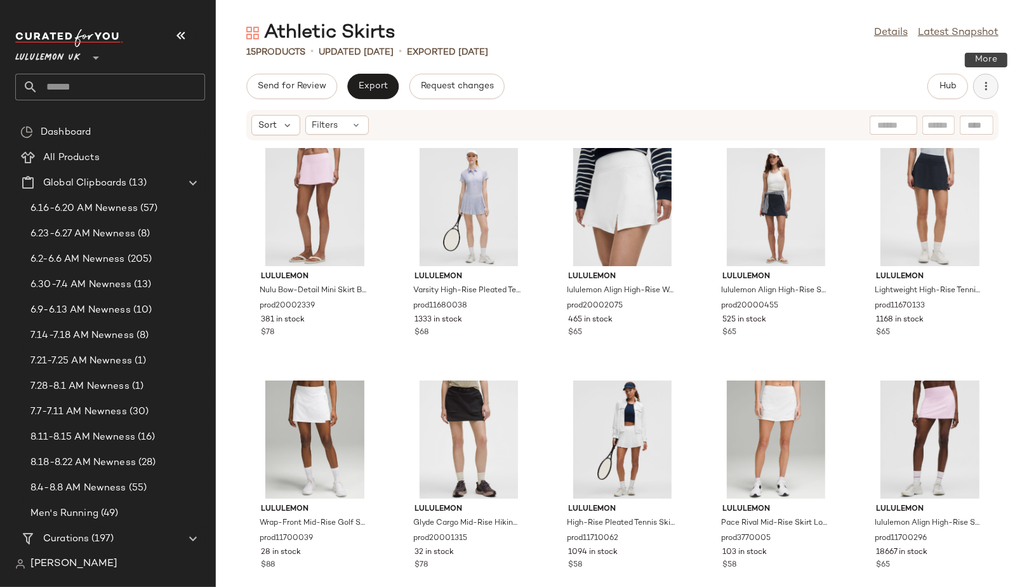
click at [984, 79] on button "button" at bounding box center [985, 86] width 25 height 25
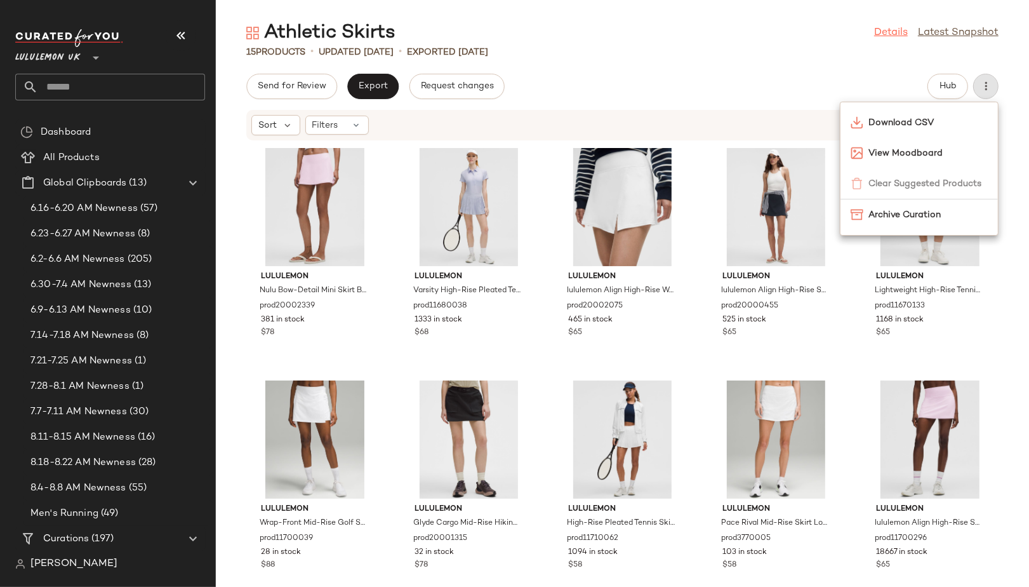
click at [881, 26] on link "Details" at bounding box center [891, 32] width 34 height 15
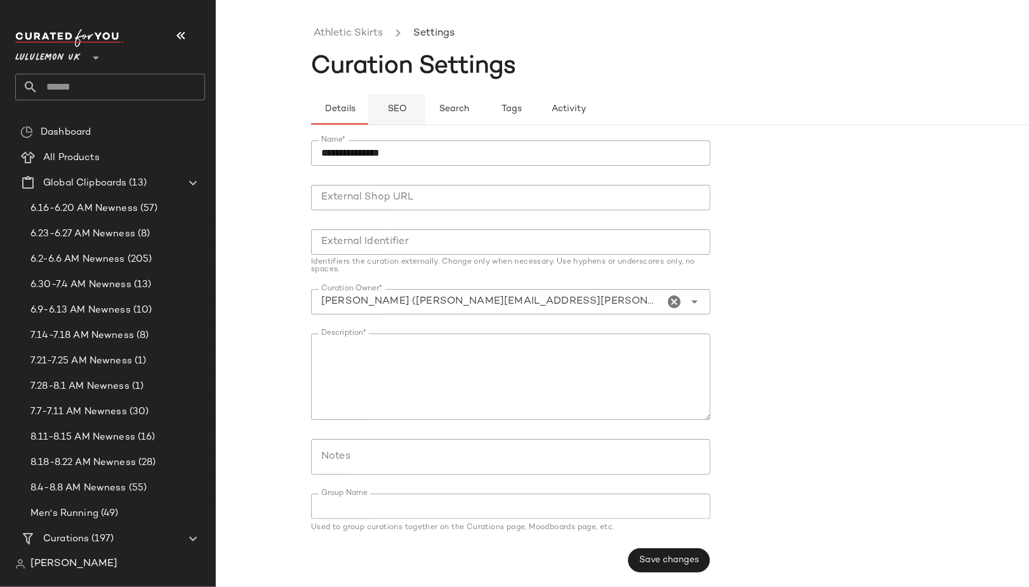
click at [483, 97] on button "SEO" at bounding box center [511, 109] width 57 height 30
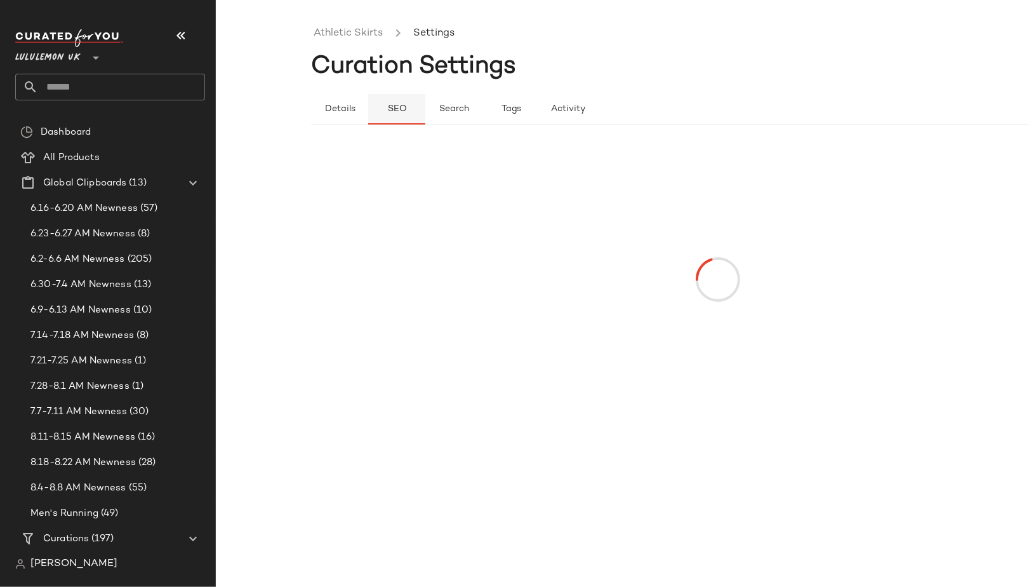
type button "seo"
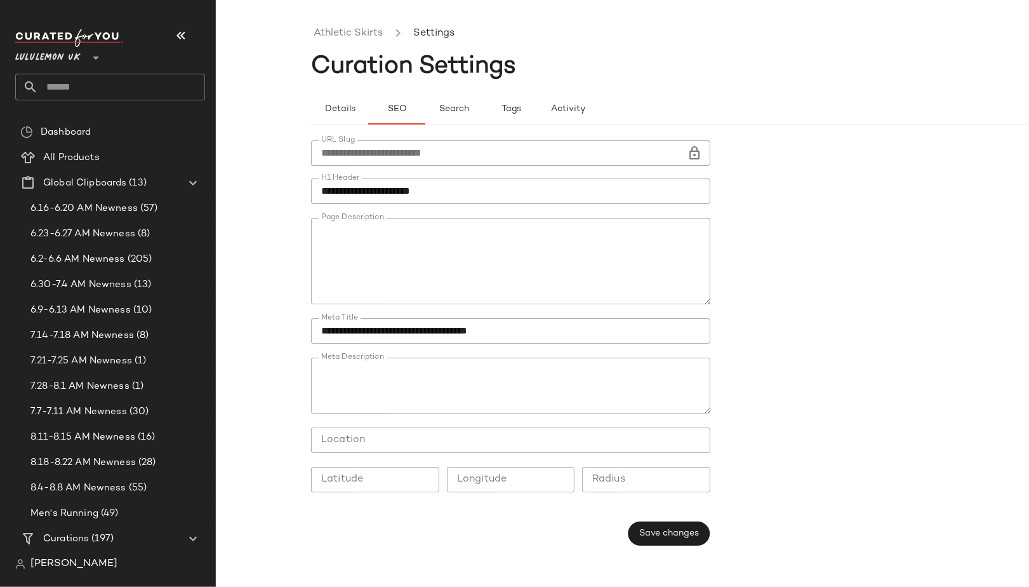
scroll to position [487, 0]
click at [345, 28] on link "Athletic Skirts" at bounding box center [348, 33] width 69 height 17
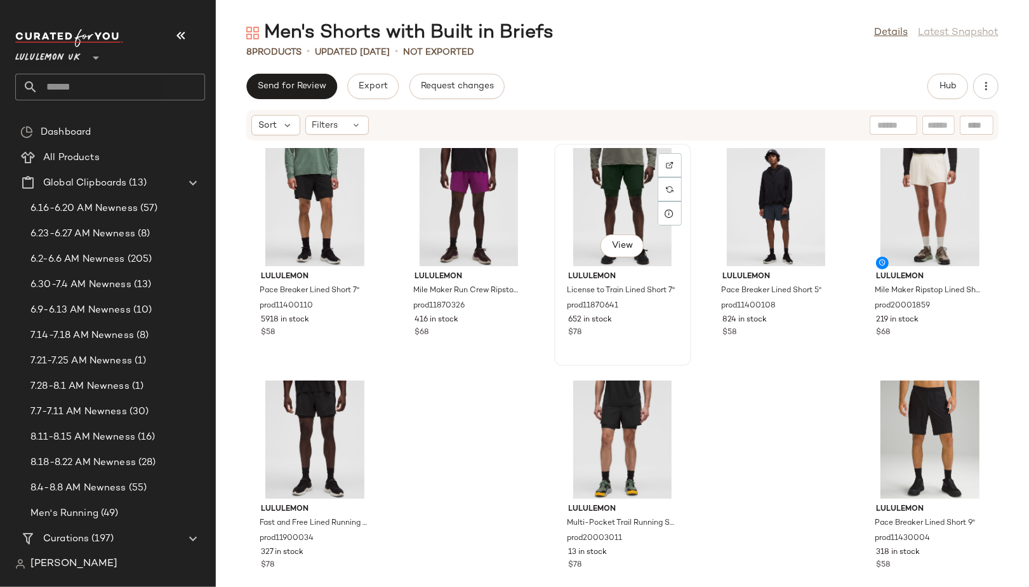
scroll to position [26, 0]
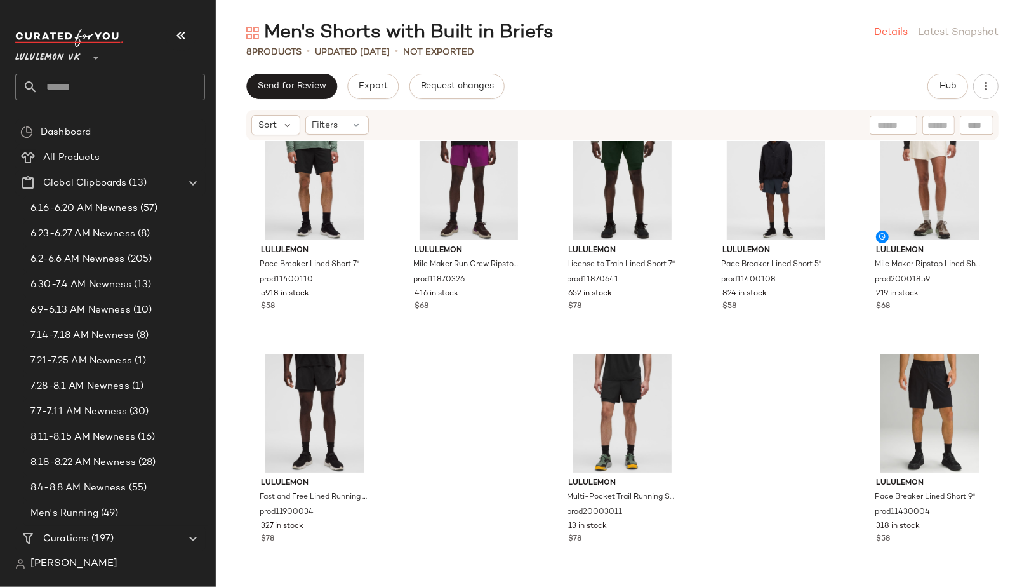
click at [883, 33] on link "Details" at bounding box center [891, 32] width 34 height 15
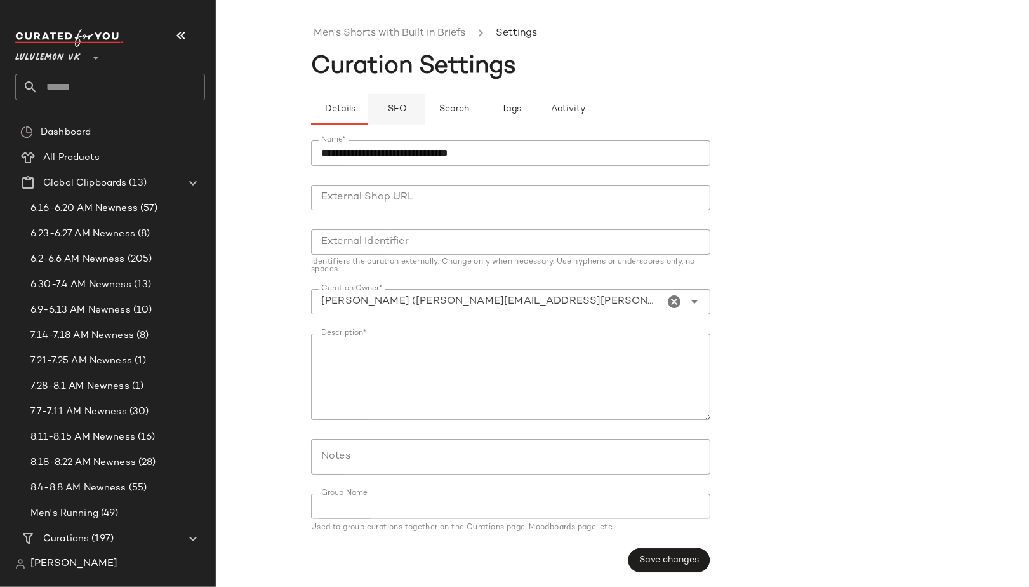
click at [483, 95] on button "SEO" at bounding box center [511, 109] width 57 height 30
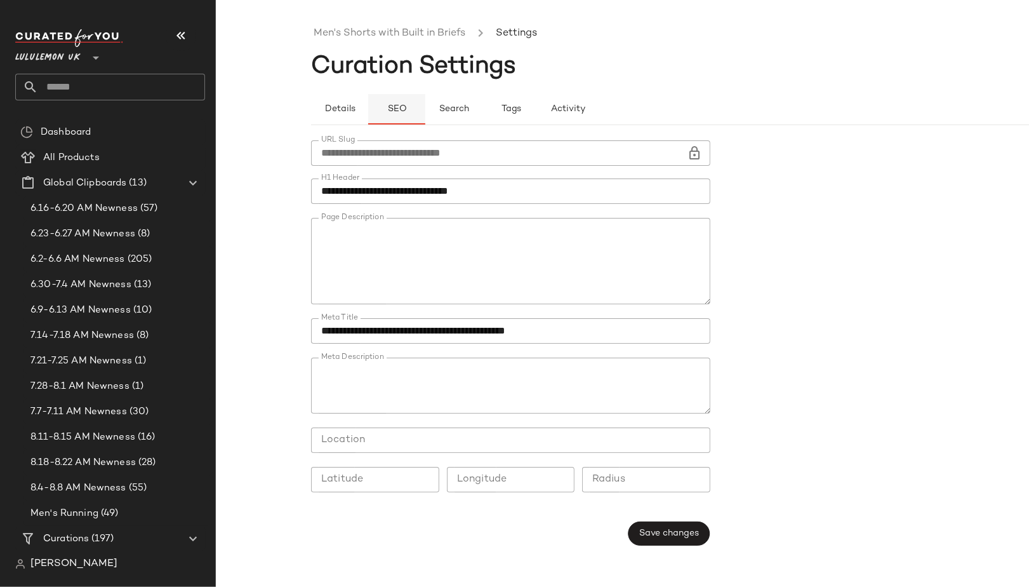
type button "seo"
click at [364, 27] on link "Men's Shorts with Built in Briefs" at bounding box center [390, 33] width 152 height 17
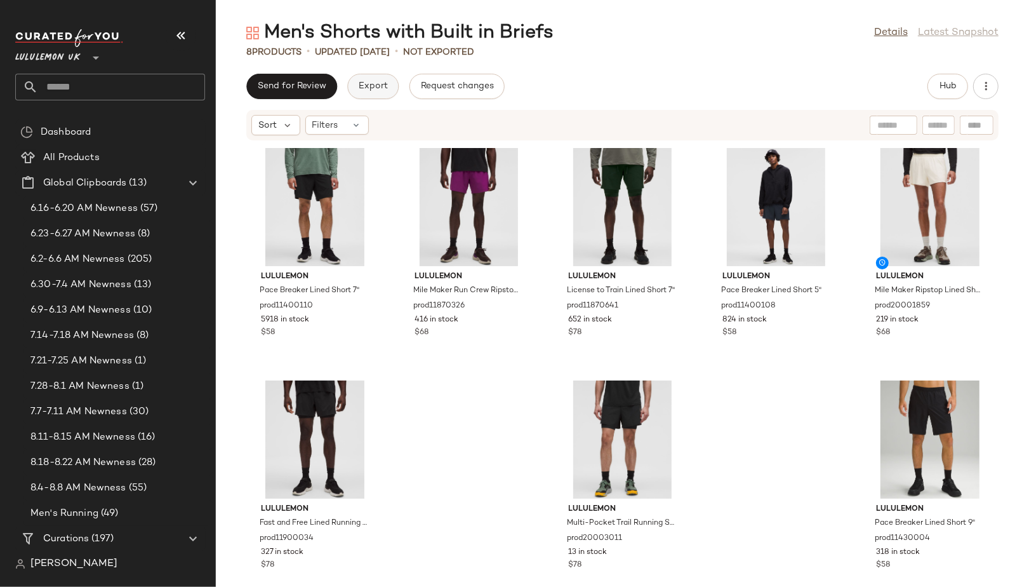
click at [366, 86] on span "Export" at bounding box center [373, 86] width 30 height 10
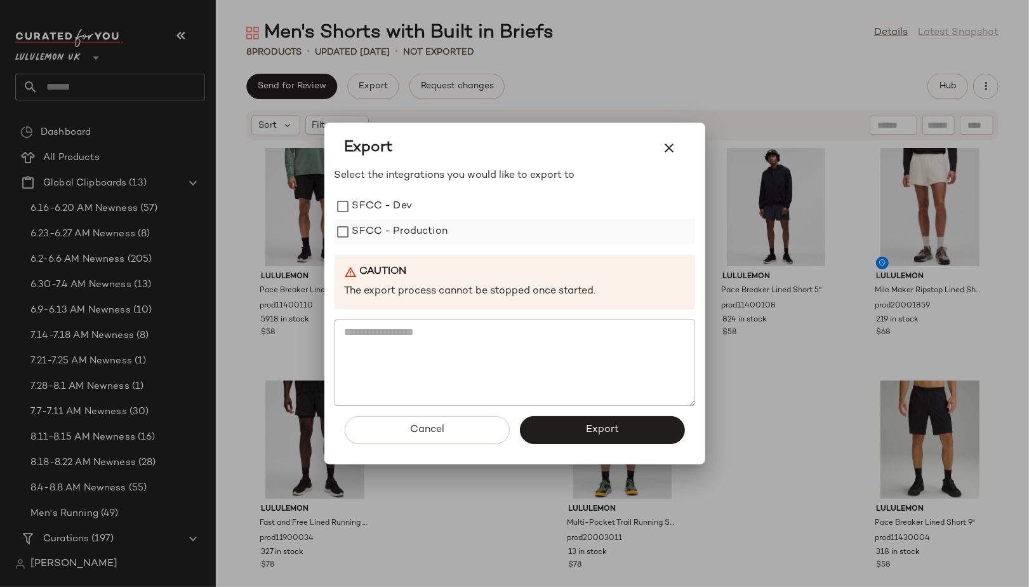
click at [397, 235] on label "SFCC - Production" at bounding box center [400, 231] width 96 height 25
click at [545, 430] on button "Export" at bounding box center [602, 430] width 165 height 28
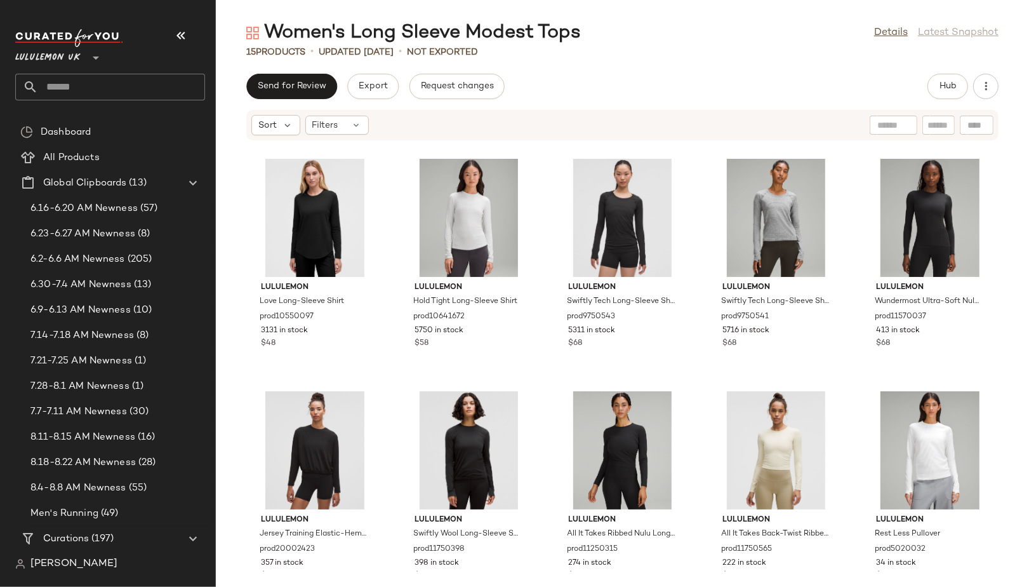
scroll to position [246, 0]
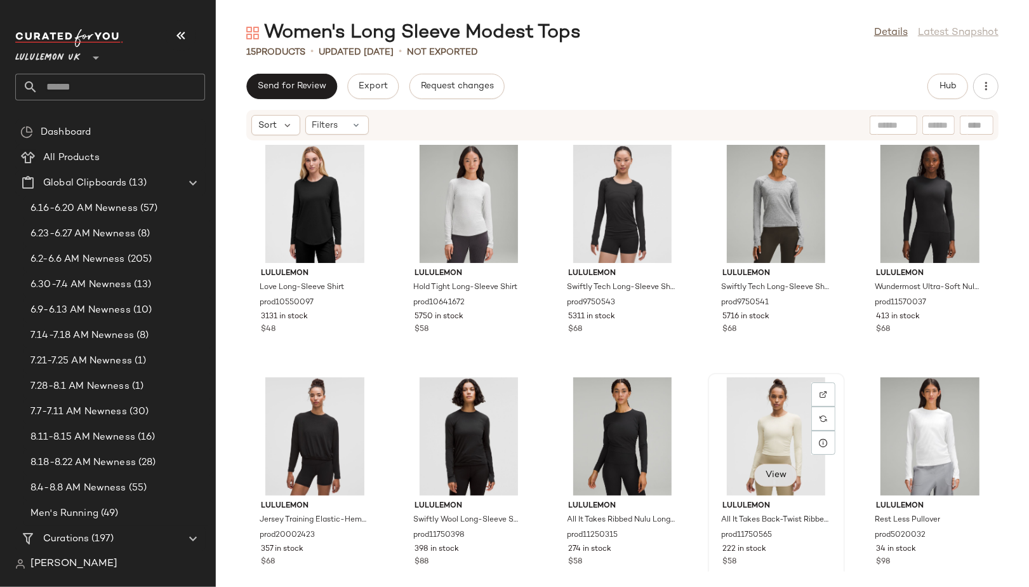
click at [773, 481] on button "View" at bounding box center [775, 475] width 43 height 23
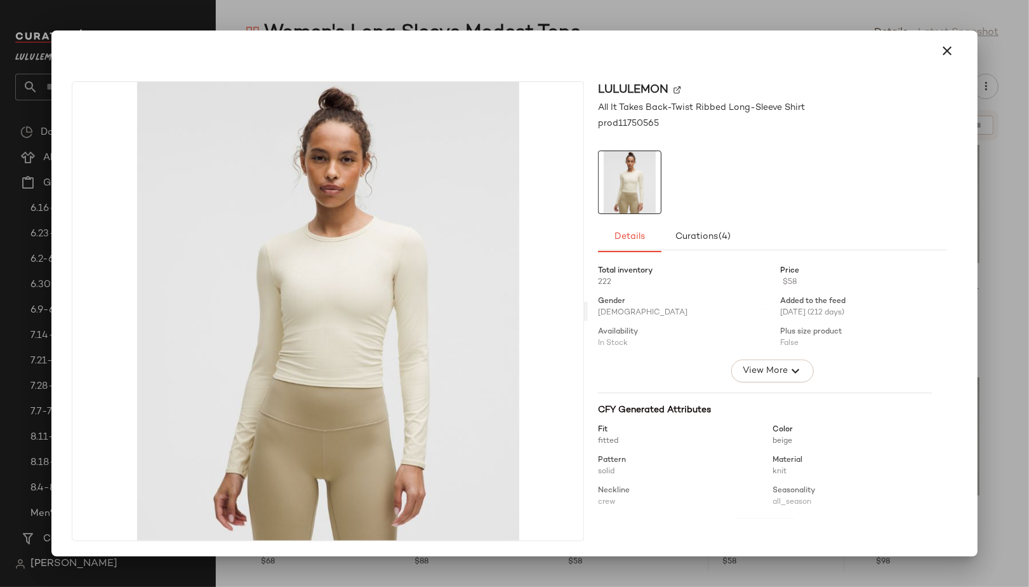
click at [993, 271] on div at bounding box center [514, 293] width 1029 height 587
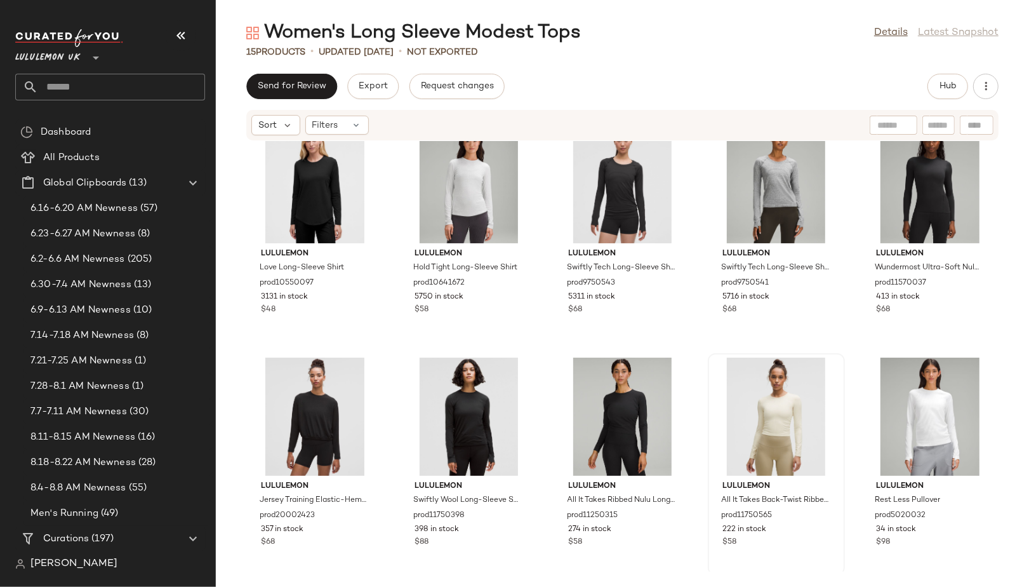
scroll to position [269, 0]
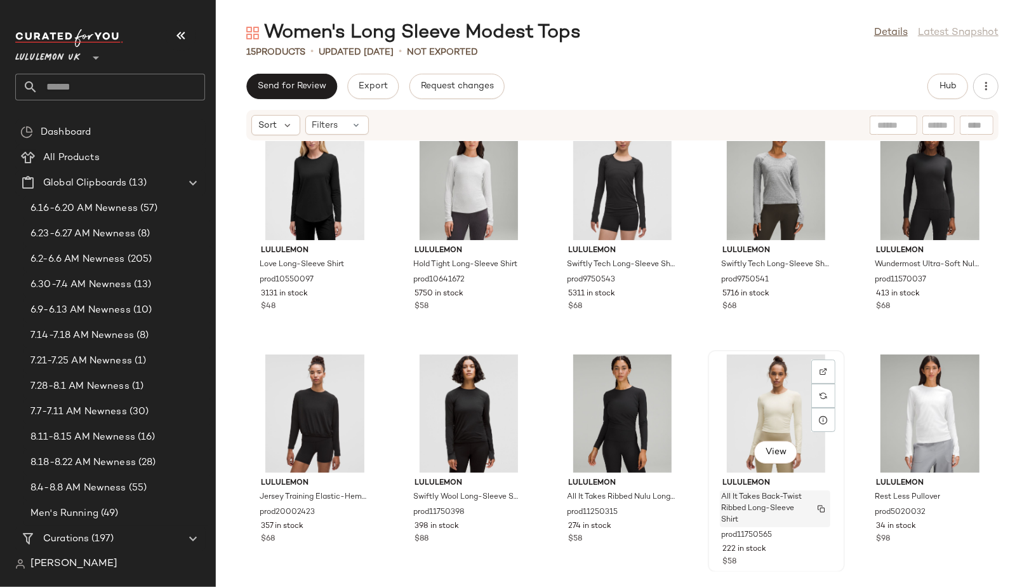
click at [819, 509] on img "button" at bounding box center [822, 509] width 8 height 8
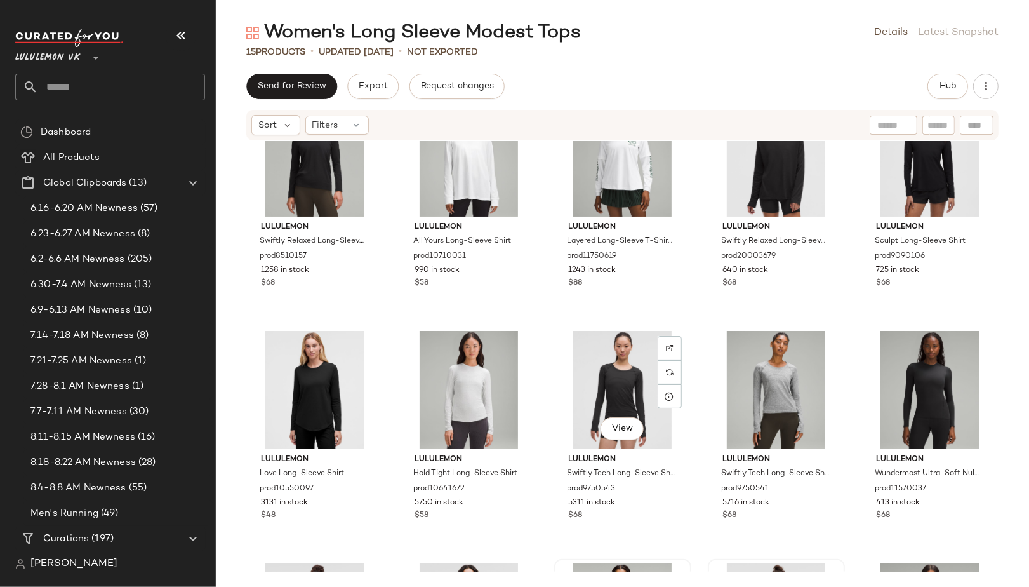
scroll to position [0, 0]
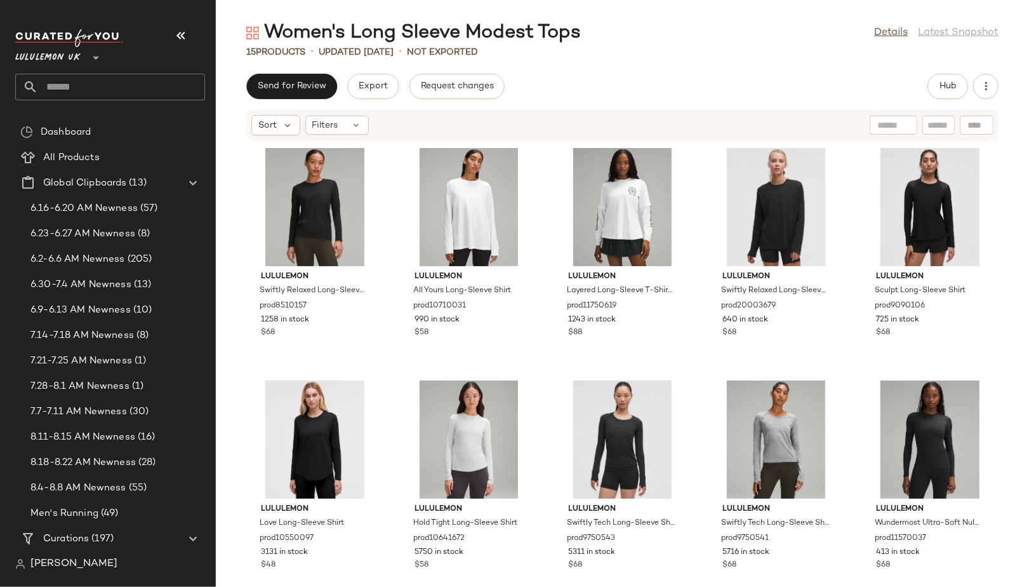
click at [966, 34] on div "Details Latest Snapshot" at bounding box center [936, 32] width 124 height 15
click at [893, 30] on link "Details" at bounding box center [891, 32] width 34 height 15
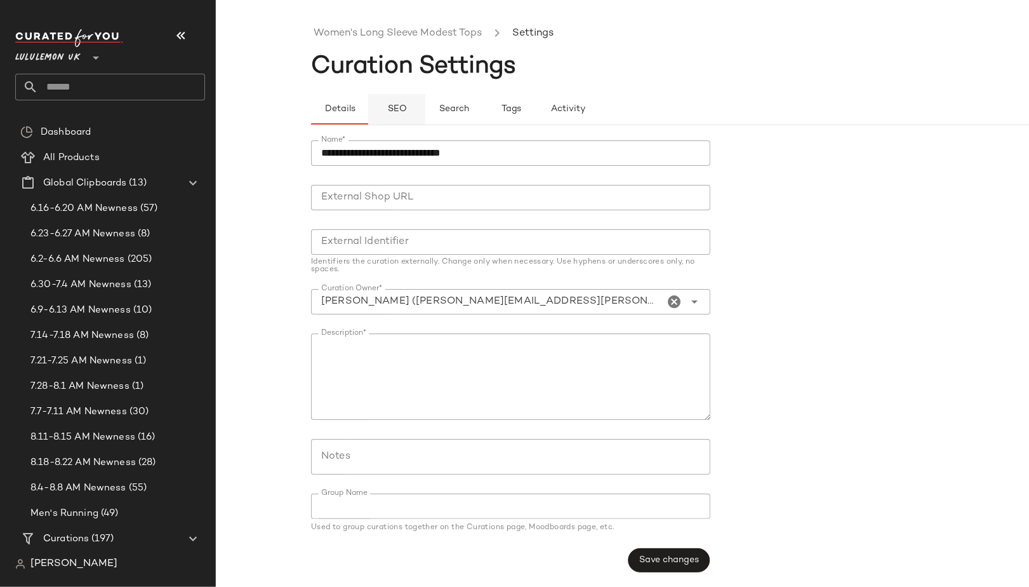
click at [392, 107] on span "SEO" at bounding box center [397, 109] width 20 height 10
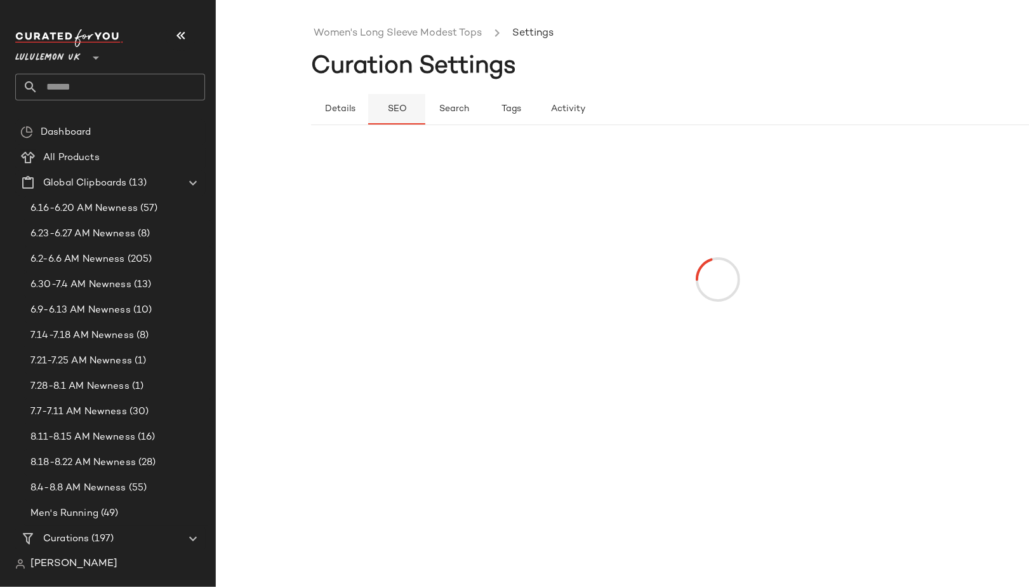
type button "seo"
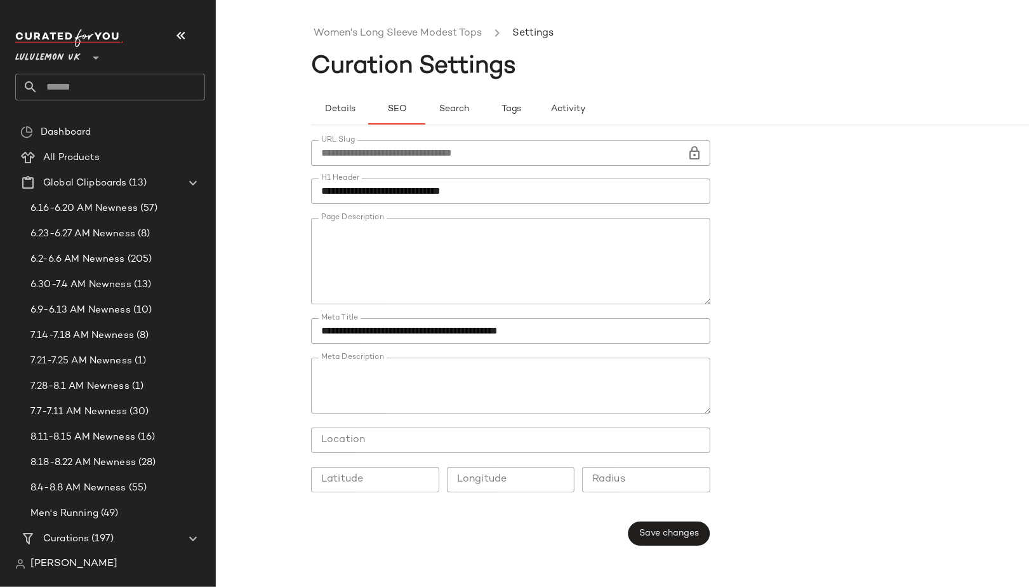
scroll to position [472, 0]
click at [338, 38] on link "Women's Long Sleeve Modest Tops" at bounding box center [398, 33] width 168 height 17
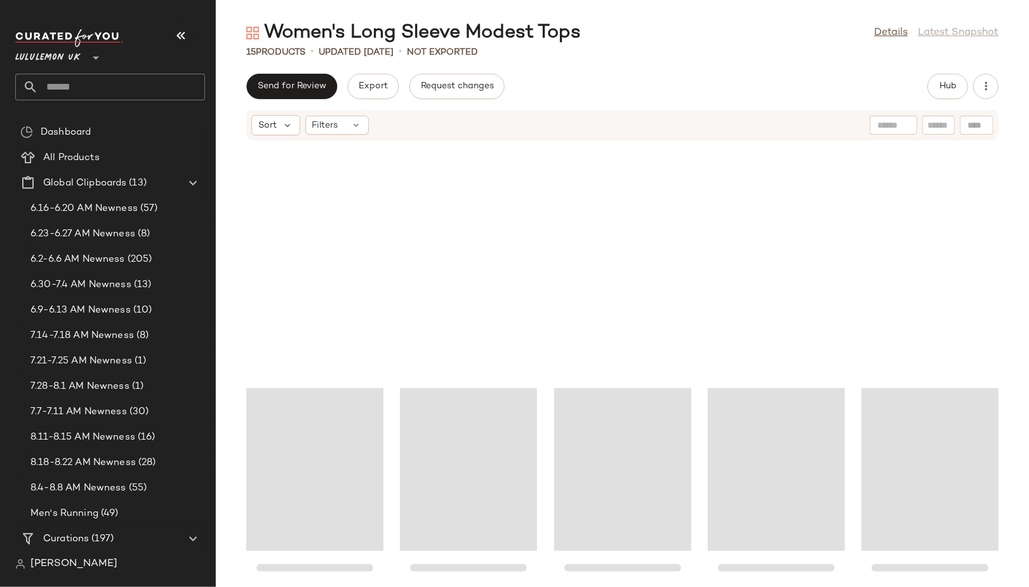
scroll to position [269, 0]
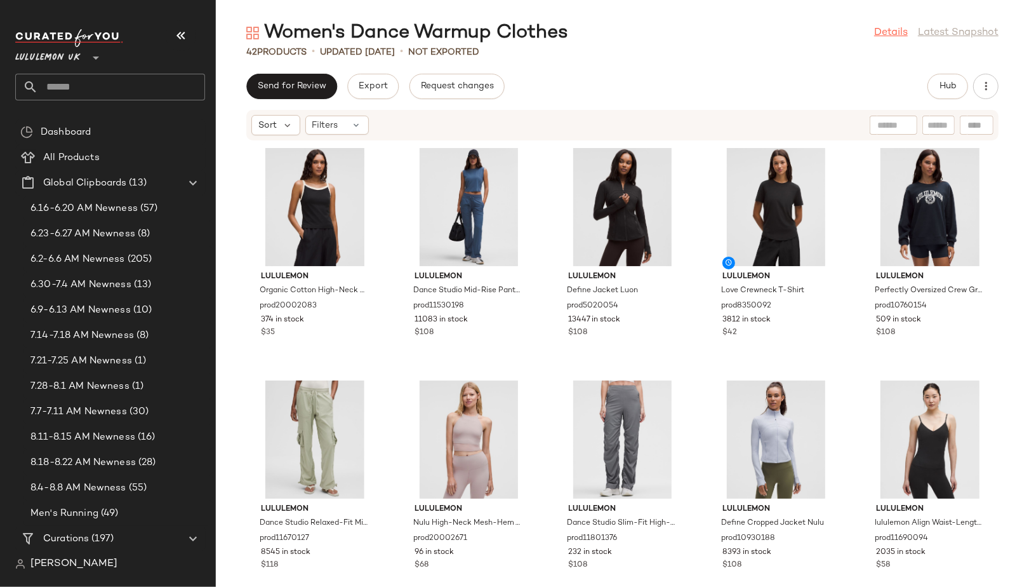
click at [886, 39] on link "Details" at bounding box center [891, 32] width 34 height 15
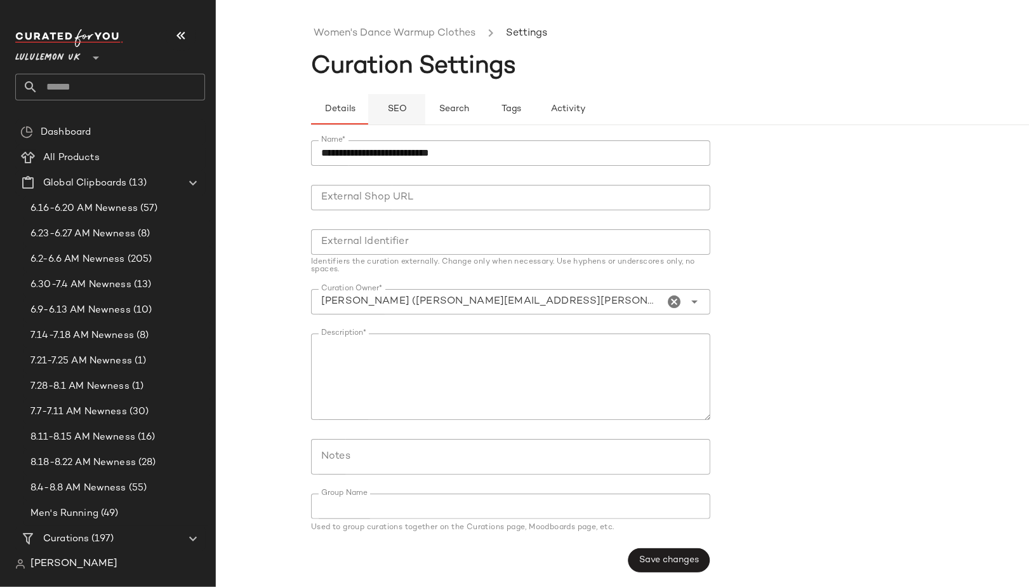
click at [396, 106] on span "SEO" at bounding box center [397, 109] width 20 height 10
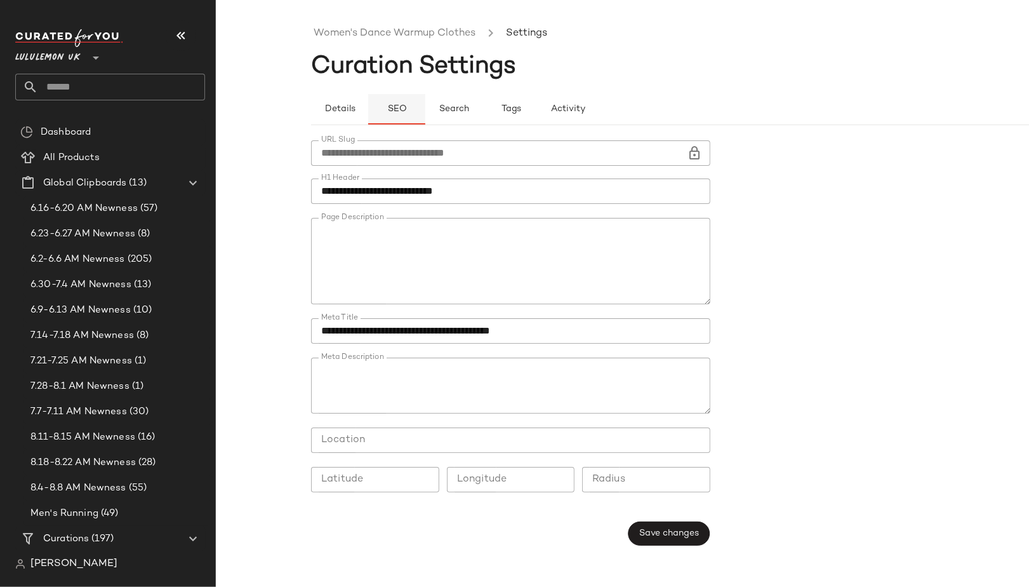
type button "seo"
click at [373, 40] on link "Women's Dance Warmup Clothes" at bounding box center [395, 33] width 162 height 17
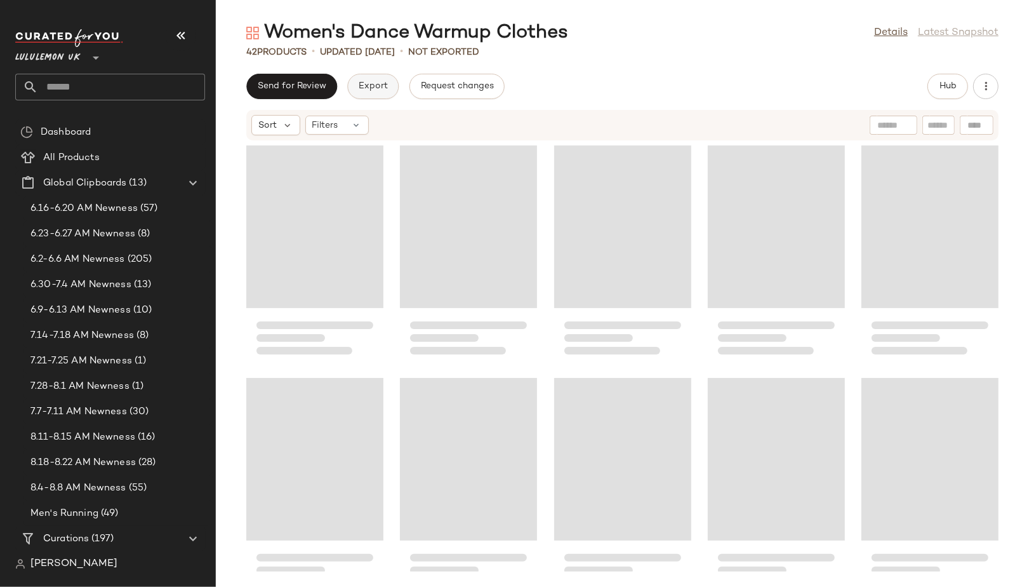
click at [369, 95] on button "Export" at bounding box center [372, 86] width 51 height 25
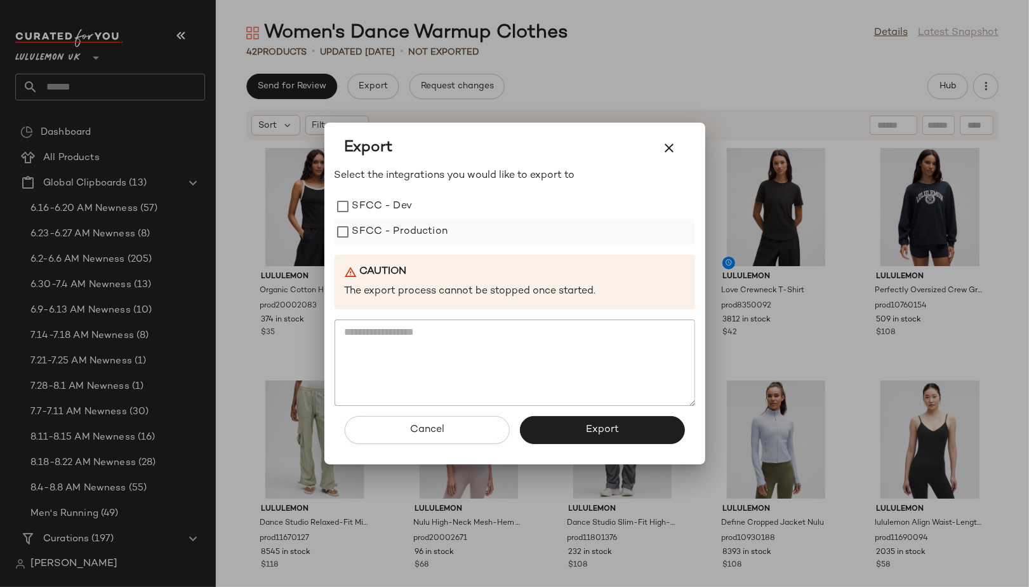
click at [407, 227] on label "SFCC - Production" at bounding box center [400, 231] width 96 height 25
click at [560, 438] on button "Export" at bounding box center [602, 430] width 165 height 28
